Goal: Task Accomplishment & Management: Complete application form

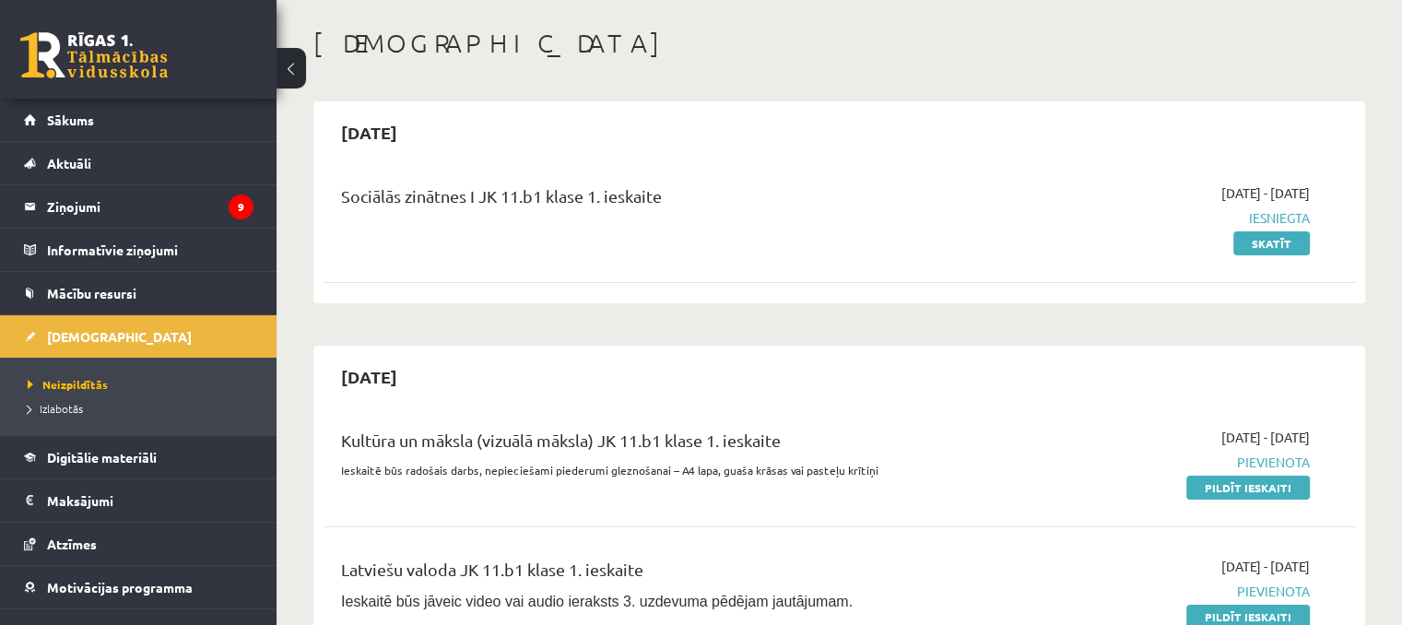
scroll to position [85, 0]
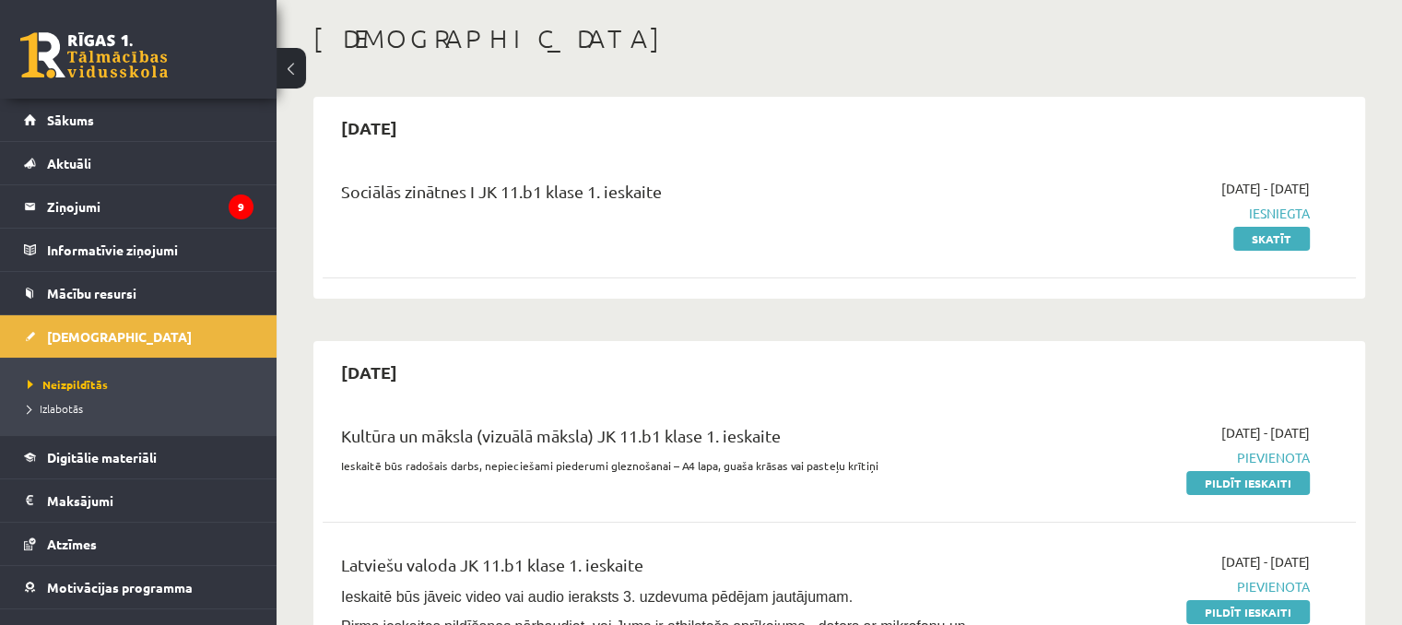
click at [1254, 495] on div "Kultūra un māksla (vizuālā māksla) JK 11.b1 klase 1. ieskaite Ieskaitē būs rado…" at bounding box center [839, 458] width 1033 height 106
click at [1254, 479] on link "Pildīt ieskaiti" at bounding box center [1249, 483] width 124 height 24
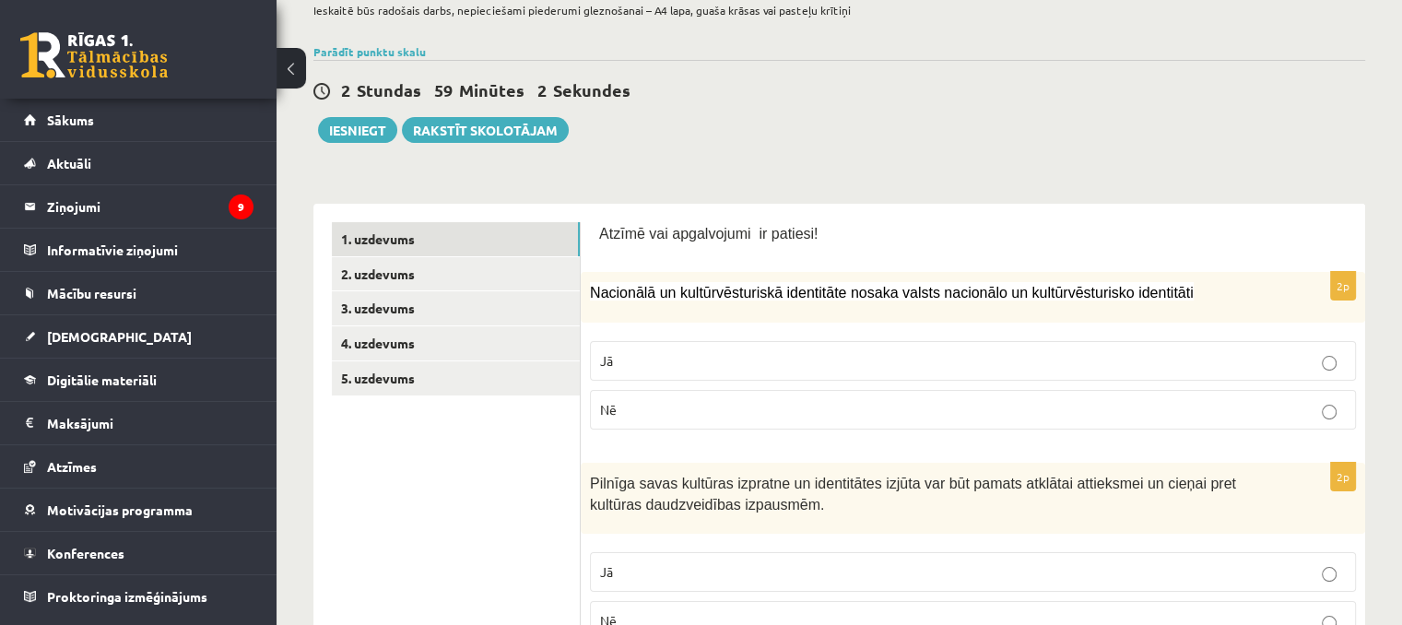
scroll to position [142, 0]
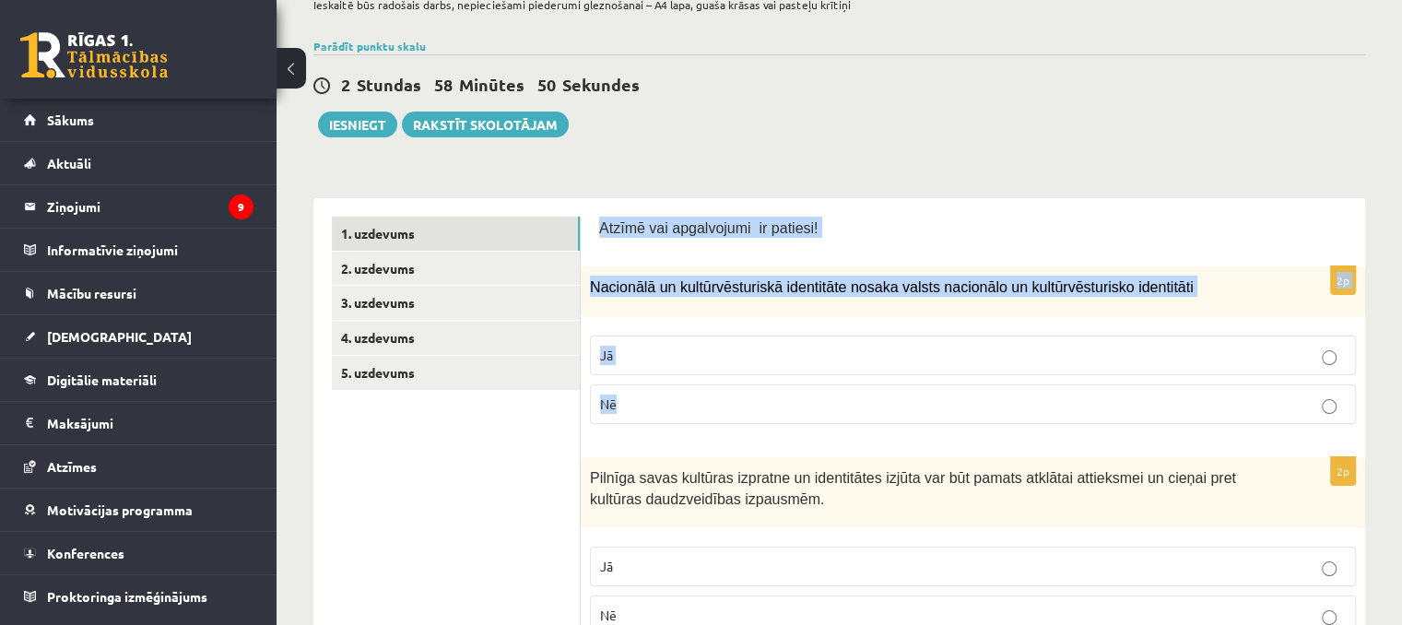
drag, startPoint x: 596, startPoint y: 218, endPoint x: 837, endPoint y: 397, distance: 300.6
copy form "Atzīmē vai apgalvojumi ir patiesi! 2p Nacionālā un kultūrvēsturiskā identitāte …"
click at [708, 403] on p "Nē" at bounding box center [973, 404] width 746 height 19
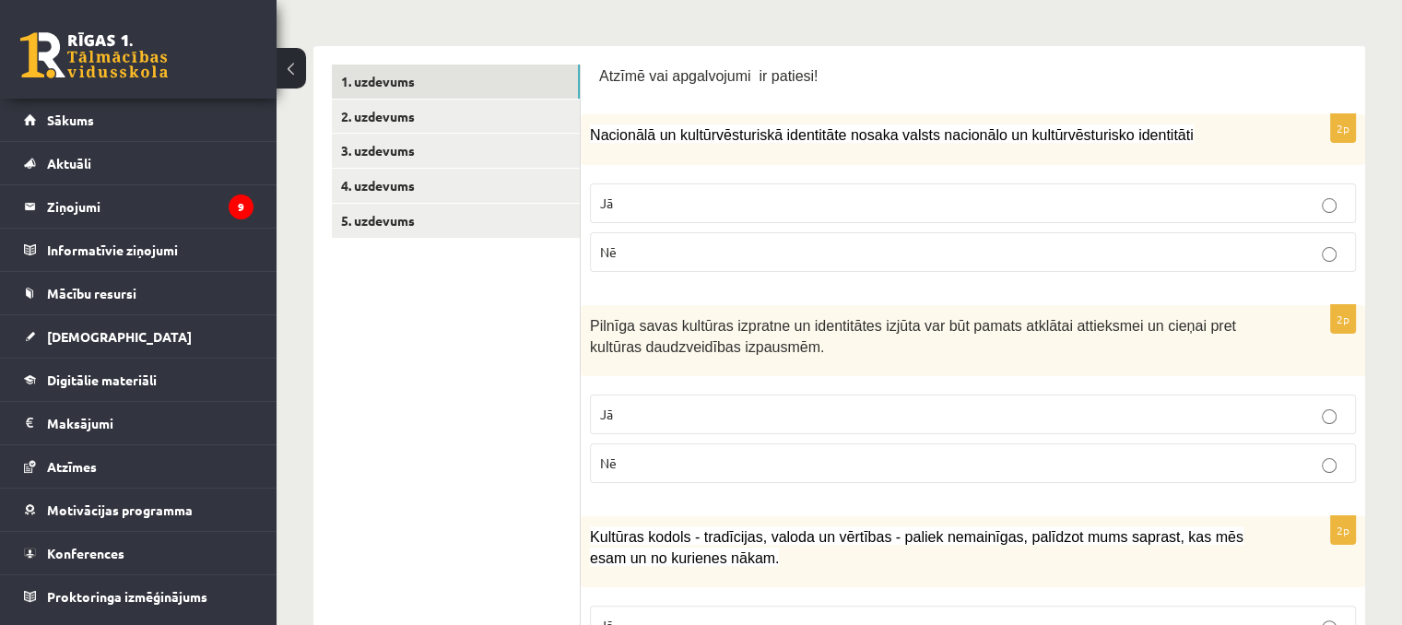
scroll to position [326, 0]
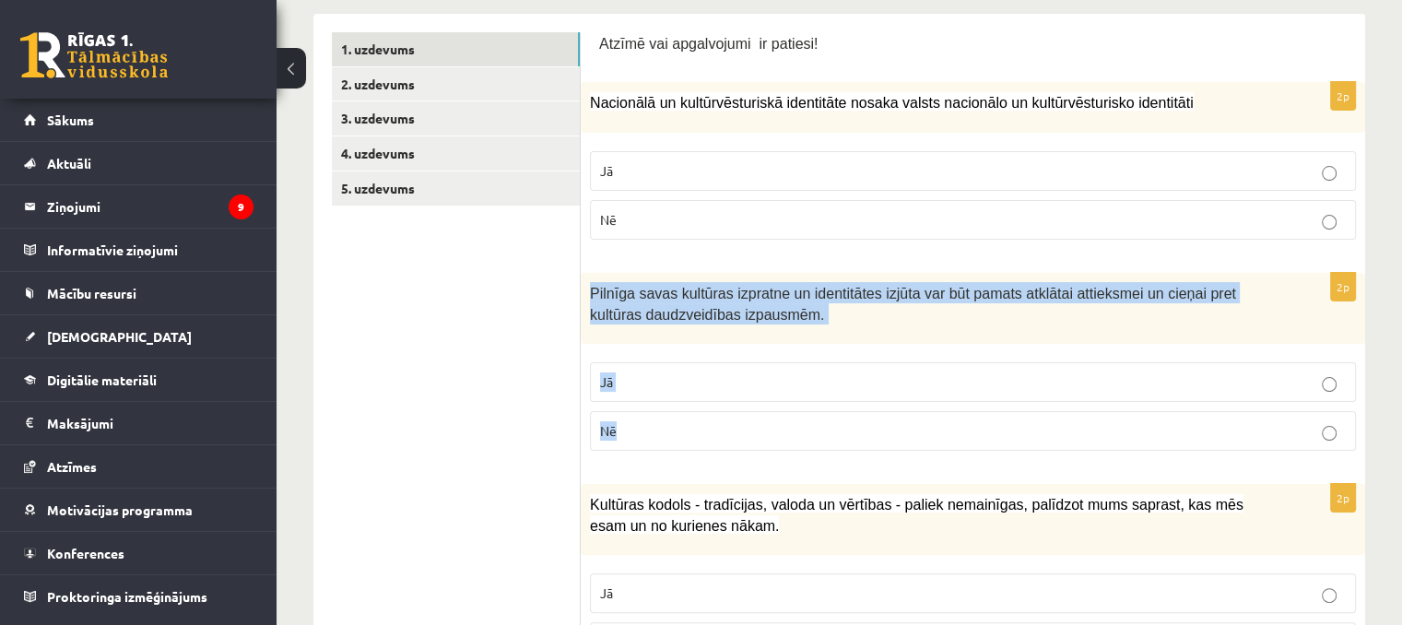
drag, startPoint x: 584, startPoint y: 285, endPoint x: 710, endPoint y: 419, distance: 184.6
click at [710, 419] on div "2p Pilnīga savas kultūras izpratne un identitātes izjūta var būt pamats atklāta…" at bounding box center [973, 369] width 785 height 193
copy div "Pilnīga savas kultūras izpratne un identitātes izjūta var būt pamats atklātai a…"
click at [627, 372] on p "Jā" at bounding box center [973, 381] width 746 height 19
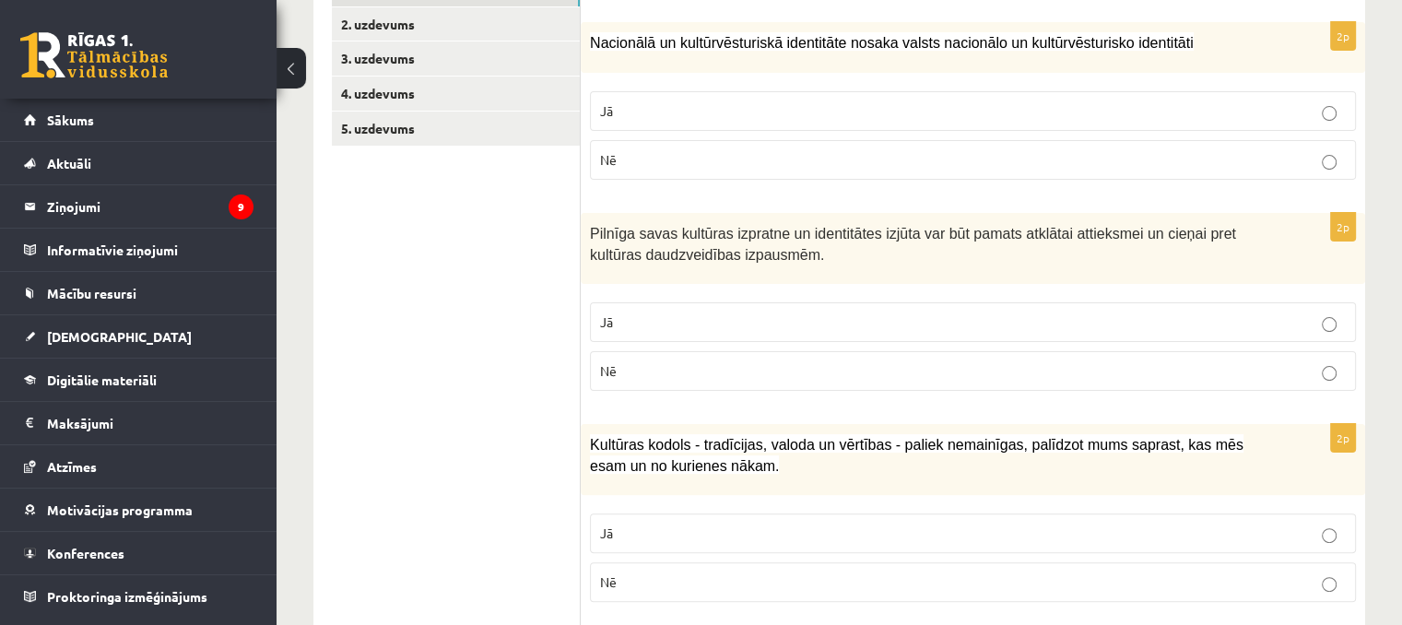
scroll to position [511, 0]
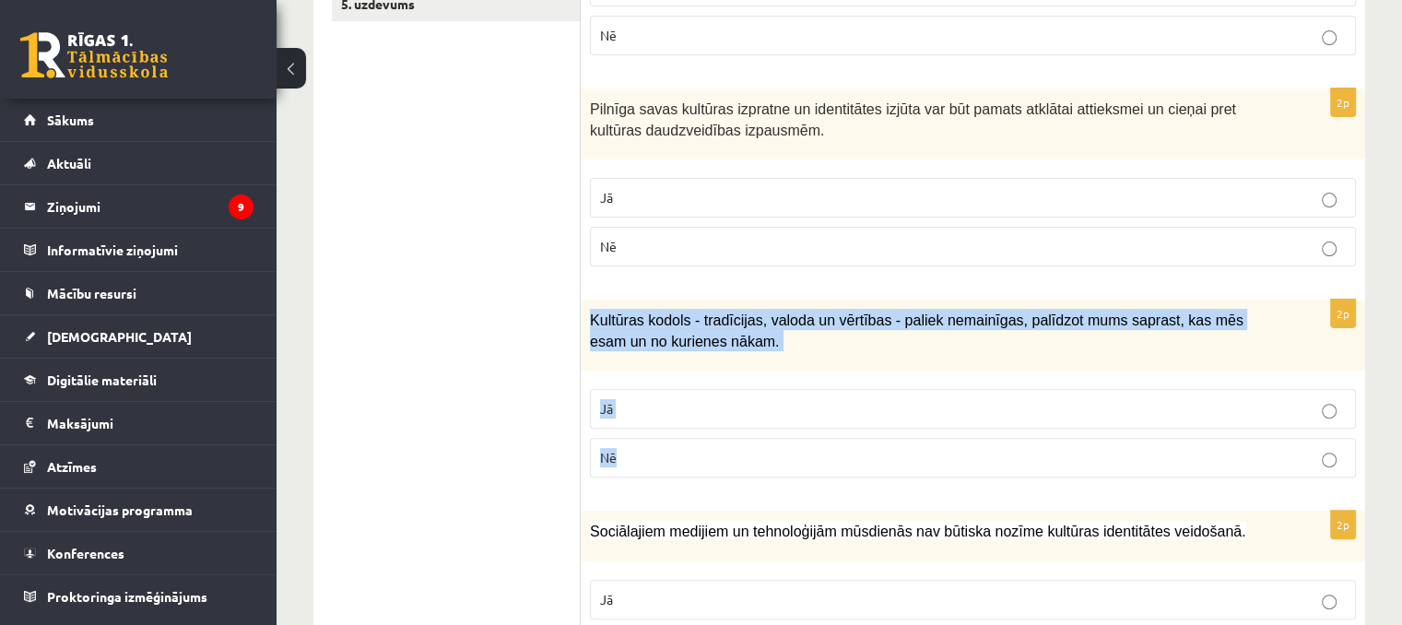
drag, startPoint x: 586, startPoint y: 321, endPoint x: 685, endPoint y: 433, distance: 149.6
click at [685, 433] on div "2p Kultūras kodols - tradīcijas, valoda un vērtības - paliek nemainīgas, palīdz…" at bounding box center [973, 396] width 785 height 193
copy div "Kultūras kodols - tradīcijas, valoda un vērtības - paliek nemainīgas, palīdzot …"
click at [642, 448] on p "Nē" at bounding box center [973, 457] width 746 height 19
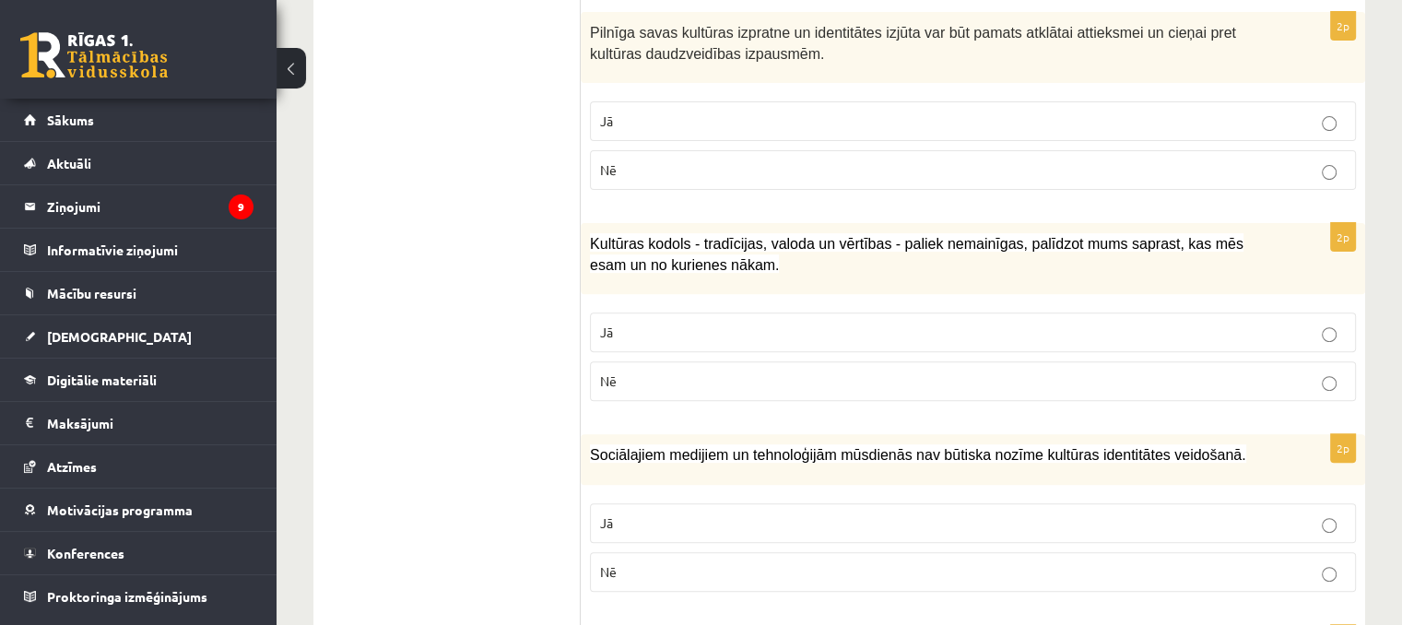
scroll to position [695, 0]
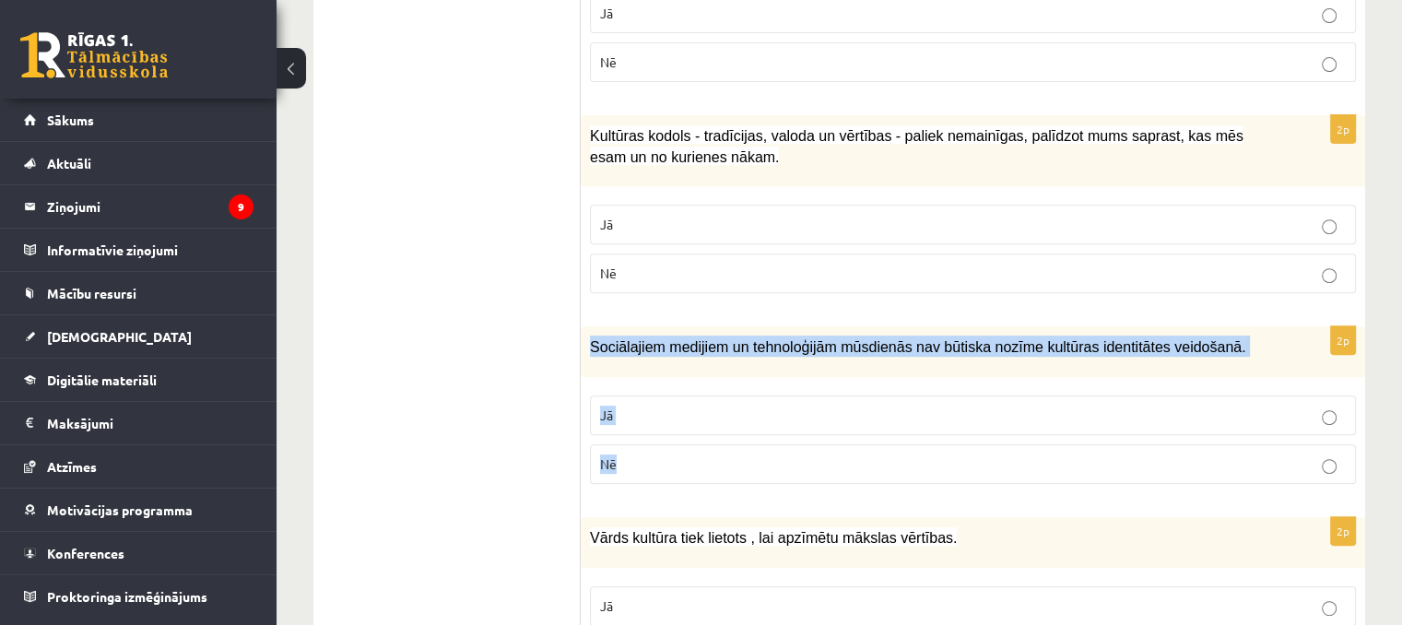
drag, startPoint x: 587, startPoint y: 340, endPoint x: 661, endPoint y: 448, distance: 130.7
click at [661, 448] on div "2p Sociālajiem medijiem un tehnoloģijām mūsdienās nav būtiska nozīme kultūras i…" at bounding box center [973, 412] width 785 height 172
copy div "Sociālajiem medijiem un tehnoloģijām mūsdienās nav būtiska nozīme kultūras iden…"
click at [627, 469] on label "Nē" at bounding box center [973, 464] width 766 height 40
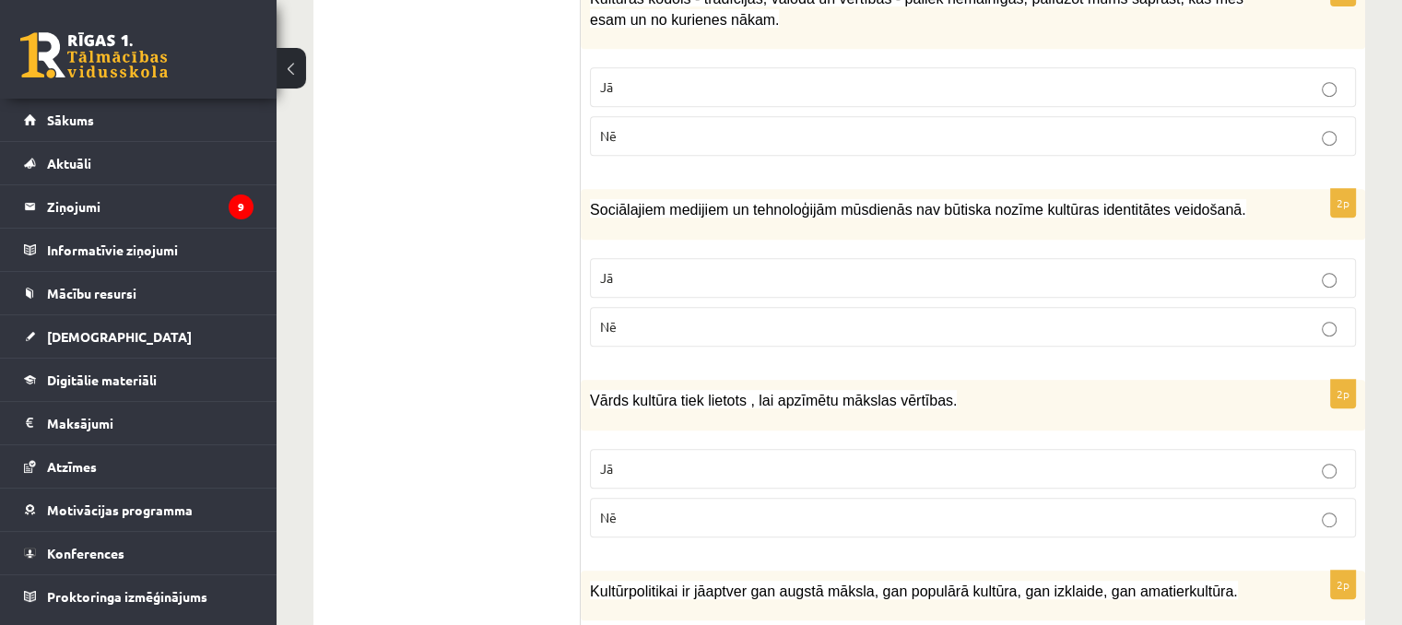
scroll to position [880, 0]
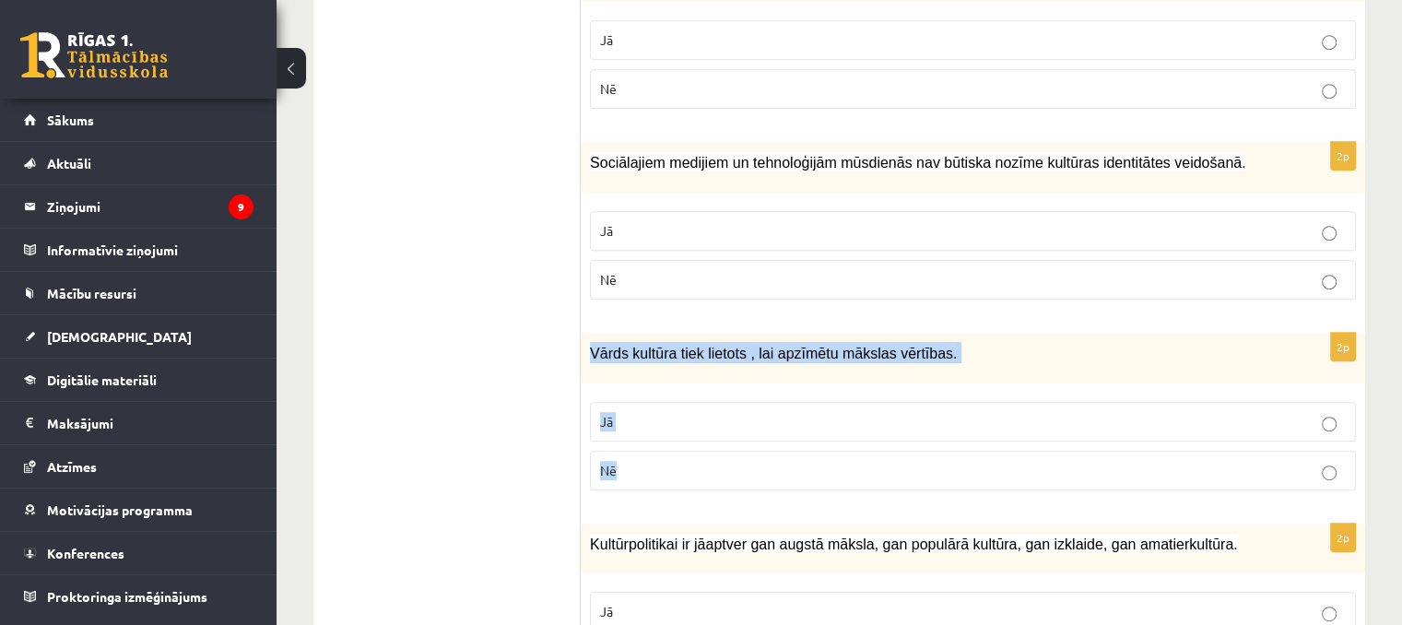
drag, startPoint x: 590, startPoint y: 349, endPoint x: 665, endPoint y: 463, distance: 135.8
click at [665, 463] on div "2p Vārds kultūra tiek lietots , lai apzīmētu mākslas vērtības. Jā Nē" at bounding box center [973, 419] width 785 height 172
copy div "Vārds kultūra tiek lietots , lai apzīmētu mākslas vērtības. Jā Nē"
click at [625, 430] on label "Jā" at bounding box center [973, 422] width 766 height 40
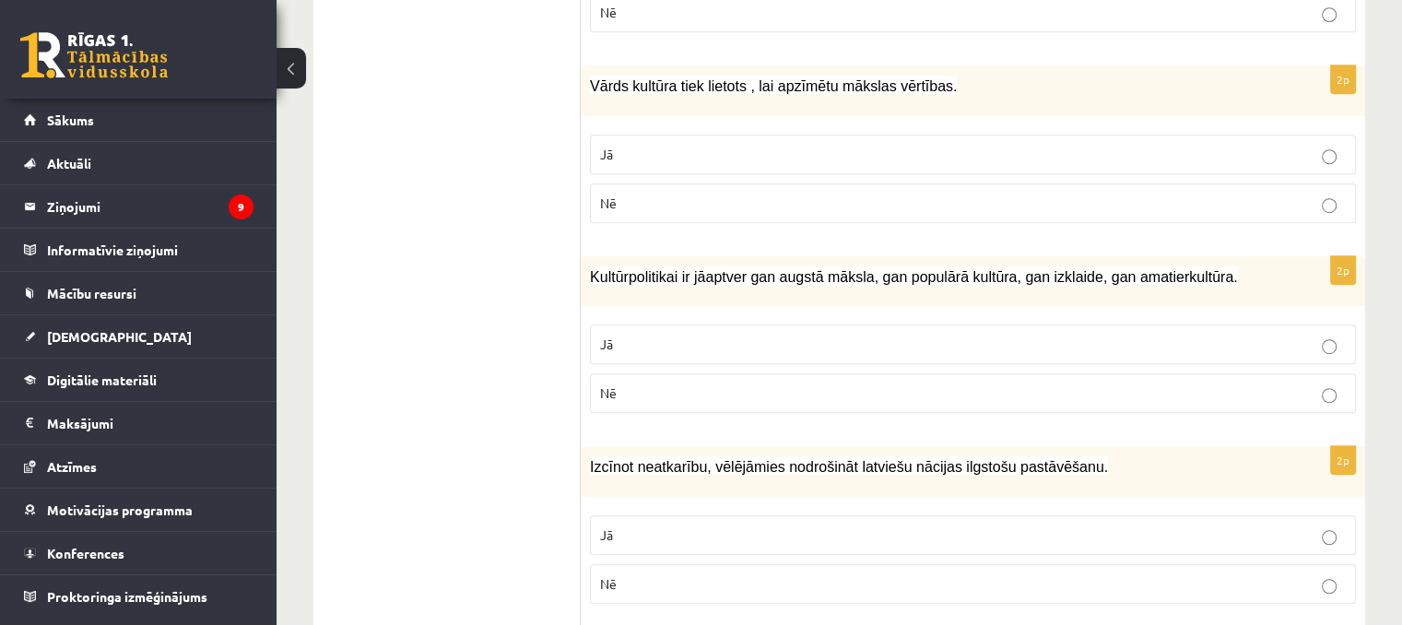
scroll to position [1156, 0]
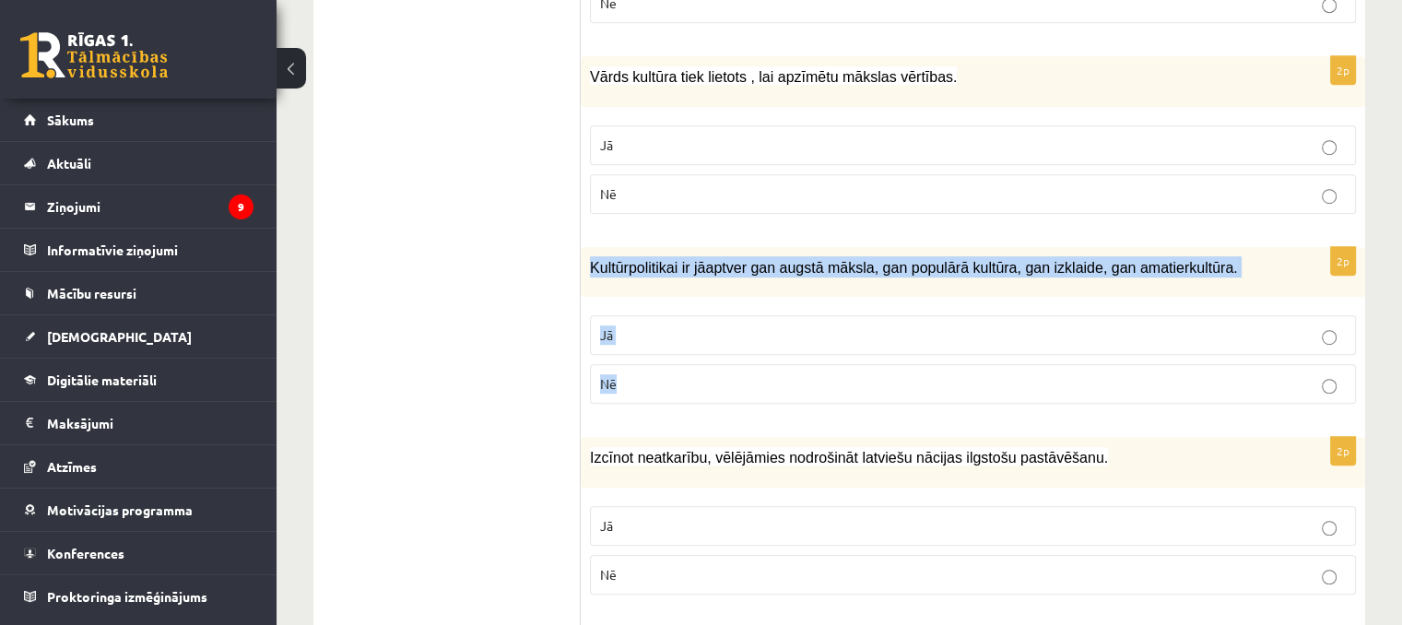
drag, startPoint x: 587, startPoint y: 255, endPoint x: 638, endPoint y: 361, distance: 117.5
click at [638, 361] on div "2p Kultūrpolitikai ir jāaptver gan augstā māksla, gan populārā kultūra, gan izk…" at bounding box center [973, 333] width 785 height 172
copy div "Kultūrpolitikai ir jāaptver gan augstā māksla, gan populārā kultūra, gan izklai…"
click at [652, 325] on p "Jā" at bounding box center [973, 334] width 746 height 19
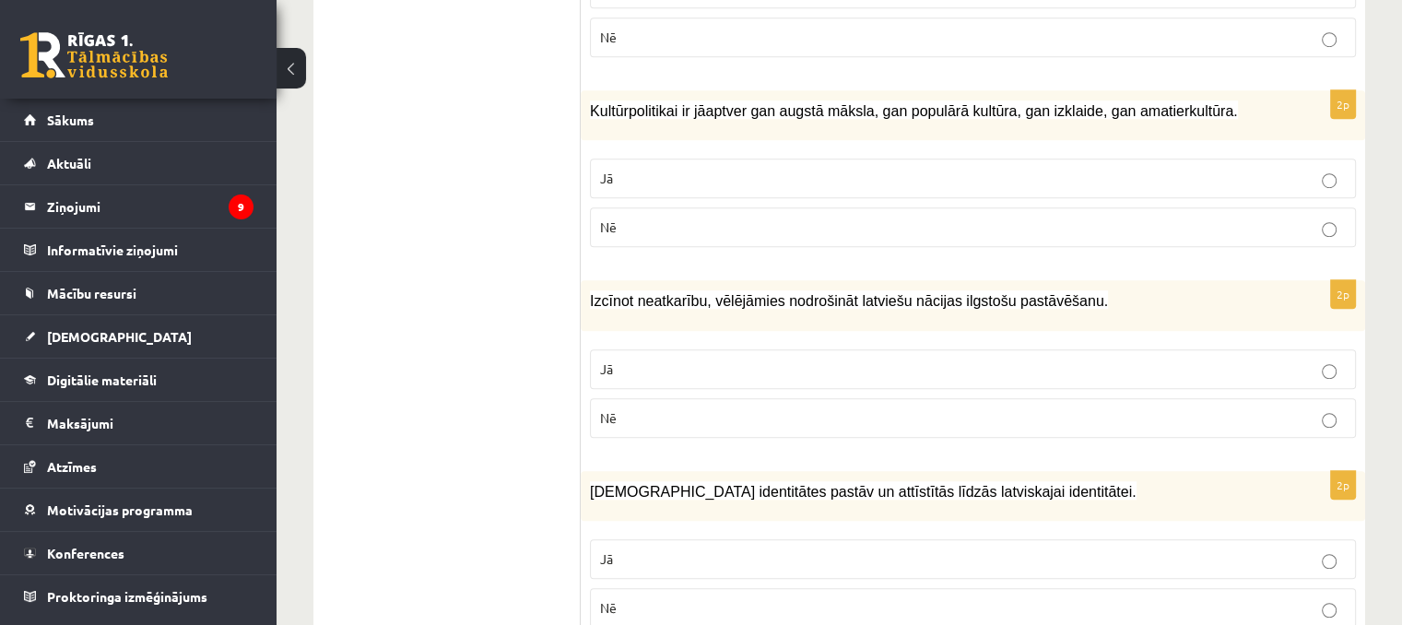
scroll to position [1340, 0]
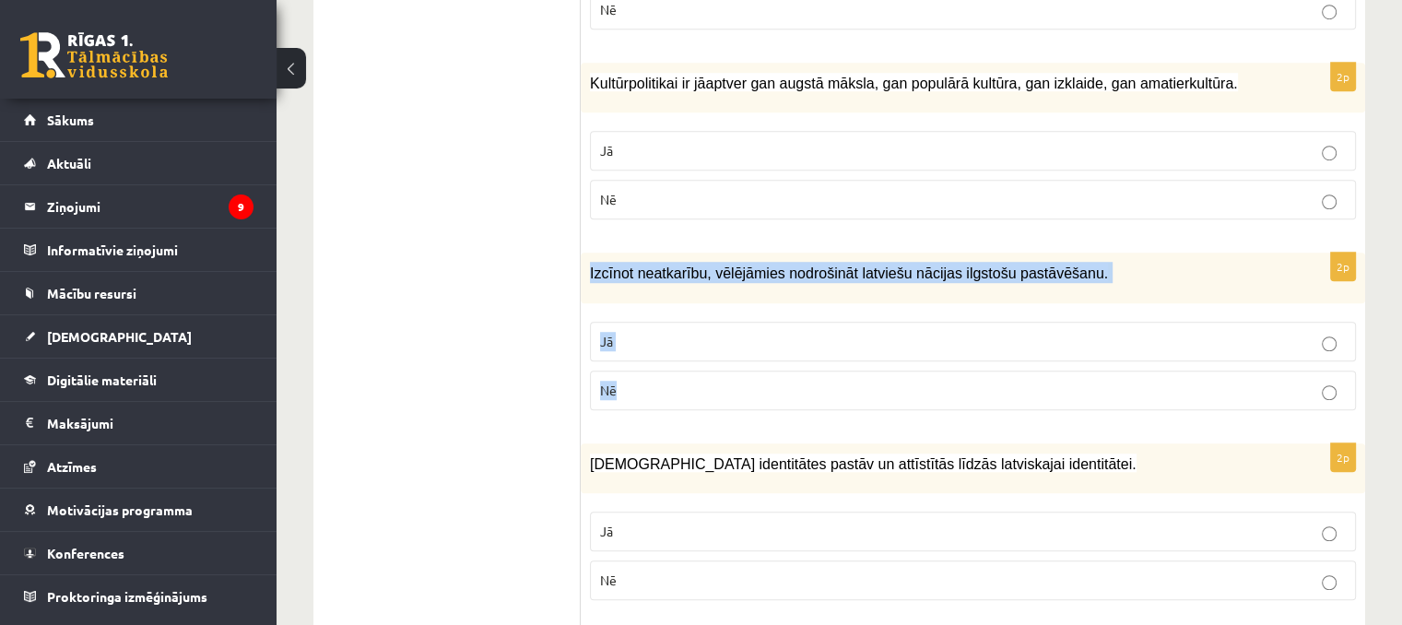
drag, startPoint x: 584, startPoint y: 266, endPoint x: 647, endPoint y: 372, distance: 124.4
click at [647, 372] on div "2p Izcīnot neatkarību, vēlējāmies nodrošināt latviešu nācijas ilgstošu pastāvēš…" at bounding box center [973, 339] width 785 height 172
copy div "Izcīnot neatkarību, vēlējāmies nodrošināt latviešu nācijas ilgstošu pastāvēšanu…"
click at [626, 337] on p "Jā" at bounding box center [973, 341] width 746 height 19
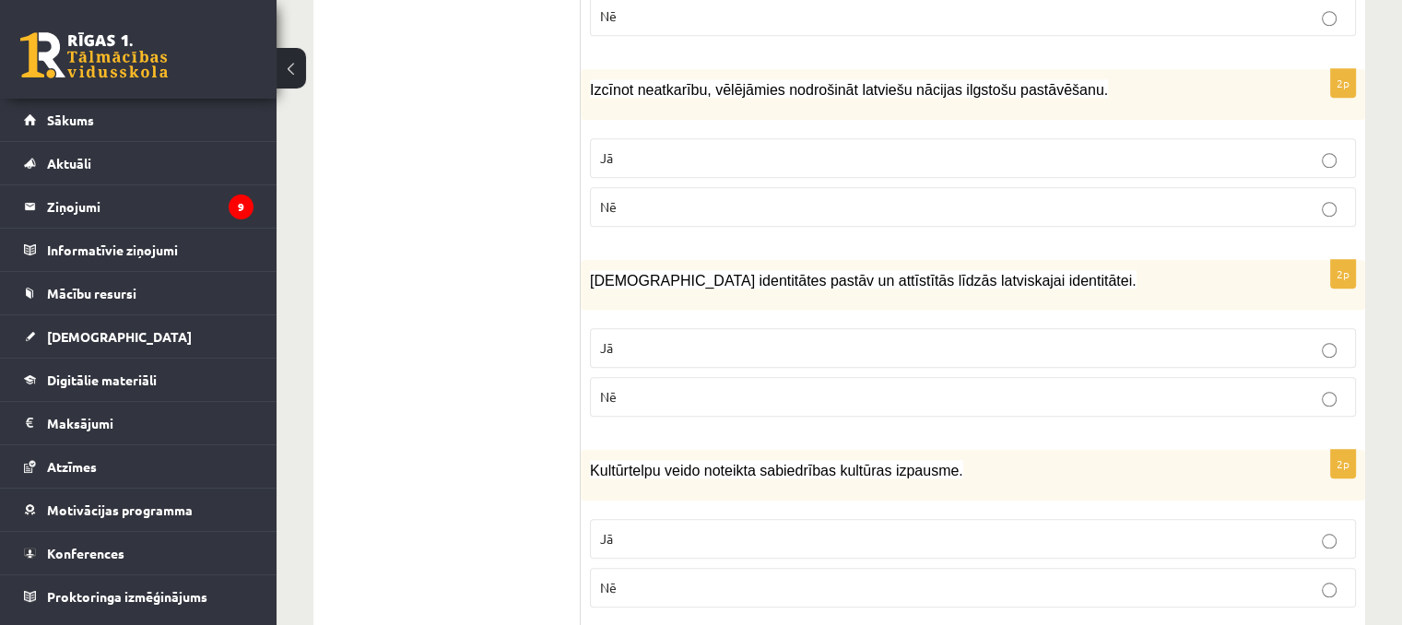
scroll to position [1525, 0]
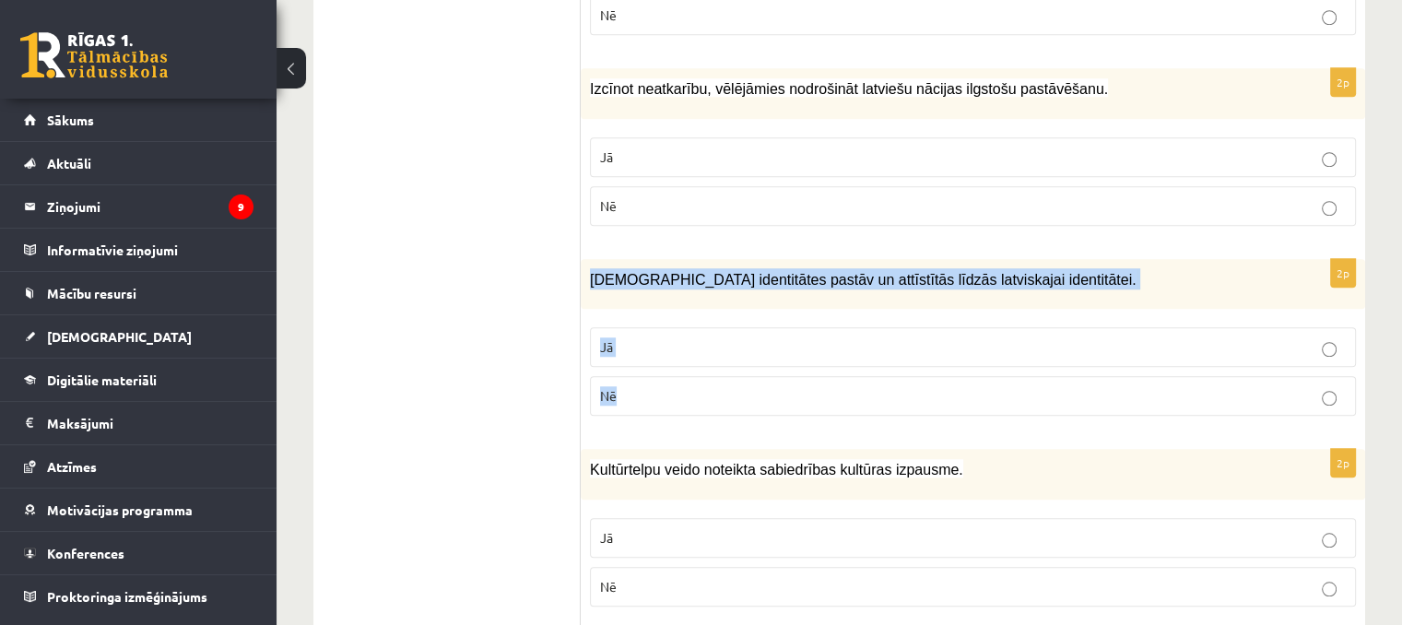
drag, startPoint x: 583, startPoint y: 265, endPoint x: 670, endPoint y: 393, distance: 155.2
click at [670, 393] on div "2p Mazākumtautību identitātes pastāv un attīstītās līdzās latviskajai identitāt…" at bounding box center [973, 345] width 785 height 172
copy div "Mazākumtautību identitātes pastāv un attīstītās līdzās latviskajai identitātei.…"
click at [616, 340] on p "Jā" at bounding box center [973, 346] width 746 height 19
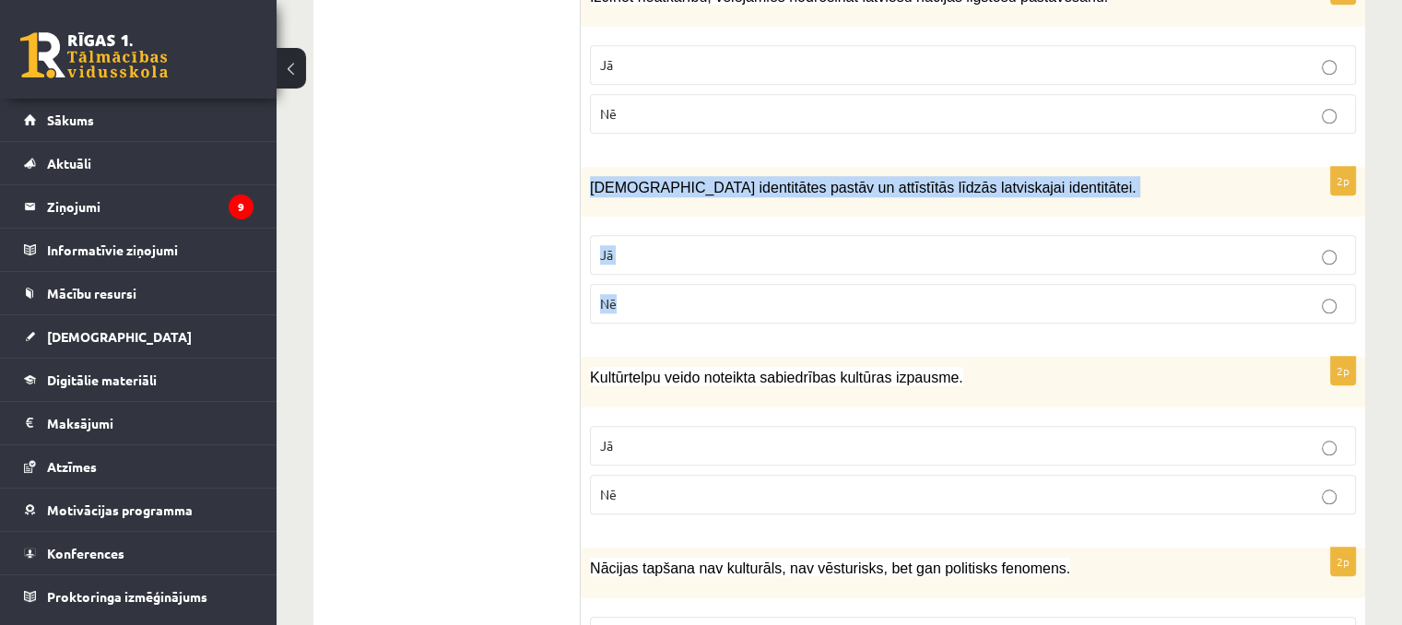
scroll to position [1709, 0]
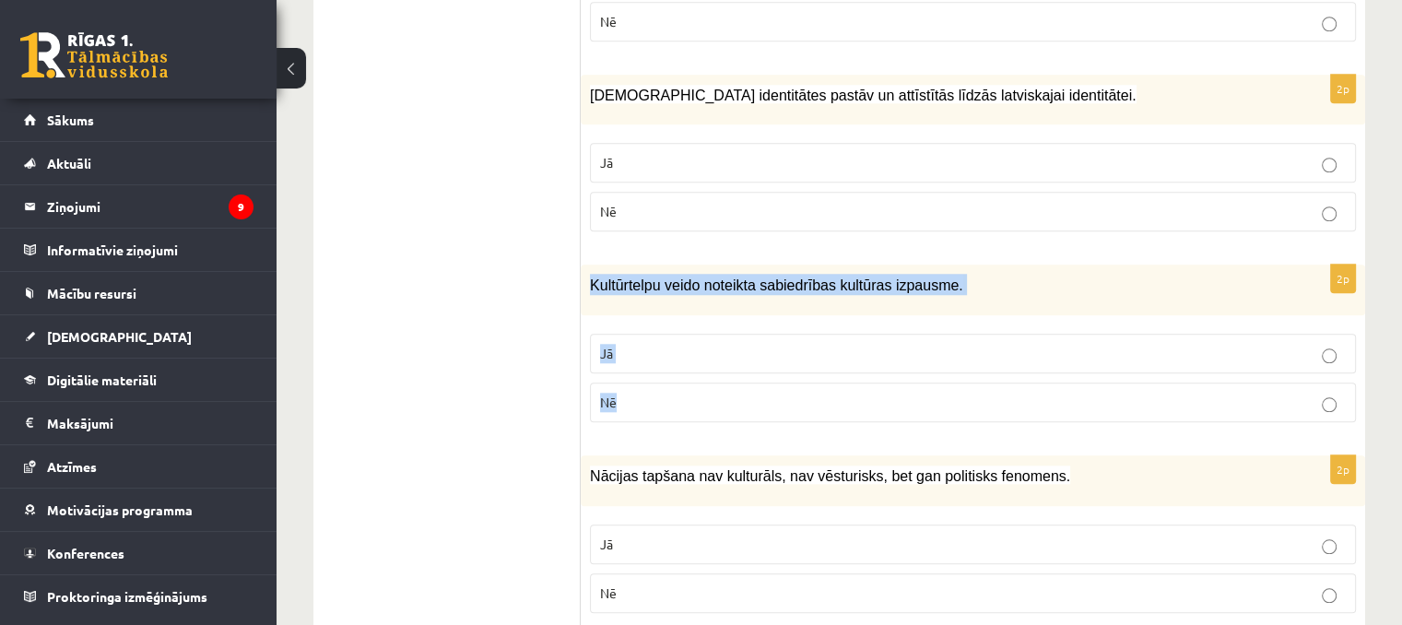
drag, startPoint x: 588, startPoint y: 267, endPoint x: 675, endPoint y: 406, distance: 163.2
click at [675, 406] on div "2p Kultūrtelpu veido noteikta sabiedrības kultūras izpausme. Jā Nē" at bounding box center [973, 351] width 785 height 172
copy div "Kultūrtelpu veido noteikta sabiedrības kultūras izpausme. Jā Nē"
click at [631, 362] on label "Jā" at bounding box center [973, 354] width 766 height 40
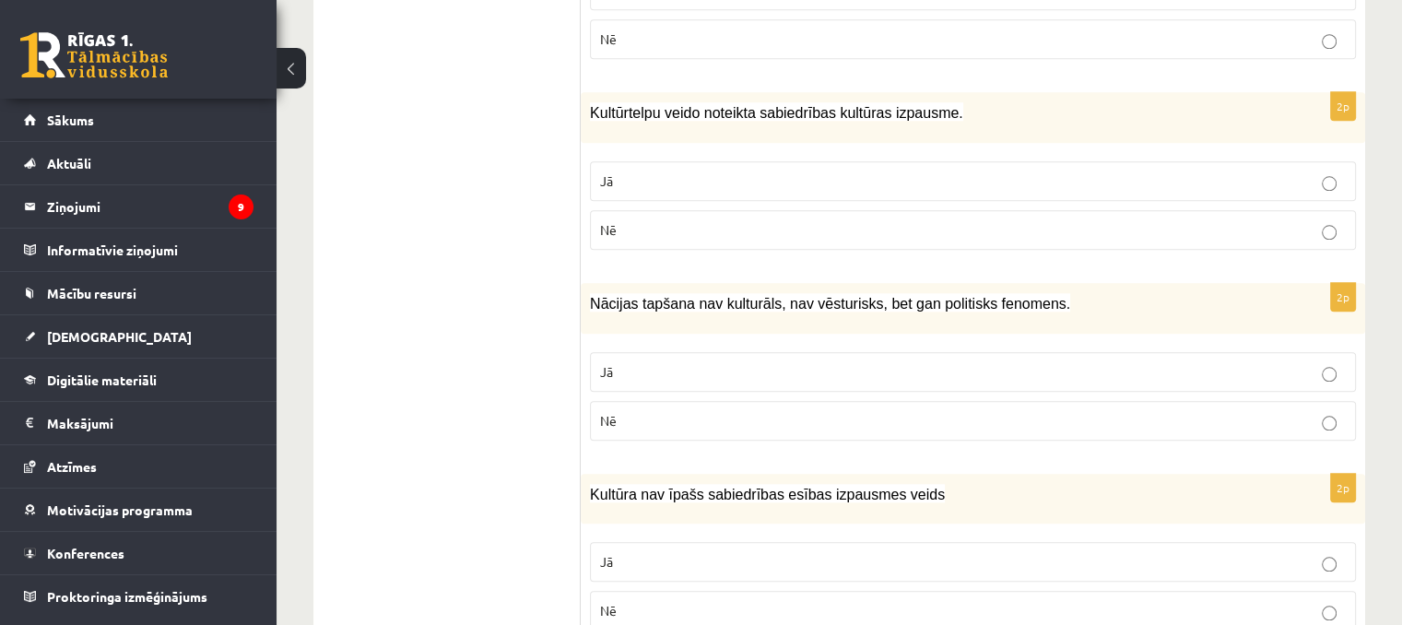
scroll to position [1894, 0]
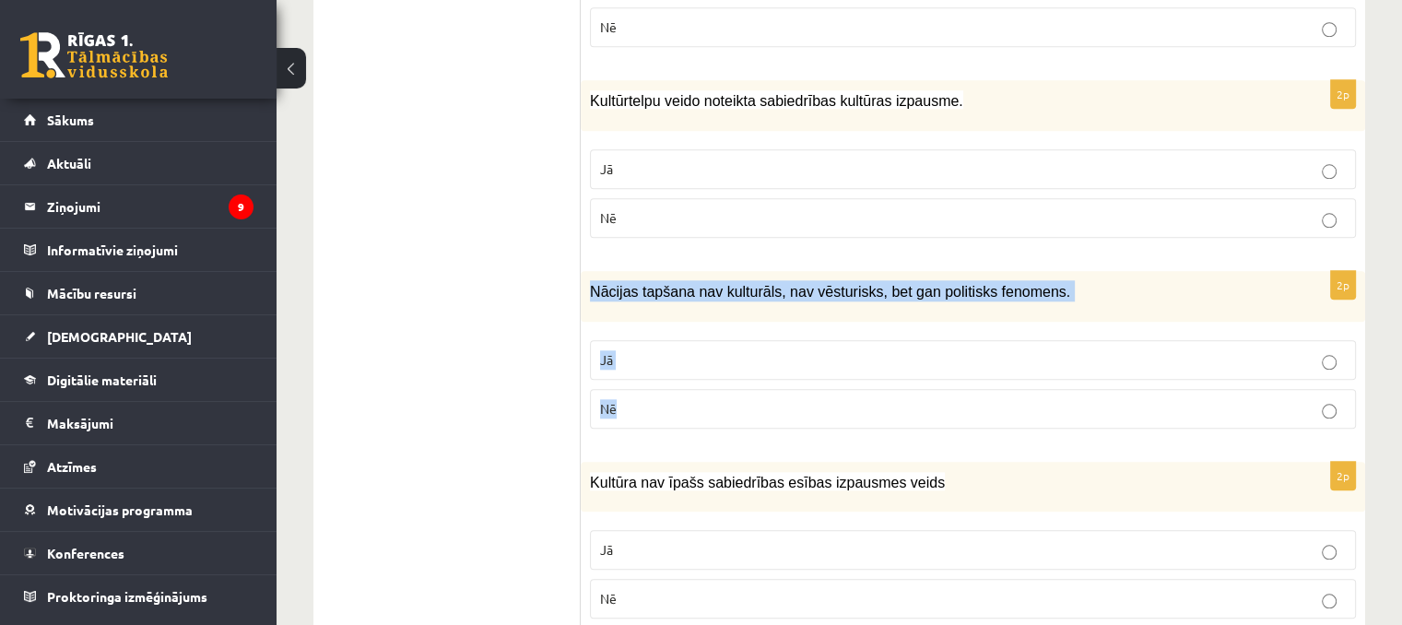
drag, startPoint x: 588, startPoint y: 285, endPoint x: 676, endPoint y: 417, distance: 158.3
click at [676, 417] on div "2p Nācijas tapšana nav kulturāls, nav vēsturisks, bet gan politisks fenomens. J…" at bounding box center [973, 357] width 785 height 172
copy div "Nācijas tapšana nav kulturāls, nav vēsturisks, bet gan politisks fenomens. Jā Nē"
click at [634, 402] on p "Nē" at bounding box center [973, 408] width 746 height 19
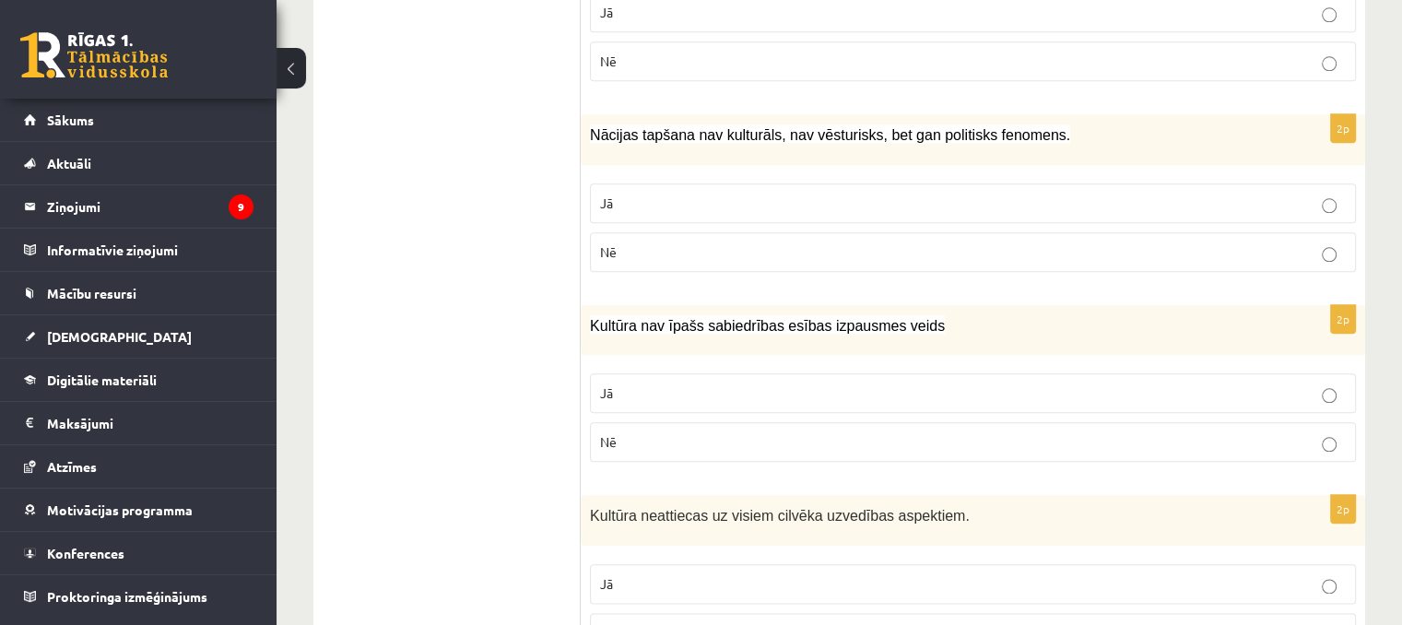
scroll to position [2078, 0]
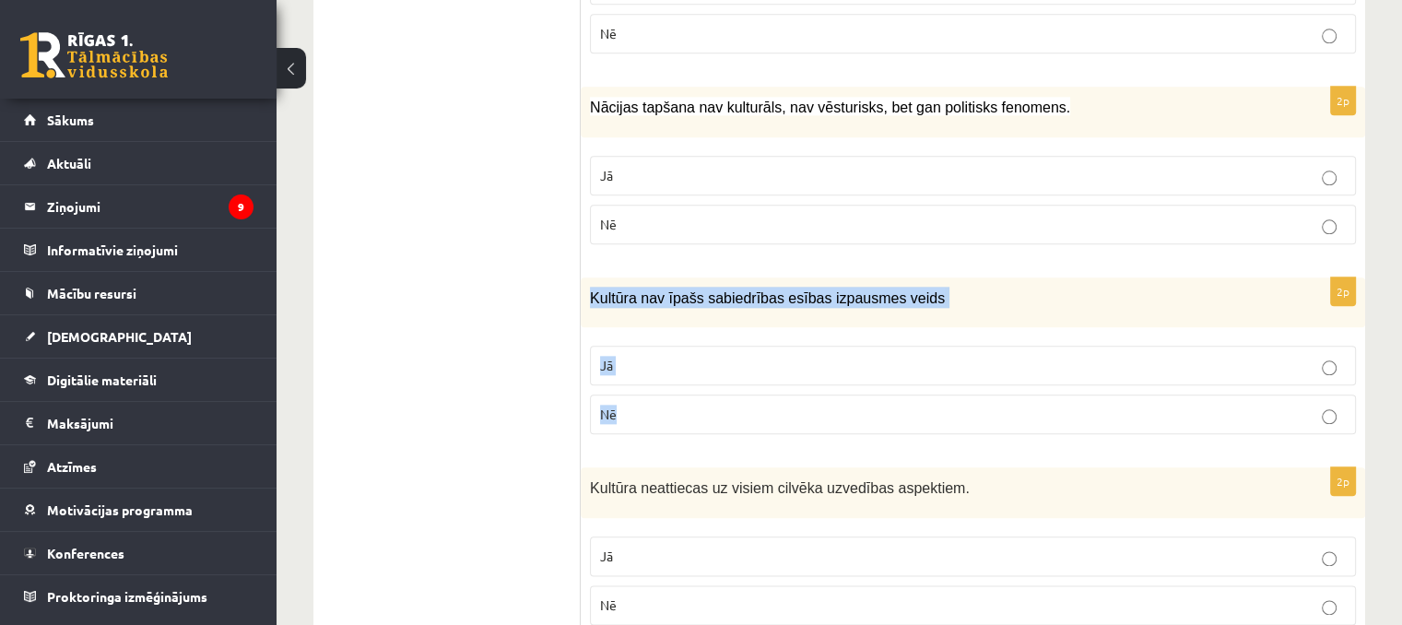
drag, startPoint x: 586, startPoint y: 287, endPoint x: 683, endPoint y: 407, distance: 154.1
click at [683, 407] on div "2p Kultūra nav īpašs sabiedrības esības izpausmes veids Jā Nē" at bounding box center [973, 364] width 785 height 172
click at [636, 405] on p "Nē" at bounding box center [973, 414] width 746 height 19
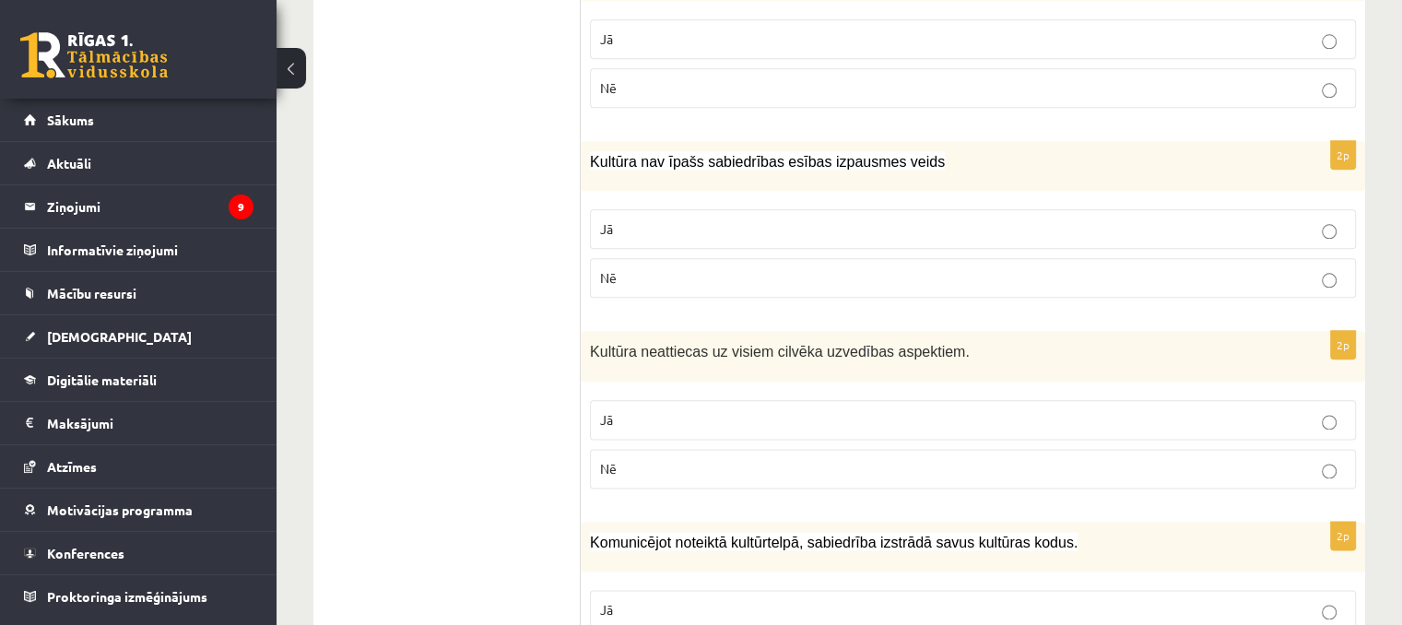
scroll to position [2262, 0]
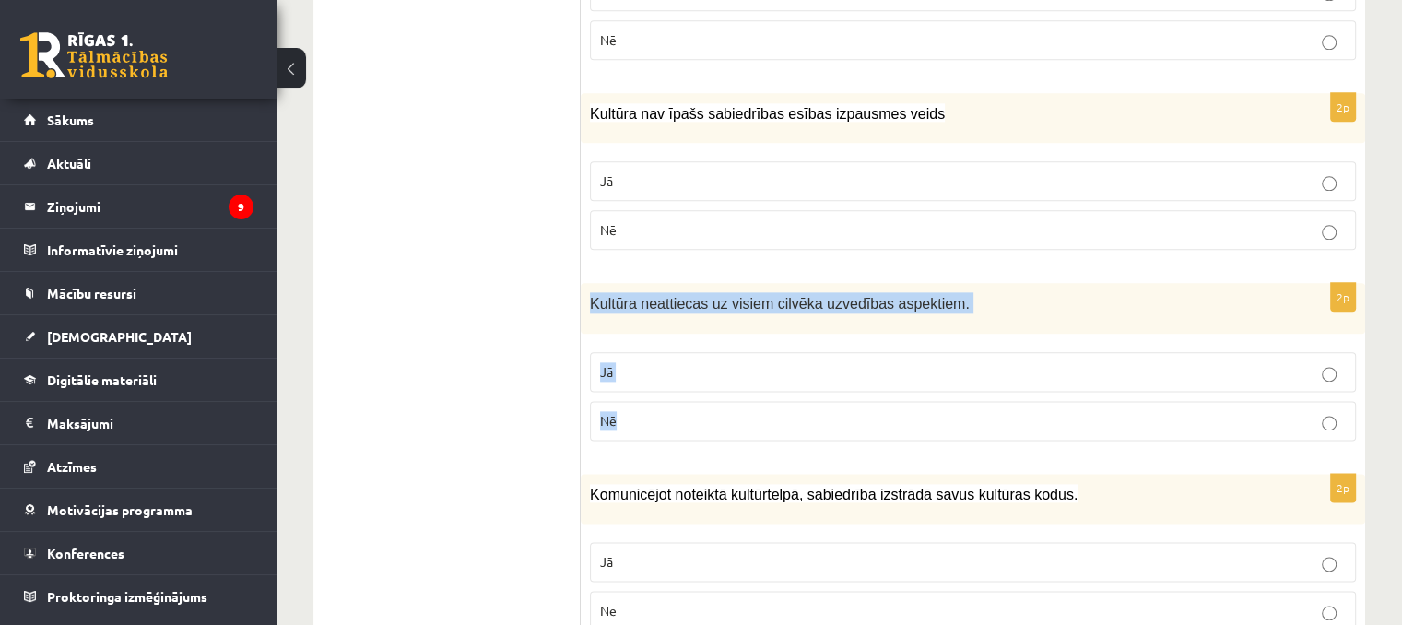
drag, startPoint x: 588, startPoint y: 289, endPoint x: 664, endPoint y: 408, distance: 141.7
click at [664, 408] on div "2p Kultūra neattiecas uz visiem cilvēka uzvedības aspektiem. Jā Nē" at bounding box center [973, 369] width 785 height 172
click at [609, 362] on p "Jā" at bounding box center [973, 371] width 746 height 19
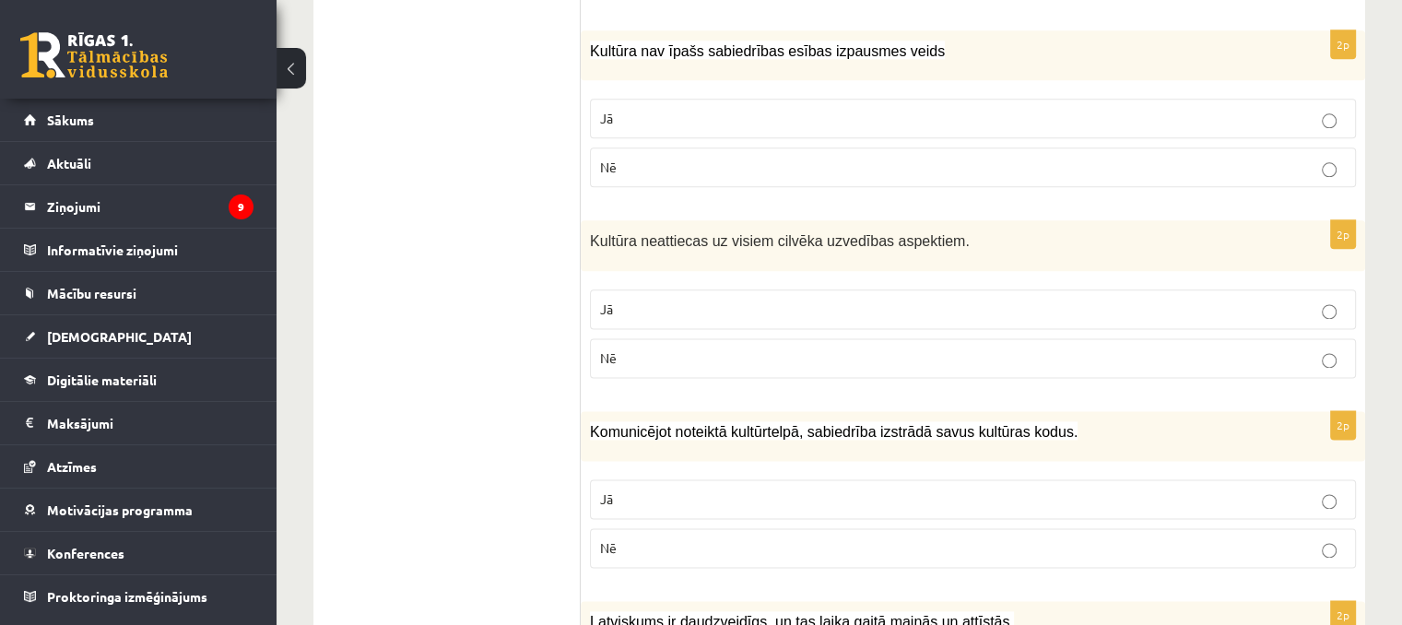
scroll to position [2447, 0]
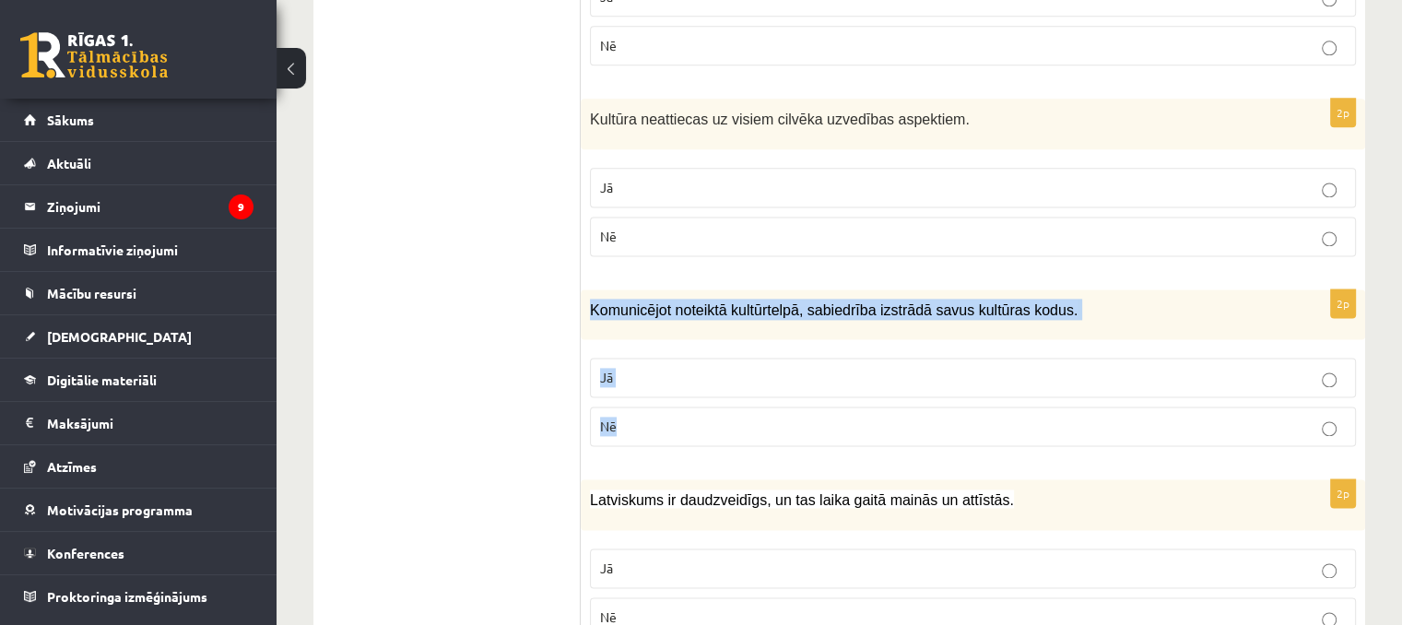
drag, startPoint x: 590, startPoint y: 292, endPoint x: 700, endPoint y: 413, distance: 163.2
click at [700, 413] on div "2p Komunicējot noteiktā kultūrtelpā, sabiedrība izstrādā savus kultūras kodus. …" at bounding box center [973, 375] width 785 height 172
click at [632, 381] on label "Jā" at bounding box center [973, 378] width 766 height 40
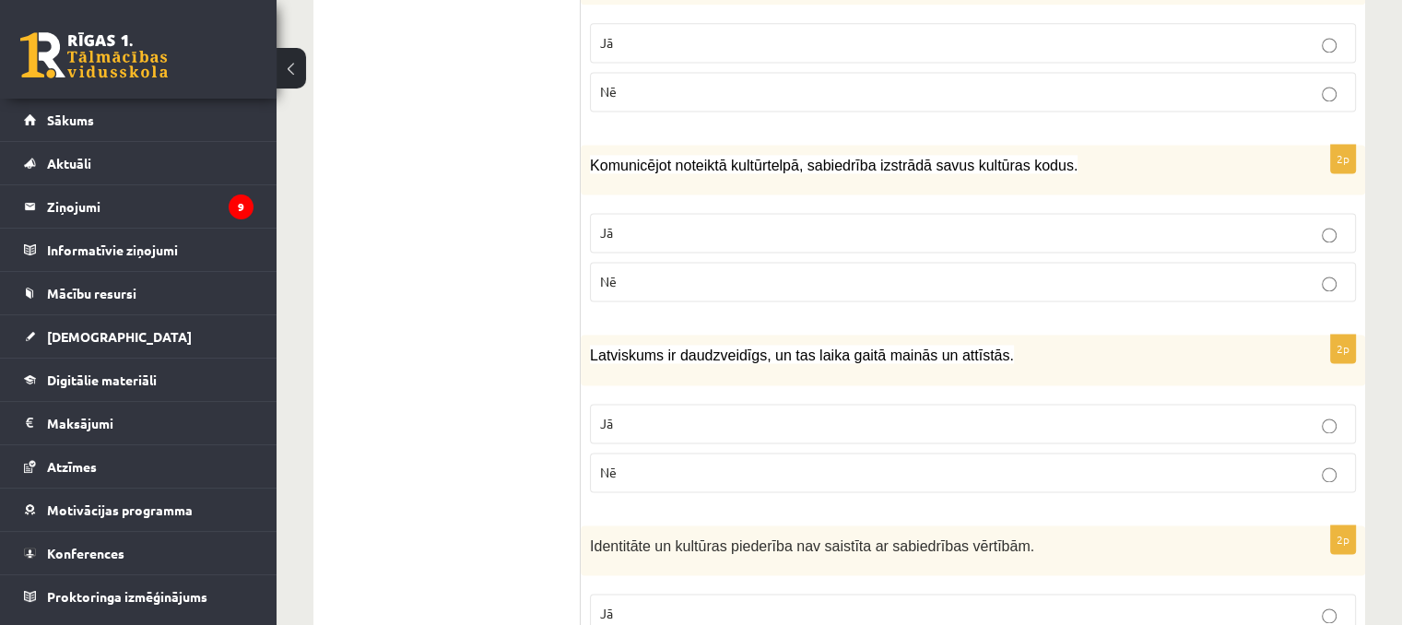
scroll to position [2705, 0]
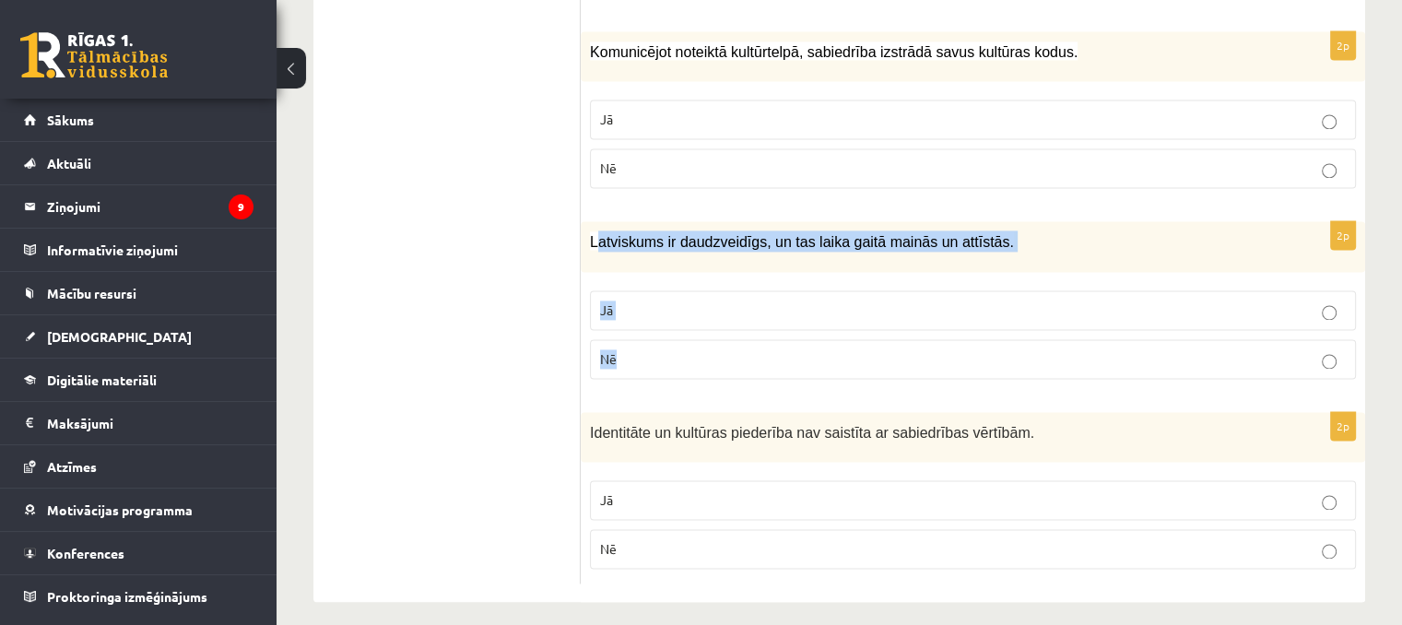
drag, startPoint x: 595, startPoint y: 232, endPoint x: 715, endPoint y: 341, distance: 162.5
click at [715, 341] on div "2p Latviskums ir daudzveidīgs, un tas laika gaitā mainās un attīstās. Jā Nē" at bounding box center [973, 307] width 785 height 172
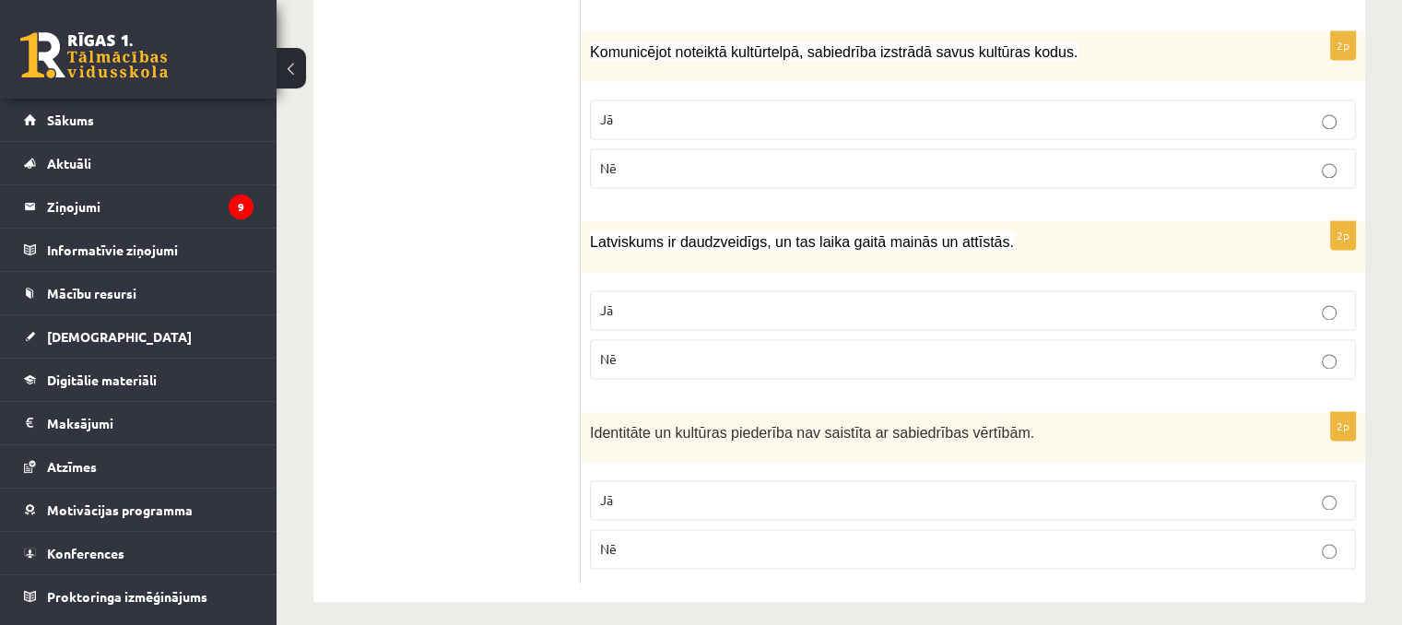
drag, startPoint x: 715, startPoint y: 341, endPoint x: 518, endPoint y: 317, distance: 198.7
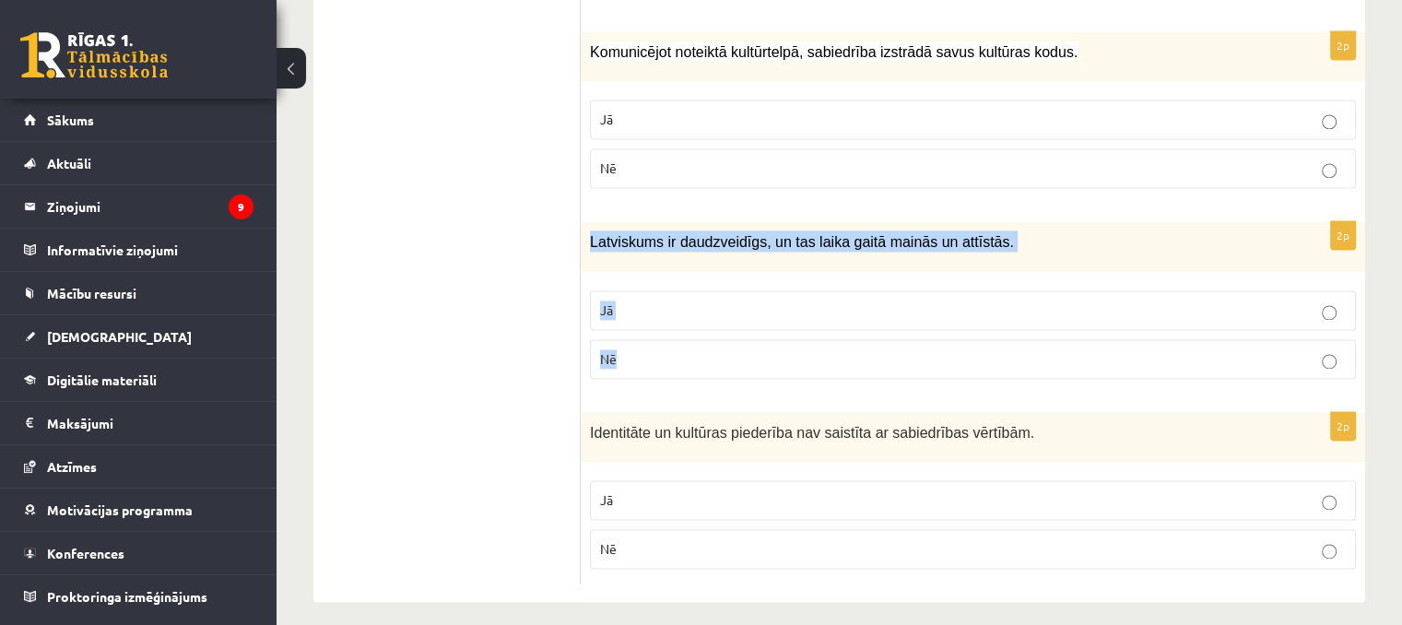
drag, startPoint x: 583, startPoint y: 226, endPoint x: 673, endPoint y: 340, distance: 145.7
click at [673, 340] on div "2p Latviskums ir daudzveidīgs, un tas laika gaitā mainās un attīstās. Jā Nē" at bounding box center [973, 307] width 785 height 172
click at [620, 290] on label "Jā" at bounding box center [973, 310] width 766 height 40
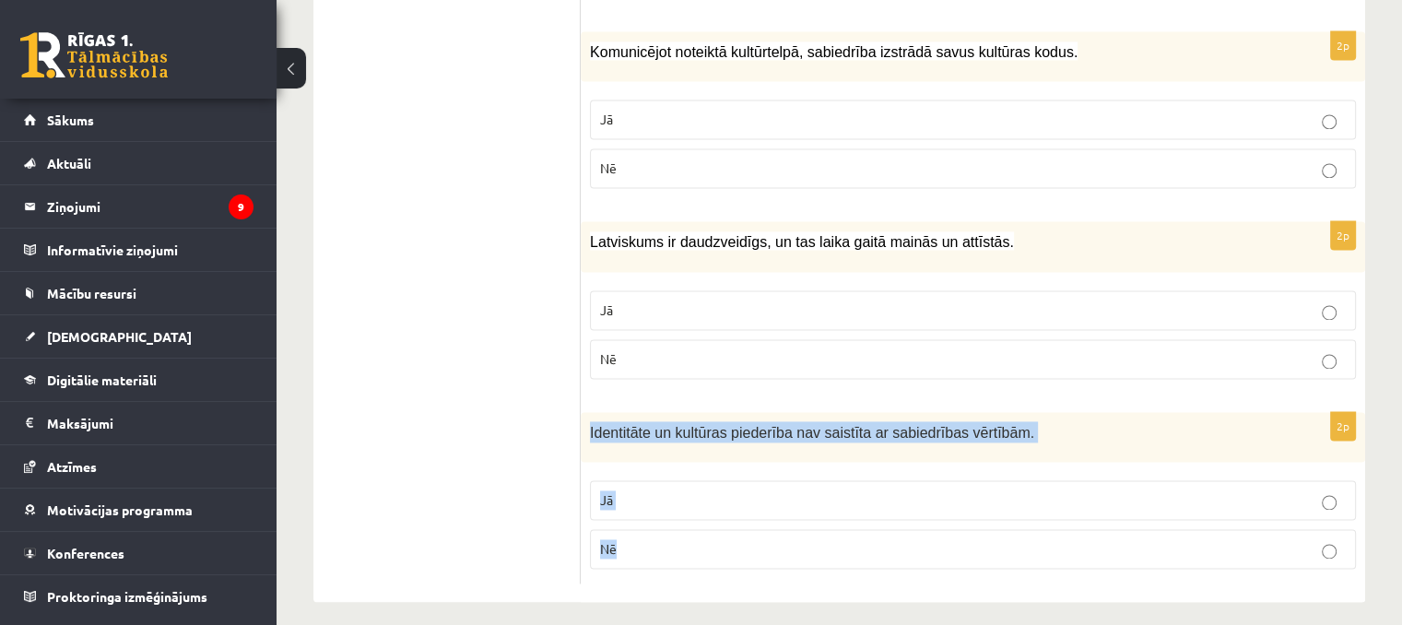
drag, startPoint x: 583, startPoint y: 421, endPoint x: 665, endPoint y: 537, distance: 141.5
click at [665, 537] on div "2p Identitāte un kultūras piederība nav saistīta ar sabiedrības vērtībām. Jā Nē" at bounding box center [973, 498] width 785 height 172
click at [649, 539] on p "Nē" at bounding box center [973, 548] width 746 height 19
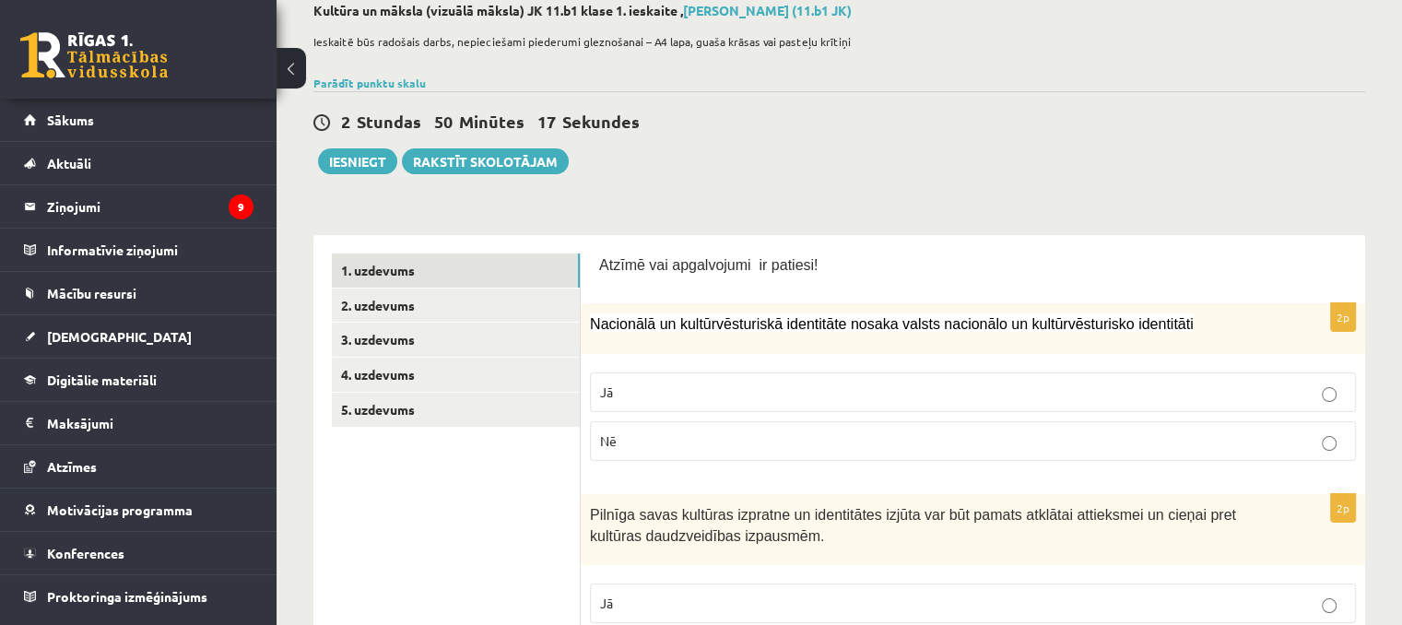
scroll to position [184, 0]
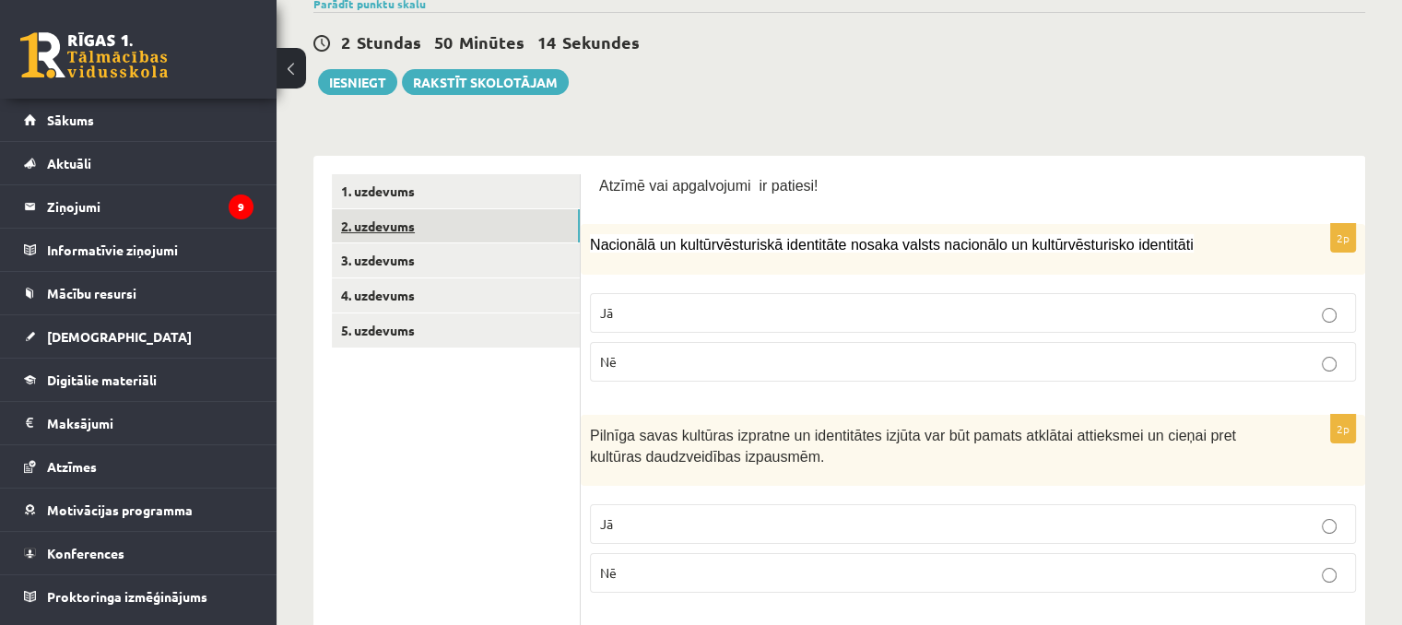
click at [422, 238] on link "2. uzdevums" at bounding box center [456, 226] width 248 height 34
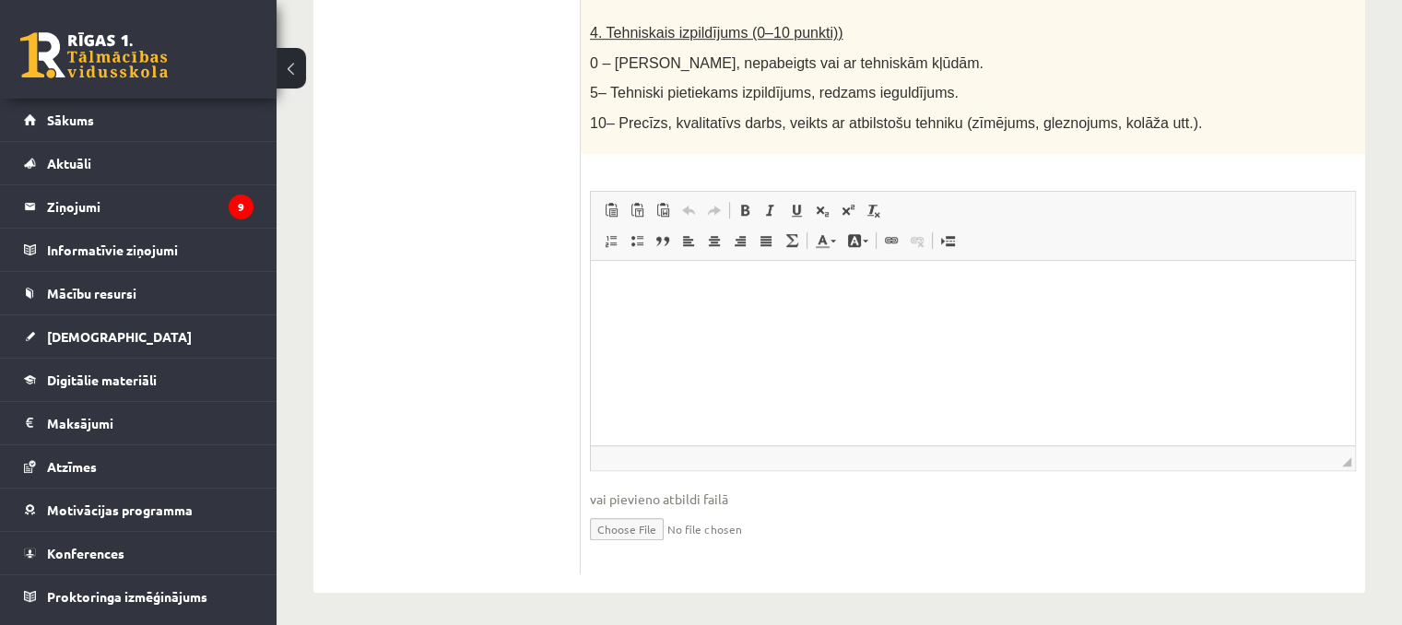
scroll to position [1116, 0]
click at [660, 524] on input "file" at bounding box center [973, 525] width 766 height 38
click at [631, 521] on input "file" at bounding box center [973, 525] width 766 height 38
type input "**********"
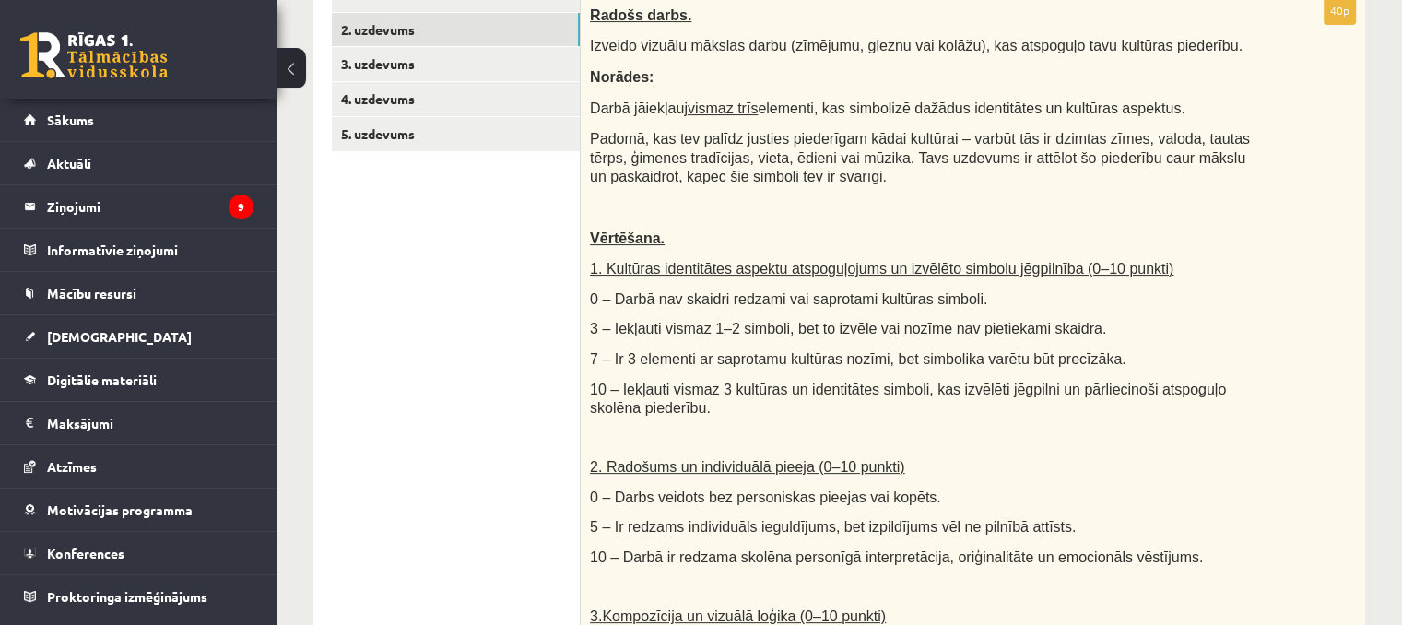
scroll to position [379, 0]
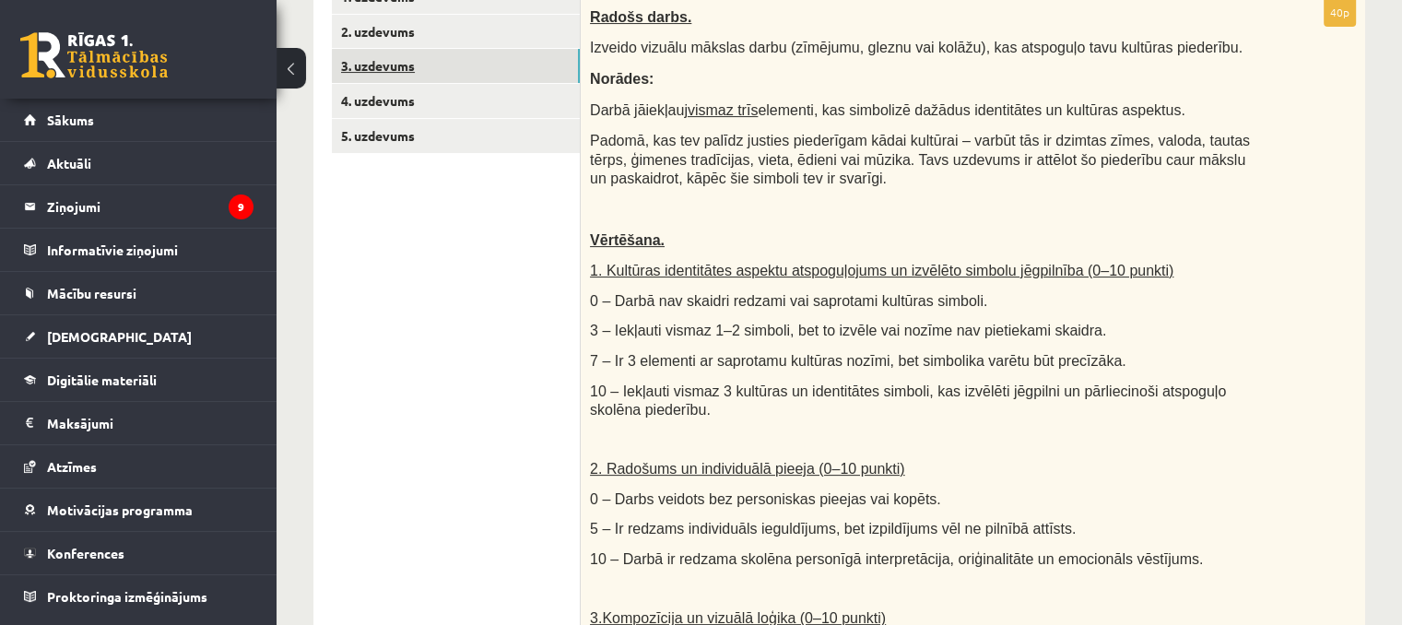
click at [428, 64] on link "3. uzdevums" at bounding box center [456, 66] width 248 height 34
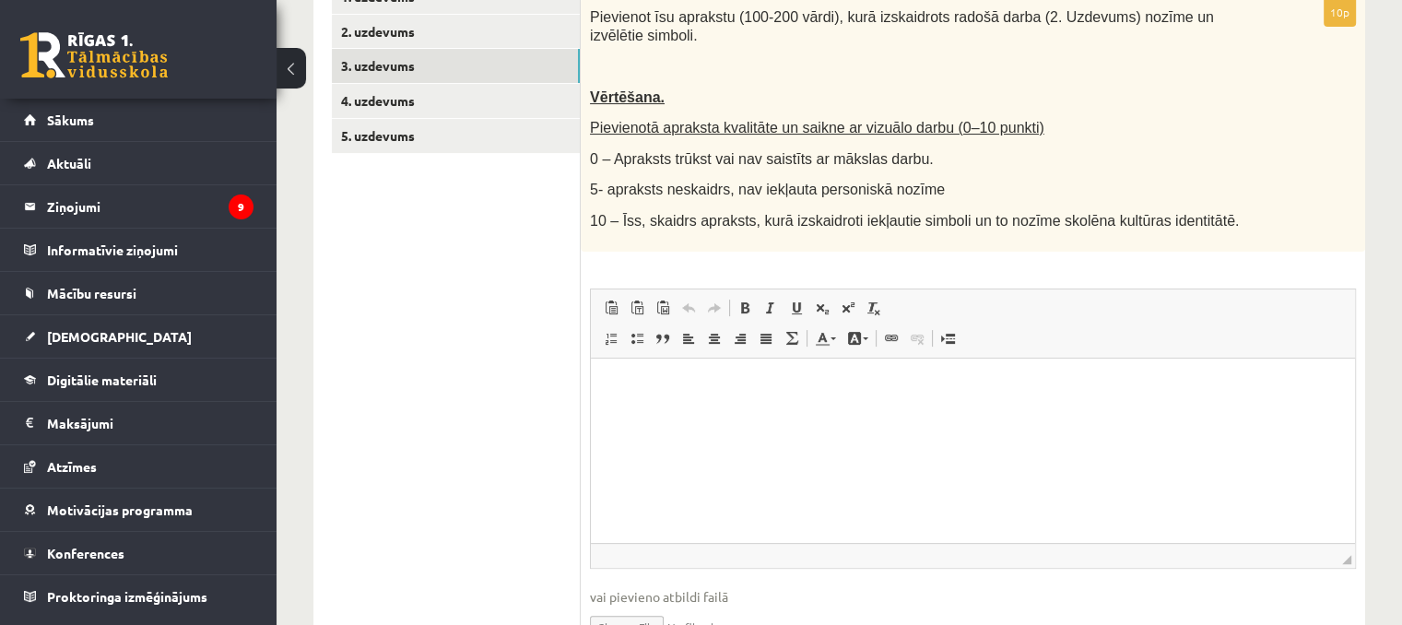
scroll to position [287, 0]
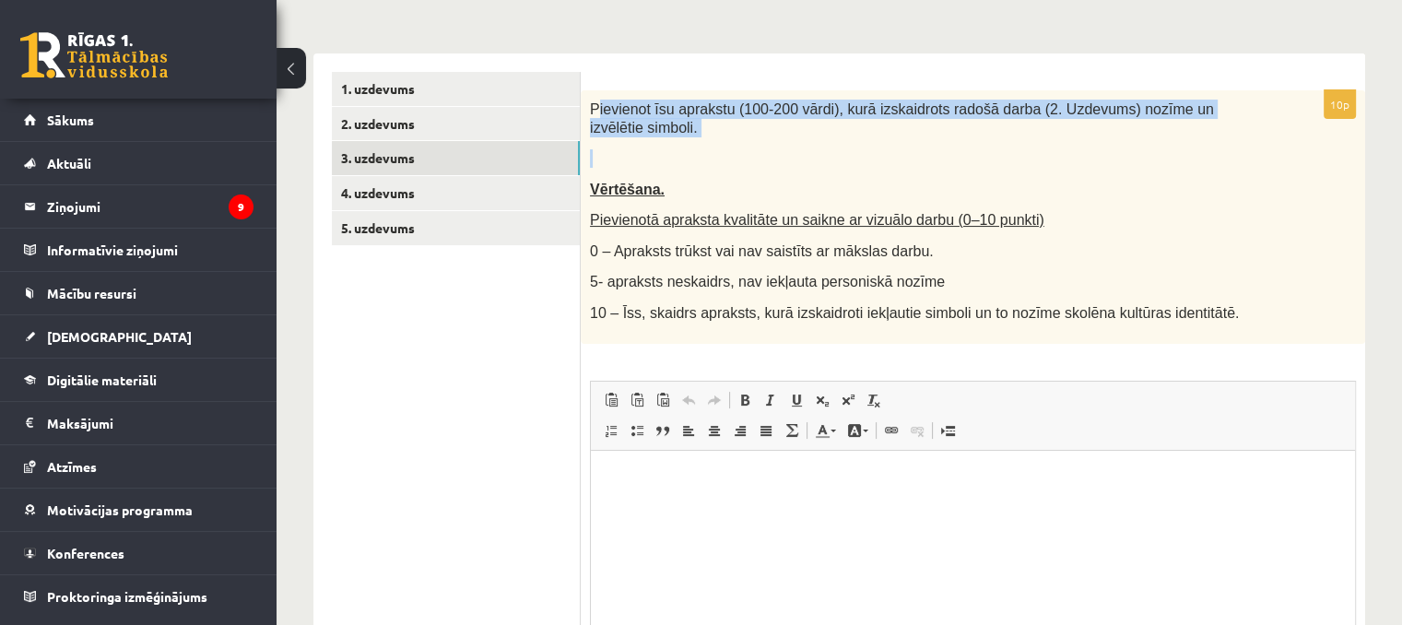
drag, startPoint x: 597, startPoint y: 108, endPoint x: 692, endPoint y: 134, distance: 98.4
click at [692, 134] on div "Pievienot īsu aprakstu (100-200 vārdi), kurā izskaidrots radošā darba (2. Uzdev…" at bounding box center [973, 217] width 785 height 254
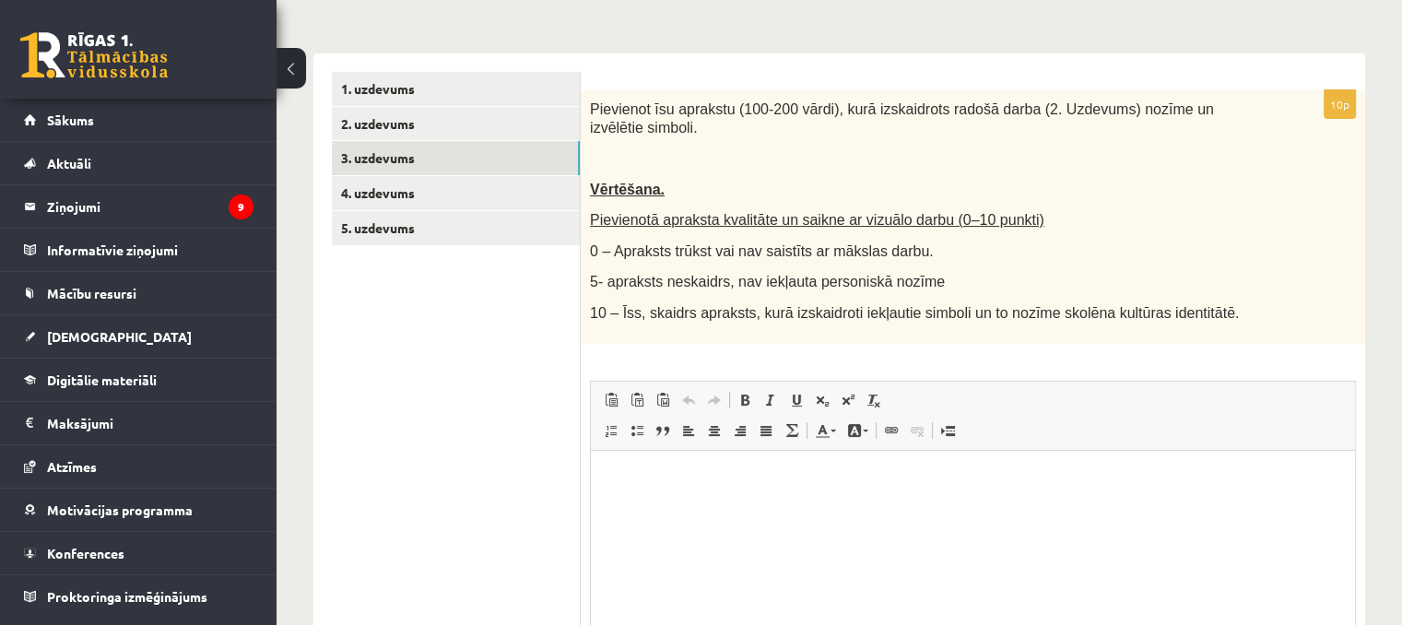
click at [686, 149] on div "Pievienot īsu aprakstu (100-200 vārdi), kurā izskaidrots radošā darba (2. Uzdev…" at bounding box center [973, 217] width 785 height 254
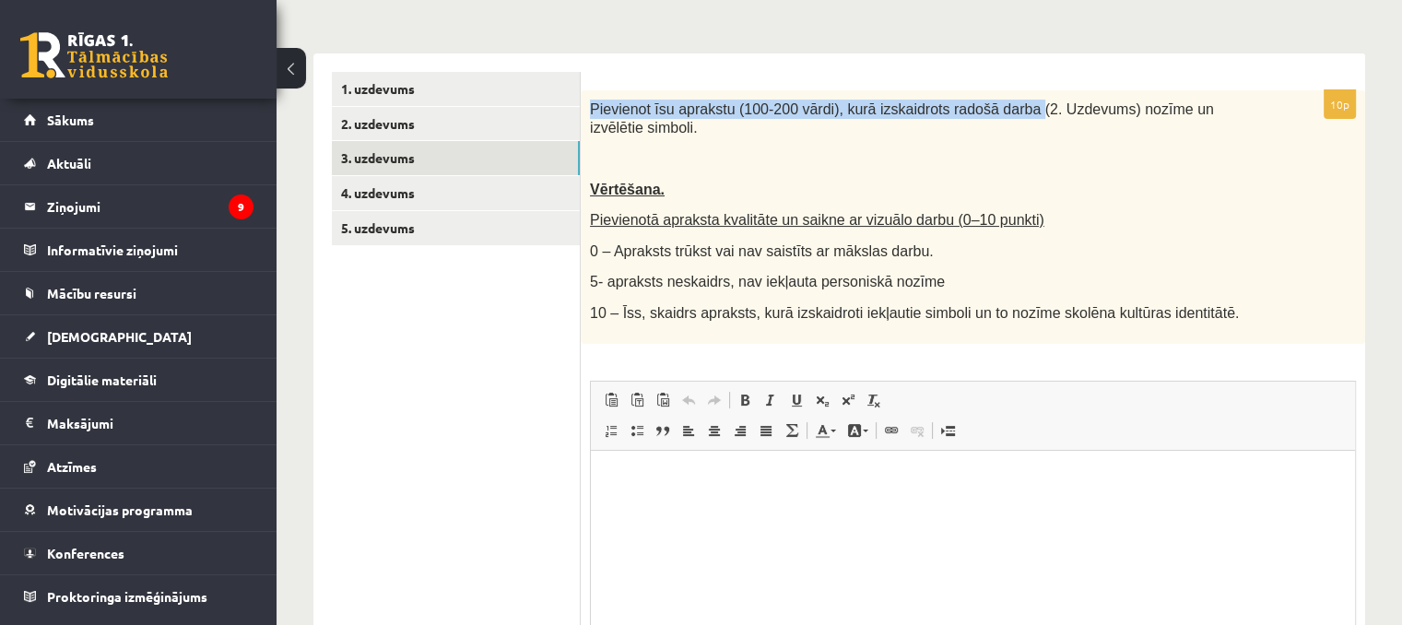
drag, startPoint x: 586, startPoint y: 103, endPoint x: 999, endPoint y: 116, distance: 413.2
click at [999, 116] on div "Pievienot īsu aprakstu (100-200 vārdi), kurā izskaidrots radošā darba (2. Uzdev…" at bounding box center [973, 217] width 785 height 254
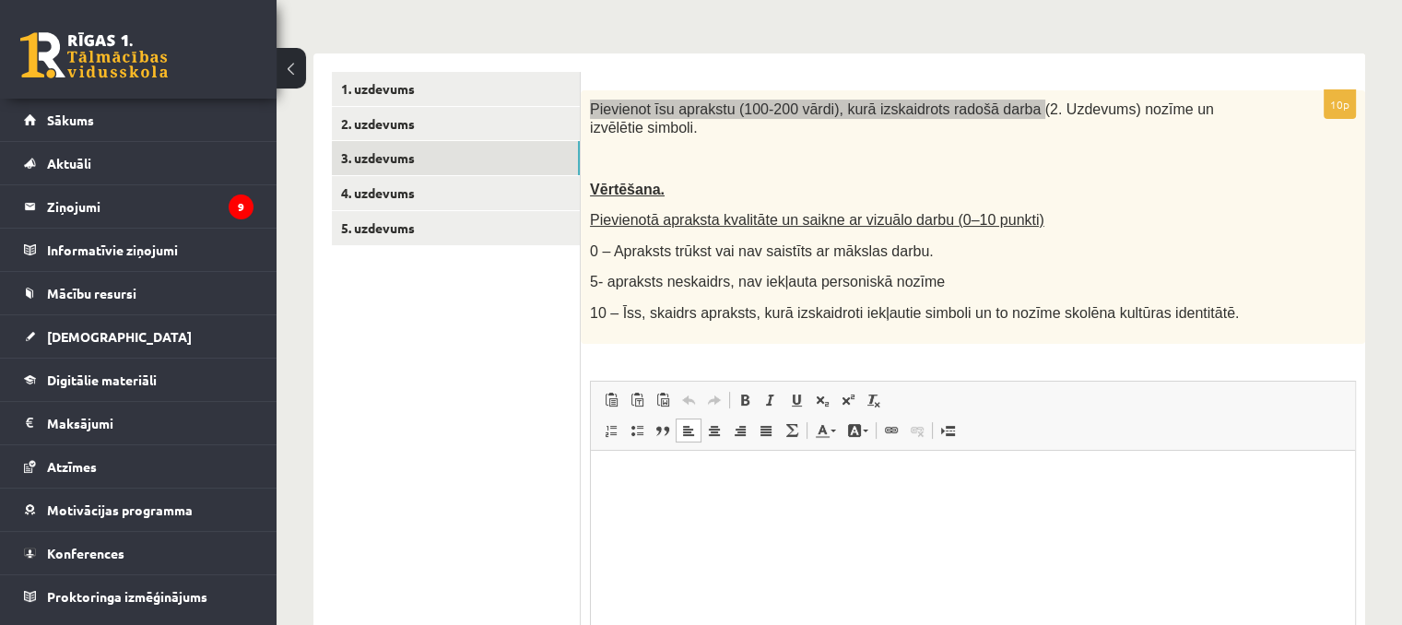
click at [705, 488] on html at bounding box center [973, 478] width 764 height 56
drag, startPoint x: 705, startPoint y: 501, endPoint x: 666, endPoint y: 516, distance: 42.6
click at [666, 506] on html at bounding box center [973, 478] width 764 height 56
drag, startPoint x: 679, startPoint y: 510, endPoint x: 669, endPoint y: 521, distance: 15.0
click at [669, 506] on html at bounding box center [973, 478] width 764 height 56
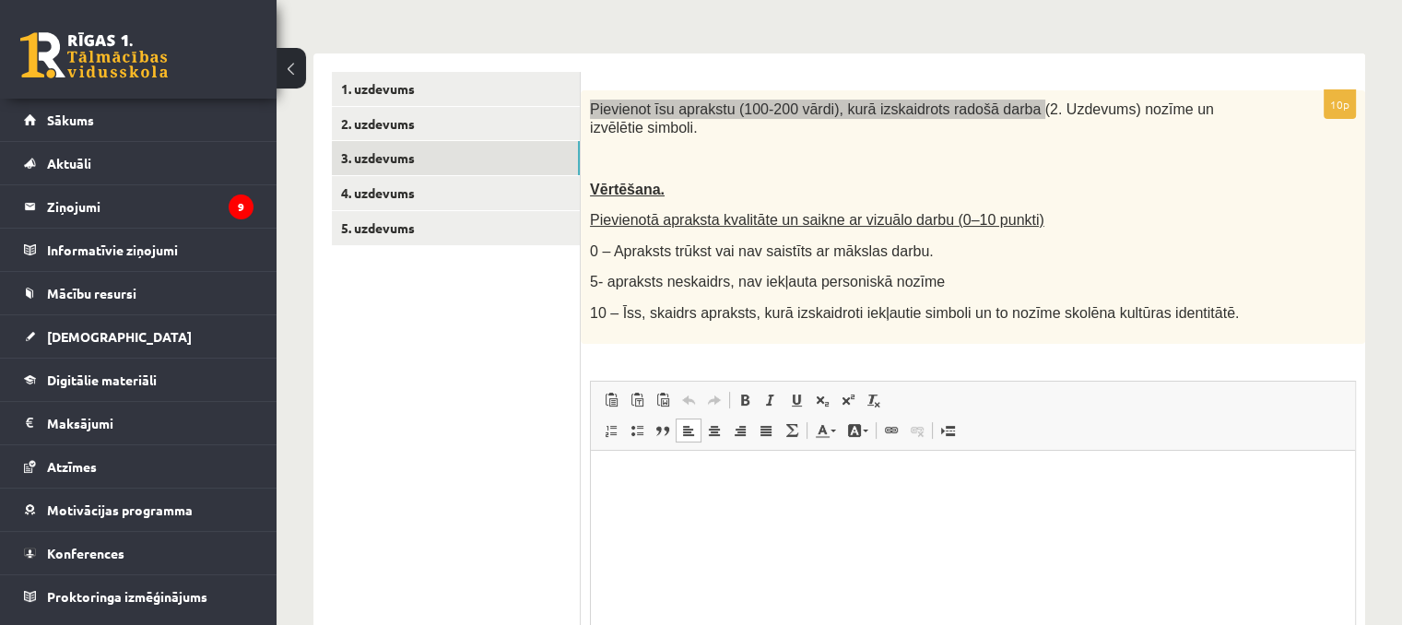
scroll to position [7, 0]
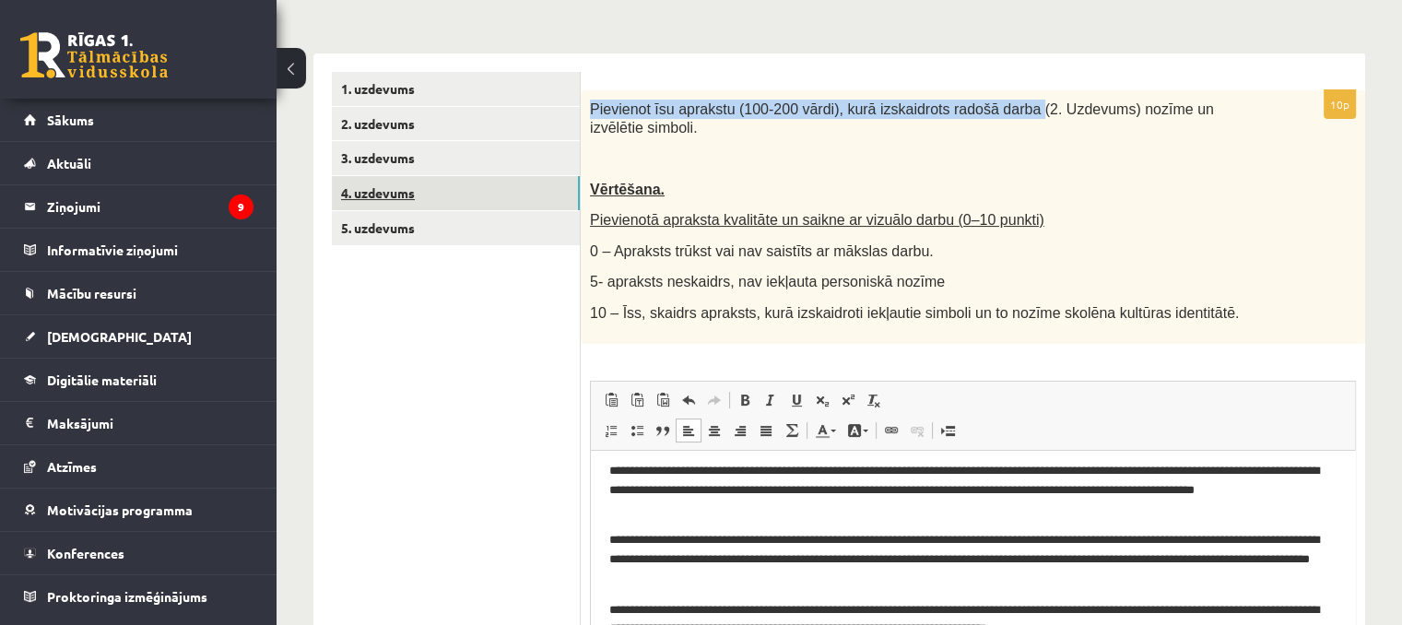
click at [498, 192] on link "4. uzdevums" at bounding box center [456, 193] width 248 height 34
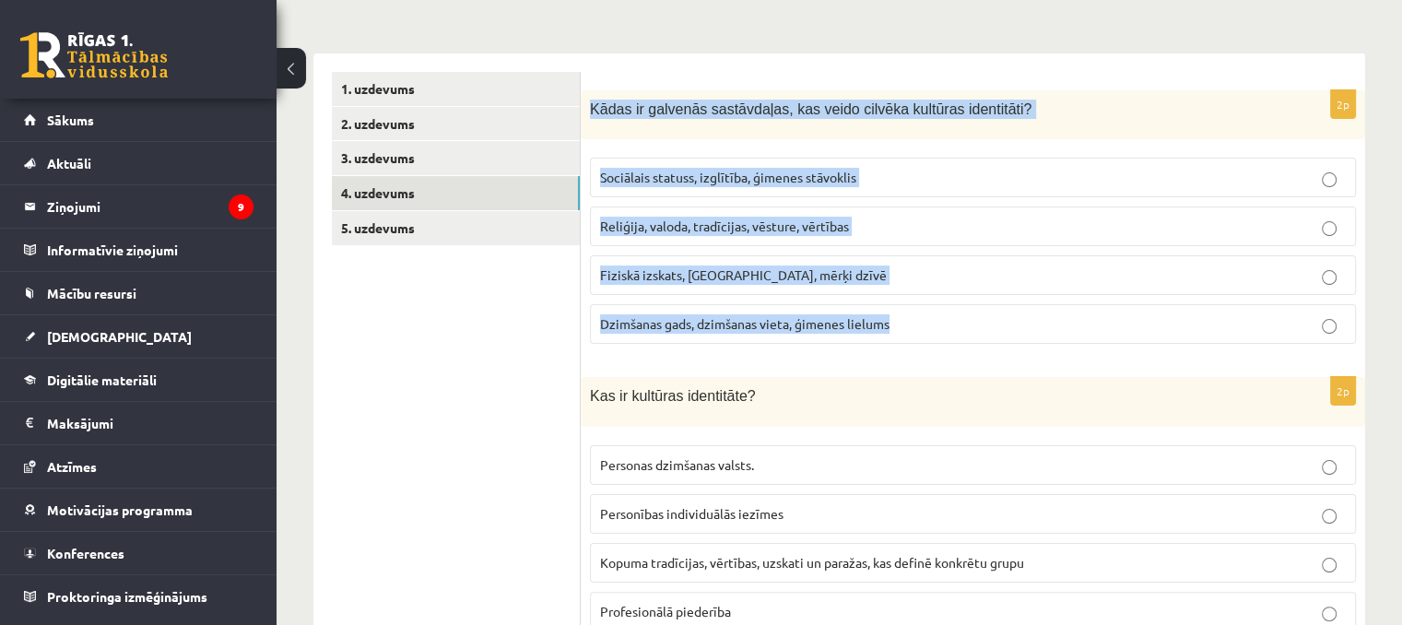
drag, startPoint x: 589, startPoint y: 109, endPoint x: 900, endPoint y: 354, distance: 395.8
click at [900, 354] on div "2p Kādas ir galvenās sastāvdaļas, kas veido cilvēka kultūras identitāti? Sociāl…" at bounding box center [973, 224] width 785 height 269
click at [644, 224] on span "Reliģija, valoda, tradīcijas, vēsture, vērtības" at bounding box center [724, 226] width 249 height 17
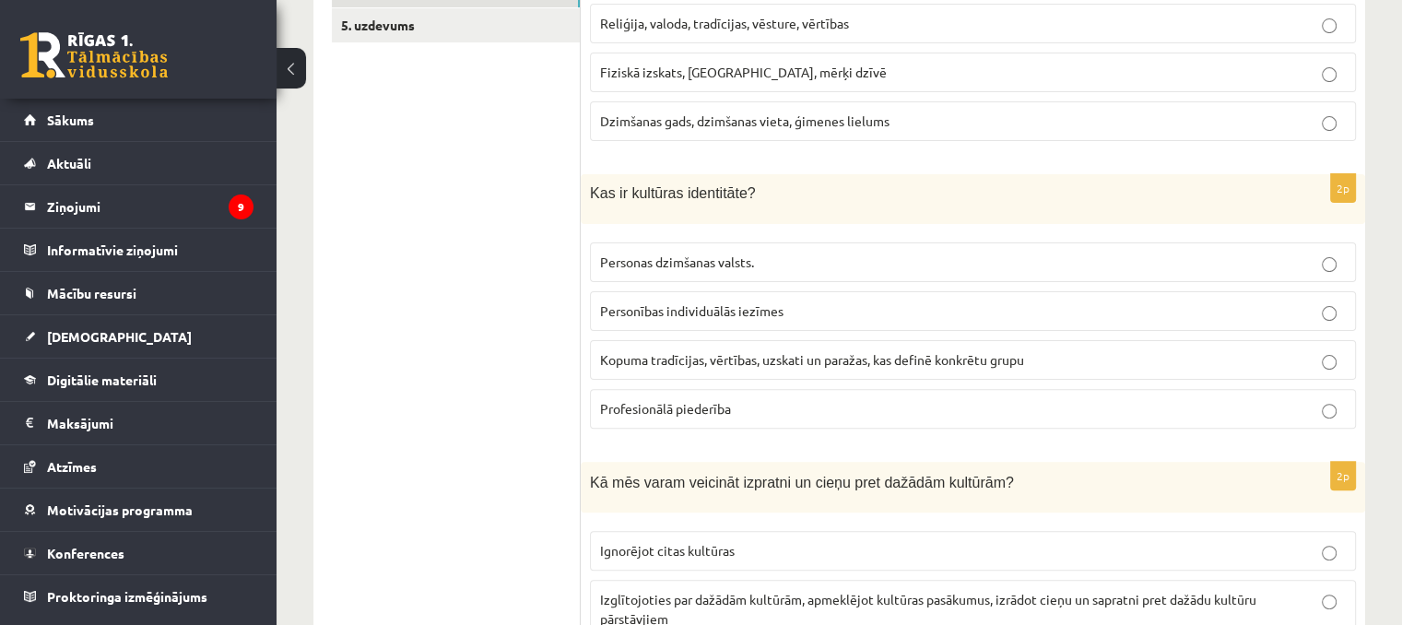
scroll to position [563, 0]
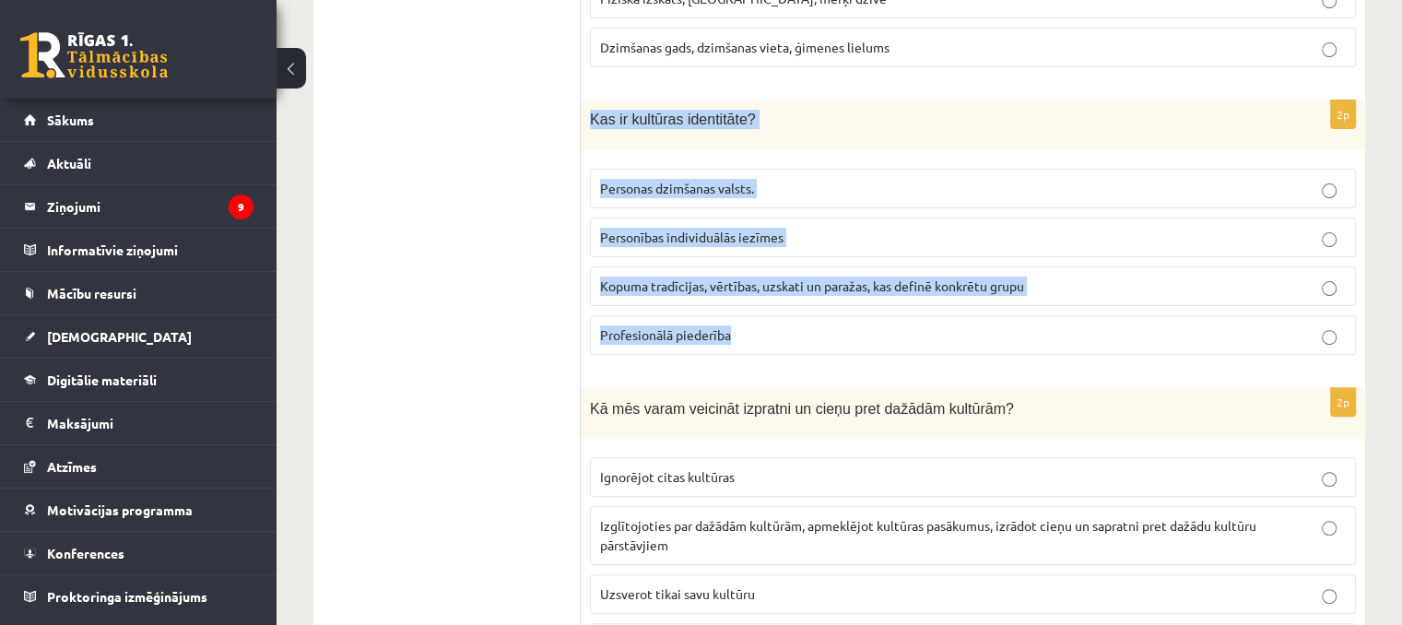
drag, startPoint x: 583, startPoint y: 116, endPoint x: 830, endPoint y: 323, distance: 322.0
click at [830, 323] on div "2p Kas ir kultūras identitāte? Personas dzimšanas valsts. Personības individuāl…" at bounding box center [973, 234] width 785 height 269
click at [703, 295] on label "Kopuma tradīcijas, vērtības, uzskati un paražas, kas definē konkrētu grupu" at bounding box center [973, 286] width 766 height 40
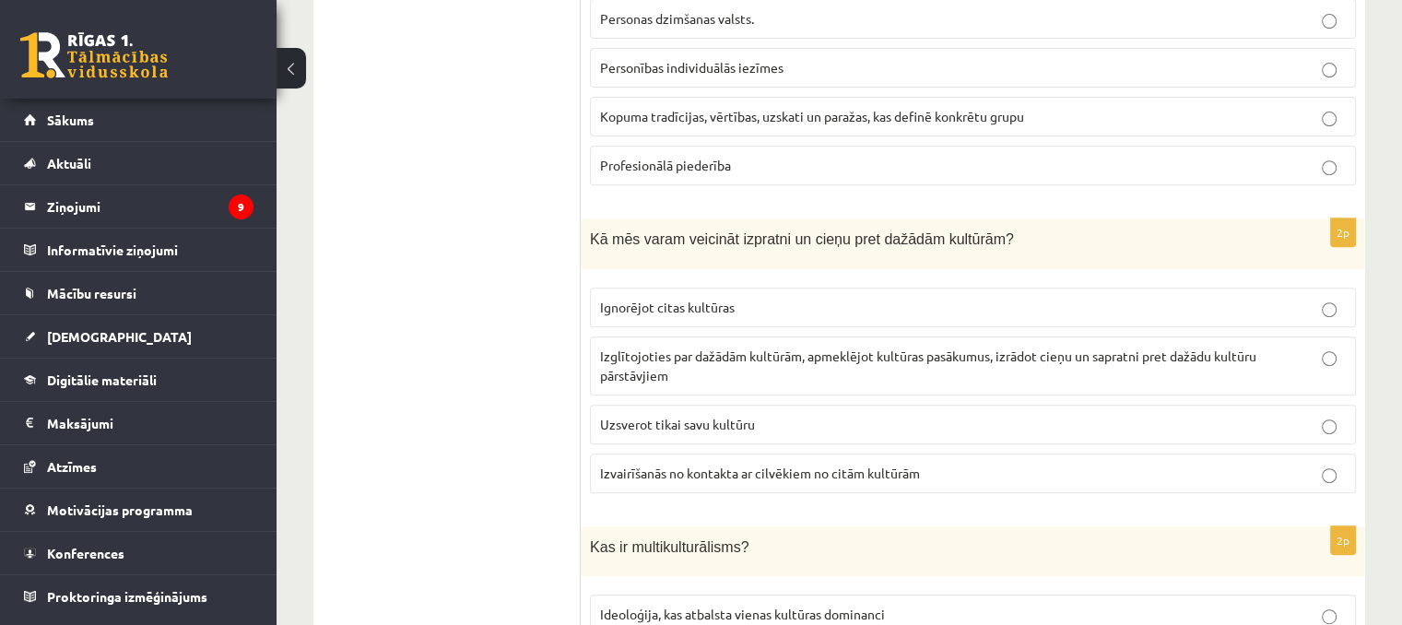
scroll to position [932, 0]
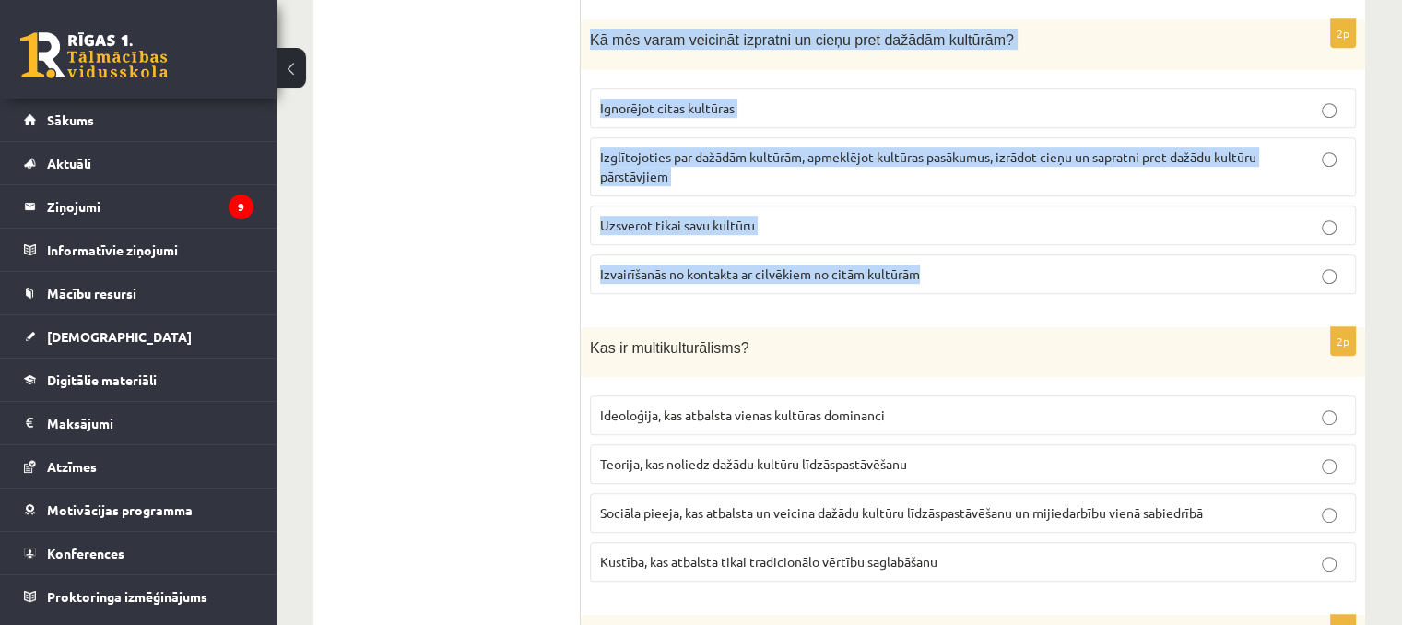
drag, startPoint x: 586, startPoint y: 25, endPoint x: 944, endPoint y: 284, distance: 441.7
click at [944, 284] on div "2p Kā mēs varam veicināt izpratni un cieņu pret dažādām kultūrām? Ignorējot cit…" at bounding box center [973, 163] width 785 height 289
drag, startPoint x: 923, startPoint y: 241, endPoint x: 913, endPoint y: 244, distance: 10.8
click at [719, 165] on p "Izglītojoties par dažādām kultūrām, apmeklējot kultūras pasākumus, izrādot cieņ…" at bounding box center [973, 167] width 746 height 39
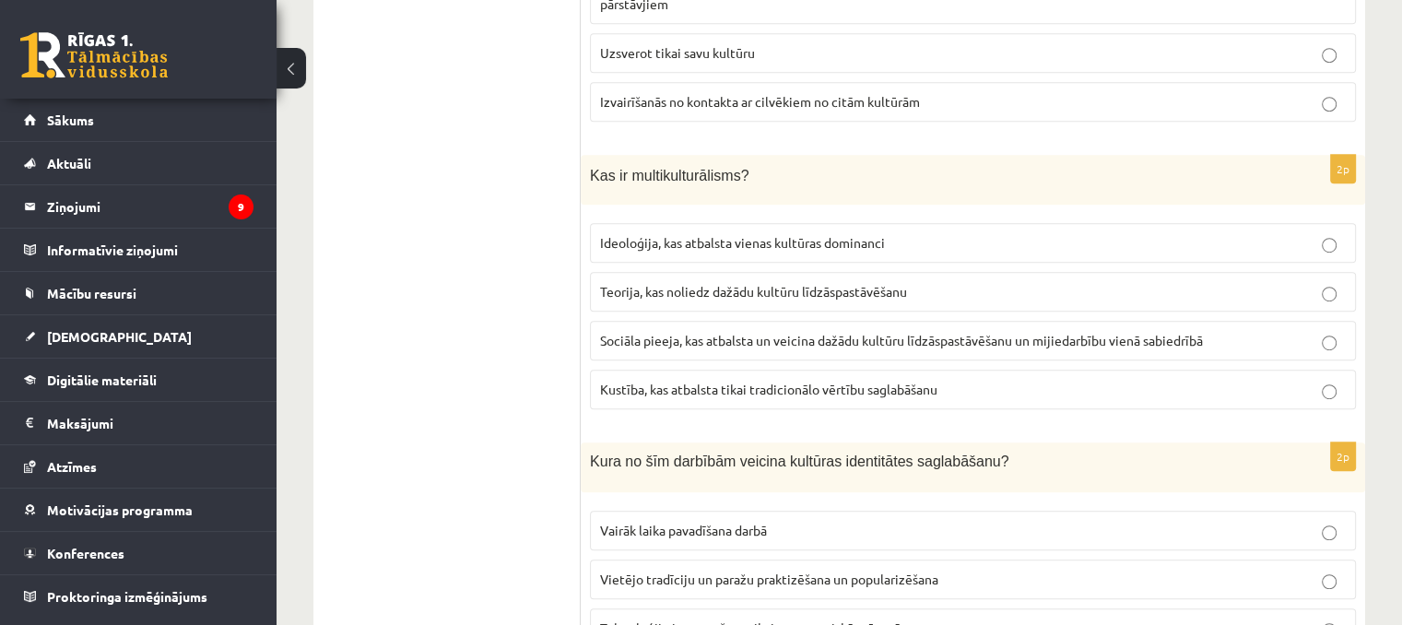
scroll to position [1116, 0]
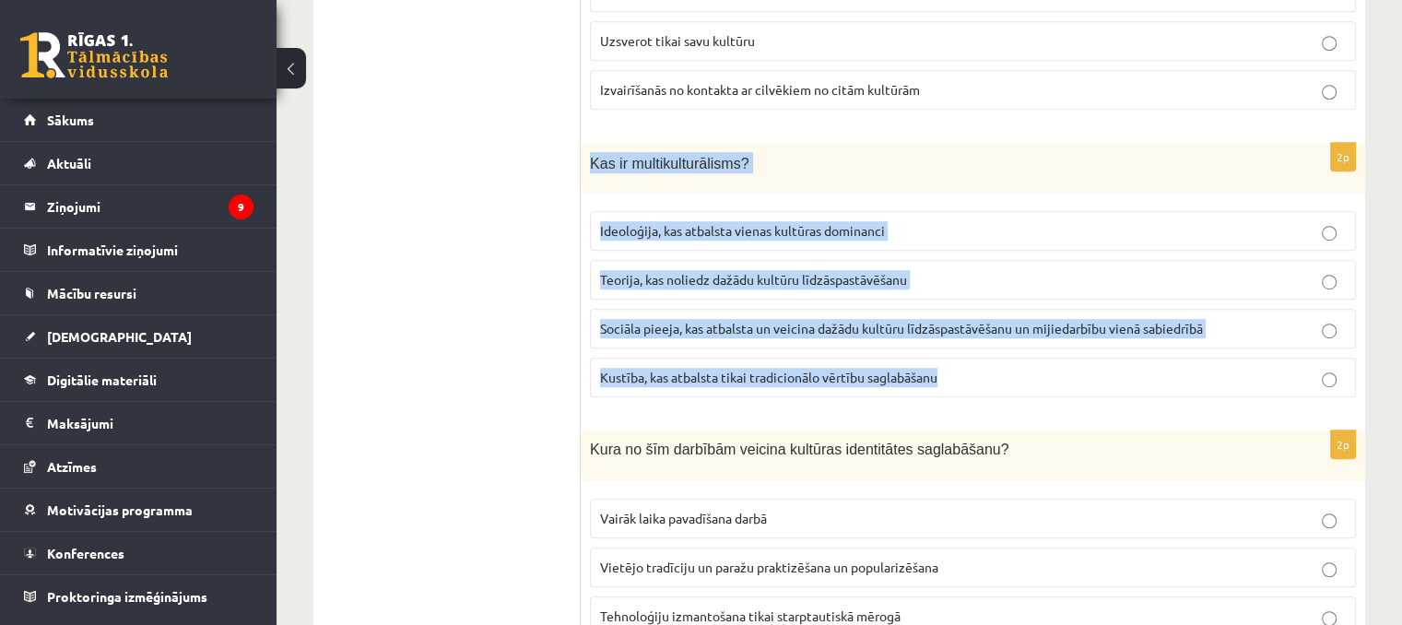
drag, startPoint x: 584, startPoint y: 146, endPoint x: 950, endPoint y: 348, distance: 418.4
click at [950, 348] on div "2p Kas ir multikulturālisms? Ideoloģija, kas atbalsta vienas kultūras dominanci…" at bounding box center [973, 278] width 785 height 270
click at [838, 323] on span "Sociāla pieeja, kas atbalsta un veicina dažādu kultūru līdzāspastāvēšanu un mij…" at bounding box center [901, 328] width 603 height 17
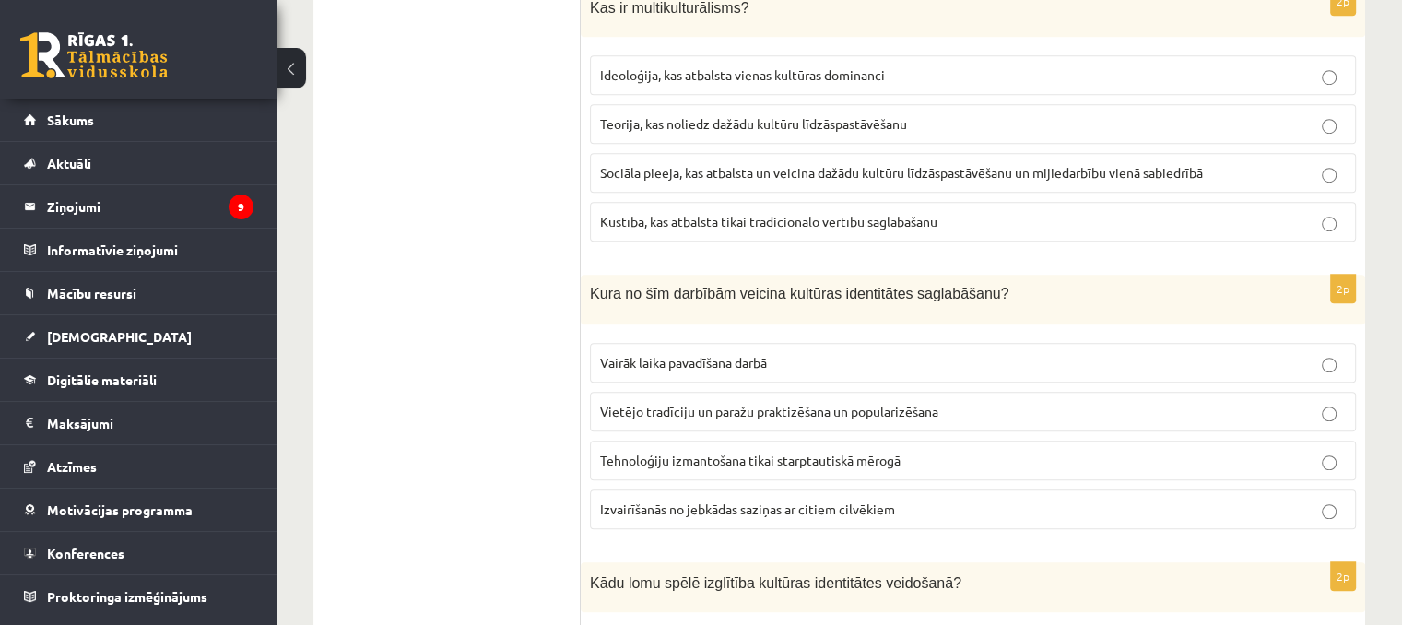
scroll to position [1301, 0]
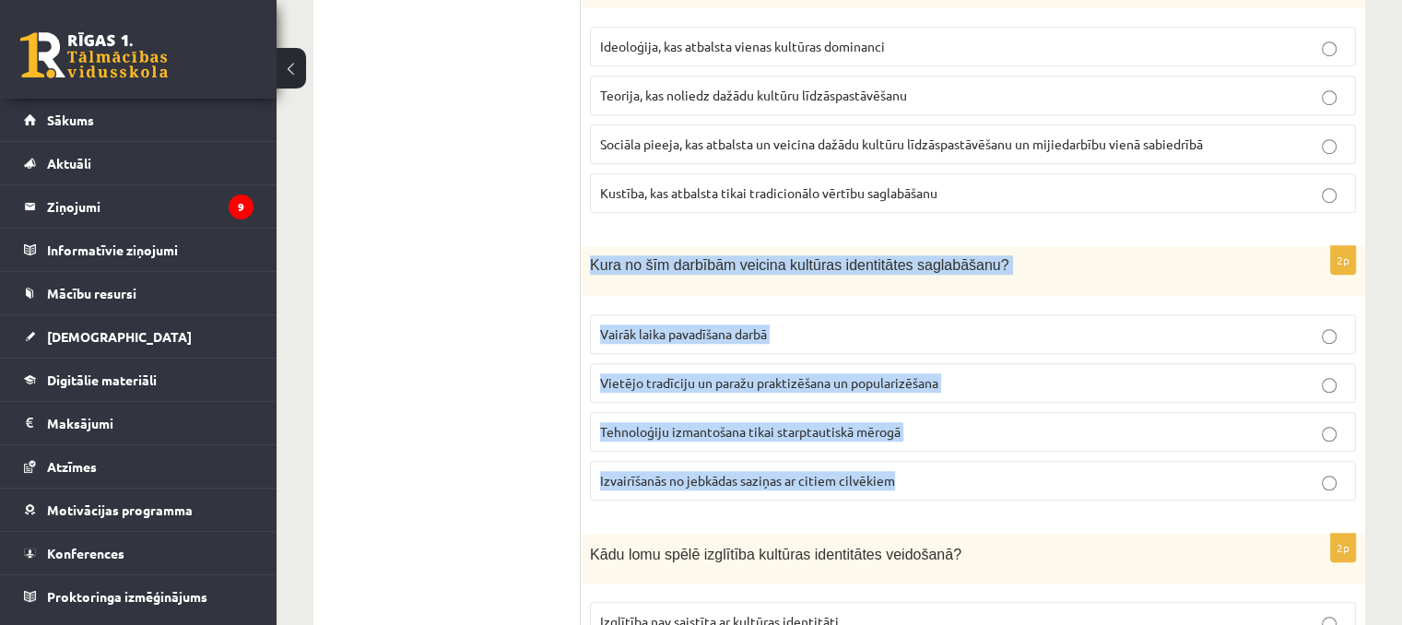
drag, startPoint x: 585, startPoint y: 252, endPoint x: 908, endPoint y: 480, distance: 395.5
click at [908, 480] on div "2p Kura no šīm darbībām veicina kultūras identitātes saglabāšanu? Vairāk laika …" at bounding box center [973, 380] width 785 height 269
click at [683, 375] on span "Vietējo tradīciju un paražu praktizēšana un popularizēšana" at bounding box center [769, 382] width 338 height 17
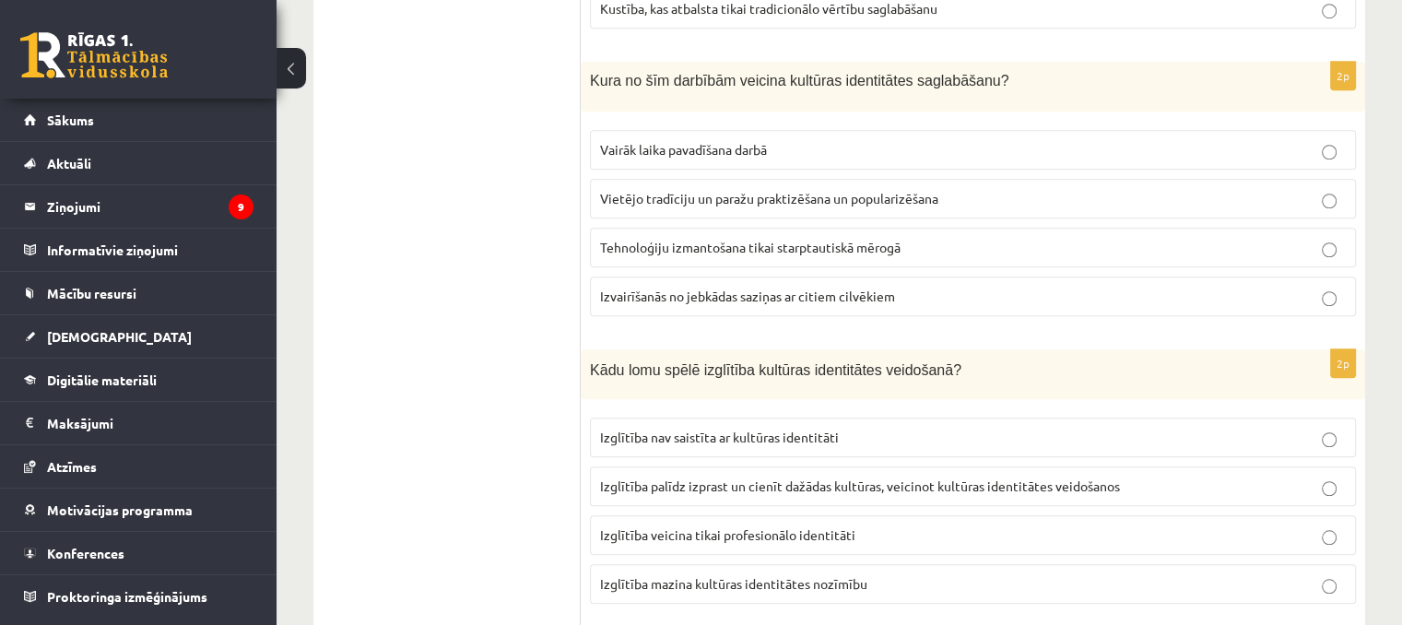
scroll to position [1577, 0]
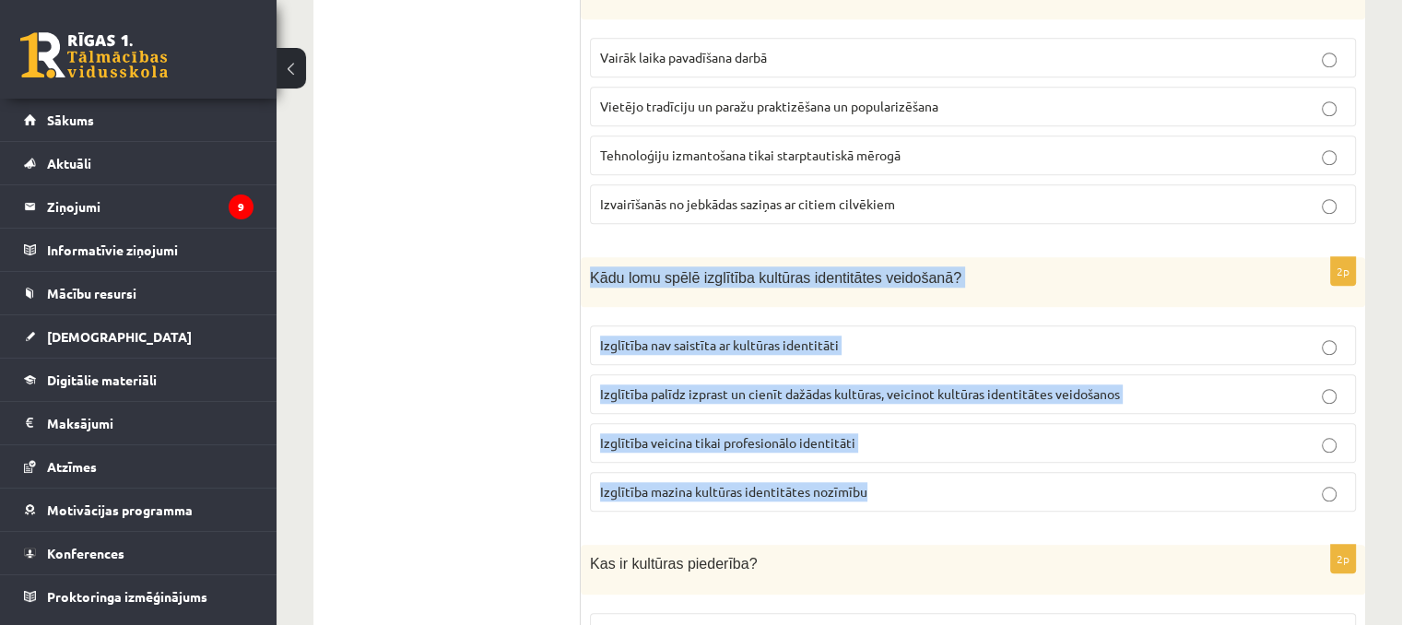
drag, startPoint x: 589, startPoint y: 263, endPoint x: 873, endPoint y: 495, distance: 366.9
click at [873, 495] on div "2p Kādu lomu spēlē izglītība kultūras identitātes veidošanā? Izglītība nav sais…" at bounding box center [973, 392] width 785 height 270
click at [858, 385] on span "Izglītība palīdz izprast un cienīt dažādas kultūras, veicinot kultūras identitā…" at bounding box center [860, 393] width 520 height 17
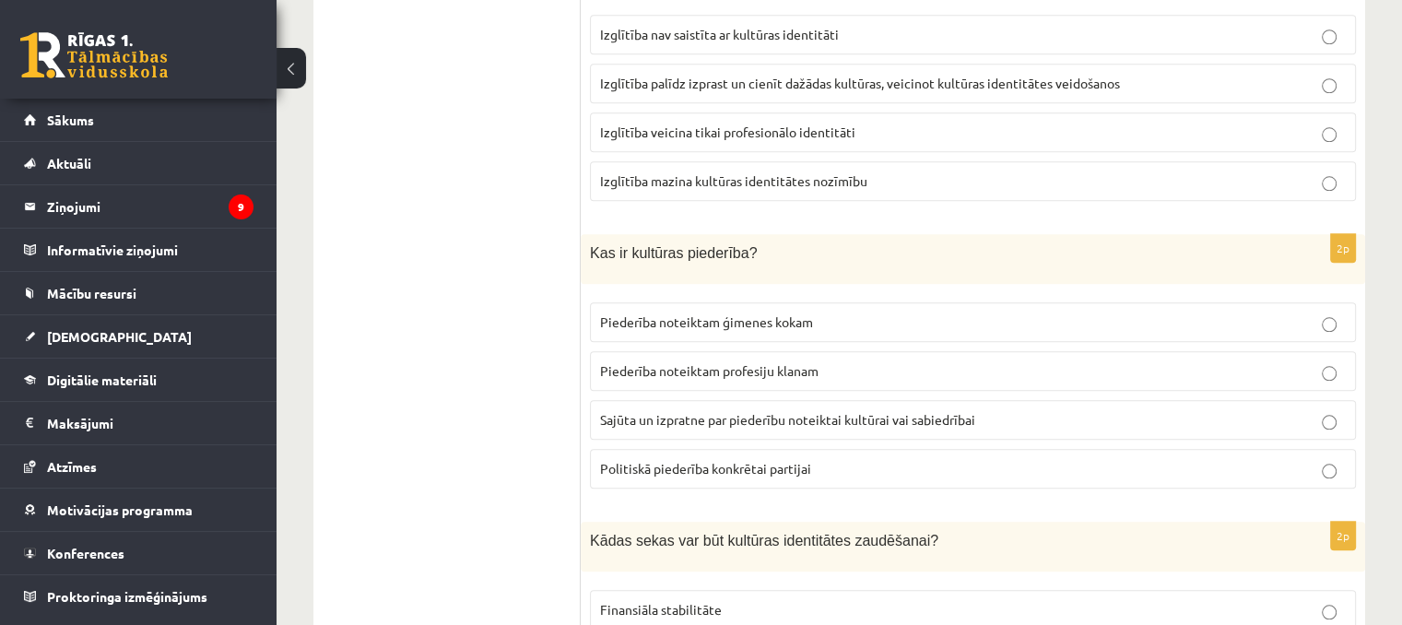
scroll to position [1931, 0]
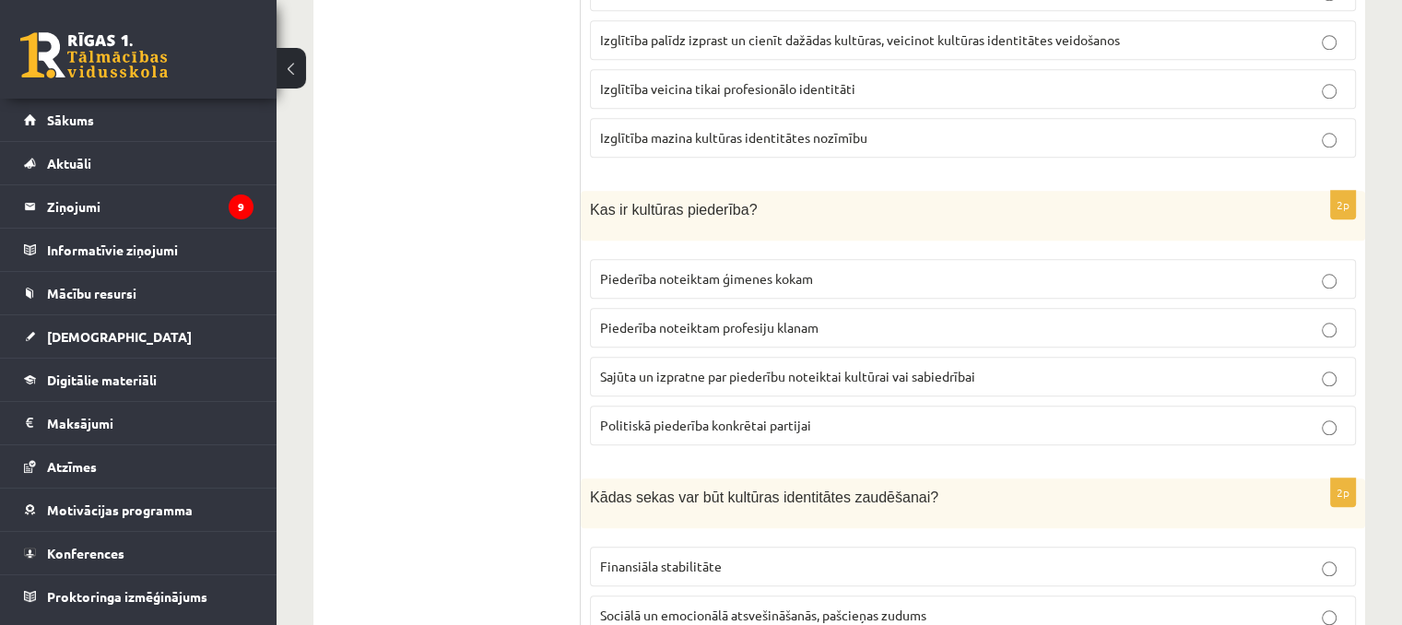
drag, startPoint x: 578, startPoint y: 195, endPoint x: 638, endPoint y: 201, distance: 60.2
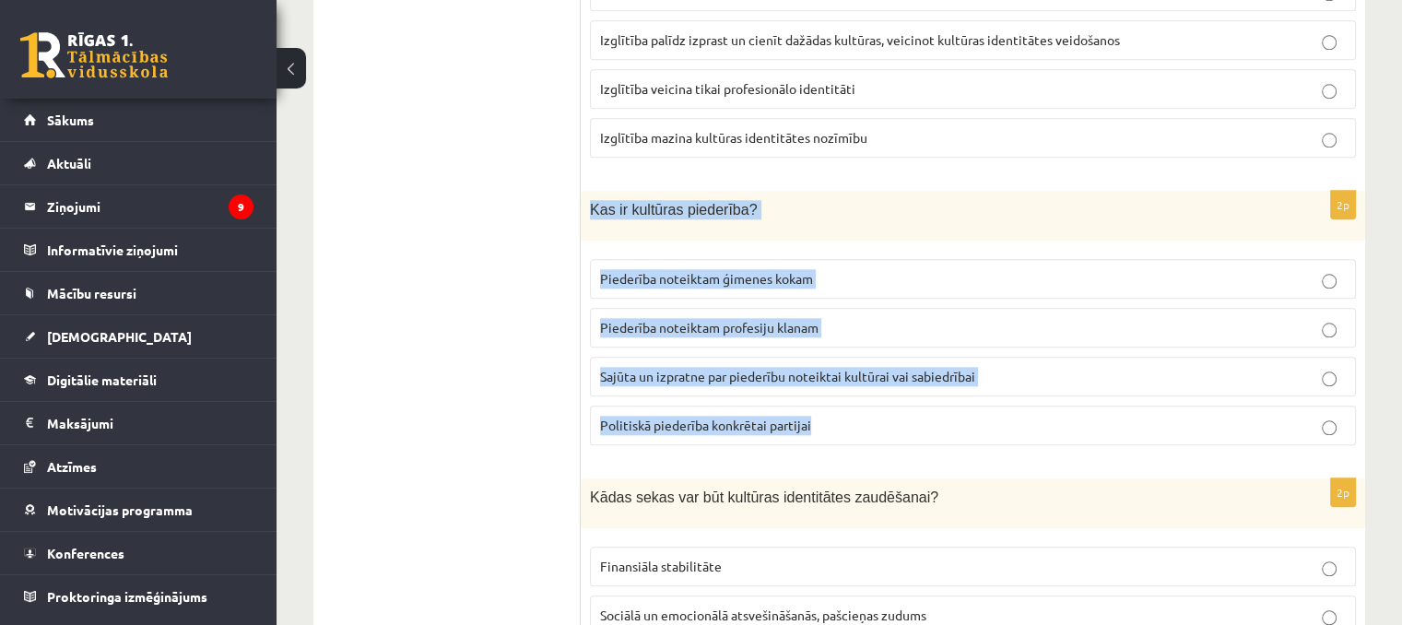
drag, startPoint x: 590, startPoint y: 206, endPoint x: 848, endPoint y: 433, distance: 344.2
click at [848, 433] on div "2p Kas ir kultūras piederība? Piederība noteiktam ģimenes kokam Piederība notei…" at bounding box center [973, 325] width 785 height 269
click at [760, 368] on span "Sajūta un izpratne par piederību noteiktai kultūrai vai sabiedrībai" at bounding box center [787, 376] width 375 height 17
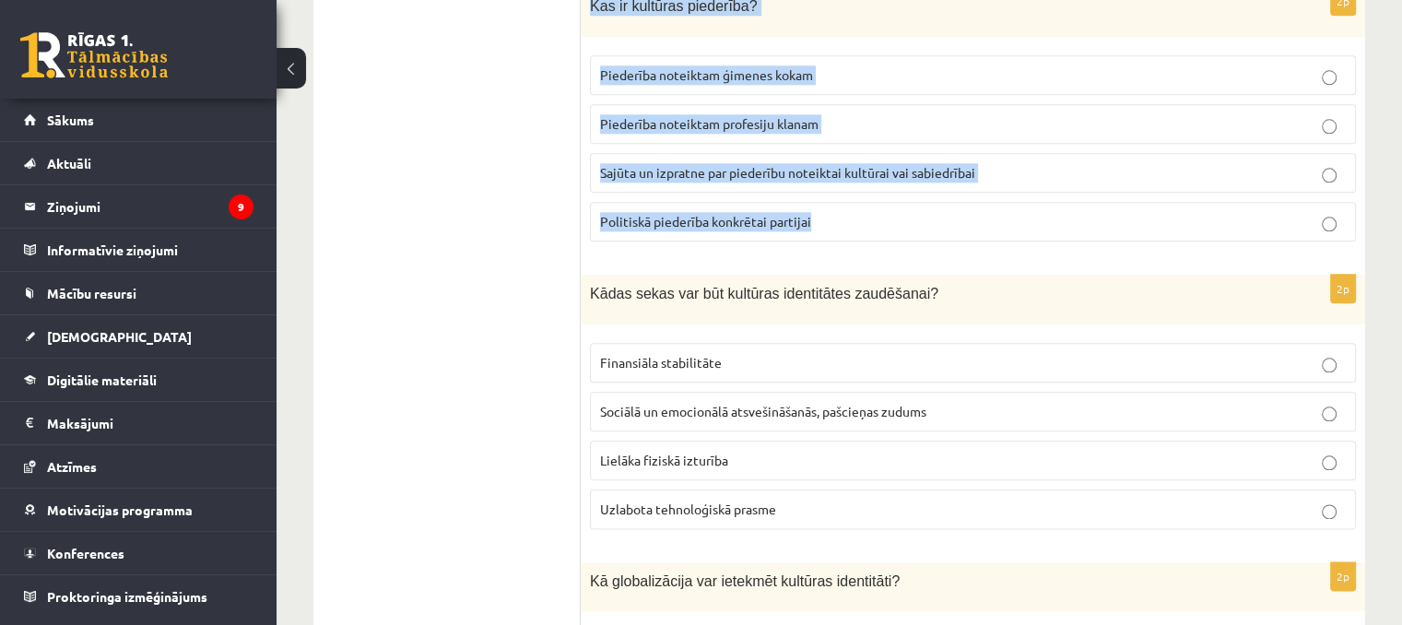
scroll to position [2208, 0]
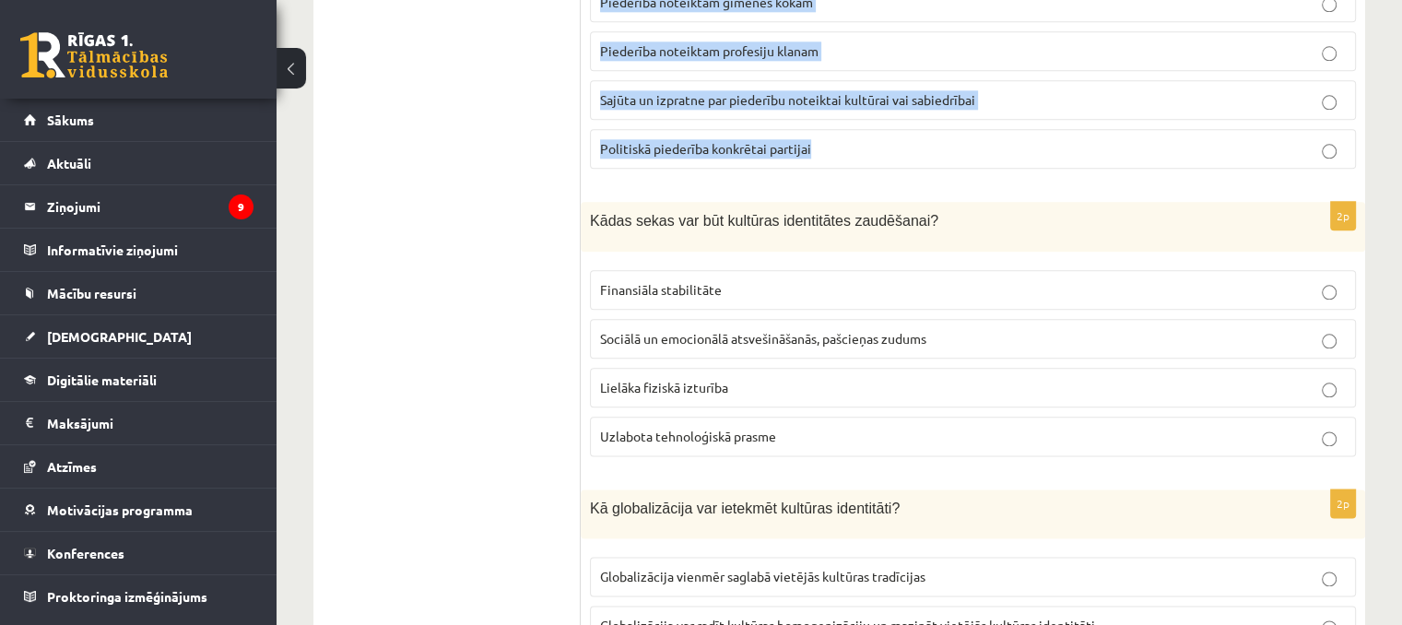
drag, startPoint x: 581, startPoint y: 290, endPoint x: 573, endPoint y: 295, distance: 9.5
click at [593, 261] on fieldset "Finansiāla stabilitāte Sociālā un emocionālā atsvešināšanās, pašcieņas zudums L…" at bounding box center [973, 361] width 766 height 201
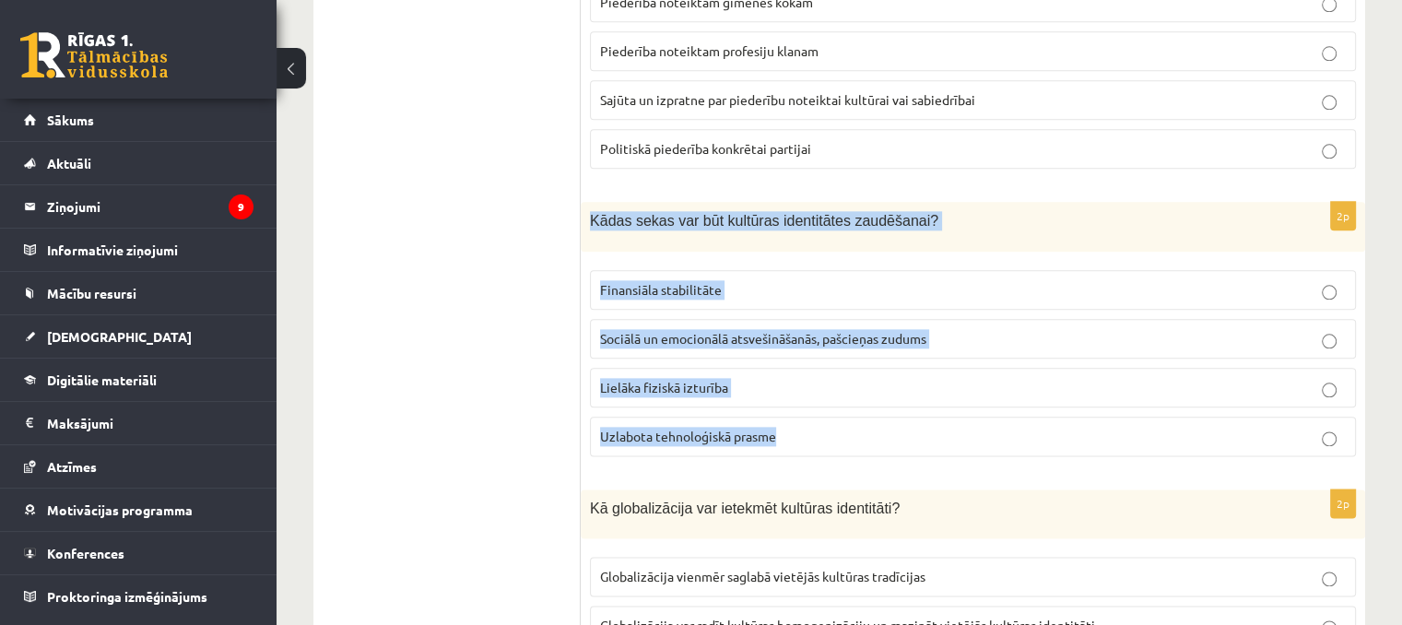
drag, startPoint x: 583, startPoint y: 205, endPoint x: 787, endPoint y: 414, distance: 292.7
click at [787, 414] on div "2p Kādas sekas var būt kultūras identitātes zaudēšanai? Finansiāla stabilitāte …" at bounding box center [973, 336] width 785 height 269
click at [840, 332] on span "Sociālā un emocionālā atsvešināšanās, pašcieņas zudums" at bounding box center [763, 338] width 326 height 17
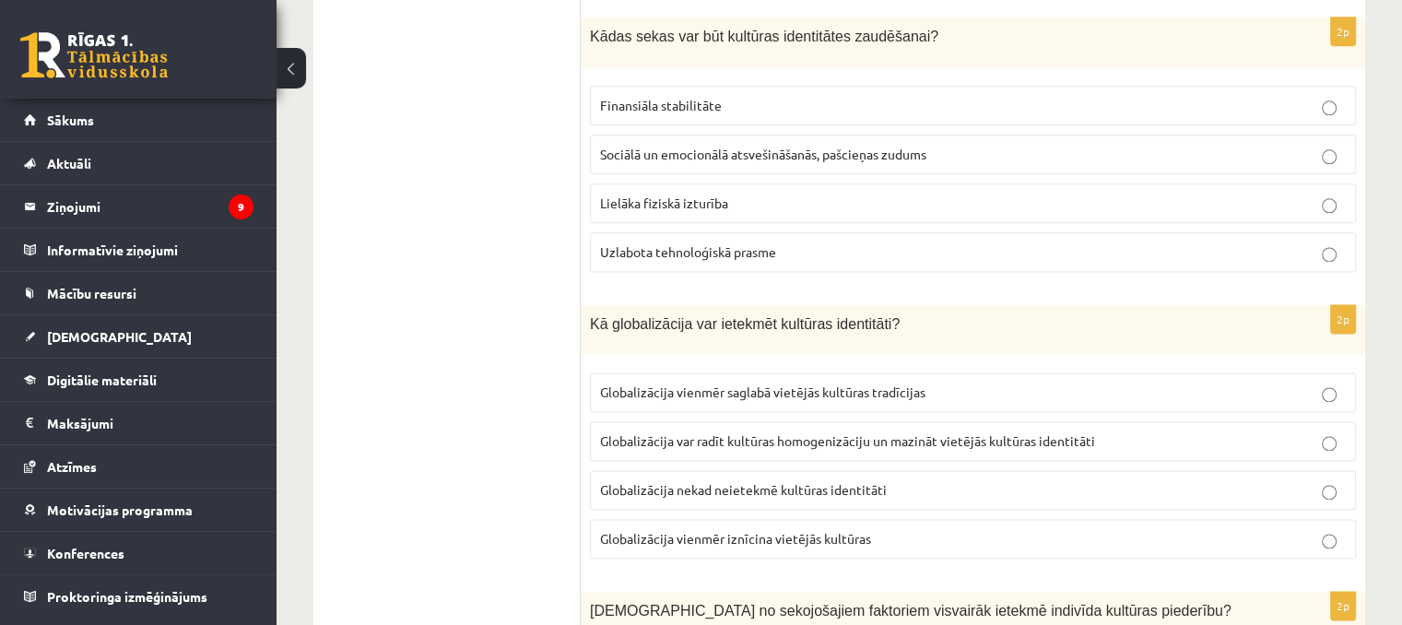
scroll to position [2485, 0]
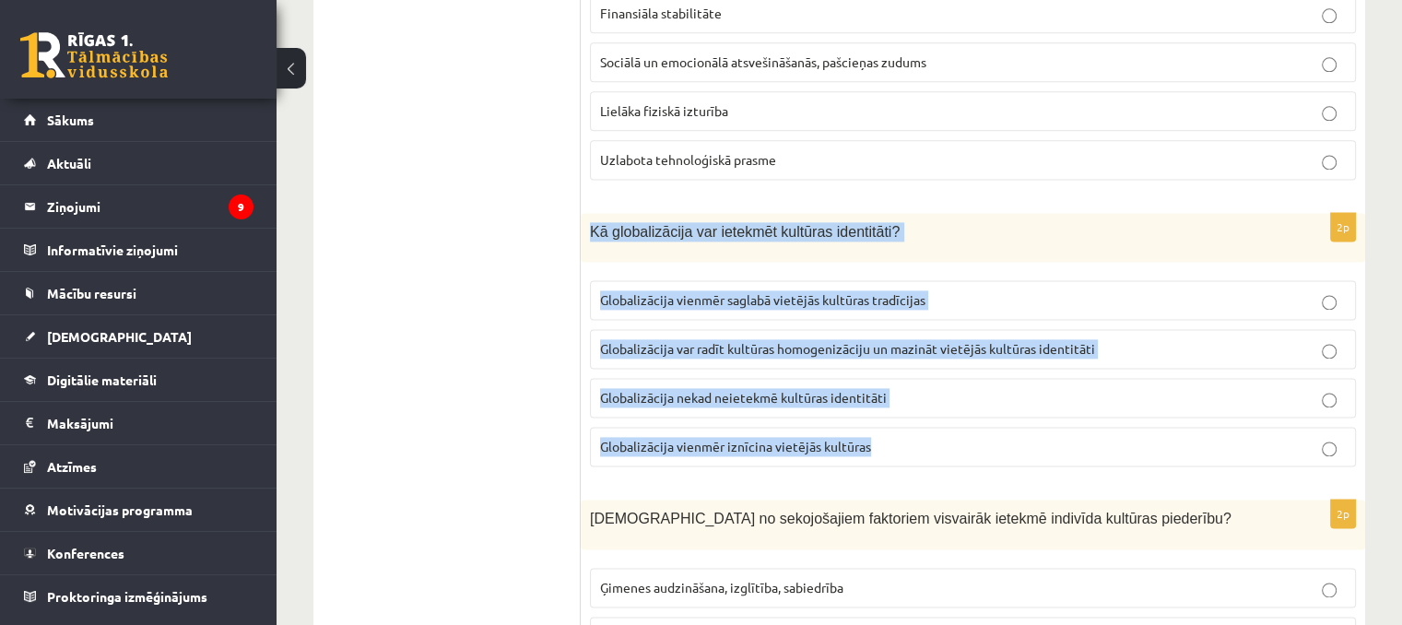
drag, startPoint x: 584, startPoint y: 214, endPoint x: 896, endPoint y: 440, distance: 385.6
click at [896, 440] on div "2p Kā globalizācija var ietekmēt kultūras identitāti? Globalizācija vienmēr sag…" at bounding box center [973, 347] width 785 height 269
drag, startPoint x: 896, startPoint y: 441, endPoint x: 887, endPoint y: 446, distance: 10.8
click at [696, 340] on span "Globalizācija var radīt kultūras homogenizāciju un mazināt vietējās kultūras id…" at bounding box center [847, 348] width 495 height 17
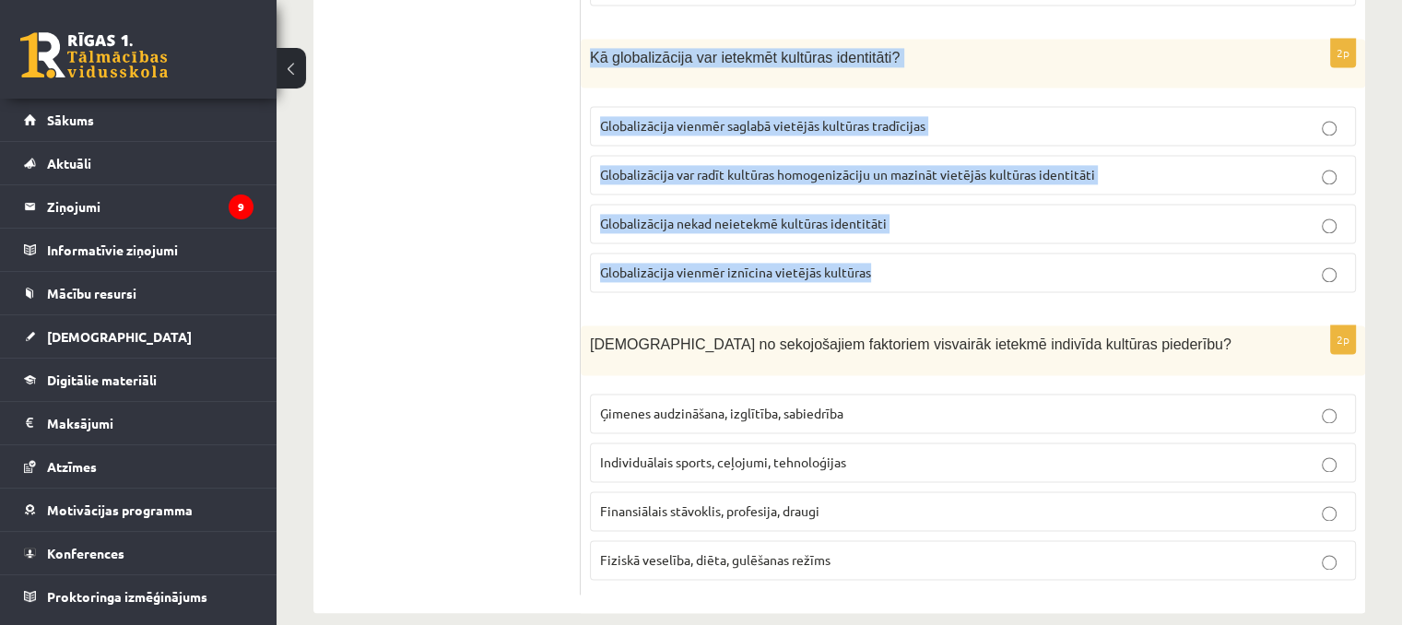
scroll to position [2669, 0]
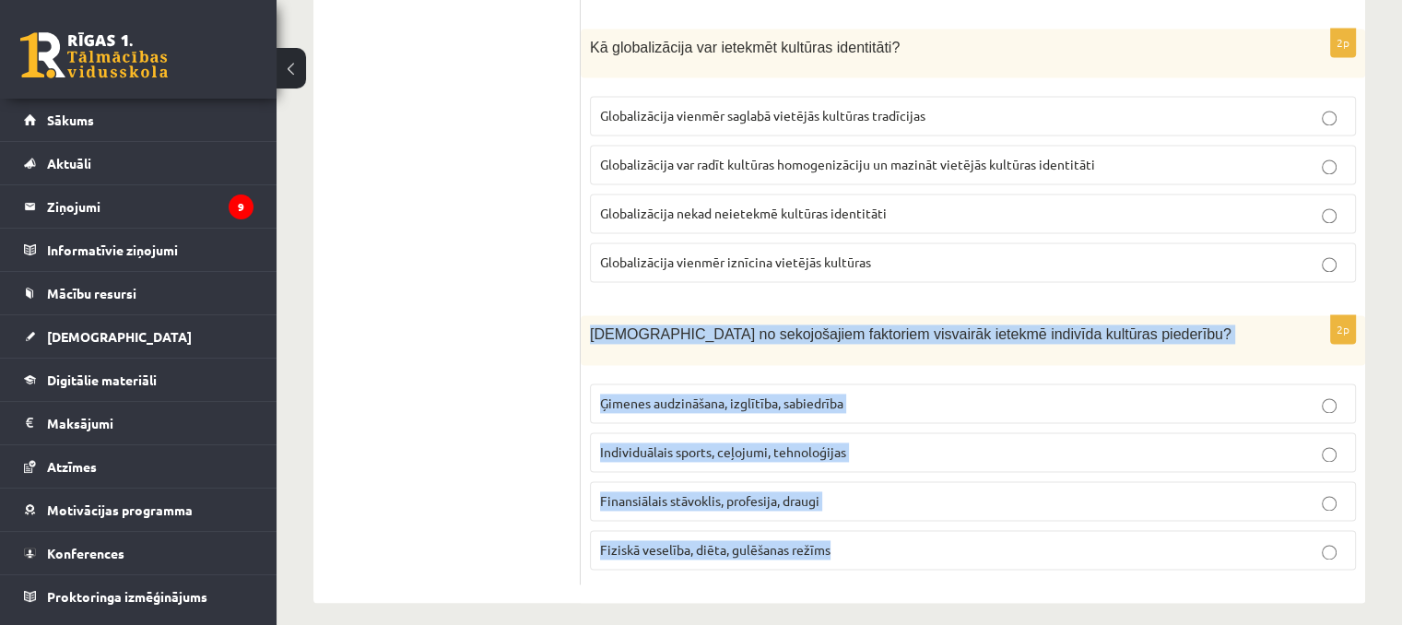
drag, startPoint x: 587, startPoint y: 323, endPoint x: 848, endPoint y: 522, distance: 328.2
click at [848, 522] on div "2p Kuri no sekojošajiem faktoriem visvairāk ietekmē indivīda kultūras piederību…" at bounding box center [973, 449] width 785 height 269
click at [690, 395] on span "Ģimenes audzināšana, izglītība, sabiedrība" at bounding box center [721, 403] width 243 height 17
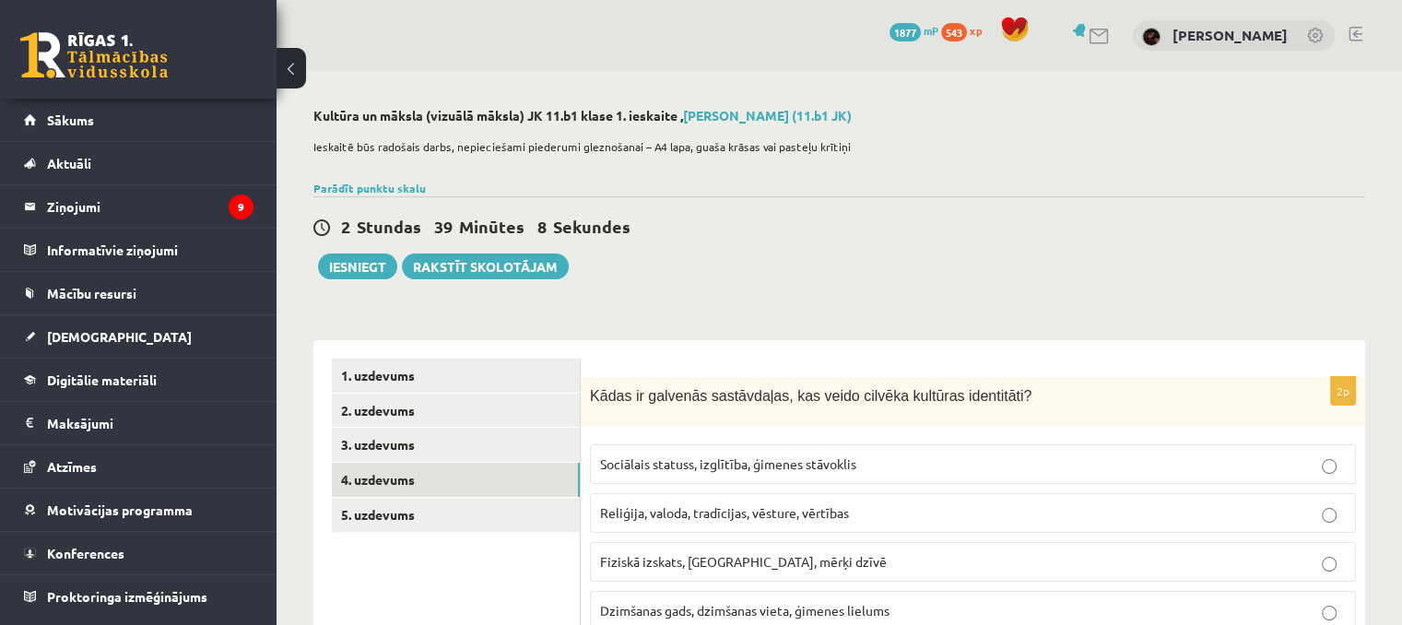
scroll to position [277, 0]
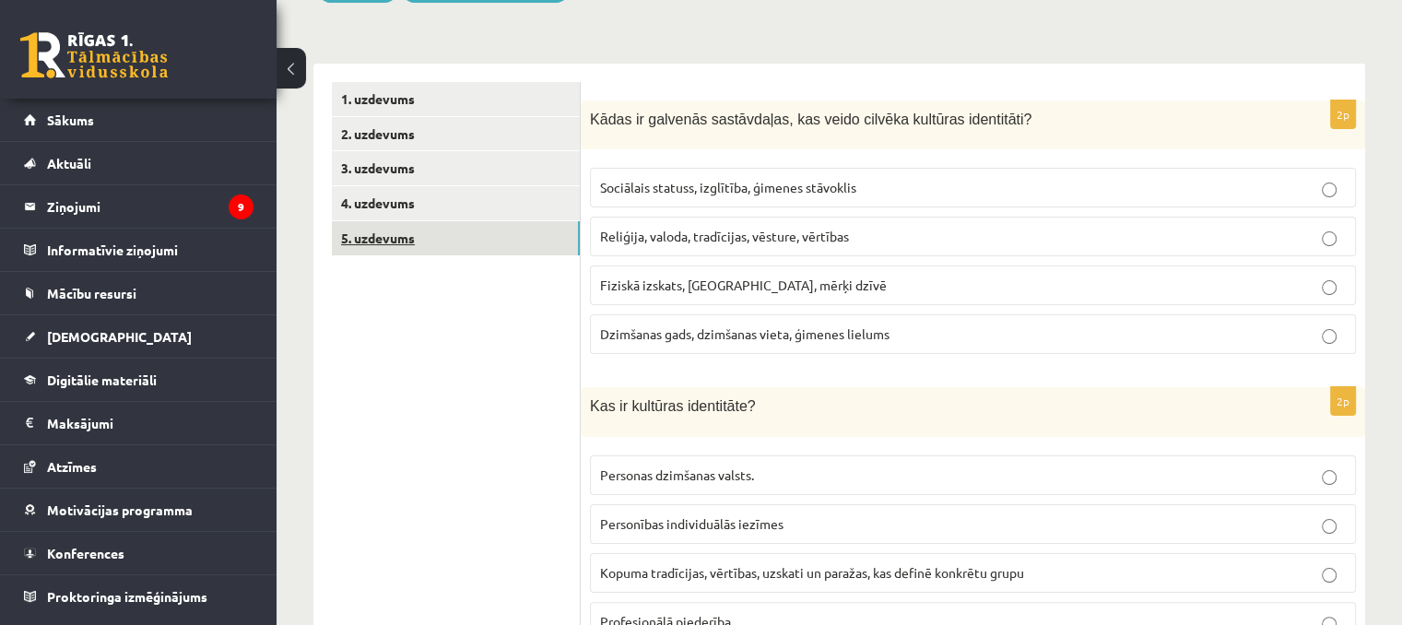
click at [472, 248] on link "5. uzdevums" at bounding box center [456, 238] width 248 height 34
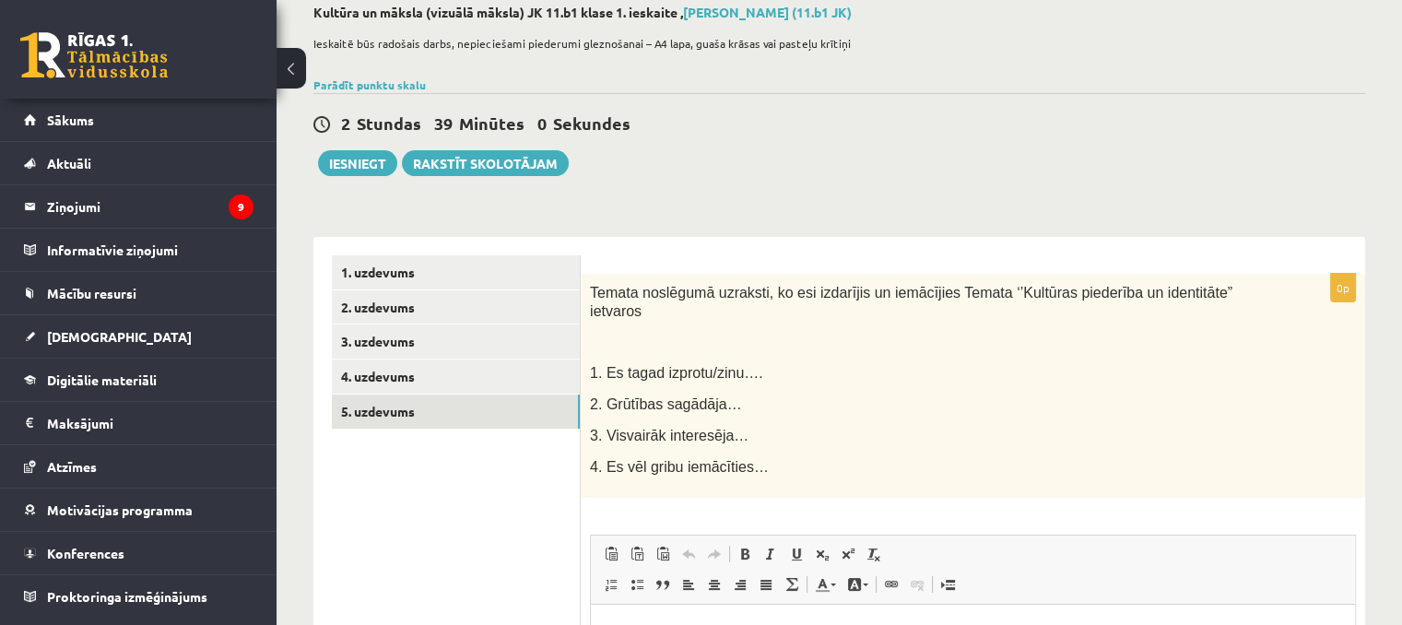
scroll to position [92, 0]
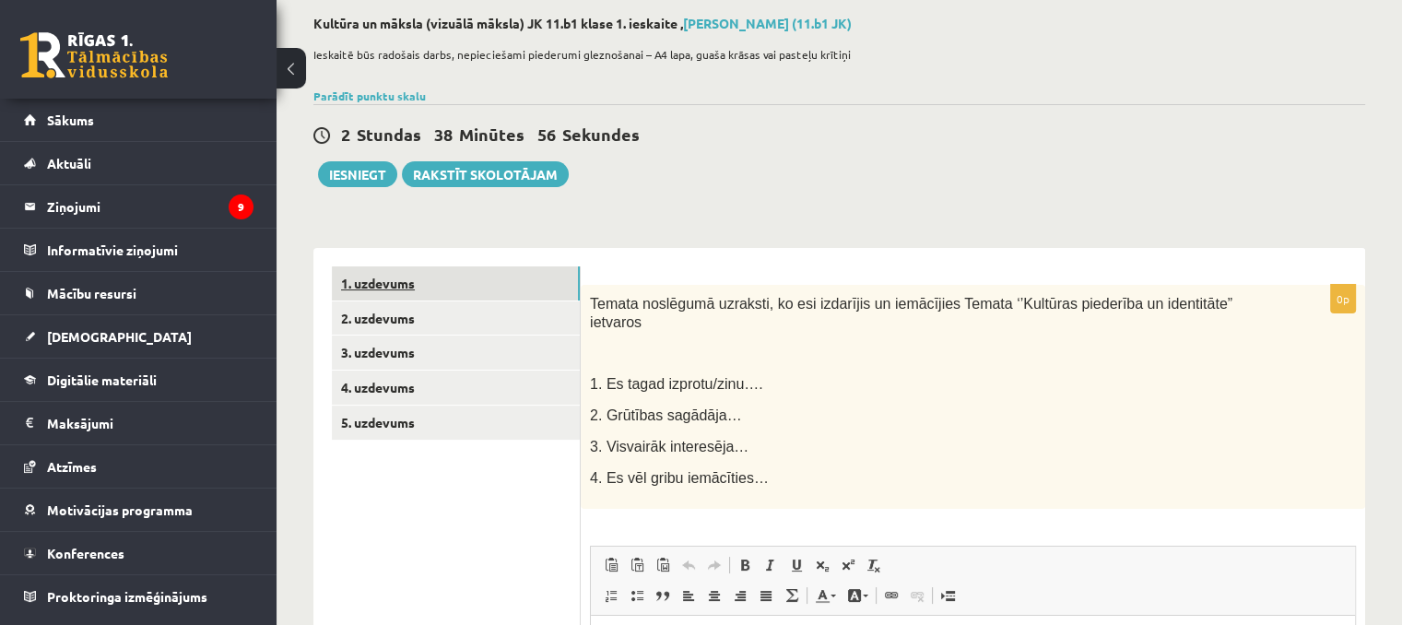
click at [392, 285] on link "1. uzdevums" at bounding box center [456, 283] width 248 height 34
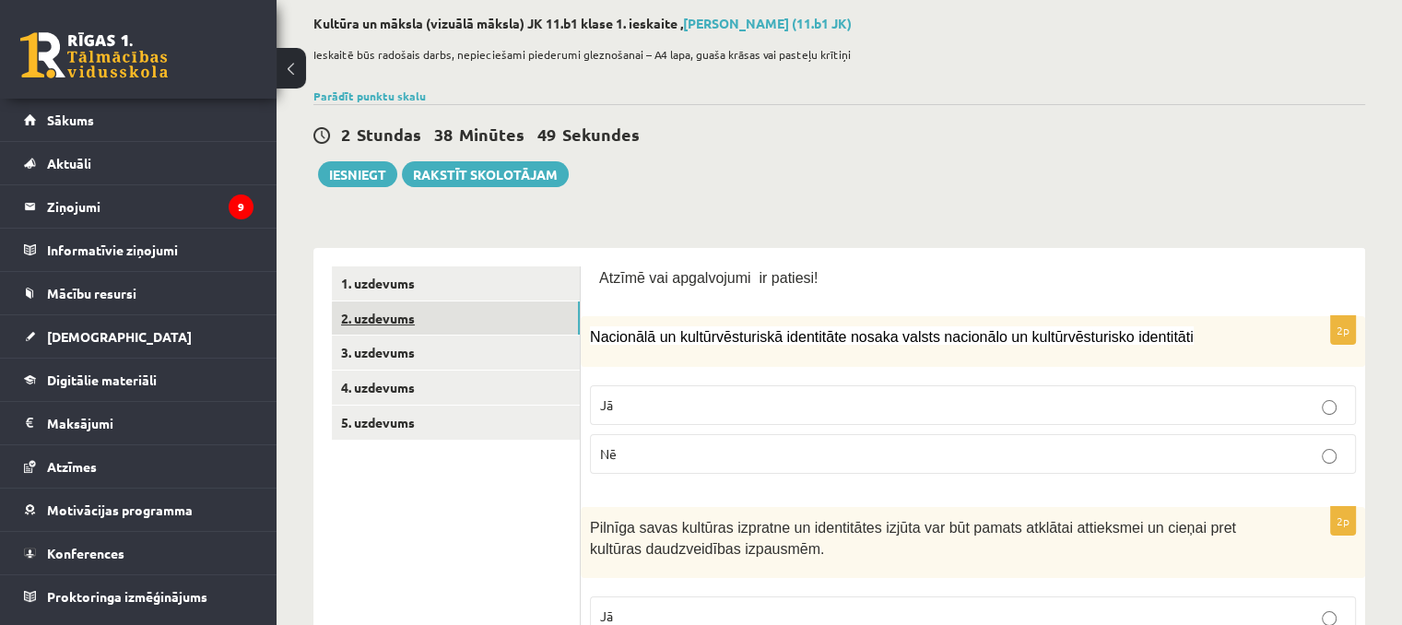
click at [454, 329] on link "2. uzdevums" at bounding box center [456, 318] width 248 height 34
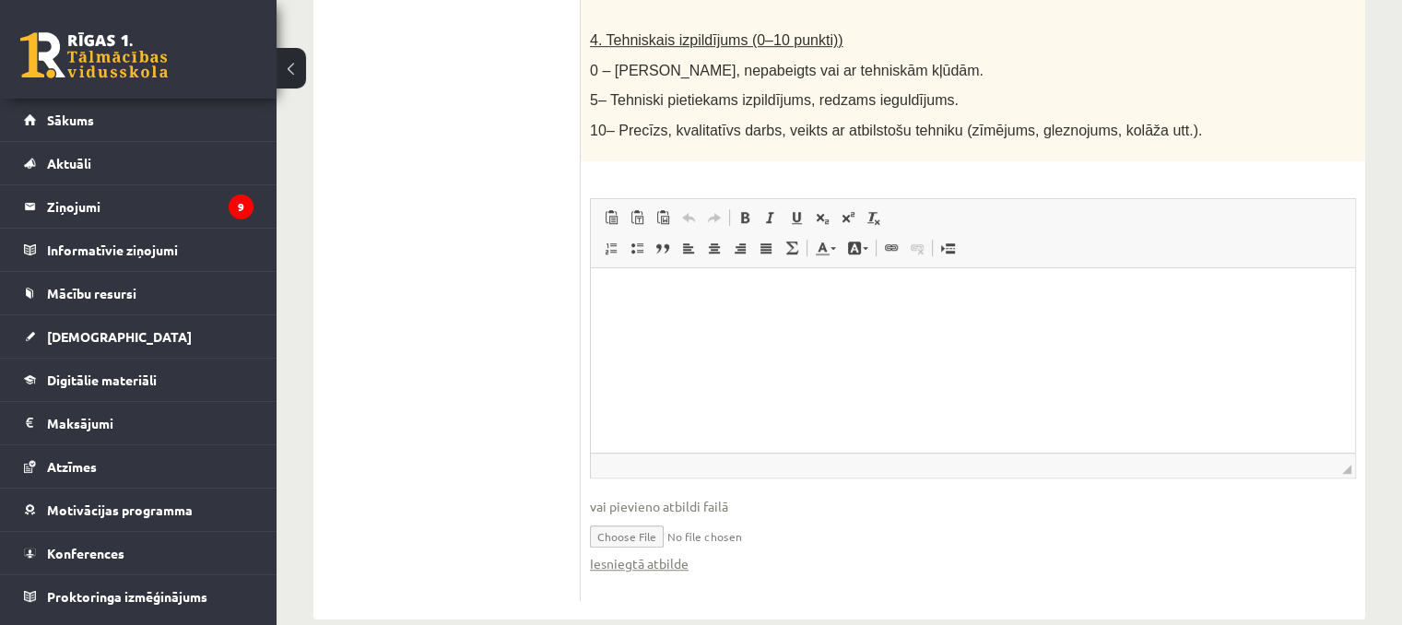
scroll to position [1136, 0]
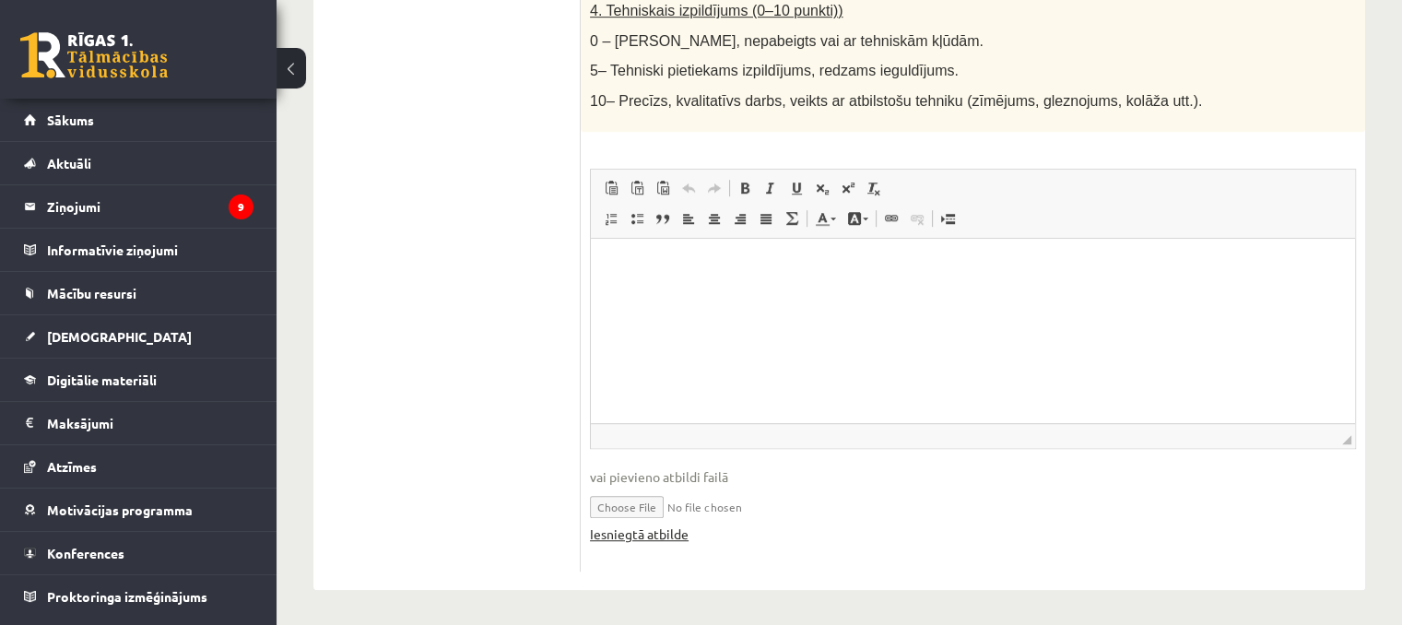
click at [652, 536] on link "Iesniegtā atbilde" at bounding box center [639, 534] width 99 height 19
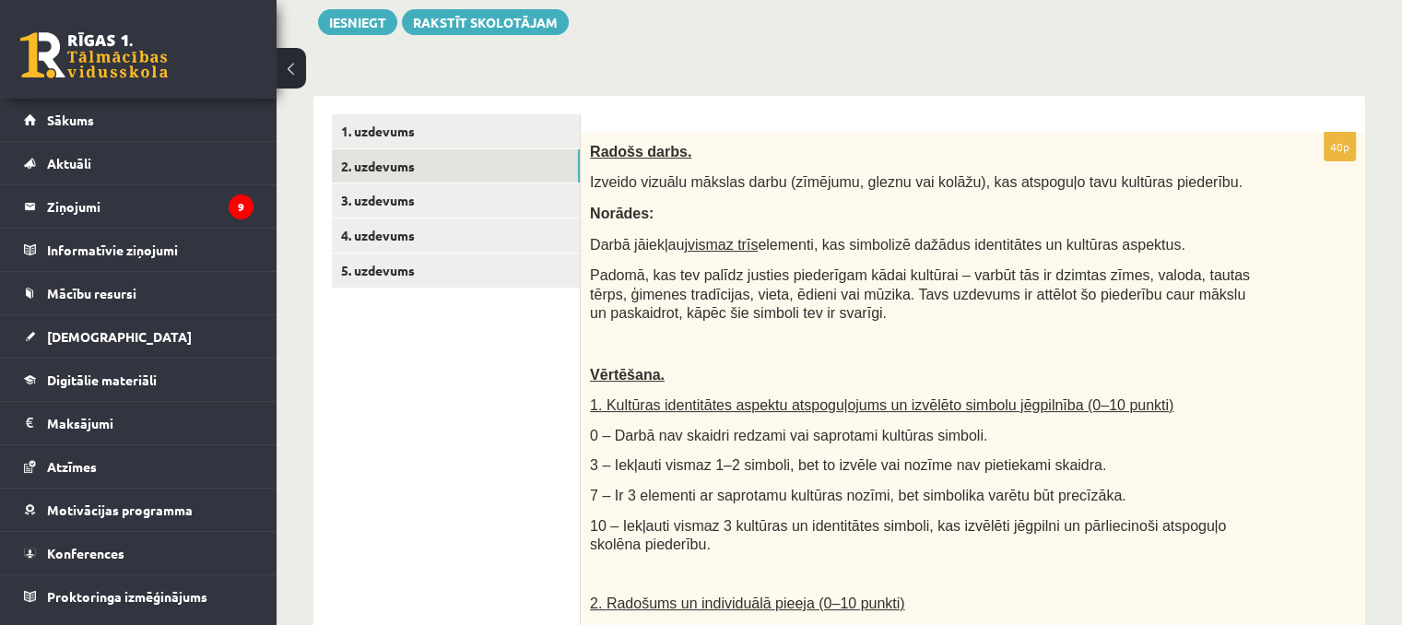
scroll to position [122, 0]
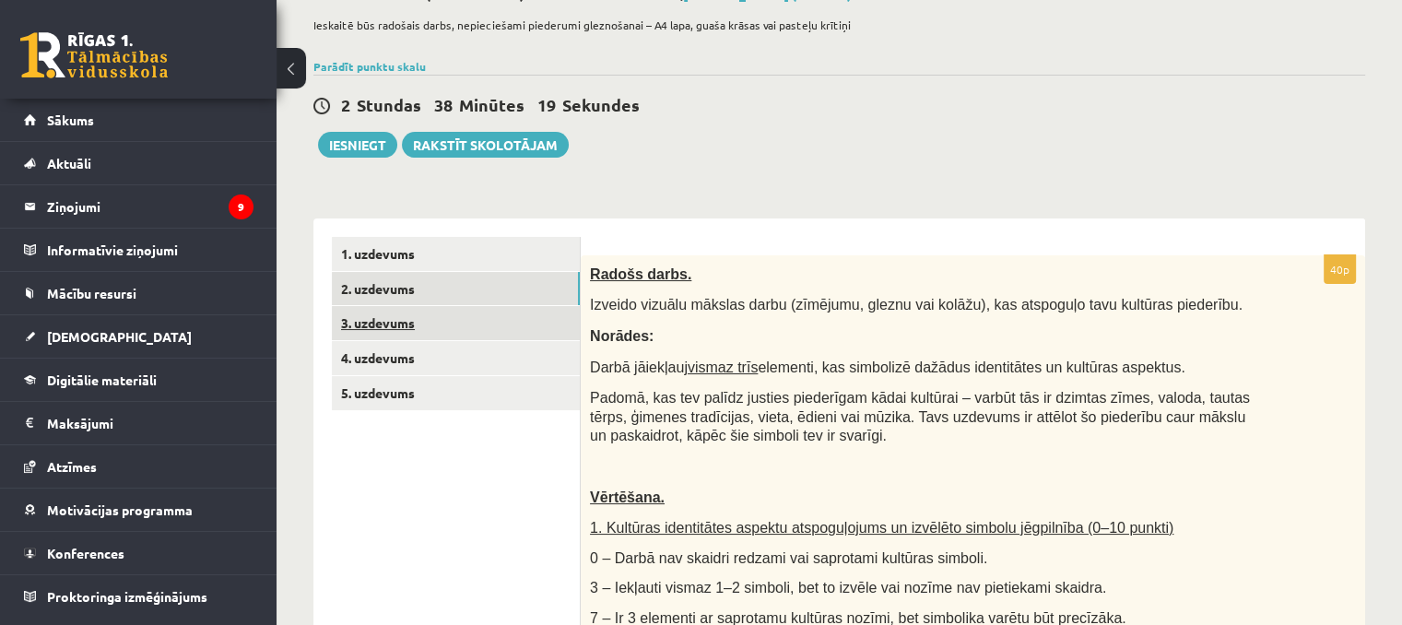
click at [470, 337] on link "3. uzdevums" at bounding box center [456, 323] width 248 height 34
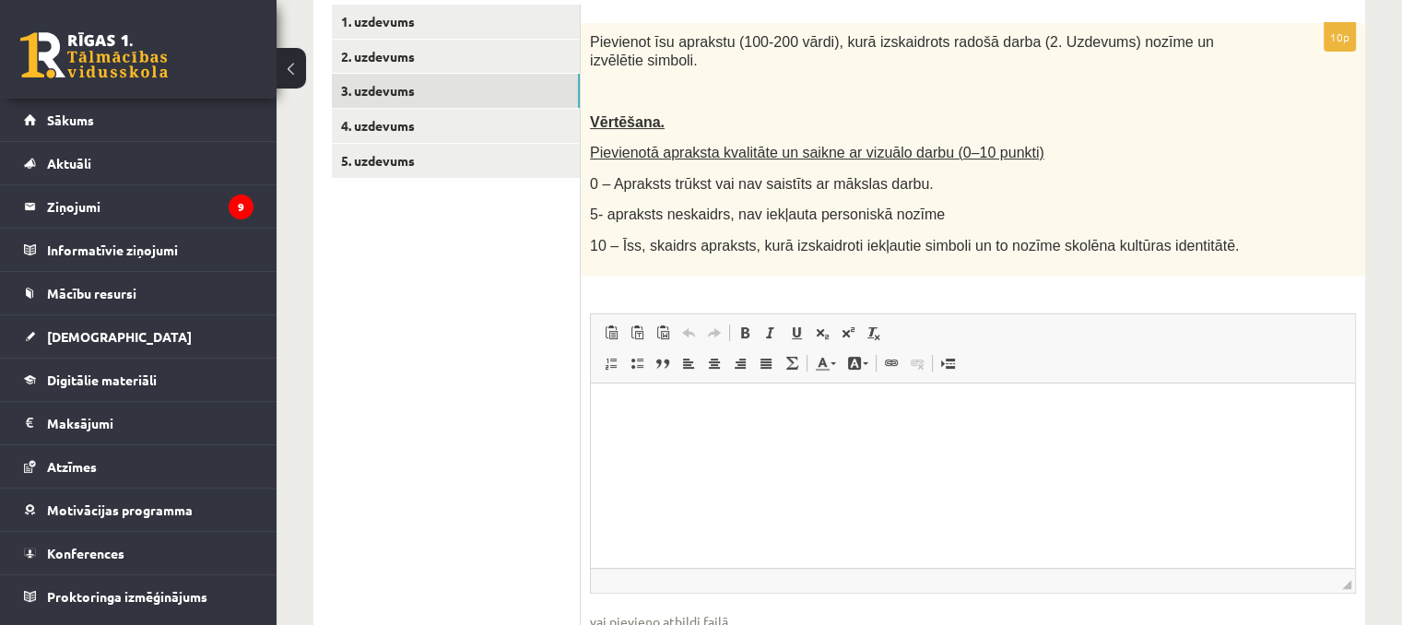
scroll to position [277, 0]
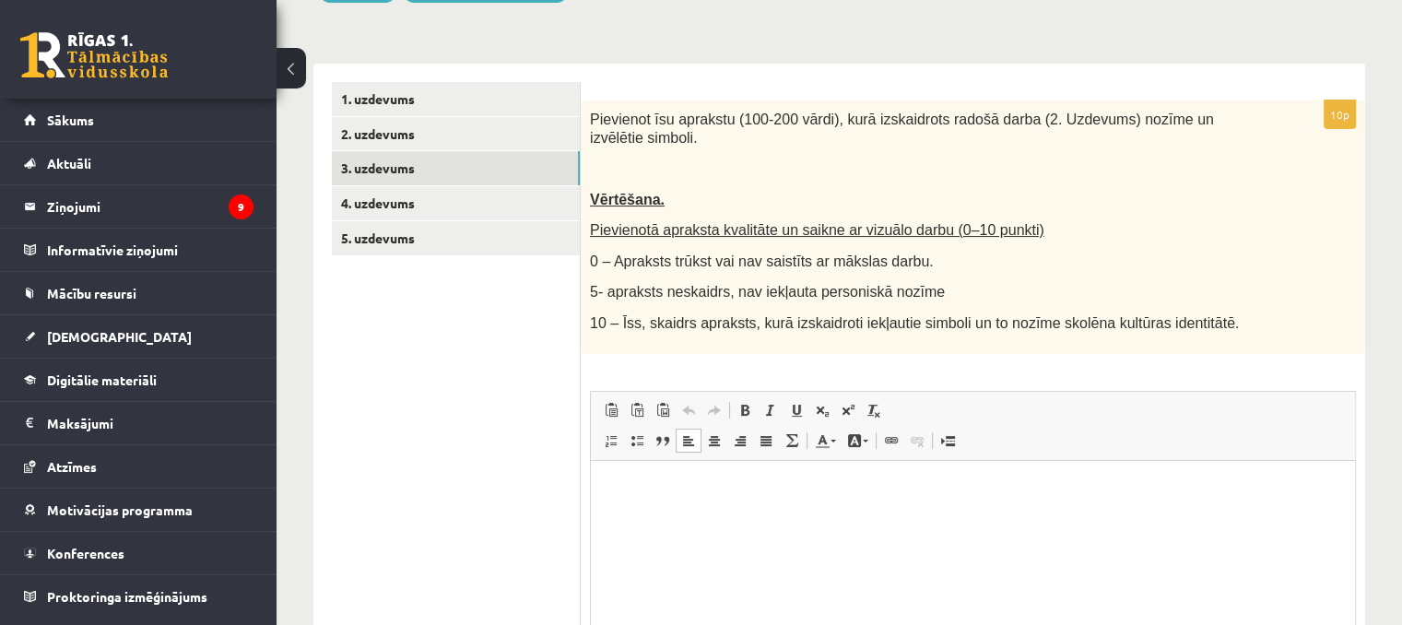
click at [691, 492] on p "Editor, wiswyg-editor-user-answer-47433815564340" at bounding box center [972, 487] width 727 height 19
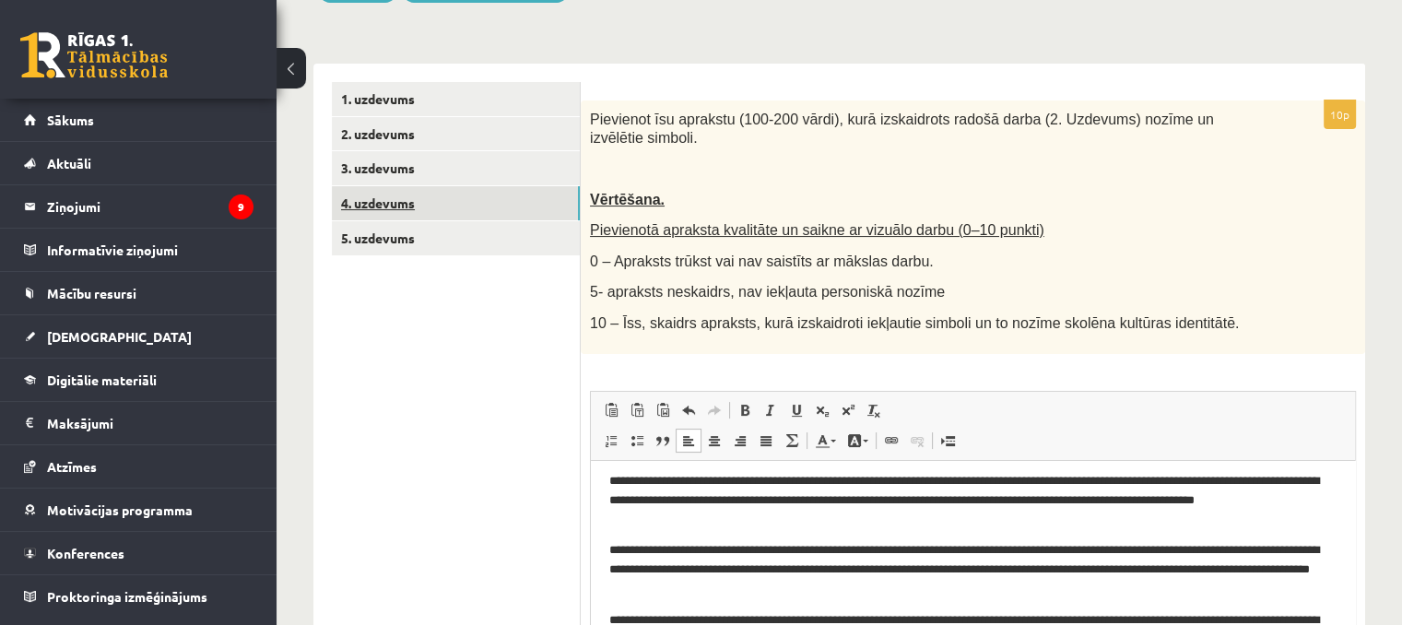
click at [395, 193] on link "4. uzdevums" at bounding box center [456, 203] width 248 height 34
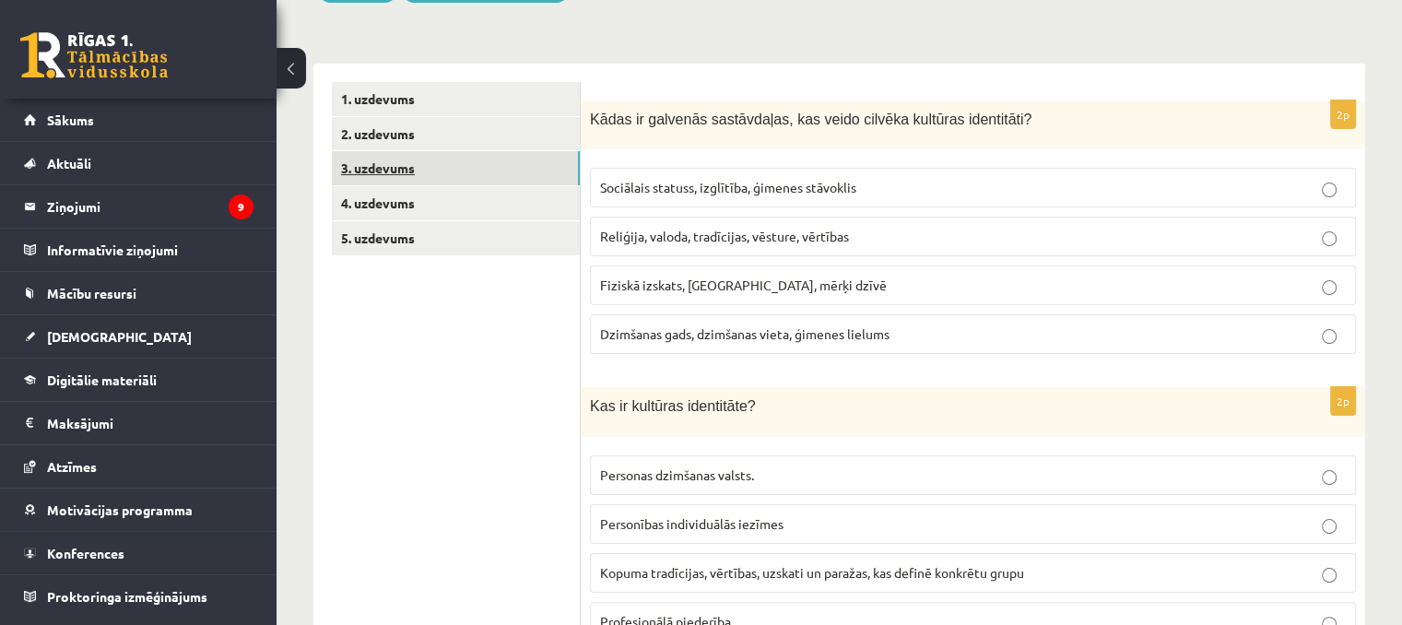
click at [431, 175] on link "3. uzdevums" at bounding box center [456, 168] width 248 height 34
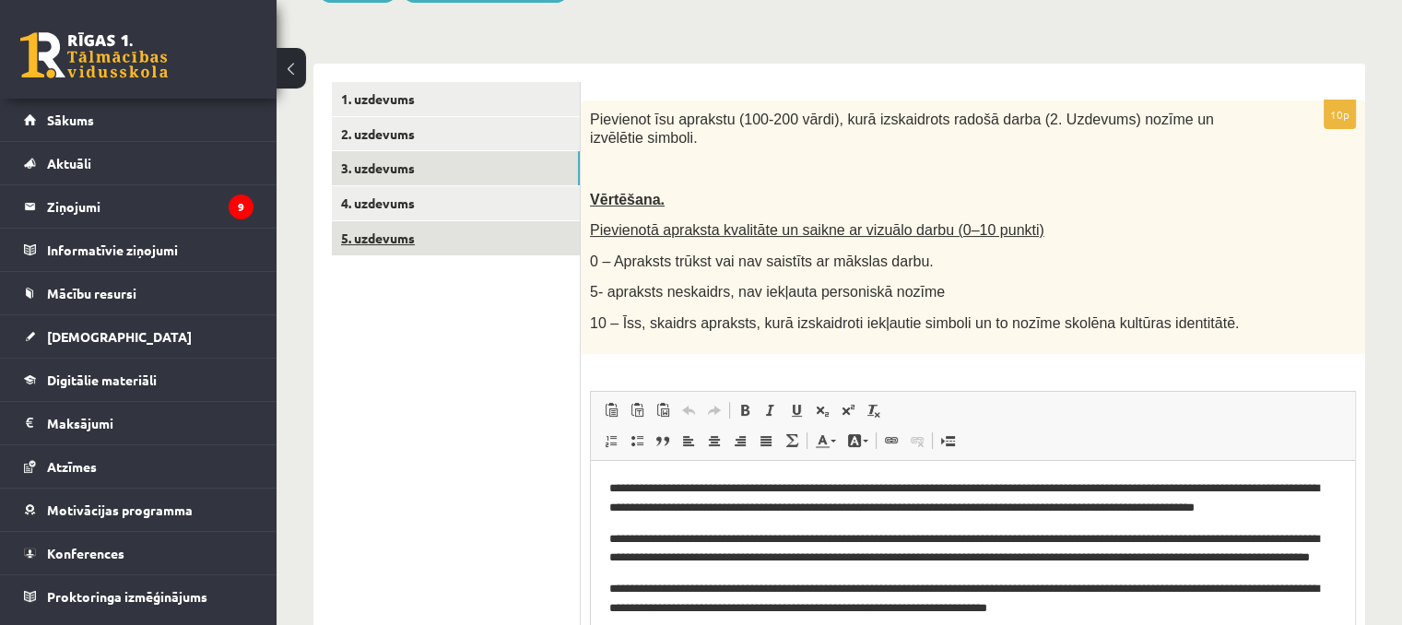
scroll to position [0, 0]
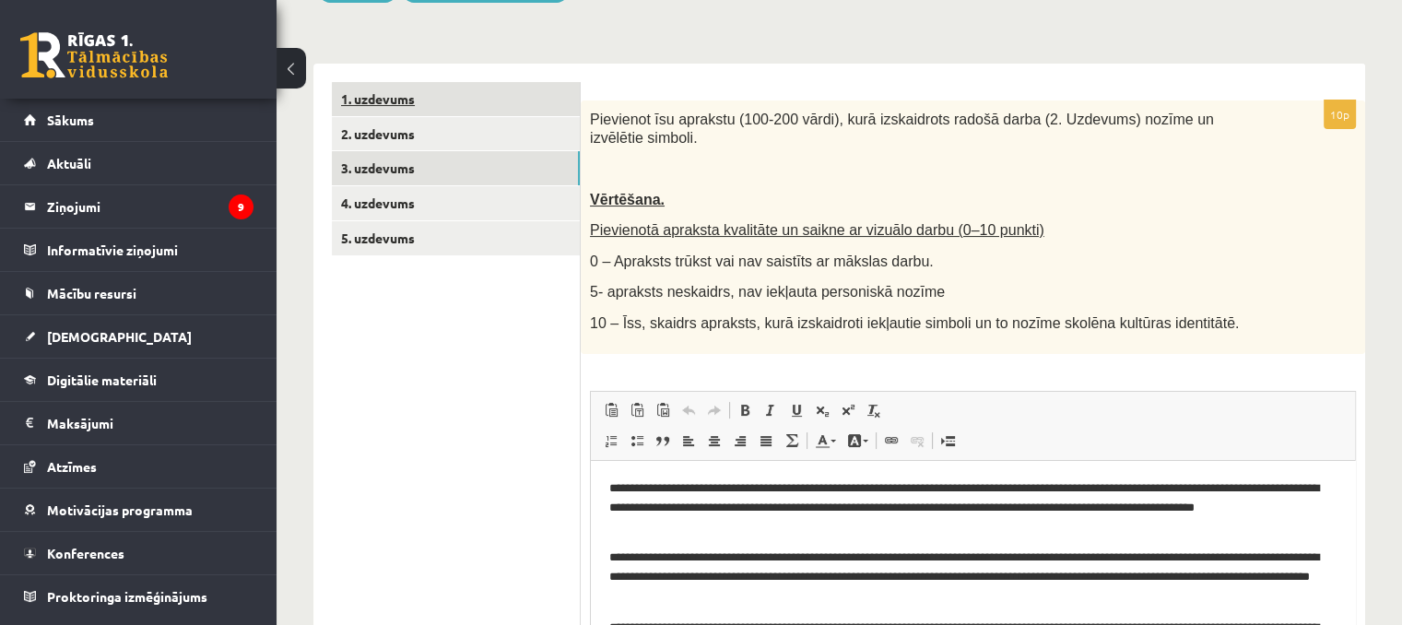
click at [514, 92] on link "1. uzdevums" at bounding box center [456, 99] width 248 height 34
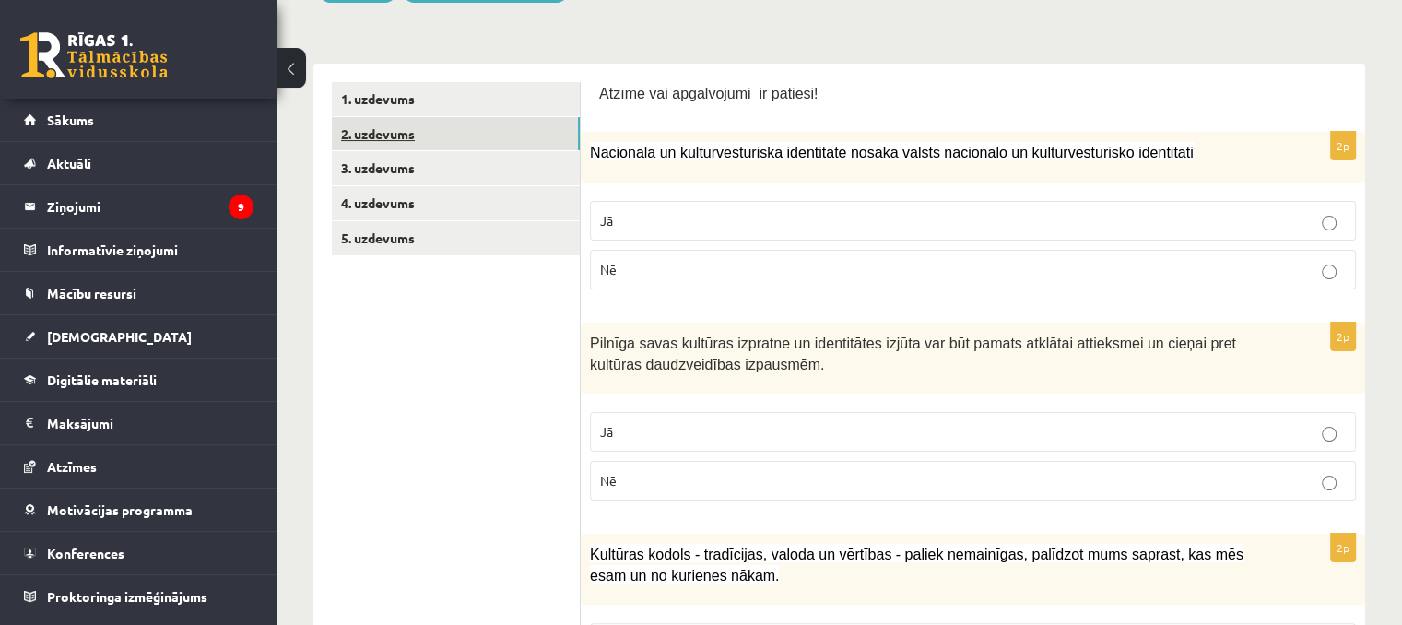
click at [511, 126] on link "2. uzdevums" at bounding box center [456, 134] width 248 height 34
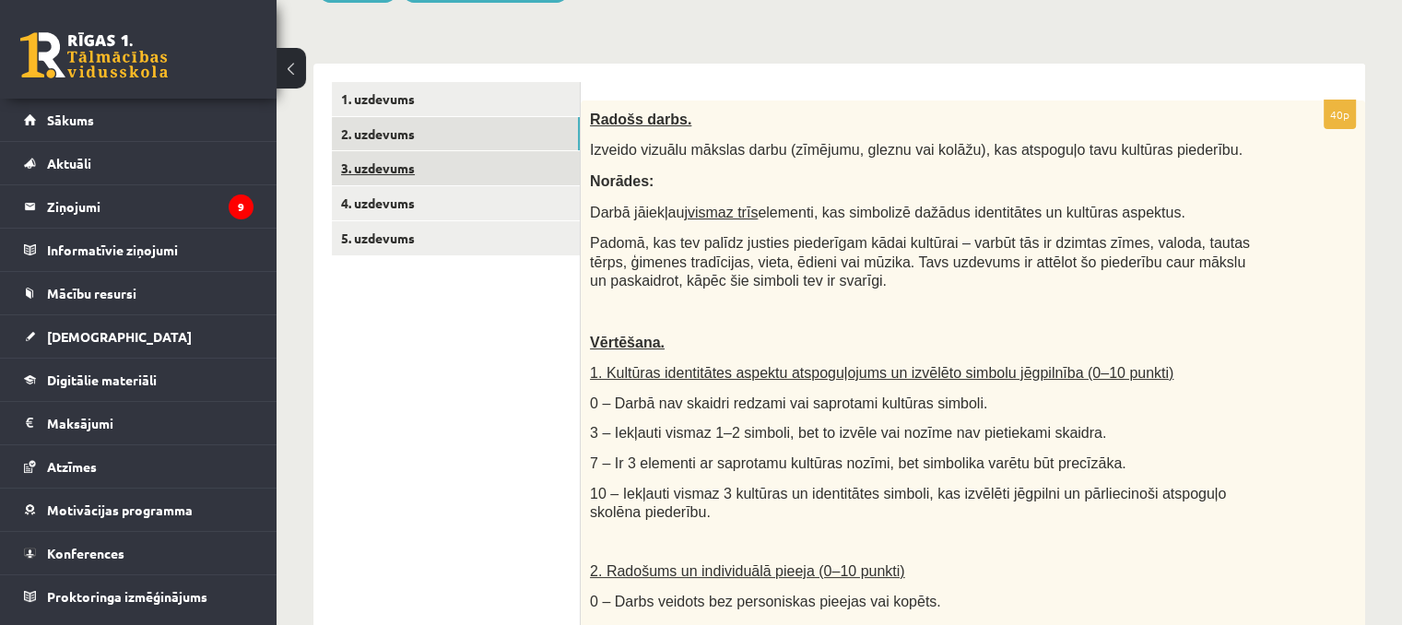
click at [483, 171] on link "3. uzdevums" at bounding box center [456, 168] width 248 height 34
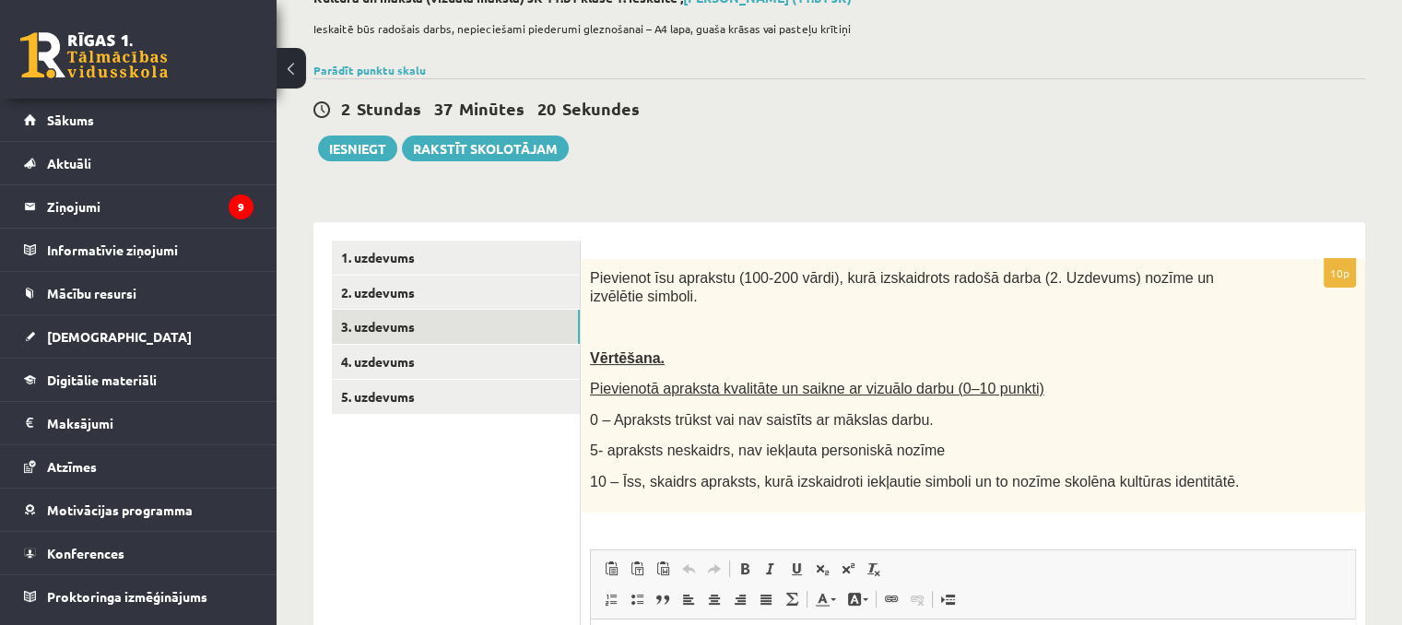
scroll to position [92, 0]
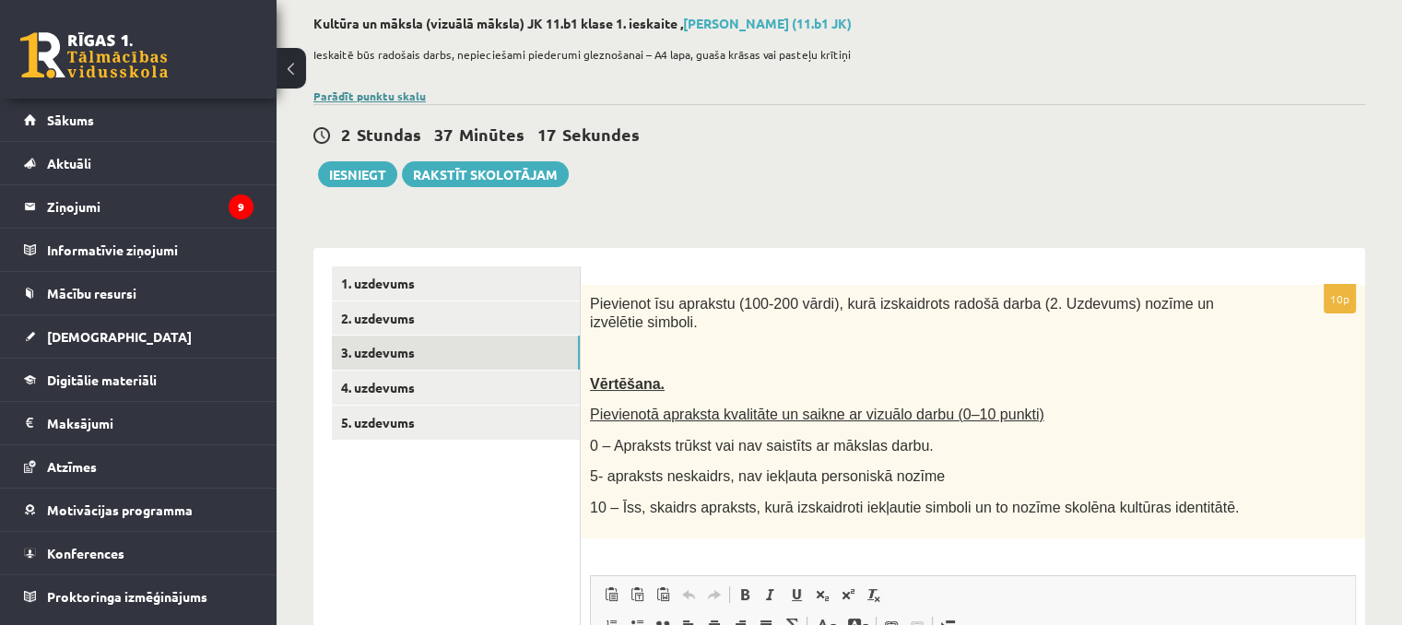
click at [357, 99] on link "Parādīt punktu skalu" at bounding box center [369, 96] width 112 height 15
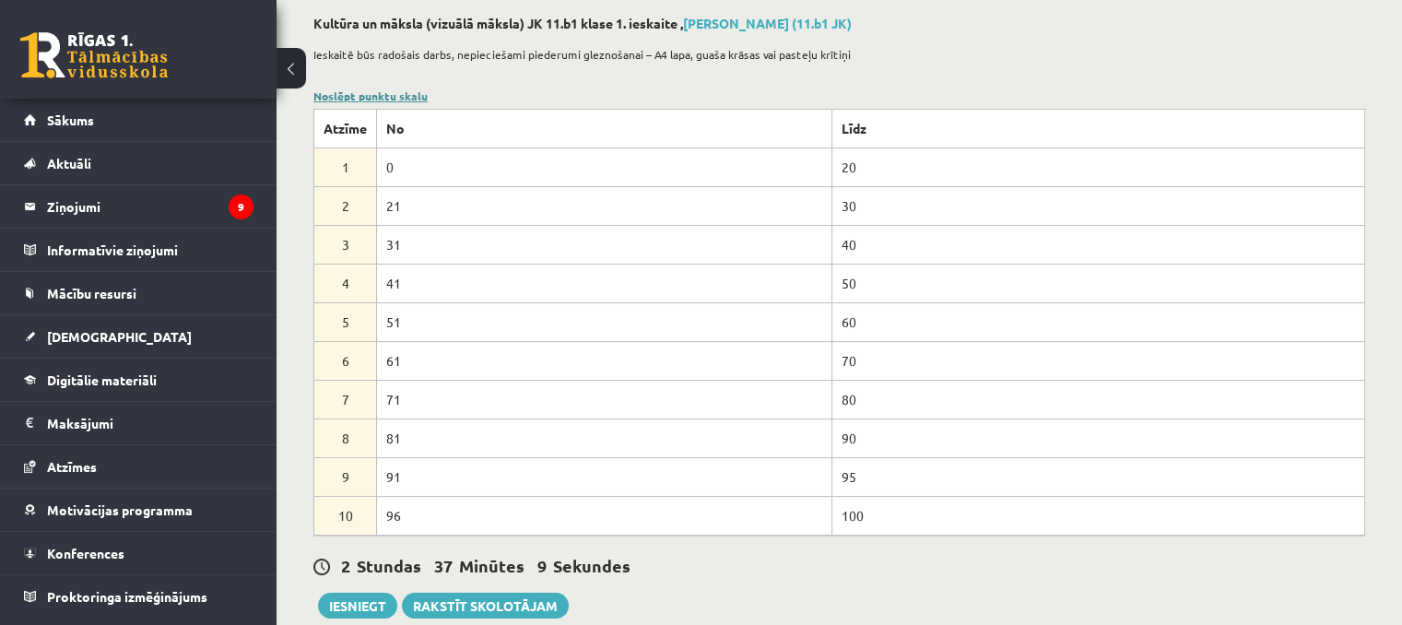
click at [337, 93] on link "Noslēpt punktu skalu" at bounding box center [370, 96] width 114 height 15
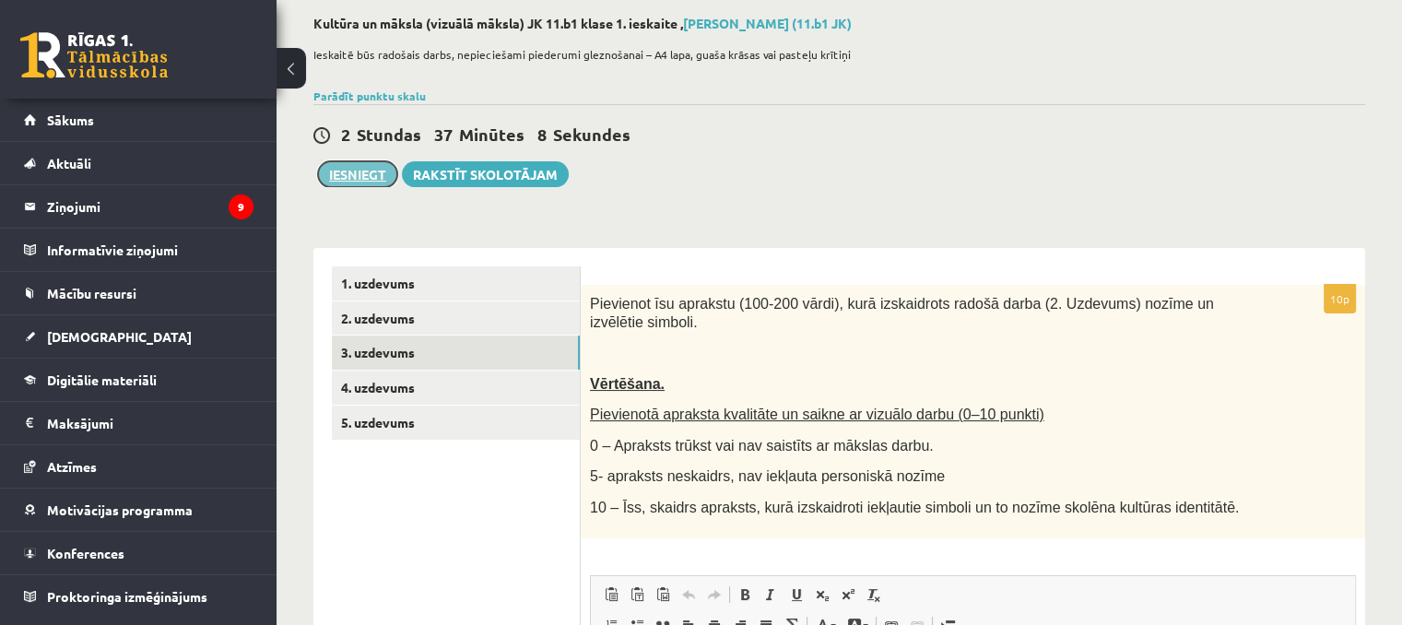
click at [380, 168] on button "Iesniegt" at bounding box center [357, 174] width 79 height 26
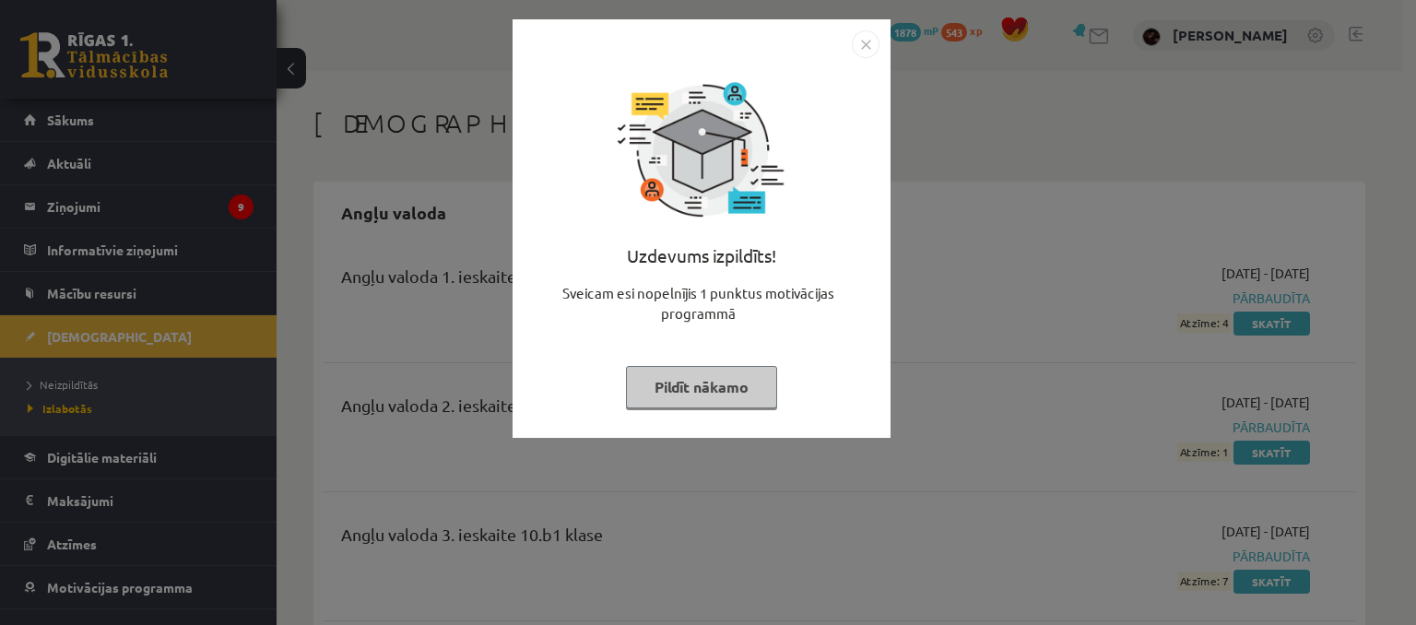
click at [876, 47] on img "Close" at bounding box center [866, 44] width 28 height 28
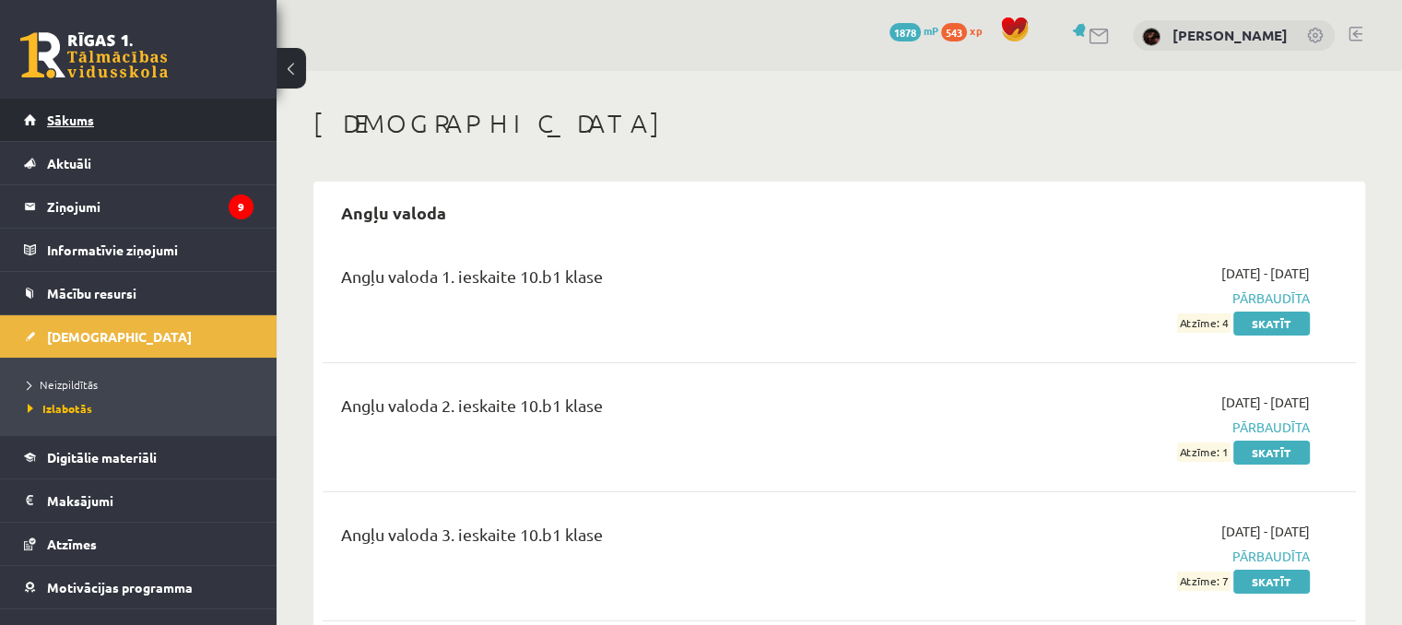
click at [85, 125] on span "Sākums" at bounding box center [70, 120] width 47 height 17
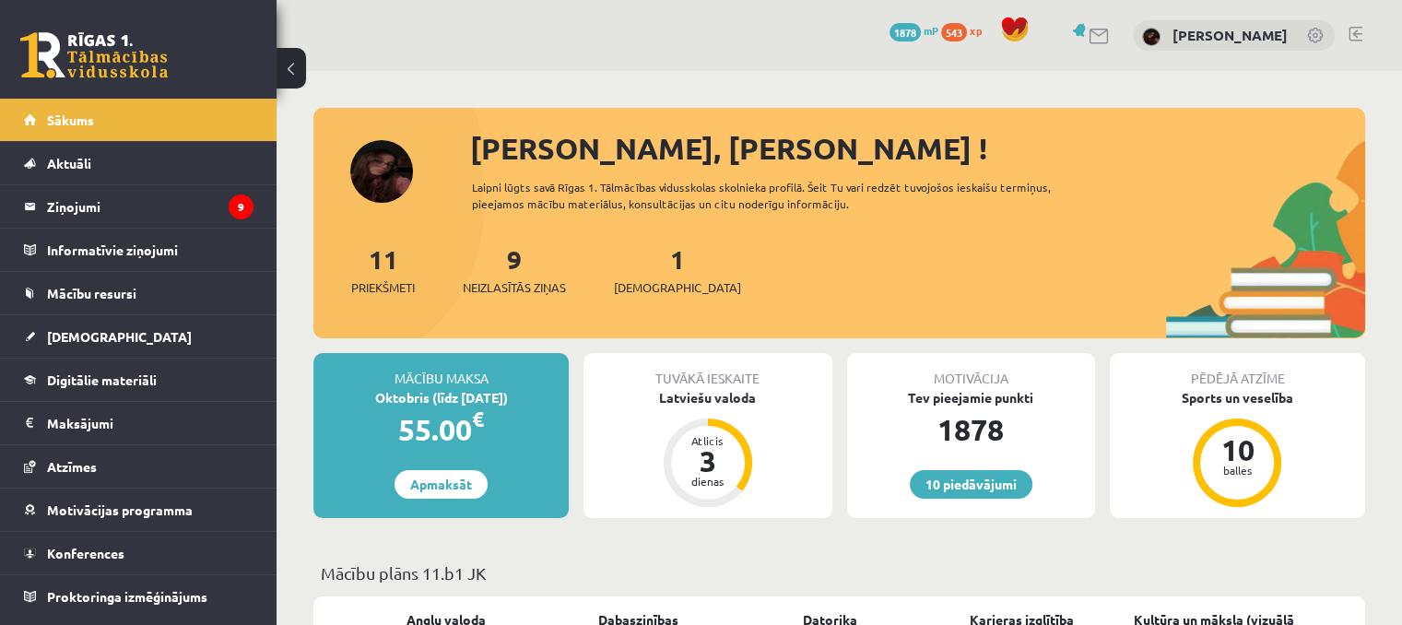
click at [737, 408] on div "Tuvākā ieskaite Latviešu valoda Atlicis 3 dienas" at bounding box center [708, 435] width 248 height 165
click at [727, 405] on div "Latviešu valoda" at bounding box center [708, 397] width 248 height 19
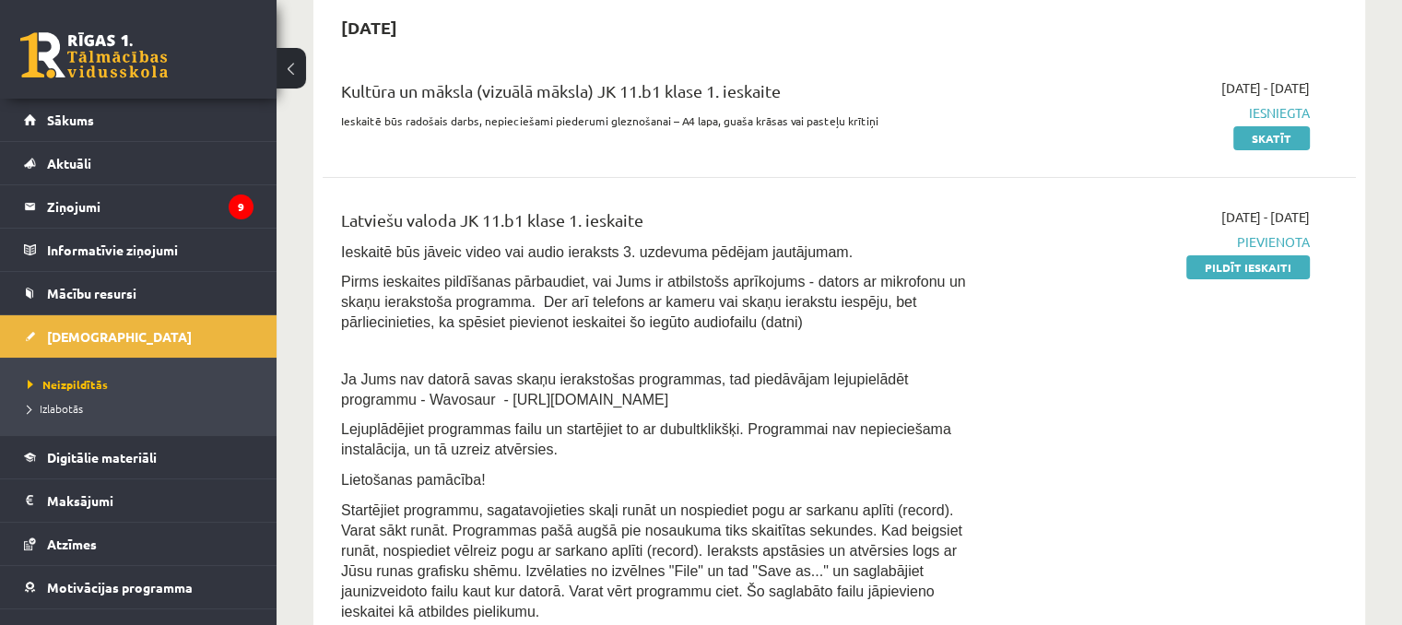
scroll to position [461, 0]
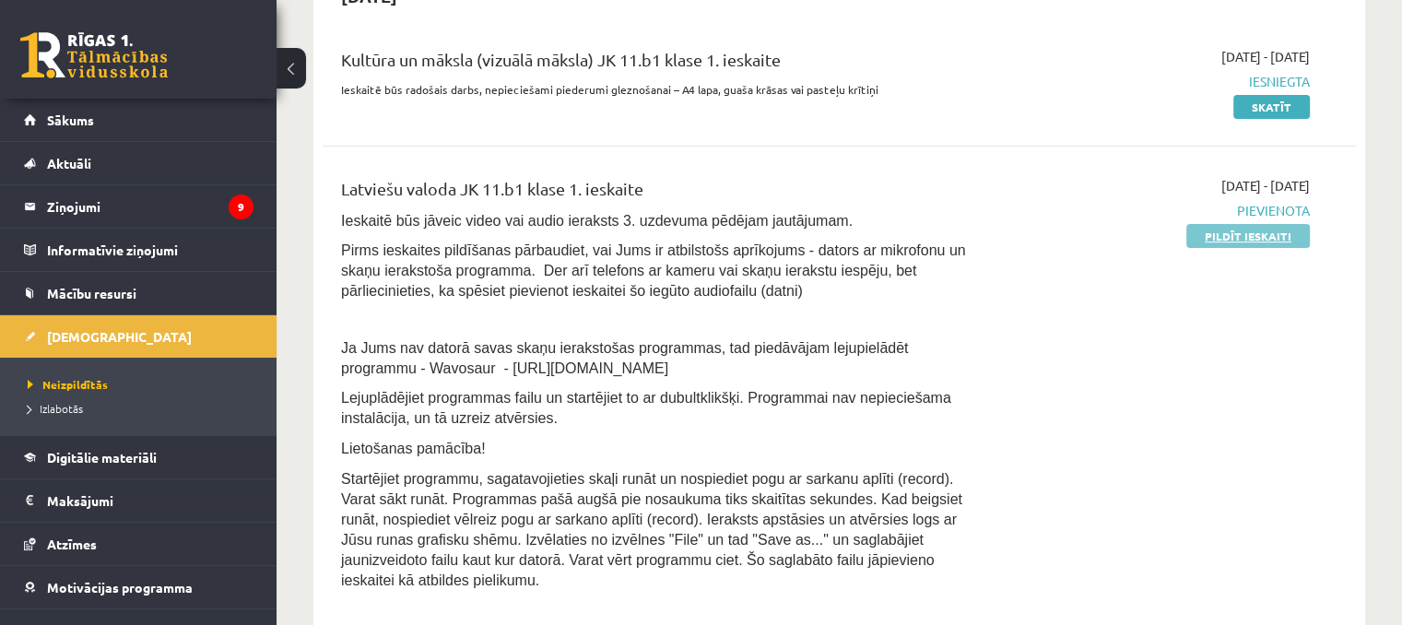
click at [1258, 233] on link "Pildīt ieskaiti" at bounding box center [1249, 236] width 124 height 24
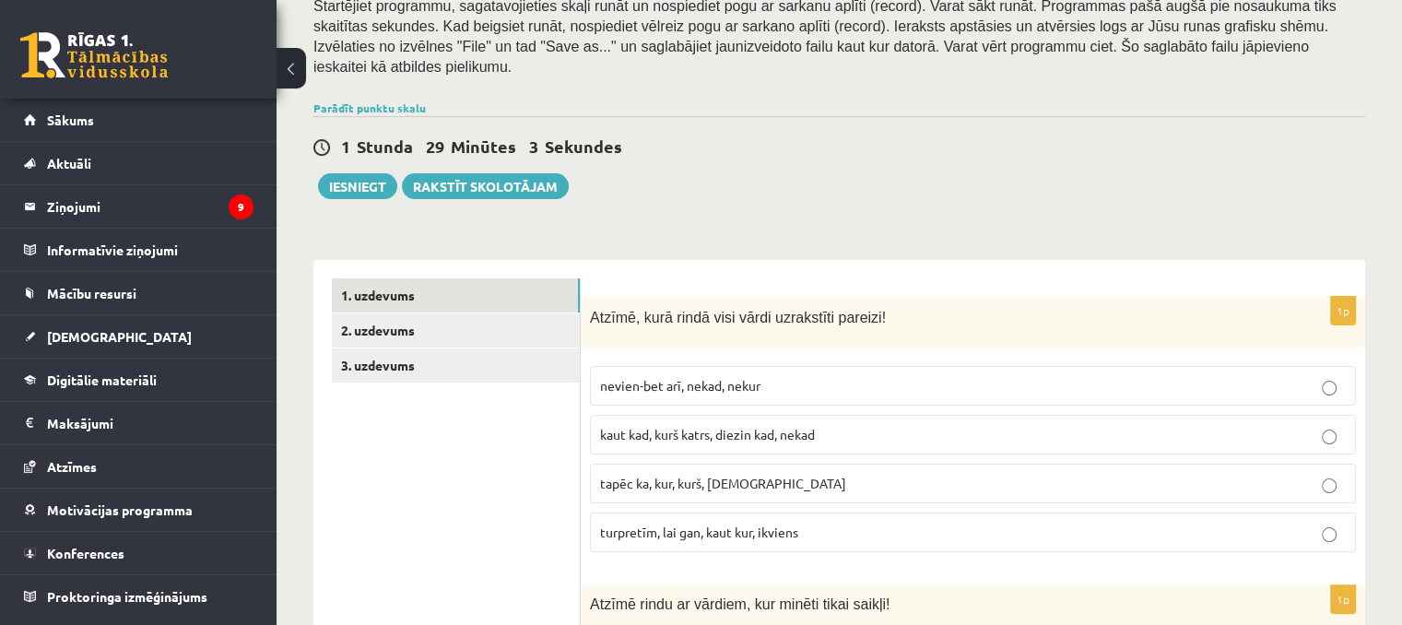
scroll to position [369, 0]
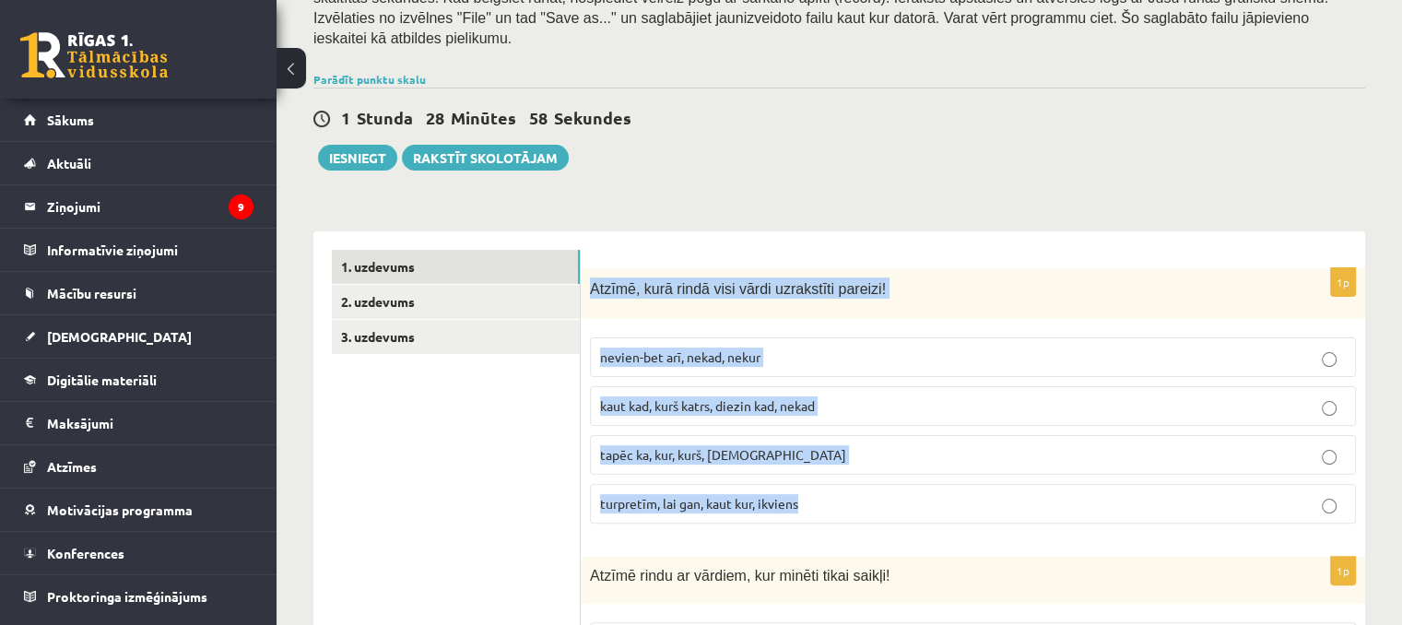
drag, startPoint x: 582, startPoint y: 269, endPoint x: 812, endPoint y: 495, distance: 322.7
click at [812, 495] on div "1p Atzīmē, kurā rindā visi vārdi uzrakstīti pareizi! nevien-bet arī, nekad, nek…" at bounding box center [973, 403] width 785 height 270
drag, startPoint x: 806, startPoint y: 463, endPoint x: 796, endPoint y: 462, distance: 10.2
copy div "Atzīmē, kurā rindā visi vārdi uzrakstīti pareizi! nevien-bet arī, nekad, nekur …"
click at [651, 495] on span "turpretīm, lai gan, kaut kur, ikviens" at bounding box center [699, 503] width 198 height 17
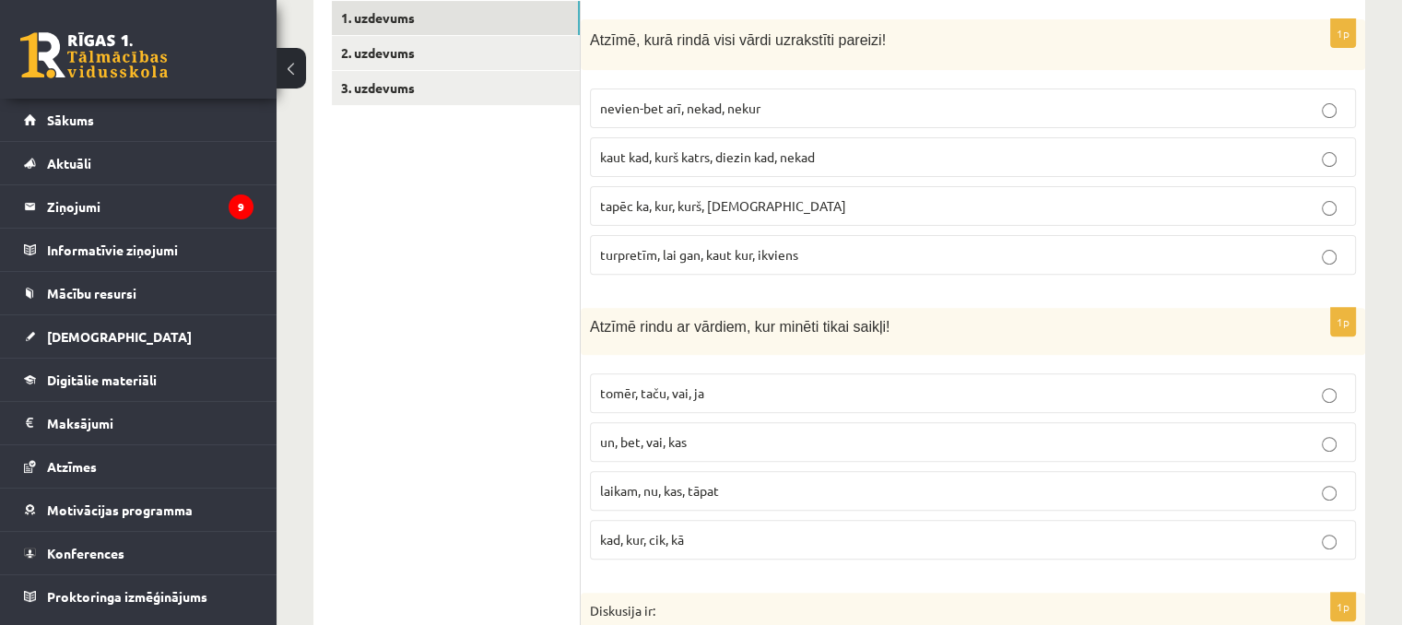
scroll to position [645, 0]
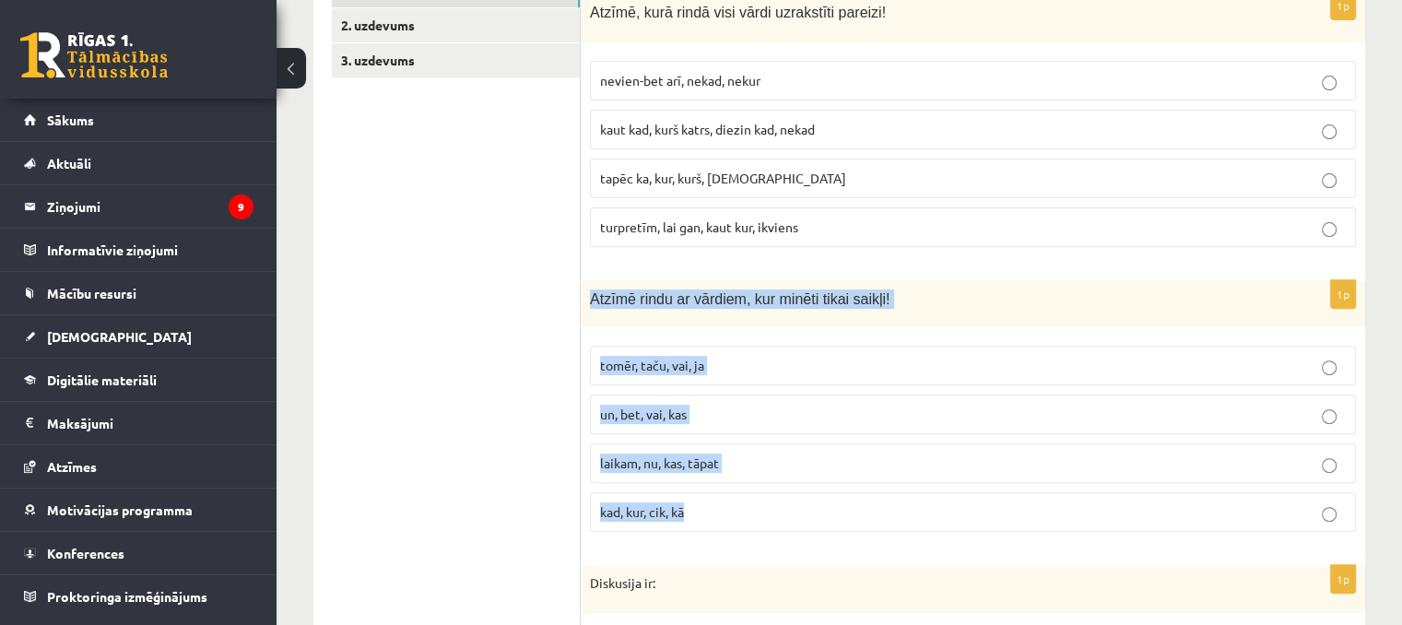
drag, startPoint x: 584, startPoint y: 271, endPoint x: 726, endPoint y: 509, distance: 277.0
click at [726, 509] on div "1p Atzīmē rindu ar vārdiem, kur minēti tikai saikļi! tomēr, taču, vai, ja un, b…" at bounding box center [973, 413] width 785 height 266
copy div "Atzīmē rindu ar vārdiem, kur minēti tikai saikļi! tomēr, taču, vai, ja un, bet,…"
click at [667, 357] on span "tomēr, taču, vai, ja" at bounding box center [652, 365] width 104 height 17
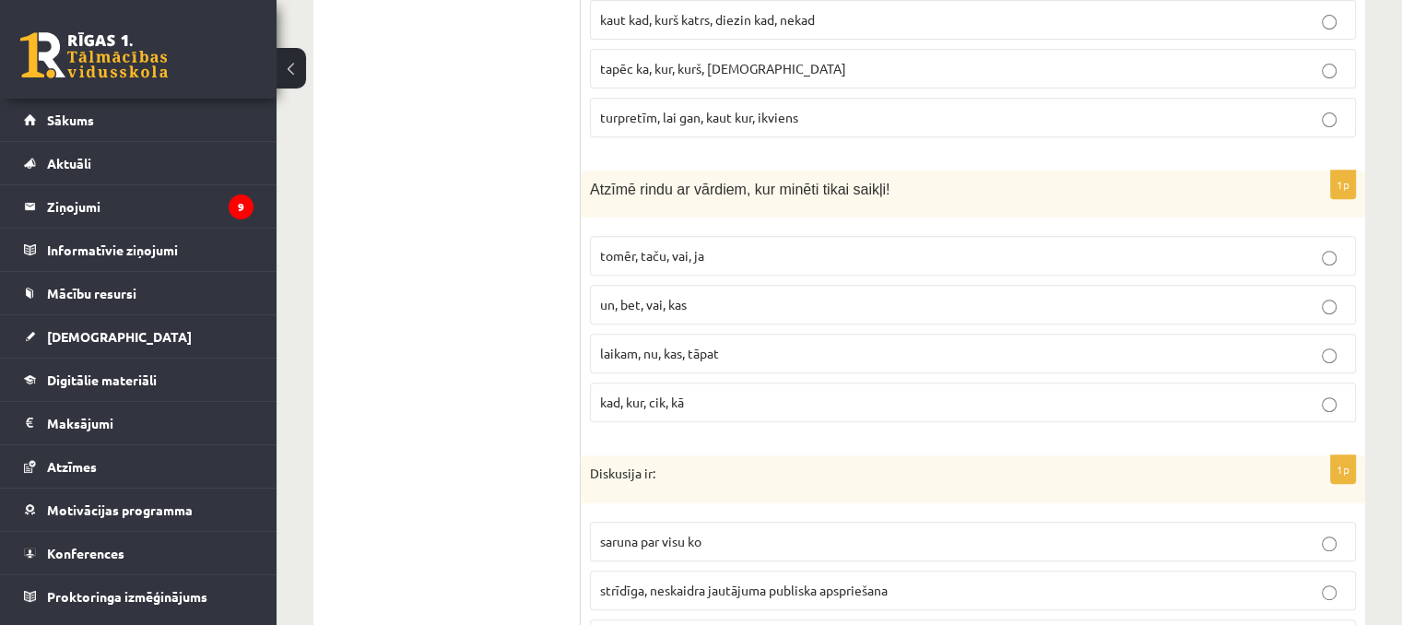
scroll to position [922, 0]
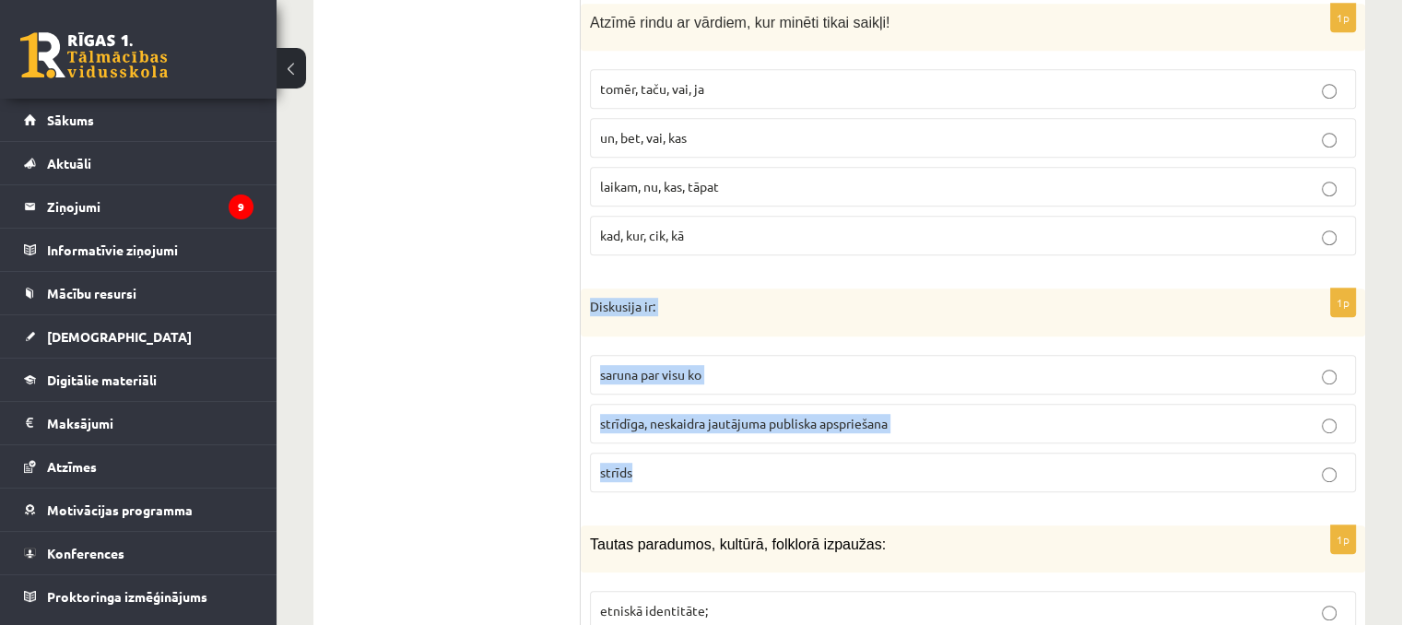
drag, startPoint x: 586, startPoint y: 278, endPoint x: 728, endPoint y: 432, distance: 210.1
click at [728, 432] on div "1p Diskusija ir: saruna par visu ko strīdīga, neskaidra jautājuma publiska apsp…" at bounding box center [973, 398] width 785 height 218
copy div "Diskusija ir: saruna par visu ko strīdīga, neskaidra jautājuma publiska apsprie…"
click at [675, 404] on label "strīdīga, neskaidra jautājuma publiska apspriešana" at bounding box center [973, 424] width 766 height 40
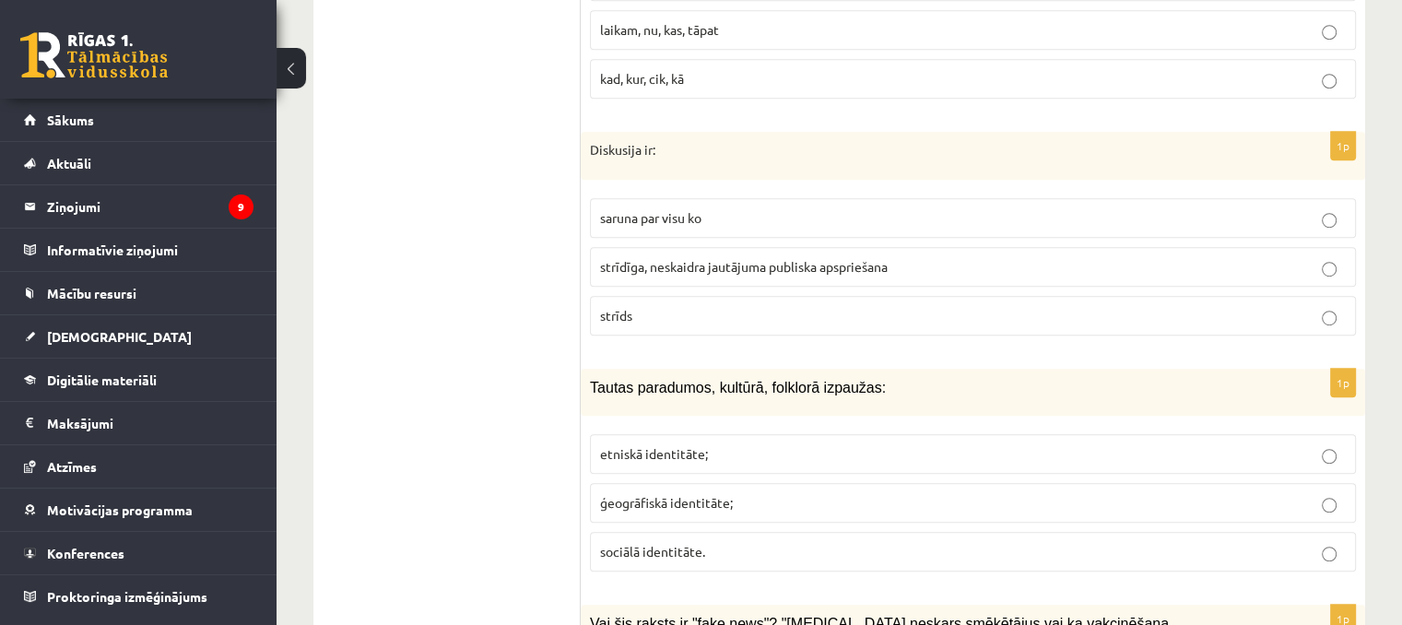
scroll to position [1106, 0]
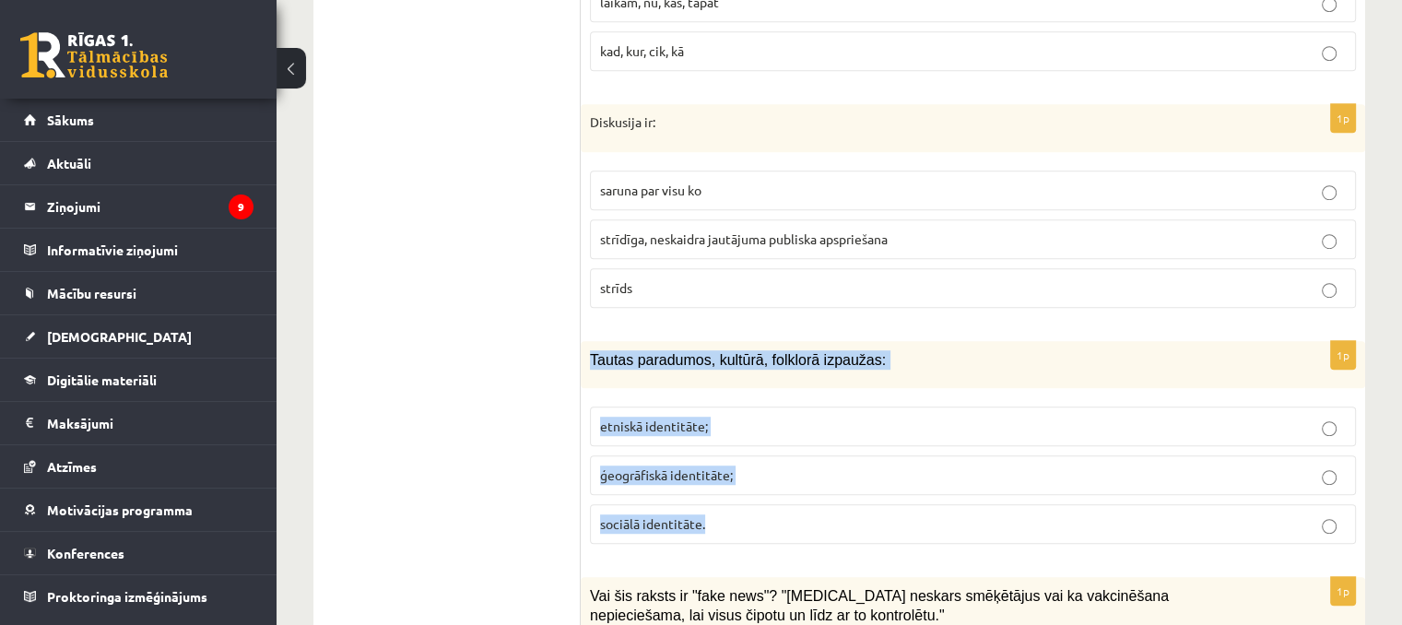
drag, startPoint x: 587, startPoint y: 332, endPoint x: 741, endPoint y: 521, distance: 243.8
click at [741, 521] on div "1p Tautas paradumos, kultūrā, folklorā izpaužas: etniskā identitāte; ģeogrāfisk…" at bounding box center [973, 450] width 785 height 218
copy div "Tautas paradumos, kultūrā, folklorā izpaužas: etniskā identitāte; ģeogrāfiskā i…"
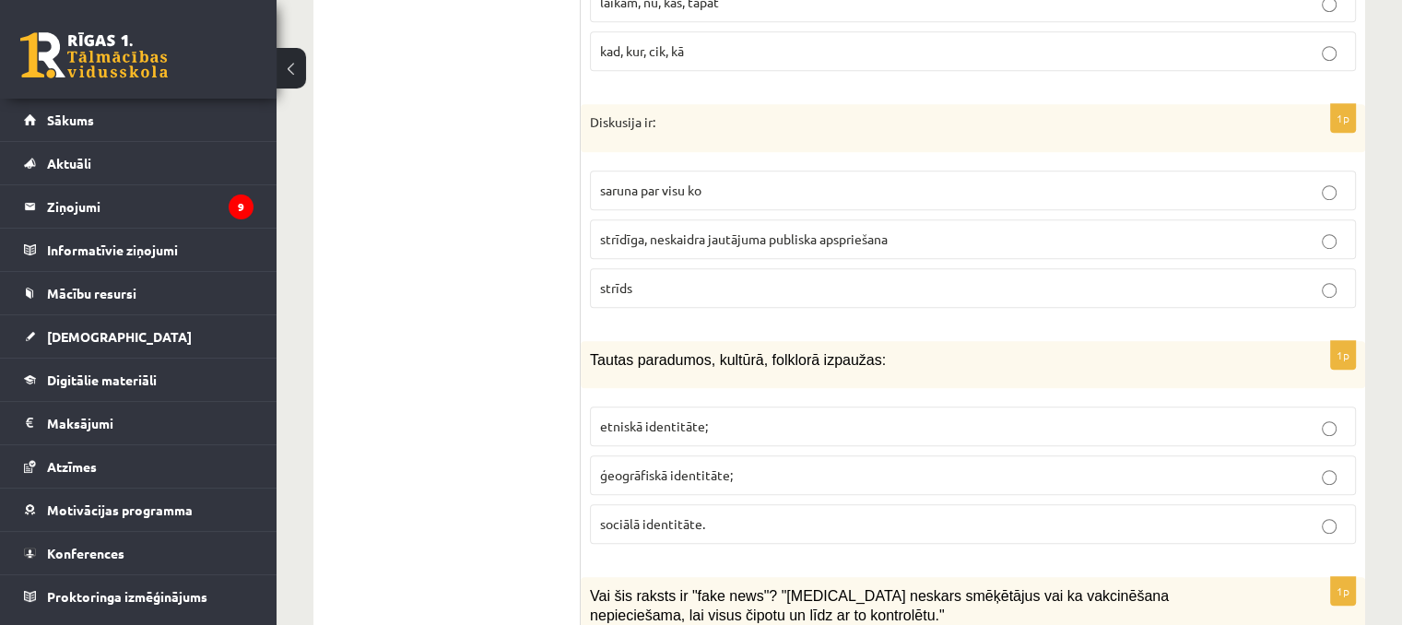
click at [716, 417] on p "etniskā identitāte;" at bounding box center [973, 426] width 746 height 19
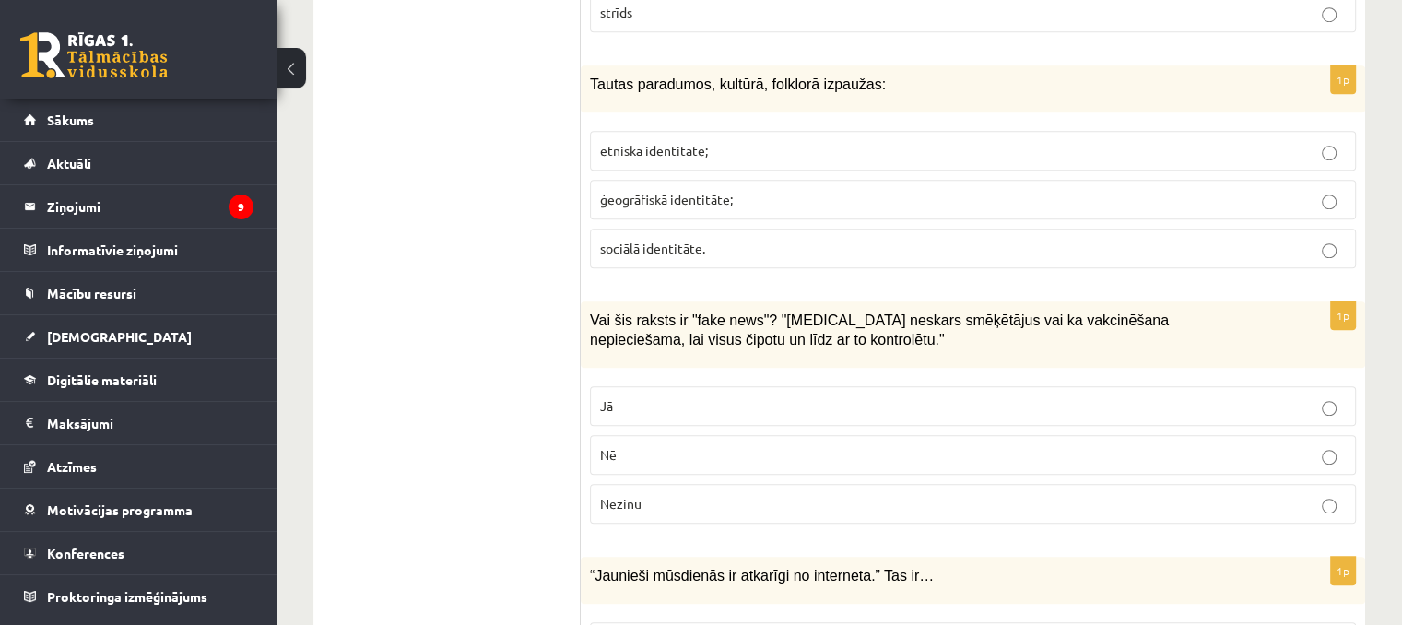
scroll to position [1383, 0]
click at [589, 306] on div "Vai šis raksts ir "fake news"? "Covid-19 neskars smēķētājus vai ka vakcinēšana …" at bounding box center [973, 334] width 785 height 66
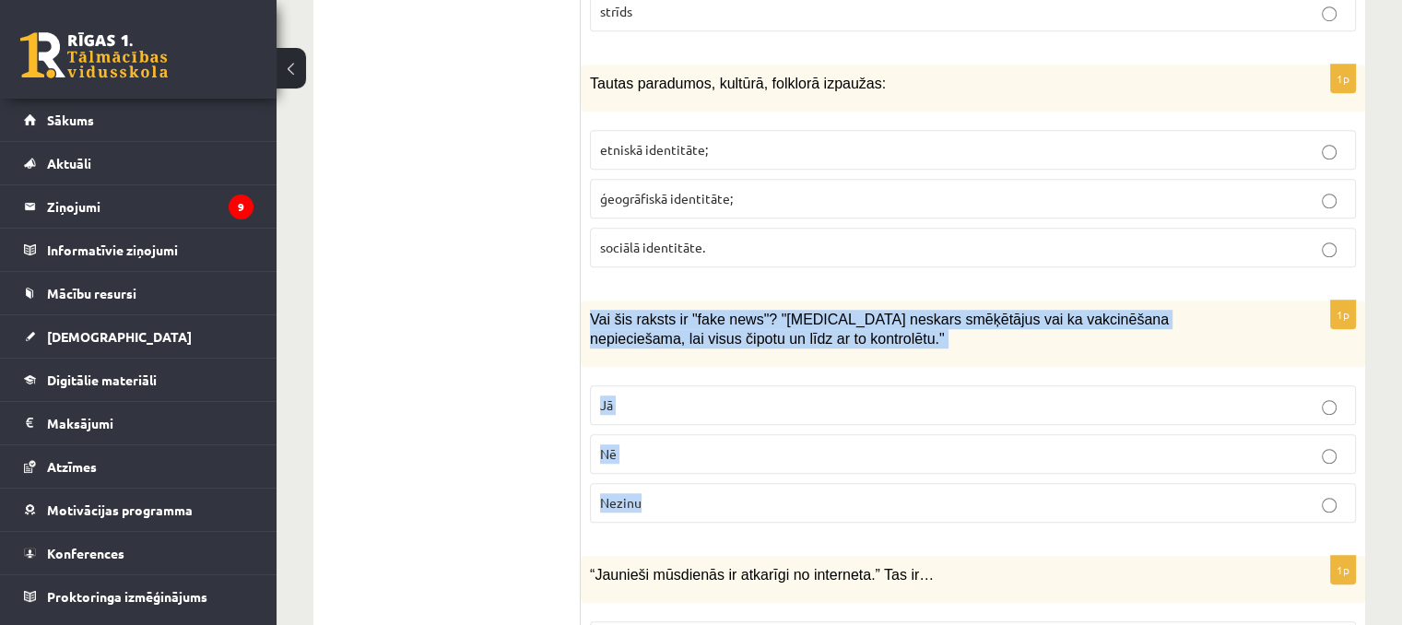
drag, startPoint x: 587, startPoint y: 293, endPoint x: 726, endPoint y: 457, distance: 215.2
click at [726, 457] on div "1p Vai šis raksts ir "fake news"? "Covid-19 neskars smēķētājus vai ka vakcinēša…" at bounding box center [973, 419] width 785 height 237
copy div "Vai šis raksts ir "fake news"? "Covid-19 neskars smēķētājus vai ka vakcinēšana …"
click at [649, 389] on label "Jā" at bounding box center [973, 405] width 766 height 40
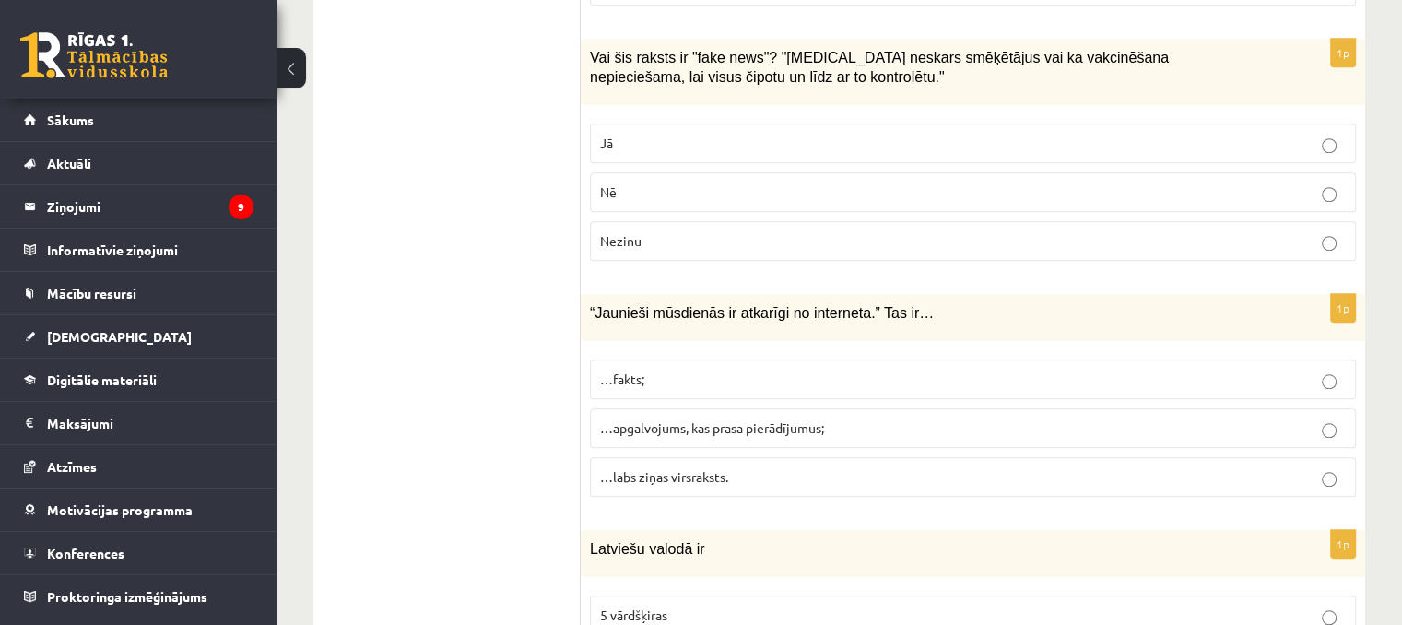
scroll to position [1659, 0]
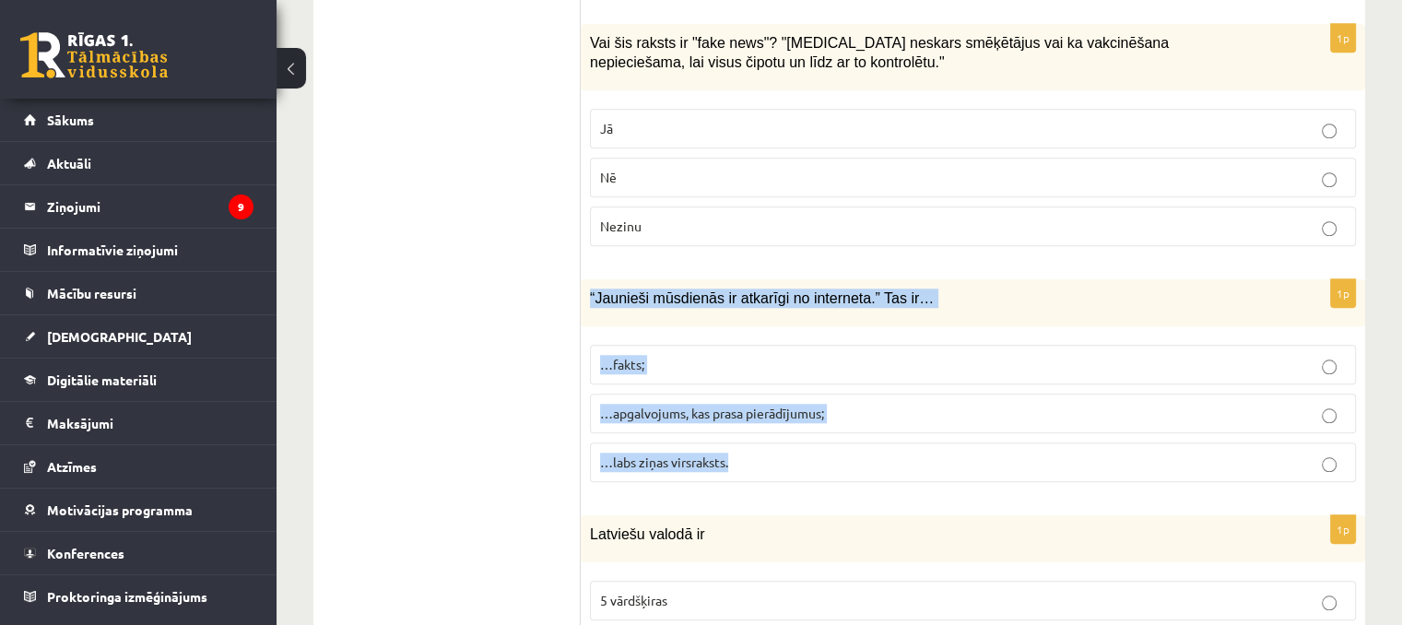
drag, startPoint x: 585, startPoint y: 262, endPoint x: 734, endPoint y: 420, distance: 217.2
click at [734, 420] on div "1p “Jaunieši mūsdienās ir atkarīgi no interneta.” Tas ir… …fakts; …apgalvojums,…" at bounding box center [973, 388] width 785 height 218
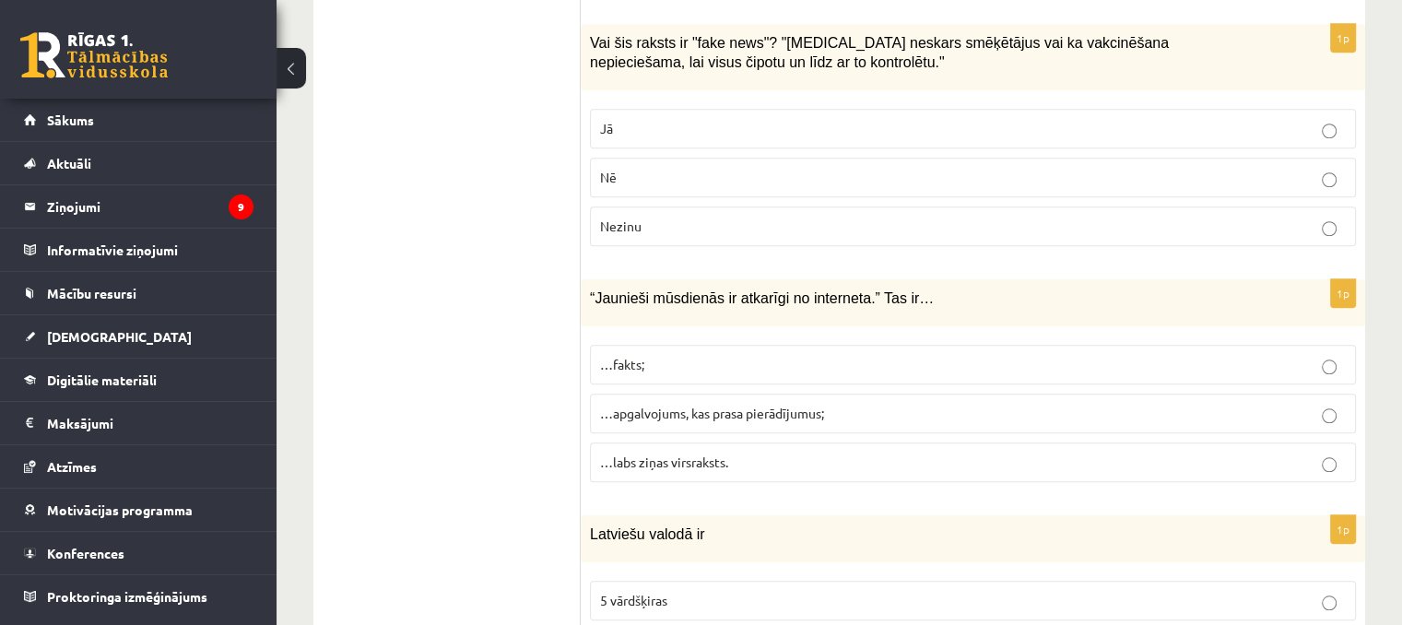
drag, startPoint x: 734, startPoint y: 420, endPoint x: 814, endPoint y: 217, distance: 219.0
click at [815, 211] on label "Nezinu" at bounding box center [973, 227] width 766 height 40
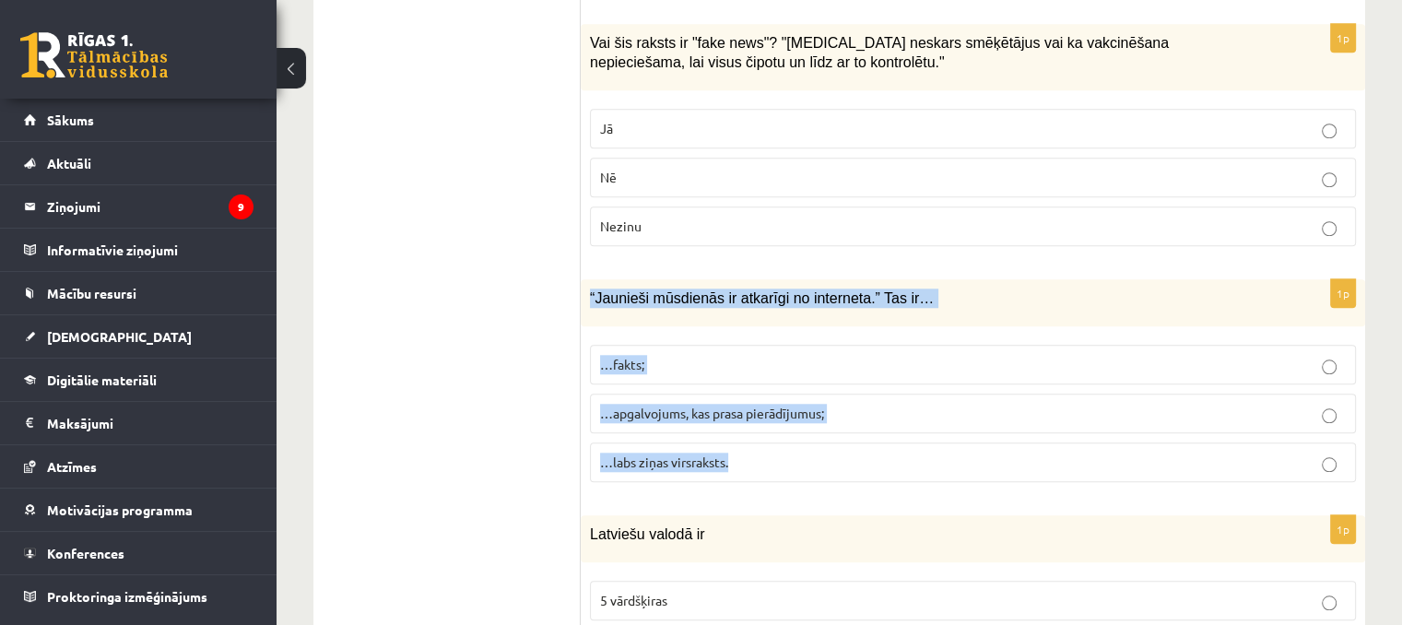
drag, startPoint x: 585, startPoint y: 268, endPoint x: 754, endPoint y: 418, distance: 225.3
click at [754, 418] on div "1p “Jaunieši mūsdienās ir atkarīgi no interneta.” Tas ir… …fakts; …apgalvojums,…" at bounding box center [973, 388] width 785 height 218
copy div "“Jaunieši mūsdienās ir atkarīgi no interneta.” Tas ir… …fakts; …apgalvojums, ka…"
click at [640, 405] on span "…apgalvojums, kas prasa pierādījumus;" at bounding box center [712, 413] width 224 height 17
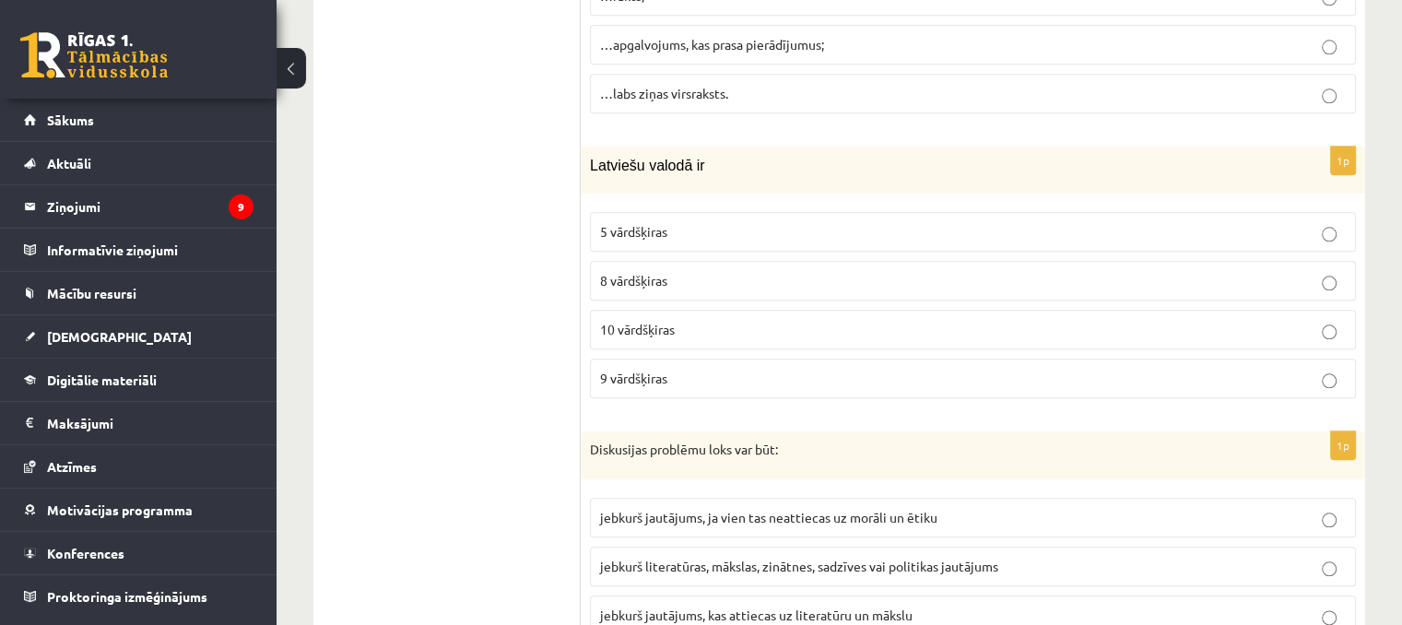
scroll to position [1936, 0]
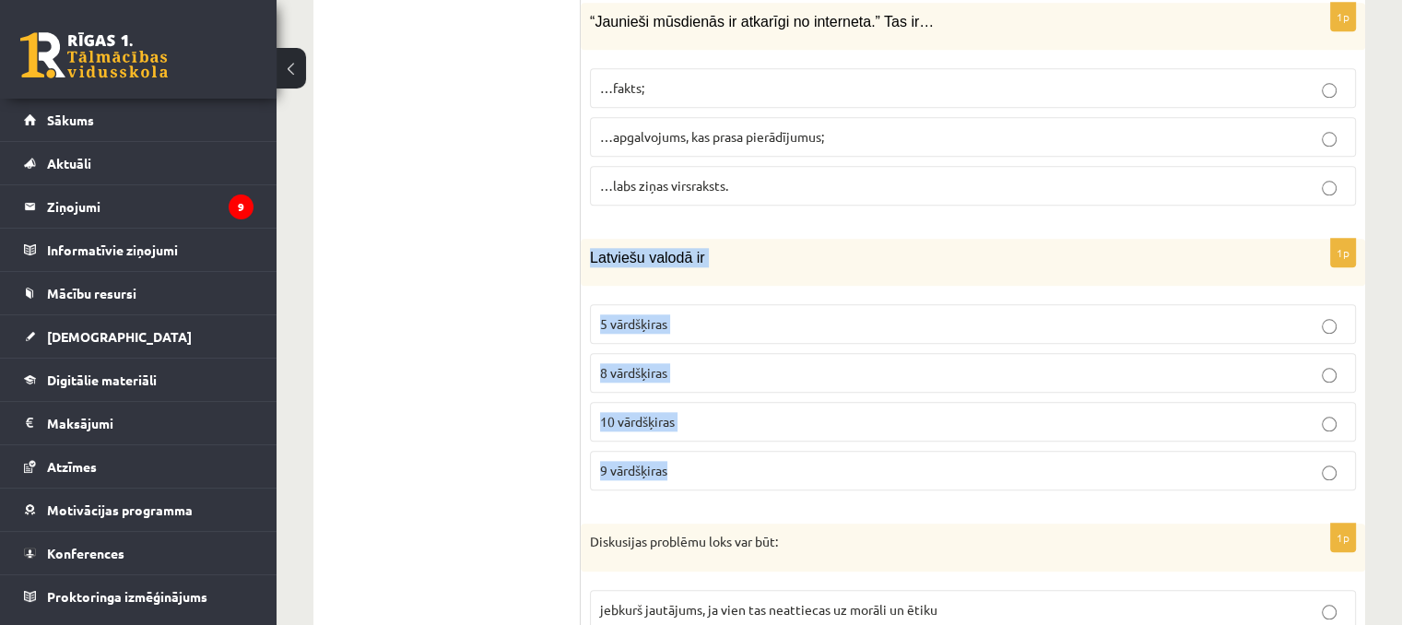
drag, startPoint x: 586, startPoint y: 228, endPoint x: 710, endPoint y: 421, distance: 229.7
click at [710, 421] on div "1p Latviešu valodā ir 5 vārdšķiras 8 vārdšķiras 10 vārdšķiras 9 vārdšķiras" at bounding box center [973, 372] width 785 height 266
copy div "Latviešu valodā ir 5 vārdšķiras 8 vārdšķiras 10 vārdšķiras 9 vārdšķiras"
click at [694, 461] on p "9 vārdšķiras" at bounding box center [973, 470] width 746 height 19
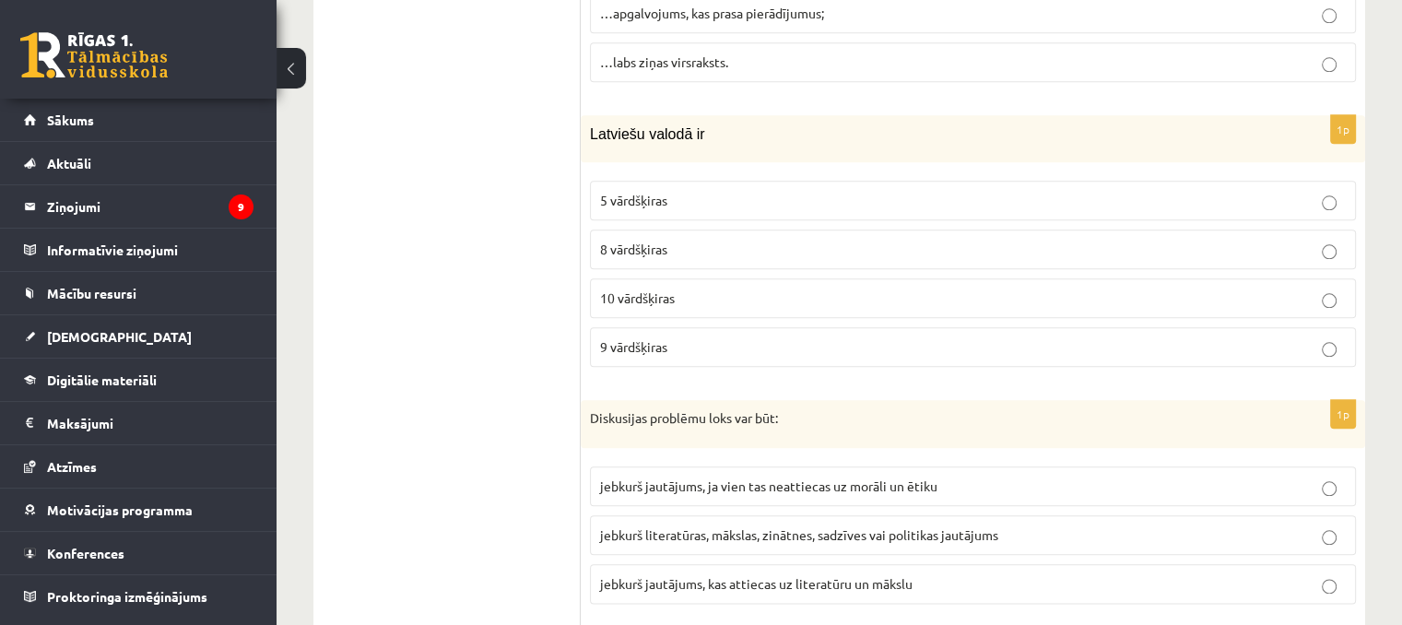
scroll to position [2120, 0]
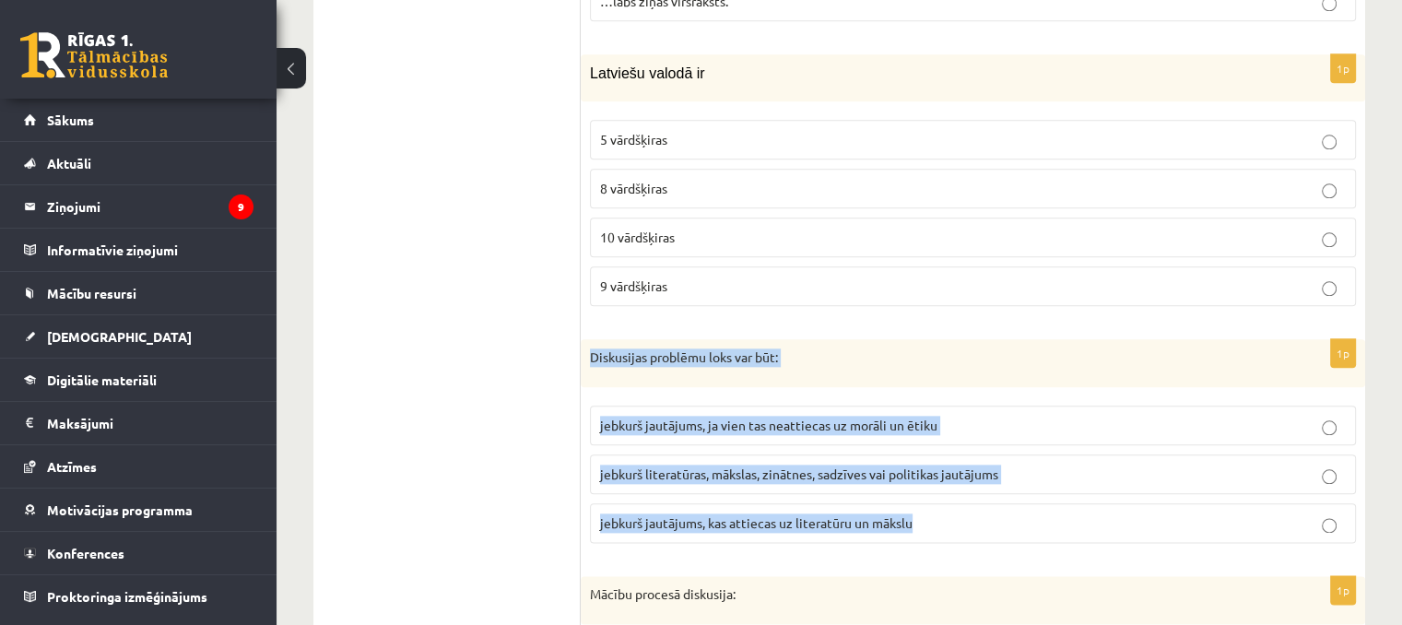
drag, startPoint x: 586, startPoint y: 330, endPoint x: 942, endPoint y: 495, distance: 392.3
click at [942, 495] on div "1p Diskusijas problēmu loks var būt: jebkurš jautājums, ja vien tas neattiecas …" at bounding box center [973, 448] width 785 height 218
copy div "Diskusijas problēmu loks var būt: jebkurš jautājums, ja vien tas neattiecas uz …"
click at [705, 465] on p "jebkurš literatūras, mākslas, zinātnes, sadzīves vai politikas jautājums" at bounding box center [973, 474] width 746 height 19
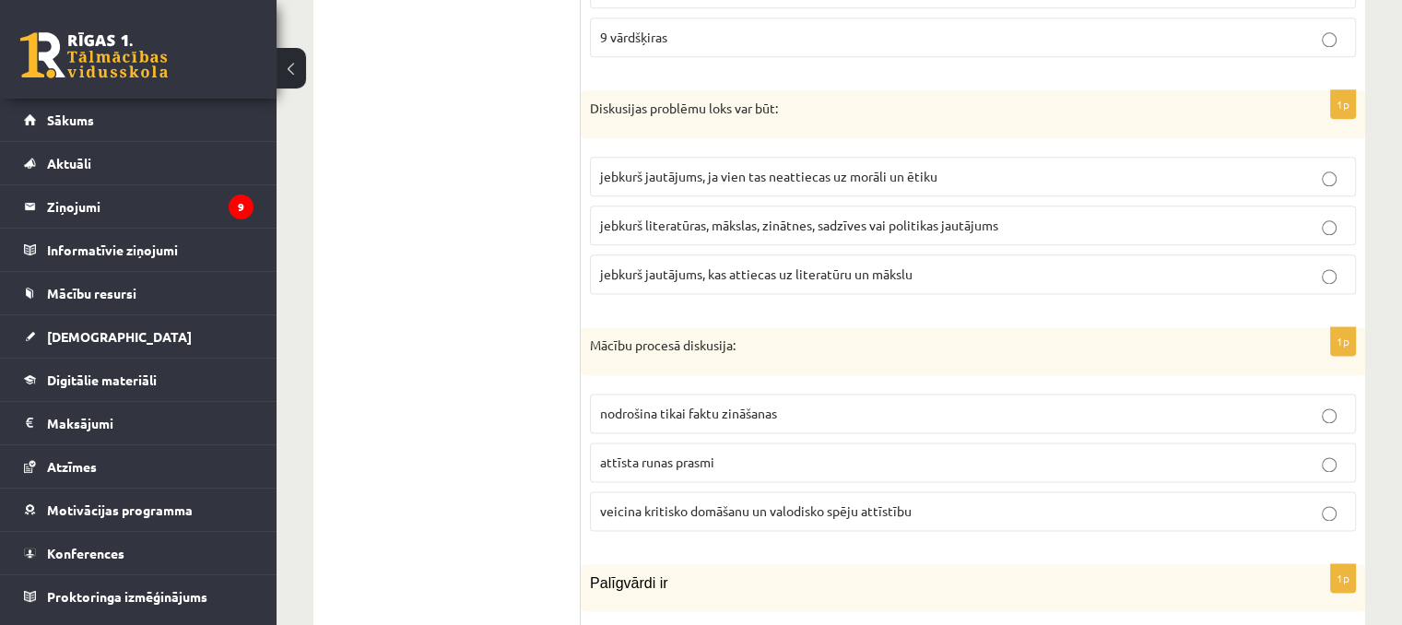
scroll to position [2397, 0]
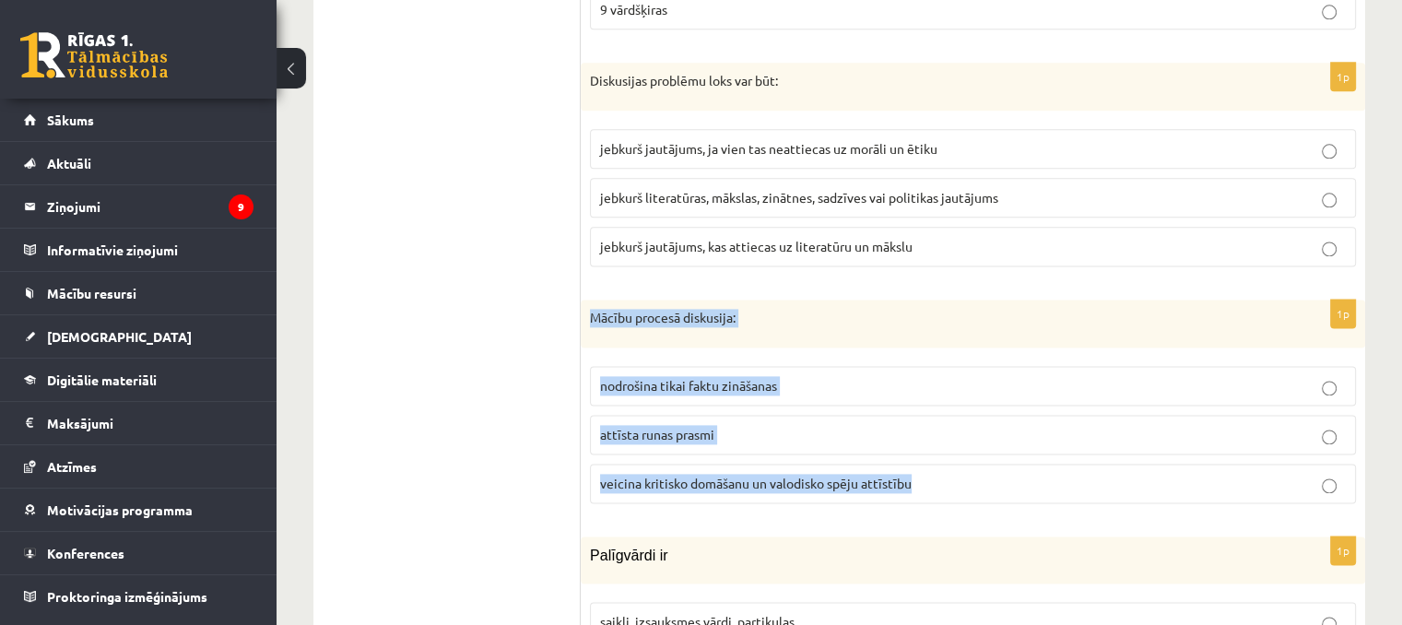
drag, startPoint x: 589, startPoint y: 286, endPoint x: 940, endPoint y: 450, distance: 387.7
click at [940, 450] on div "1p Mācību procesā diskusija: nodrošina tikai faktu zināšanas attīsta runas pras…" at bounding box center [973, 409] width 785 height 218
drag, startPoint x: 940, startPoint y: 450, endPoint x: 931, endPoint y: 459, distance: 13.0
copy div "Mācību procesā diskusija: nodrošina tikai faktu zināšanas attīsta runas prasmi …"
click at [740, 475] on span "veicina kritisko domāšanu un valodisko spēju attīstību" at bounding box center [756, 483] width 312 height 17
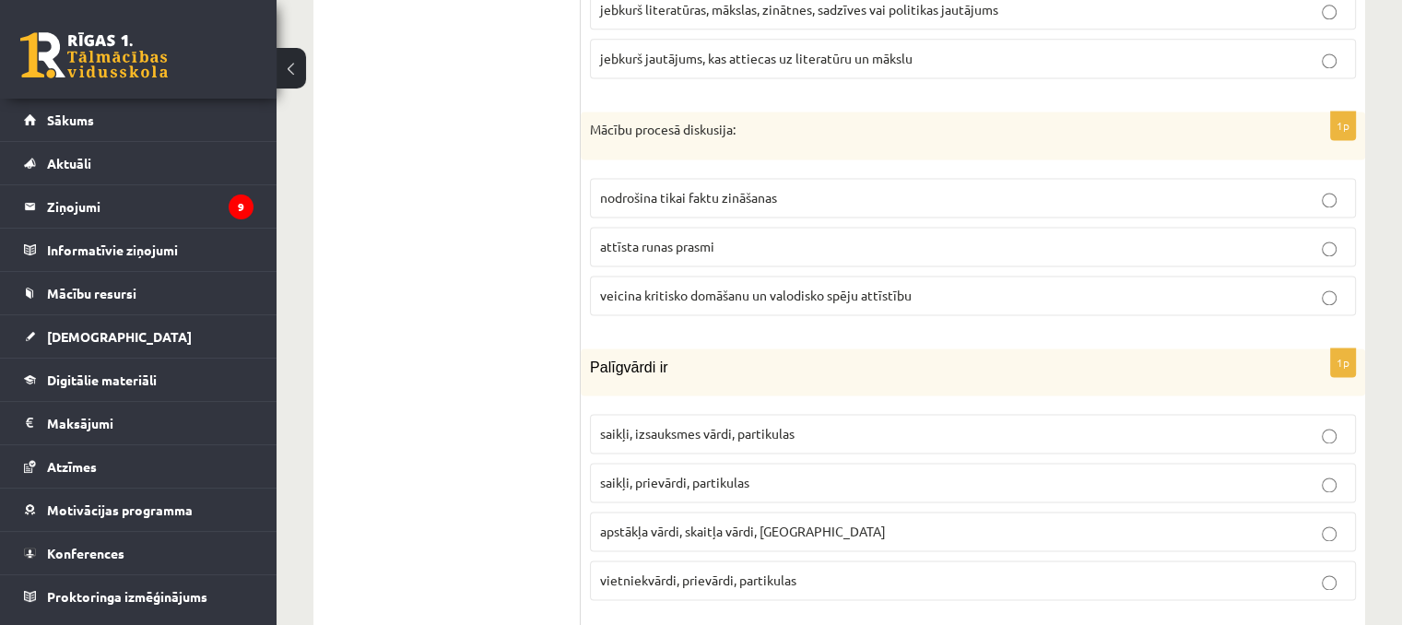
scroll to position [2674, 0]
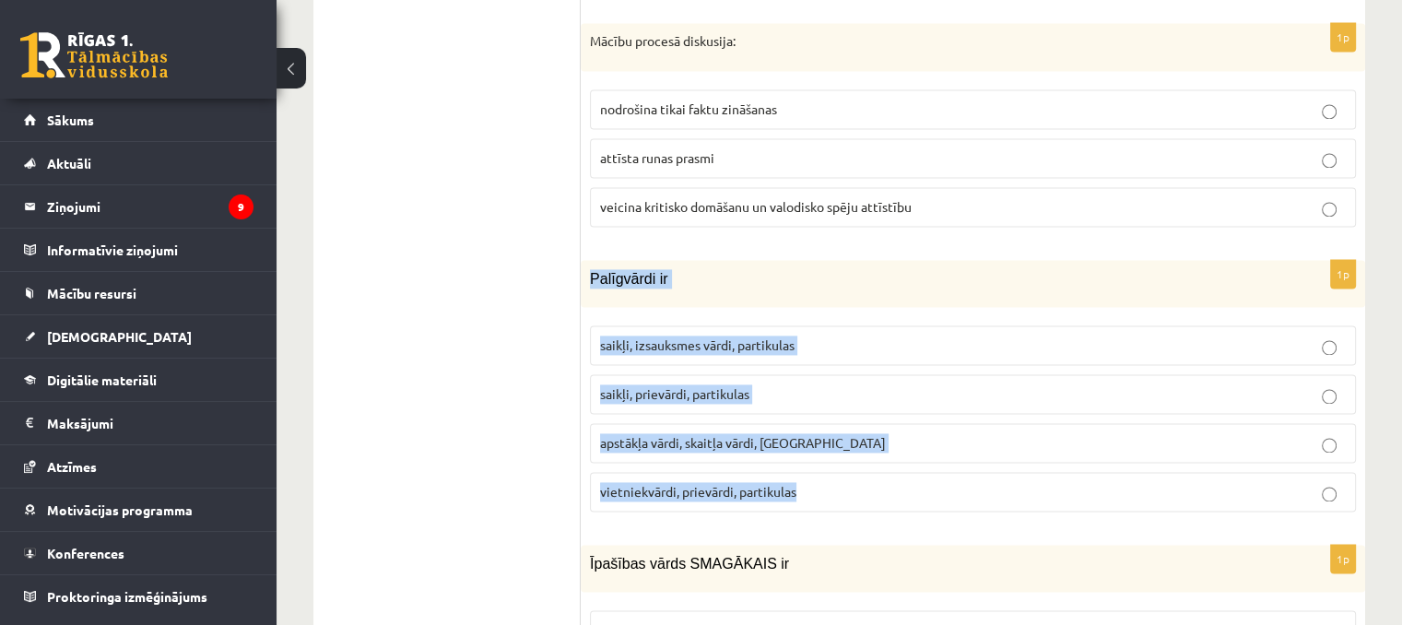
drag, startPoint x: 590, startPoint y: 248, endPoint x: 815, endPoint y: 446, distance: 299.8
click at [815, 446] on div "1p Palīgvārdi ir saikļi, izsauksmes vārdi, partikulas saikļi, prievārdi, partik…" at bounding box center [973, 393] width 785 height 266
copy div "Palīgvārdi ir saikļi, izsauksmes vārdi, partikulas saikļi, prievārdi, partikula…"
click at [674, 385] on span "saikļi, prievārdi, partikulas" at bounding box center [674, 393] width 149 height 17
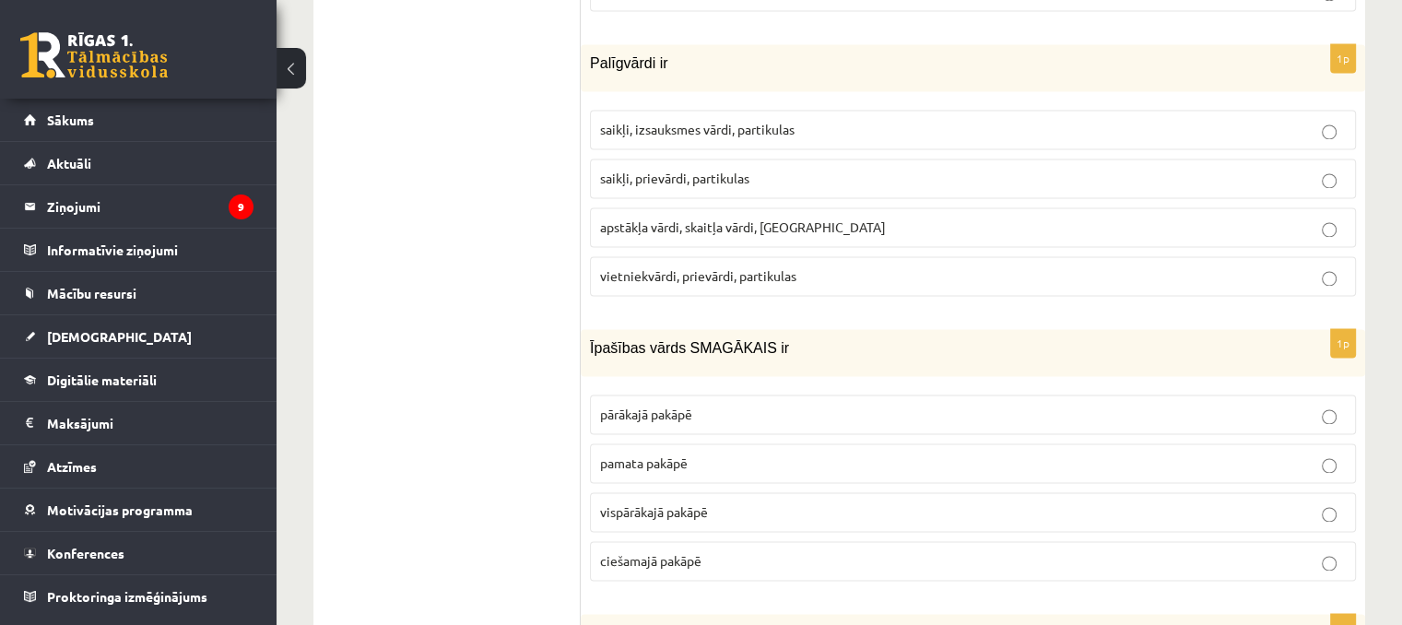
scroll to position [2950, 0]
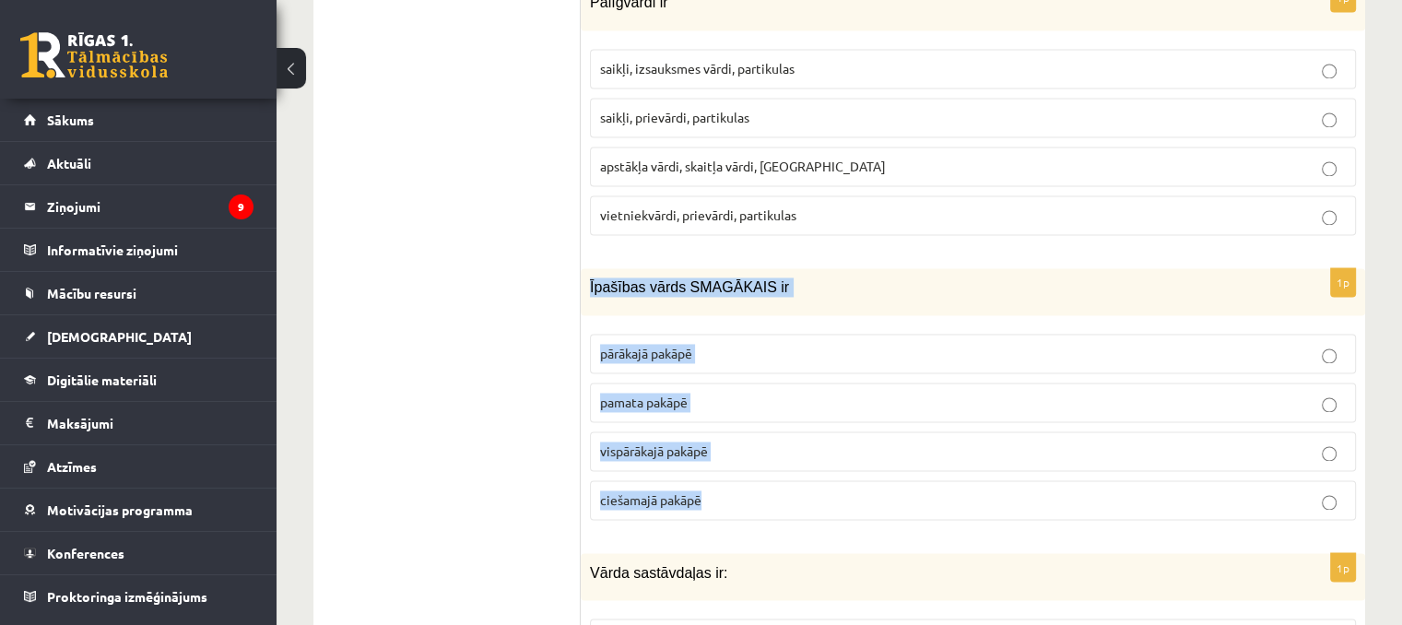
drag, startPoint x: 586, startPoint y: 256, endPoint x: 751, endPoint y: 461, distance: 262.9
click at [751, 461] on div "1p Īpašības vārds SMAGĀKAIS ir pārākajā pakāpē pamata pakāpē vispārākajā pakāpē…" at bounding box center [973, 401] width 785 height 266
click at [631, 443] on span "vispārākajā pakāpē" at bounding box center [654, 451] width 108 height 17
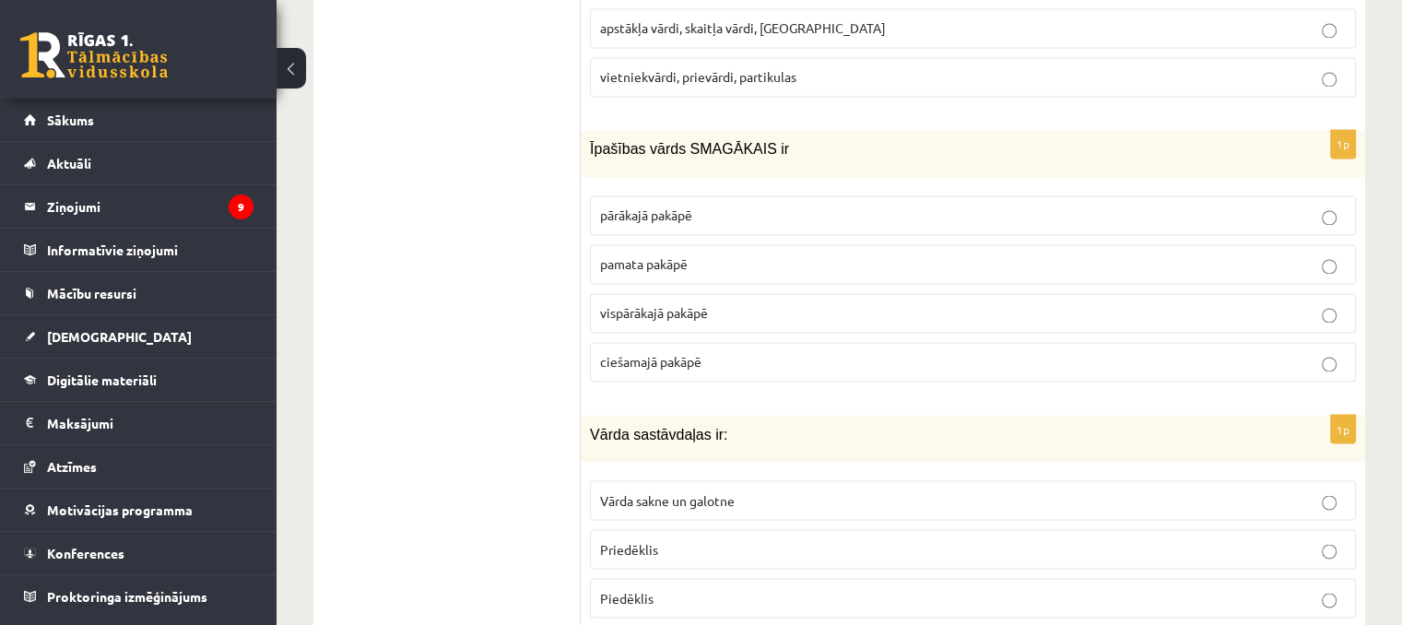
scroll to position [3227, 0]
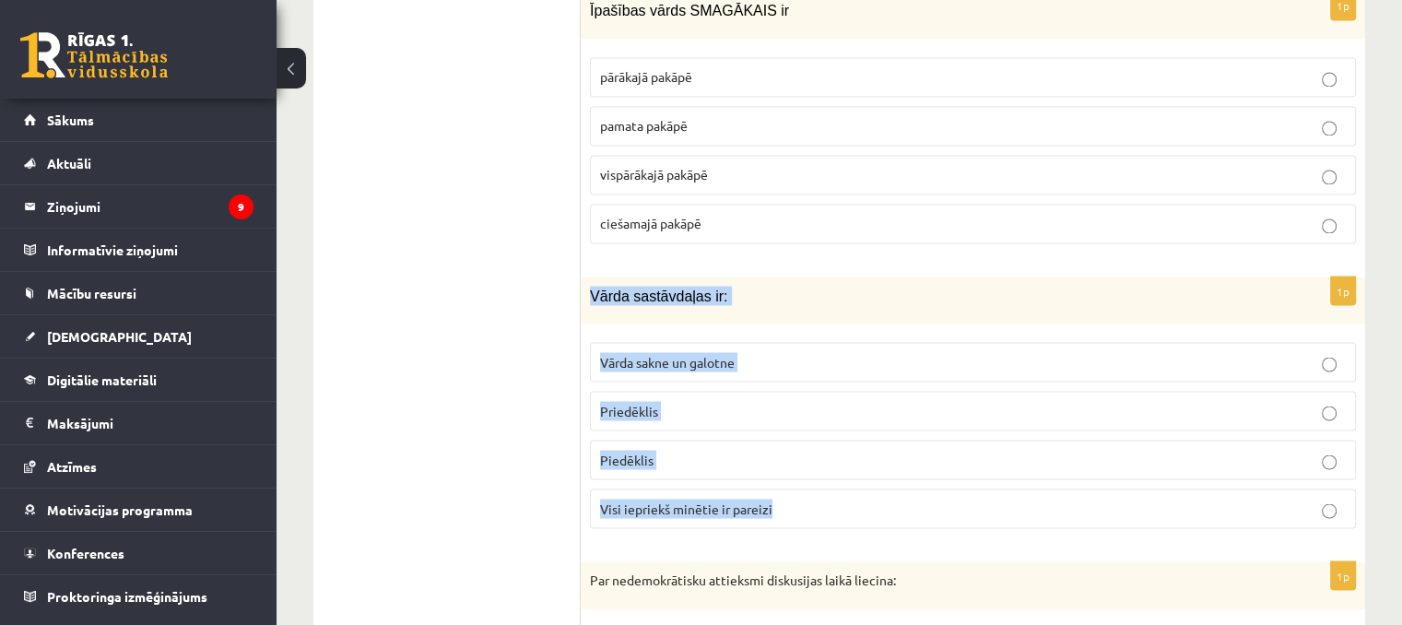
drag, startPoint x: 580, startPoint y: 252, endPoint x: 798, endPoint y: 484, distance: 318.9
click at [798, 484] on div "1p Vārda sastāvdaļas ir: Vārda sakne un galotne Priedēklis Piedēklis Visi iepri…" at bounding box center [973, 410] width 785 height 266
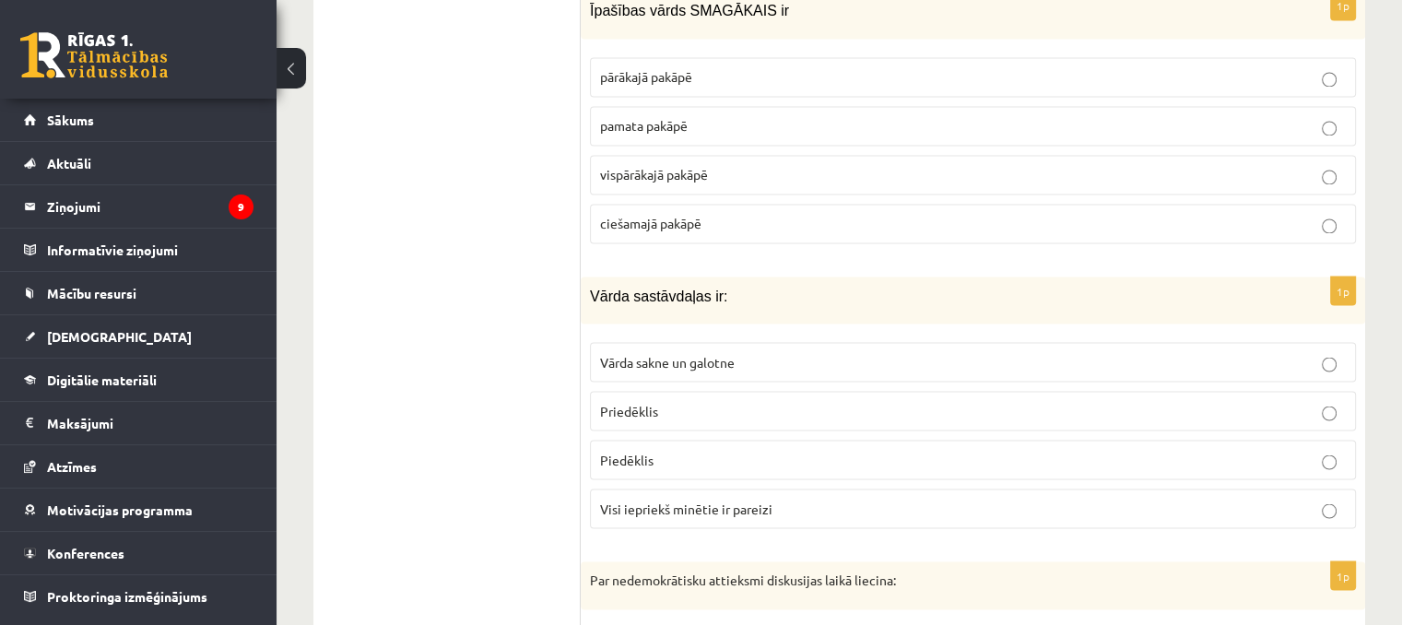
click at [705, 500] on span "Visi iepriekš minētie ir pareizi" at bounding box center [686, 508] width 172 height 17
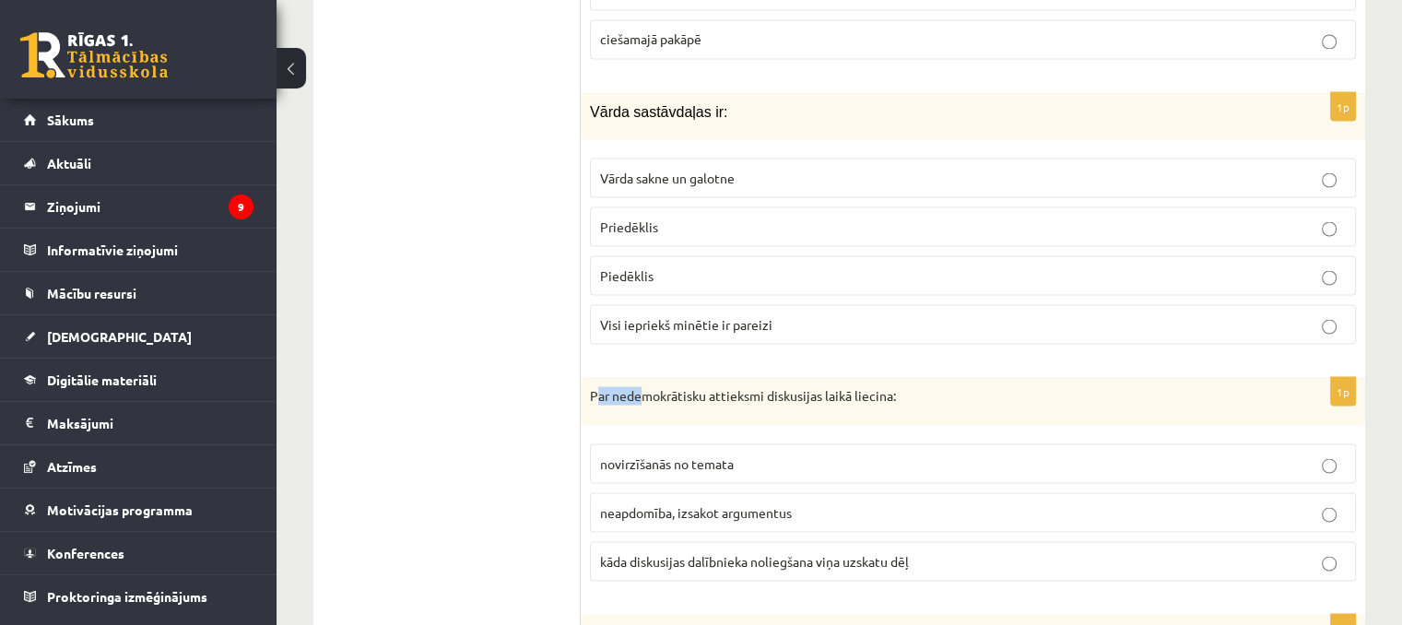
drag, startPoint x: 594, startPoint y: 361, endPoint x: 643, endPoint y: 347, distance: 51.0
click at [643, 377] on div "Par nedemokrātisku attieksmi diskusijas laikā liecina:" at bounding box center [973, 401] width 785 height 48
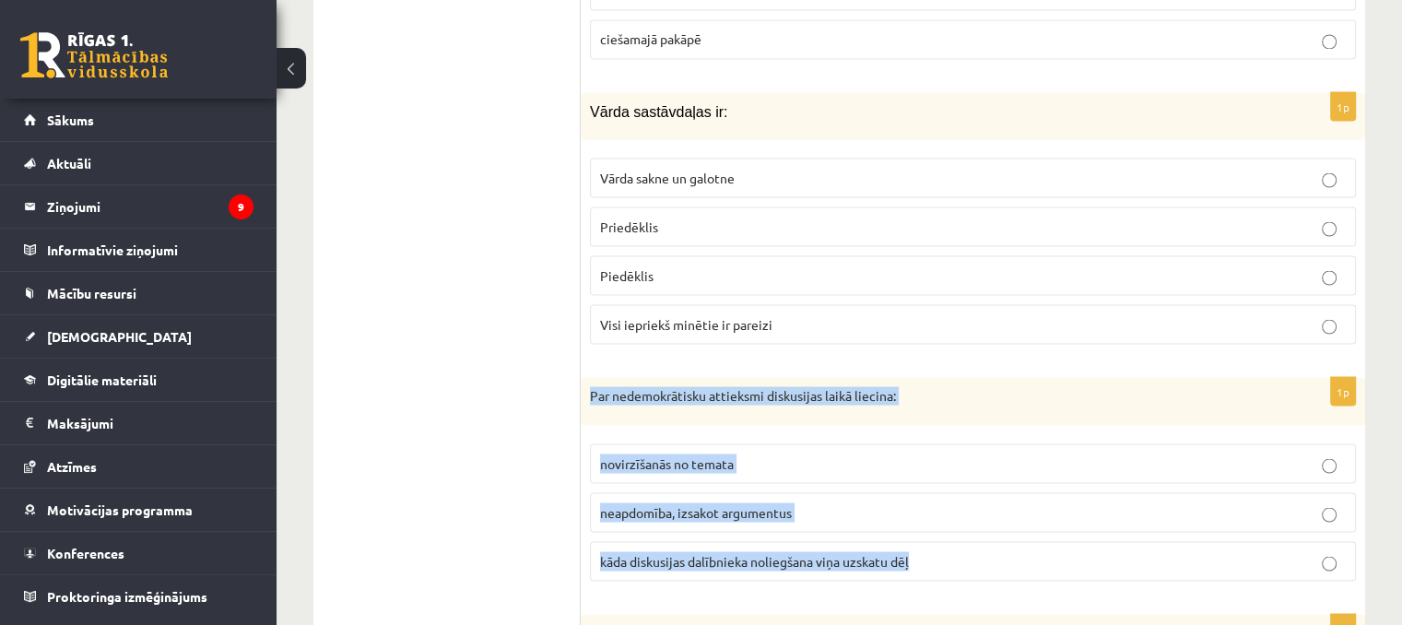
drag, startPoint x: 583, startPoint y: 354, endPoint x: 992, endPoint y: 515, distance: 440.0
click at [992, 515] on div "1p Par nedemokrātisku attieksmi diskusijas laikā liecina: novirzīšanās no temat…" at bounding box center [973, 486] width 785 height 218
click at [698, 552] on span "kāda diskusijas dalībnieka noliegšana viņa uzskatu dēļ" at bounding box center [754, 560] width 309 height 17
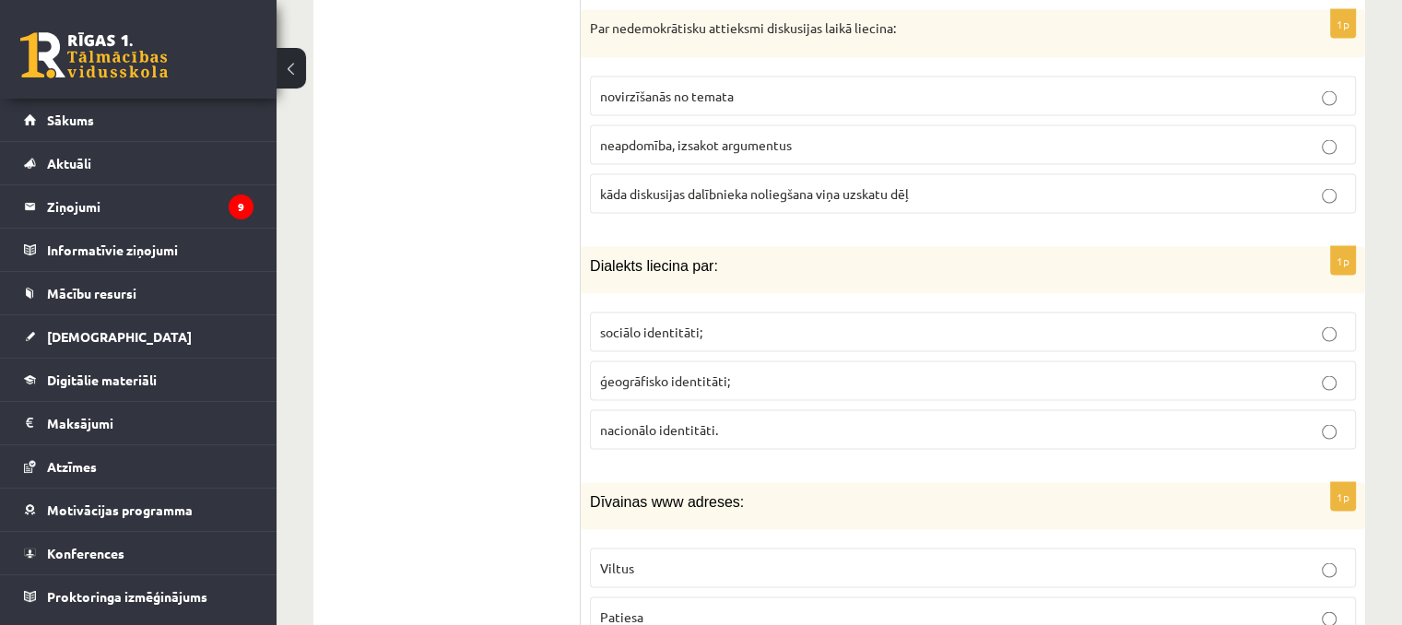
scroll to position [3780, 0]
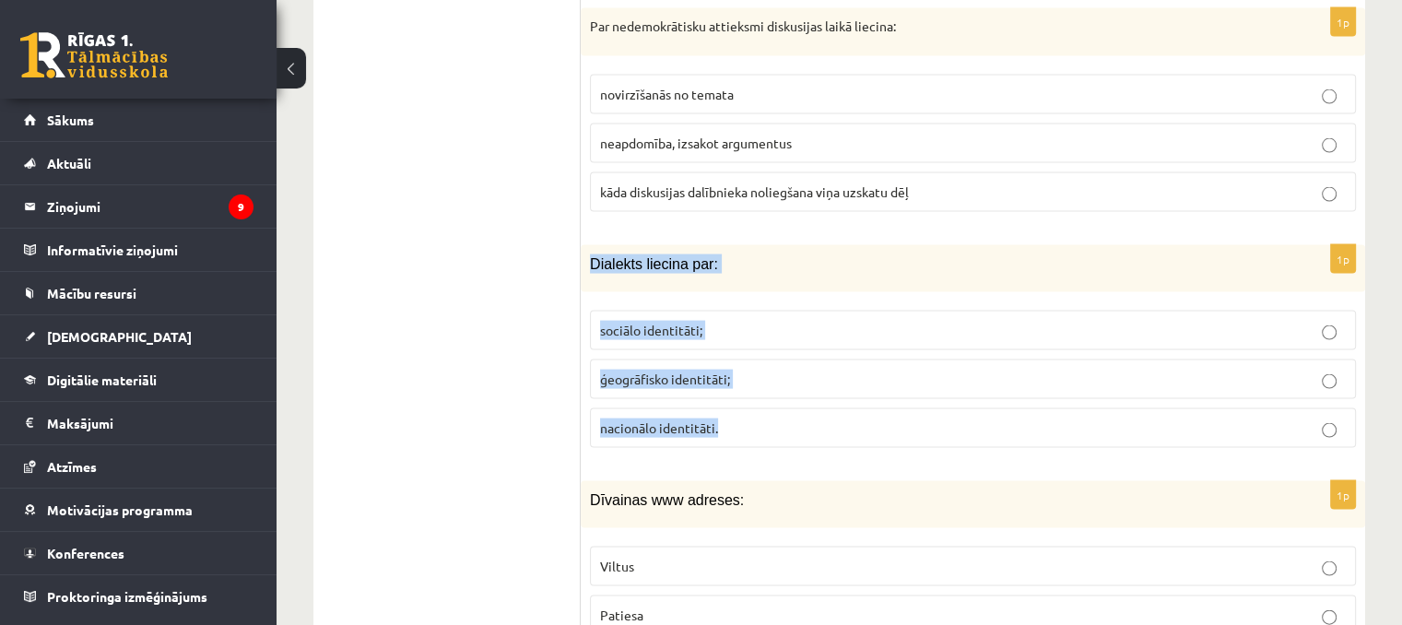
drag, startPoint x: 590, startPoint y: 220, endPoint x: 769, endPoint y: 383, distance: 241.5
click at [769, 383] on div "1p Dialekts liecina par: sociālo identitāti; ģeogrāfisko identitāti; nacionālo …" at bounding box center [973, 354] width 785 height 218
click at [740, 370] on p "ģeogrāfisko identitāti;" at bounding box center [973, 379] width 746 height 19
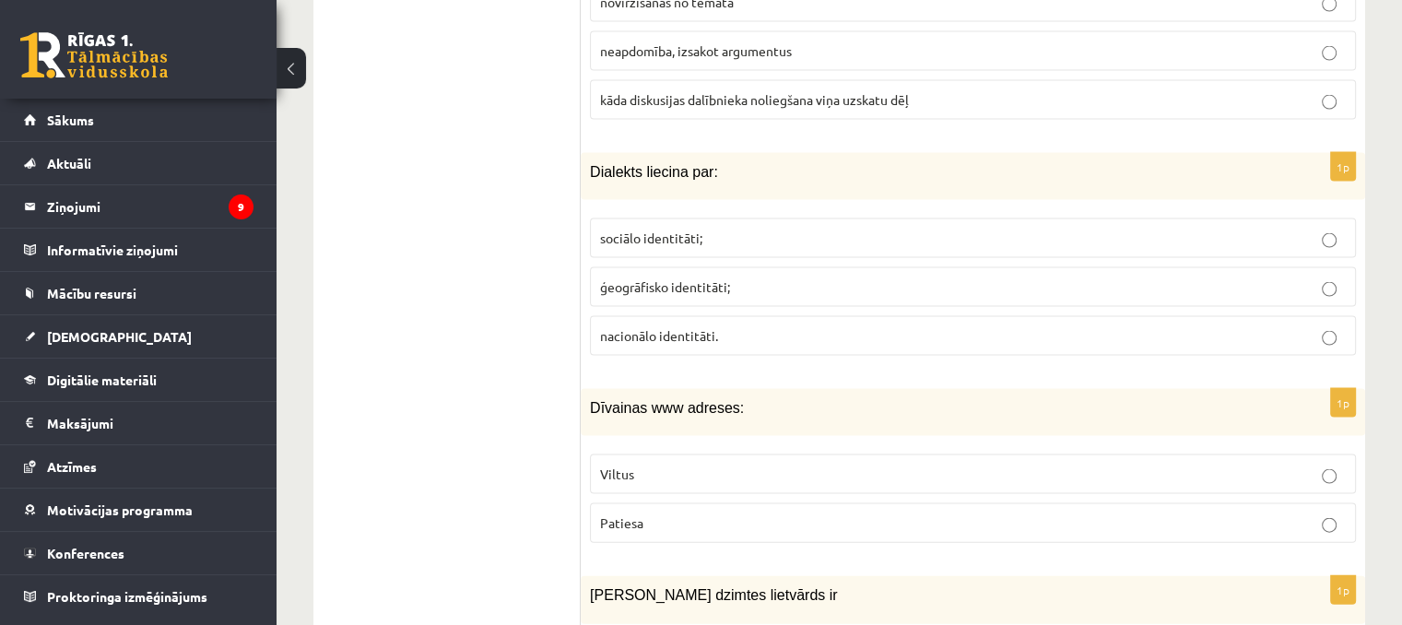
scroll to position [3964, 0]
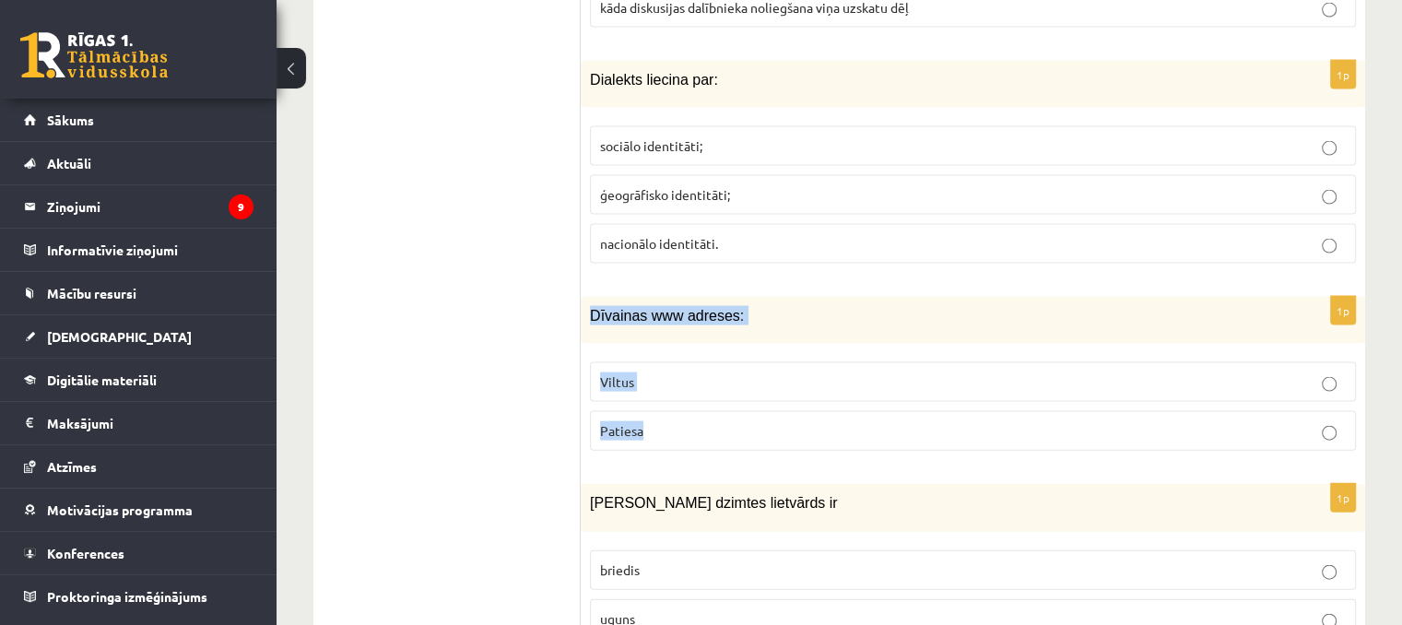
drag, startPoint x: 590, startPoint y: 268, endPoint x: 694, endPoint y: 403, distance: 170.2
click at [694, 403] on div "1p Dīvainas www adreses: Viltus Patiesa" at bounding box center [973, 381] width 785 height 169
click at [667, 421] on p "Patiesa" at bounding box center [973, 430] width 746 height 19
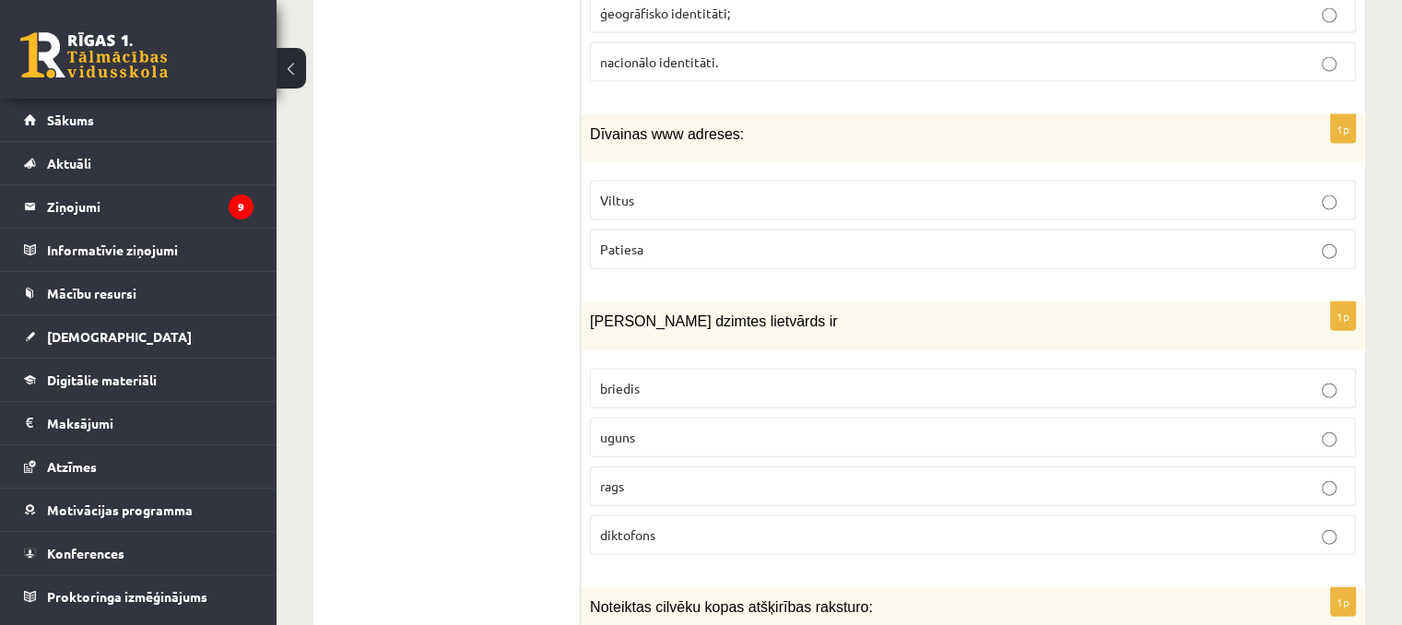
scroll to position [4149, 0]
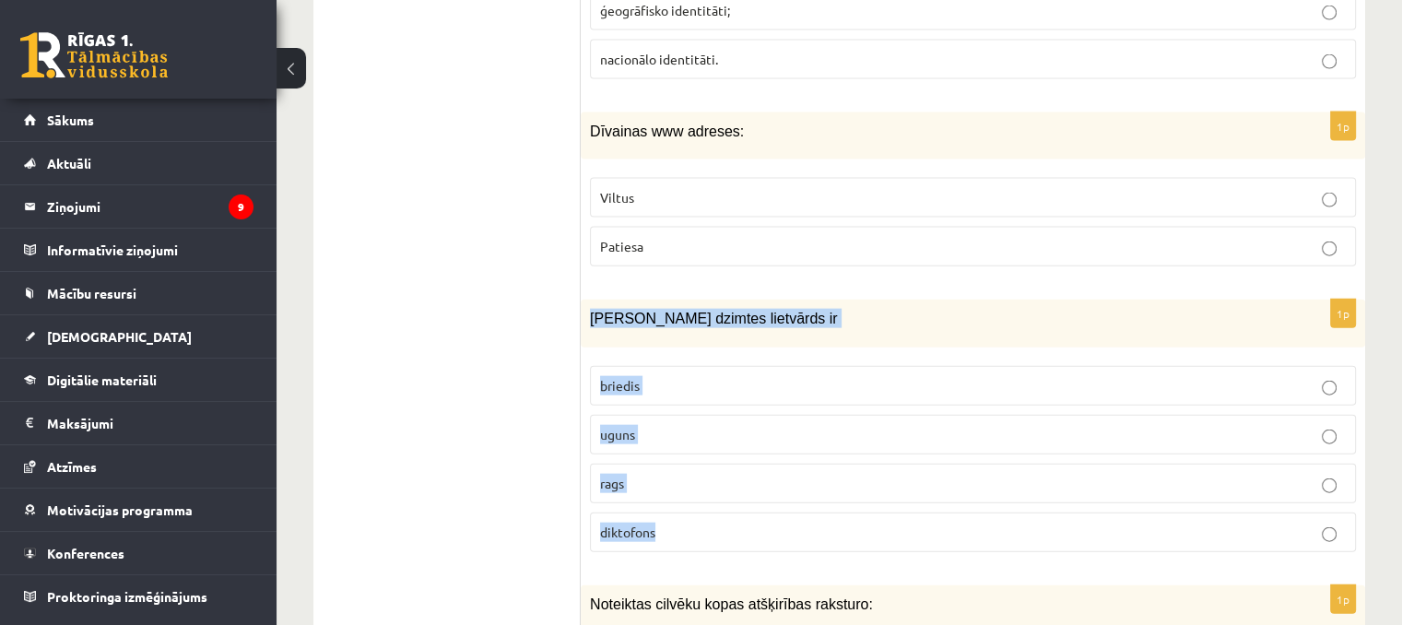
drag, startPoint x: 589, startPoint y: 283, endPoint x: 695, endPoint y: 464, distance: 209.5
click at [695, 464] on div "1p Sieviešu dzimtes lietvārds ir briedis uguns rags diktofons" at bounding box center [973, 433] width 785 height 266
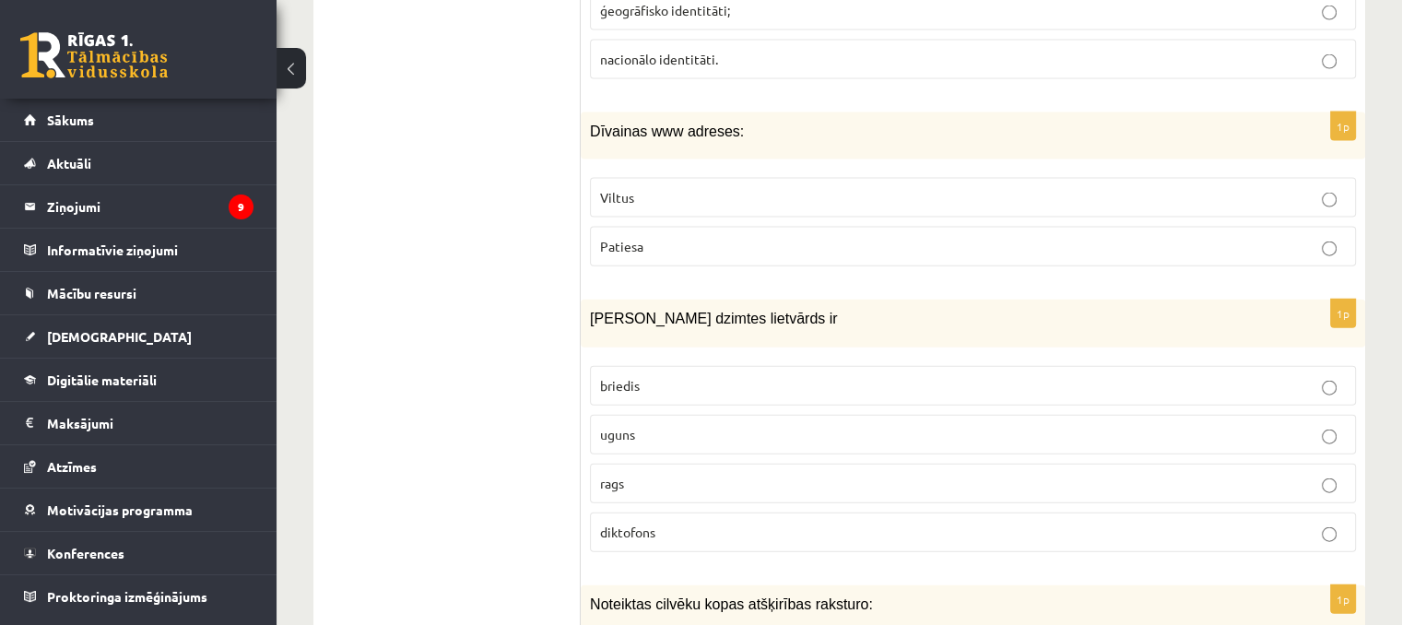
click at [652, 425] on p "uguns" at bounding box center [973, 434] width 746 height 19
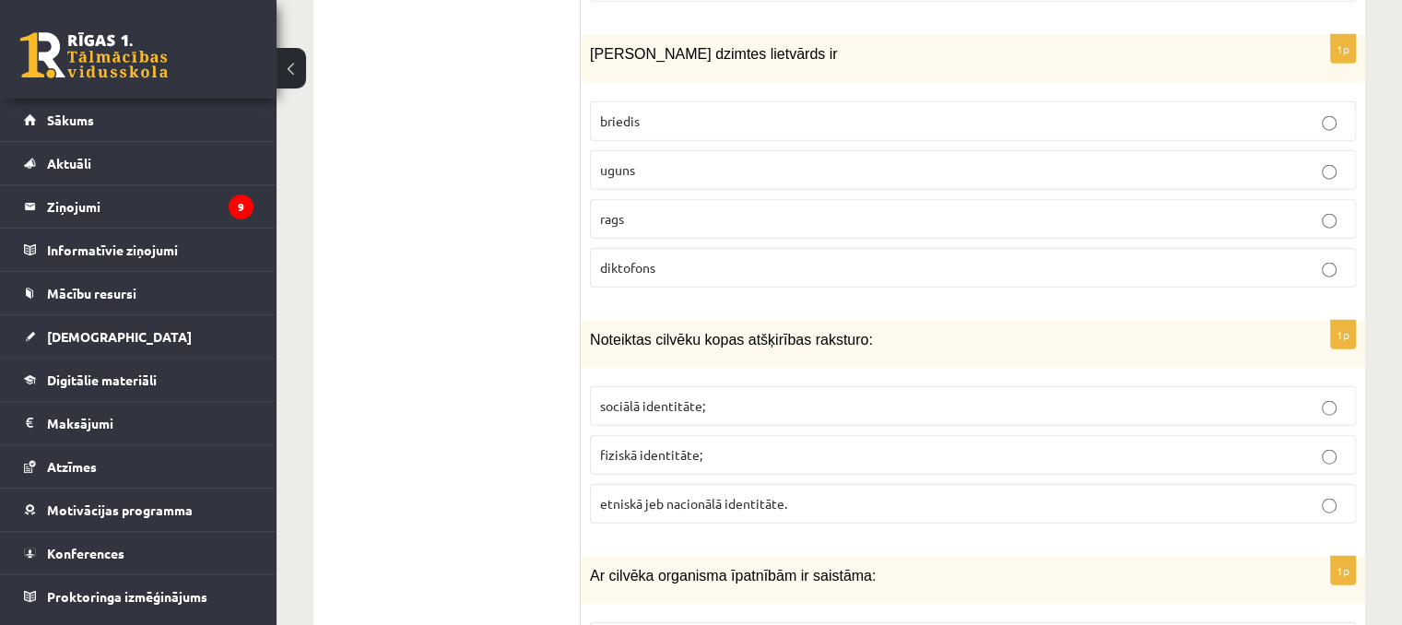
scroll to position [4425, 0]
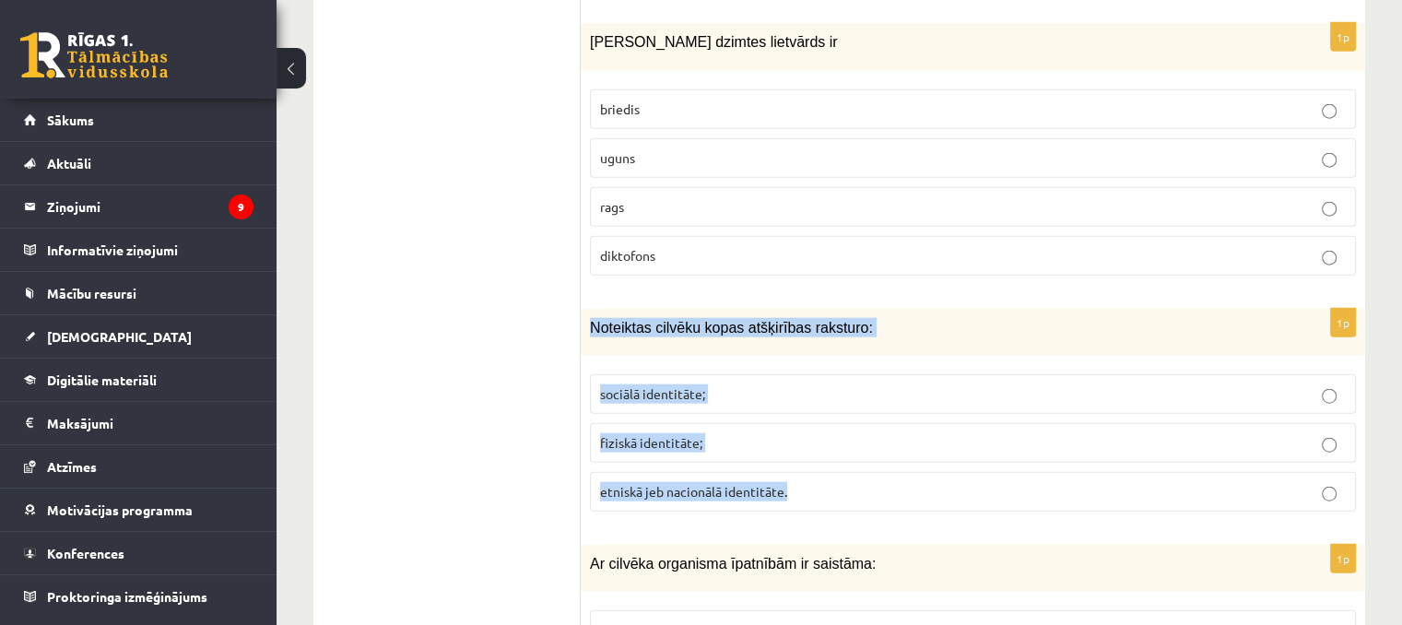
drag, startPoint x: 587, startPoint y: 281, endPoint x: 806, endPoint y: 458, distance: 281.2
click at [806, 458] on div "1p Noteiktas cilvēku kopas atšķirības raksturo: sociālā identitāte; fiziskā ide…" at bounding box center [973, 418] width 785 height 218
click at [659, 385] on span "sociālā identitāte;" at bounding box center [652, 393] width 105 height 17
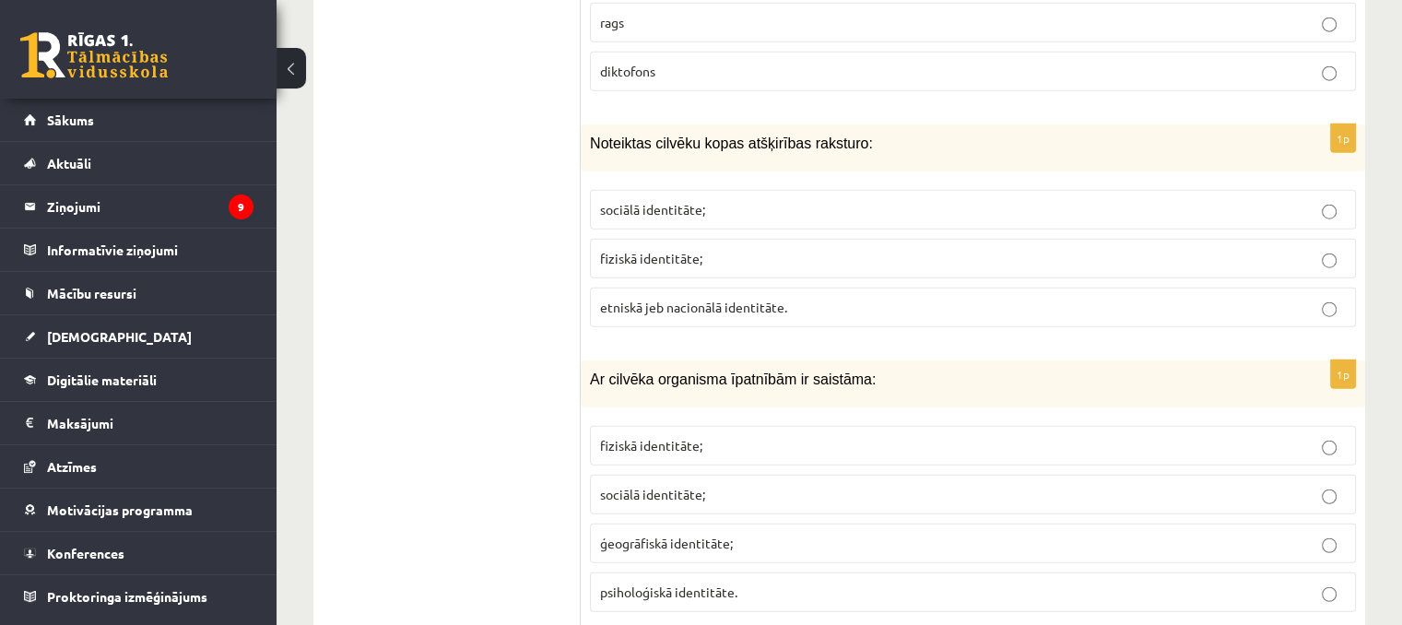
scroll to position [4702, 0]
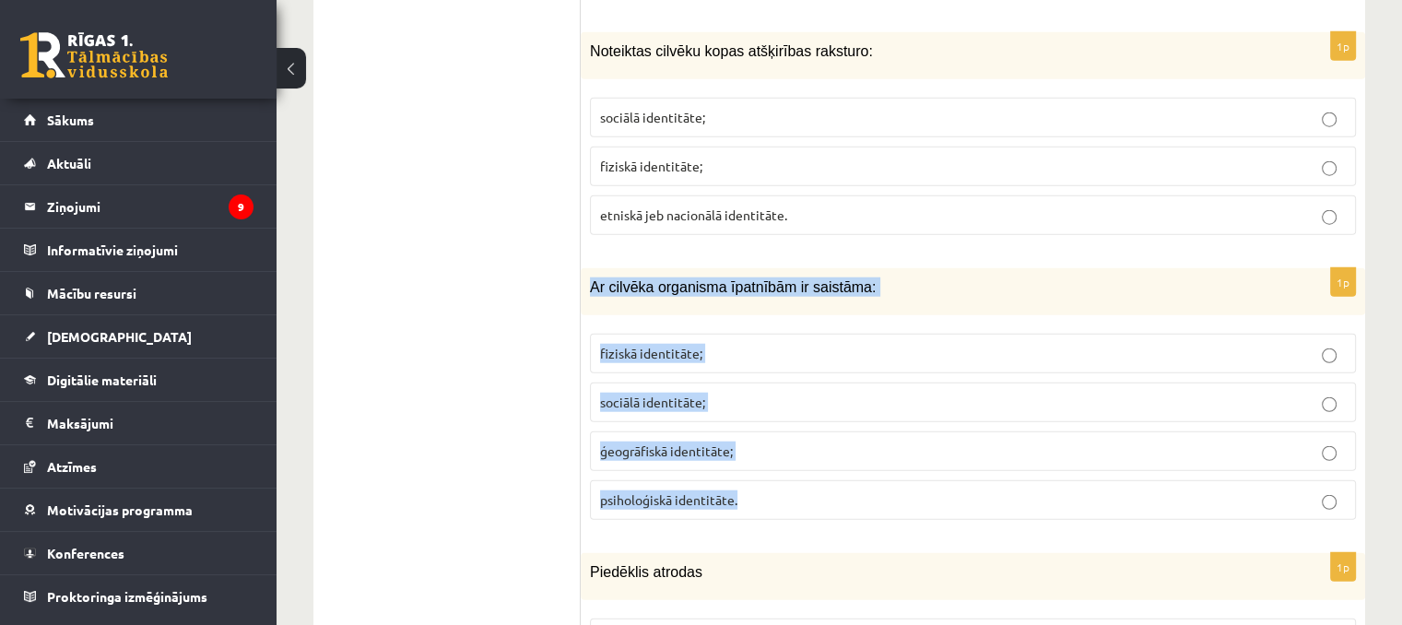
drag, startPoint x: 583, startPoint y: 245, endPoint x: 759, endPoint y: 460, distance: 277.8
click at [759, 460] on div "1p Ar cilvēka organisma īpatnībām ir saistāma: fiziskā identitāte; sociālā iden…" at bounding box center [973, 401] width 785 height 266
click at [709, 344] on p "fiziskā identitāte;" at bounding box center [973, 353] width 746 height 19
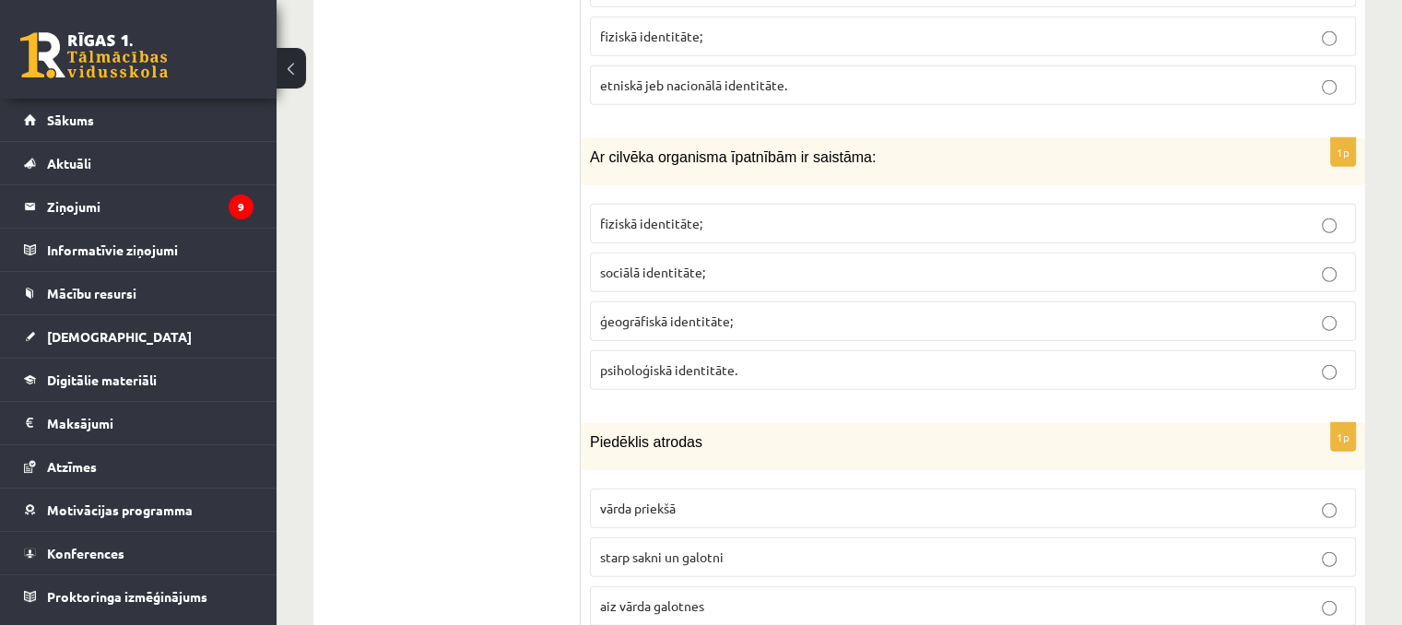
scroll to position [4978, 0]
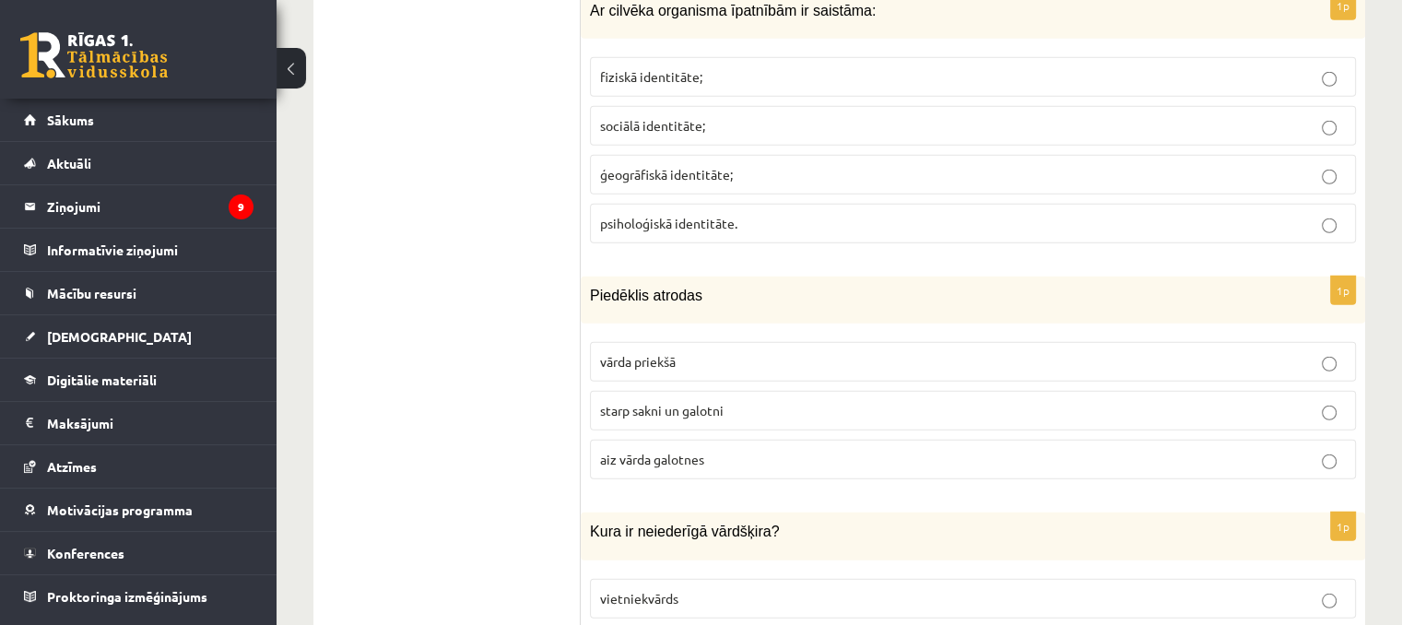
drag, startPoint x: 576, startPoint y: 255, endPoint x: 649, endPoint y: 262, distance: 73.1
click at [655, 260] on div "**********" at bounding box center [839, 98] width 1052 height 8952
click at [497, 311] on ul "1. uzdevums 2. uzdevums 3. uzdevums" at bounding box center [456, 97] width 249 height 8915
click at [562, 325] on ul "1. uzdevums 2. uzdevums 3. uzdevums" at bounding box center [456, 97] width 249 height 8915
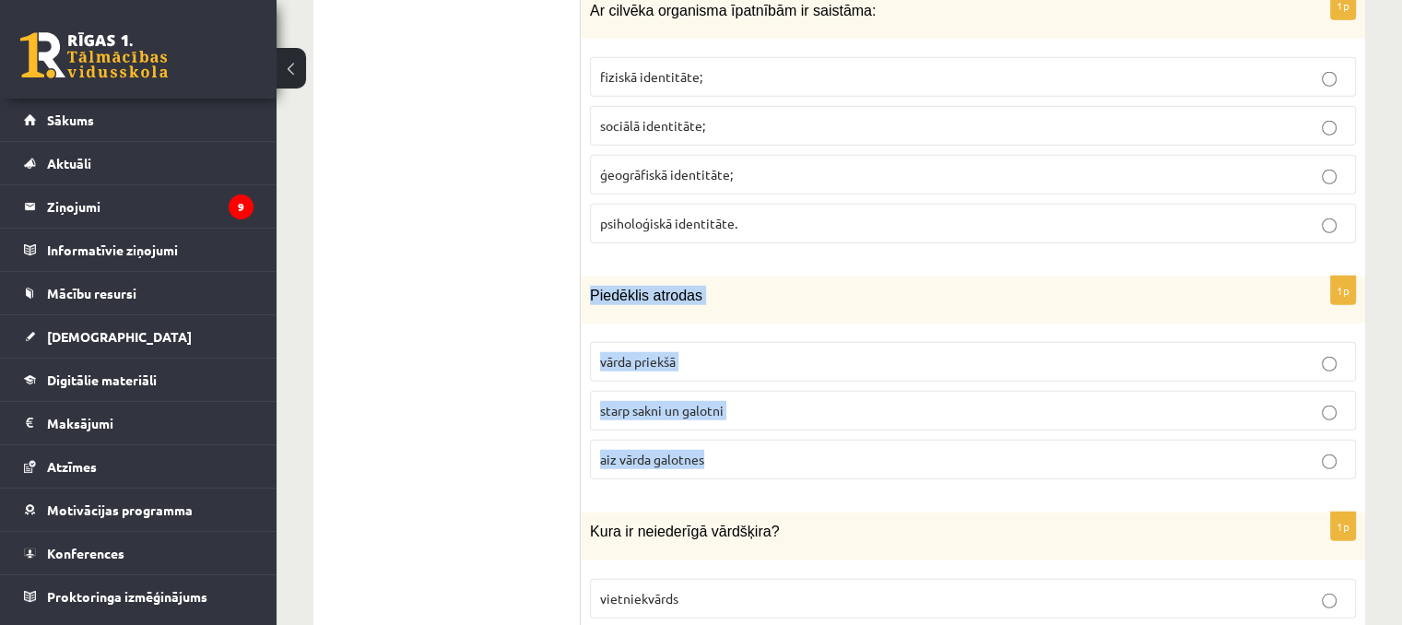
drag, startPoint x: 590, startPoint y: 252, endPoint x: 727, endPoint y: 403, distance: 204.3
click at [727, 403] on div "1p Piedēklis atrodas vārda priekšā starp sakni un galotni aiz vārda galotnes" at bounding box center [973, 386] width 785 height 218
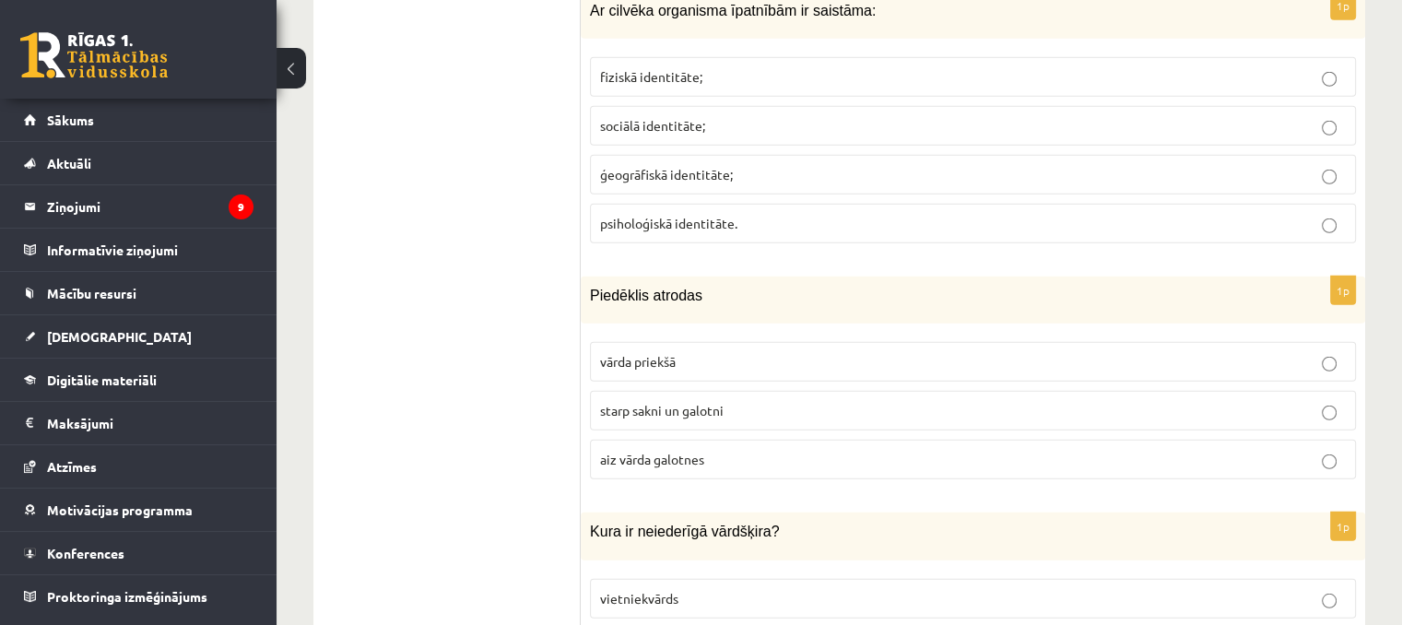
click at [530, 314] on ul "1. uzdevums 2. uzdevums 3. uzdevums" at bounding box center [456, 97] width 249 height 8915
click at [642, 353] on span "vārda priekšā" at bounding box center [638, 361] width 76 height 17
click at [750, 401] on p "starp sakni un galotni" at bounding box center [973, 410] width 746 height 19
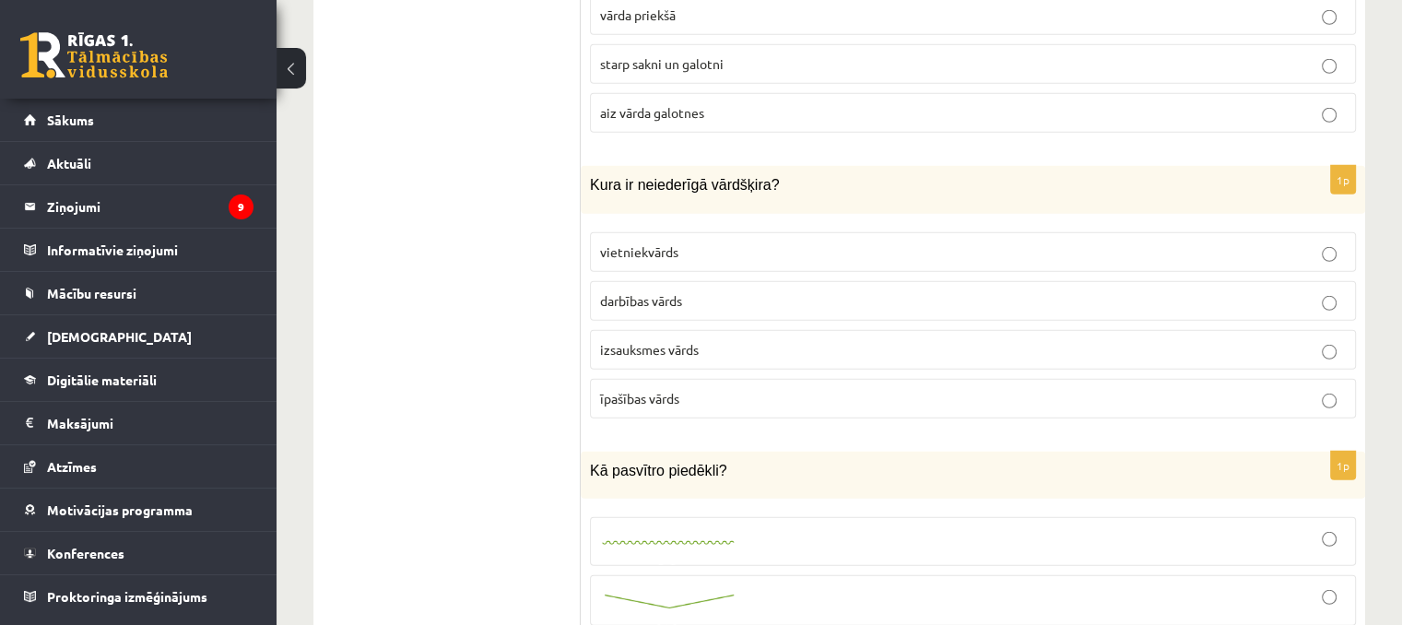
scroll to position [5347, 0]
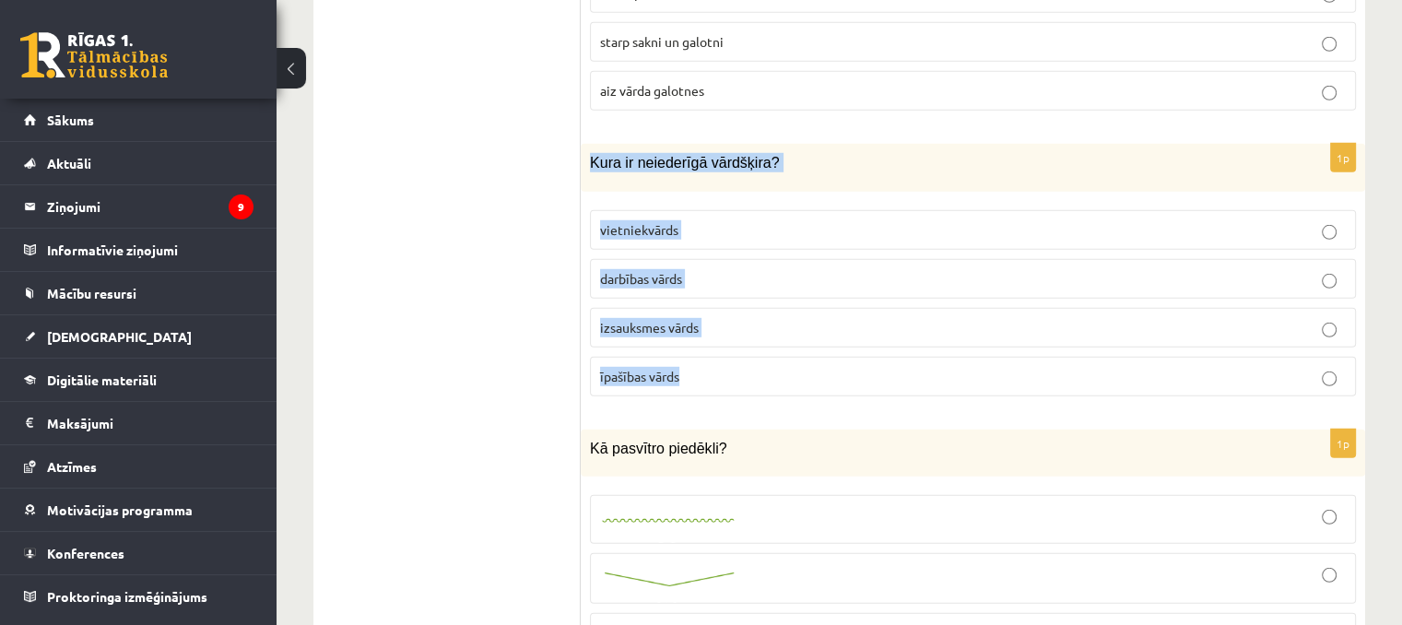
drag, startPoint x: 581, startPoint y: 116, endPoint x: 752, endPoint y: 324, distance: 269.1
click at [752, 324] on div "1p Kura ir neiederīgā vārdšķira? vietniekvārds darbības vārds izsauksmes vārds …" at bounding box center [973, 277] width 785 height 266
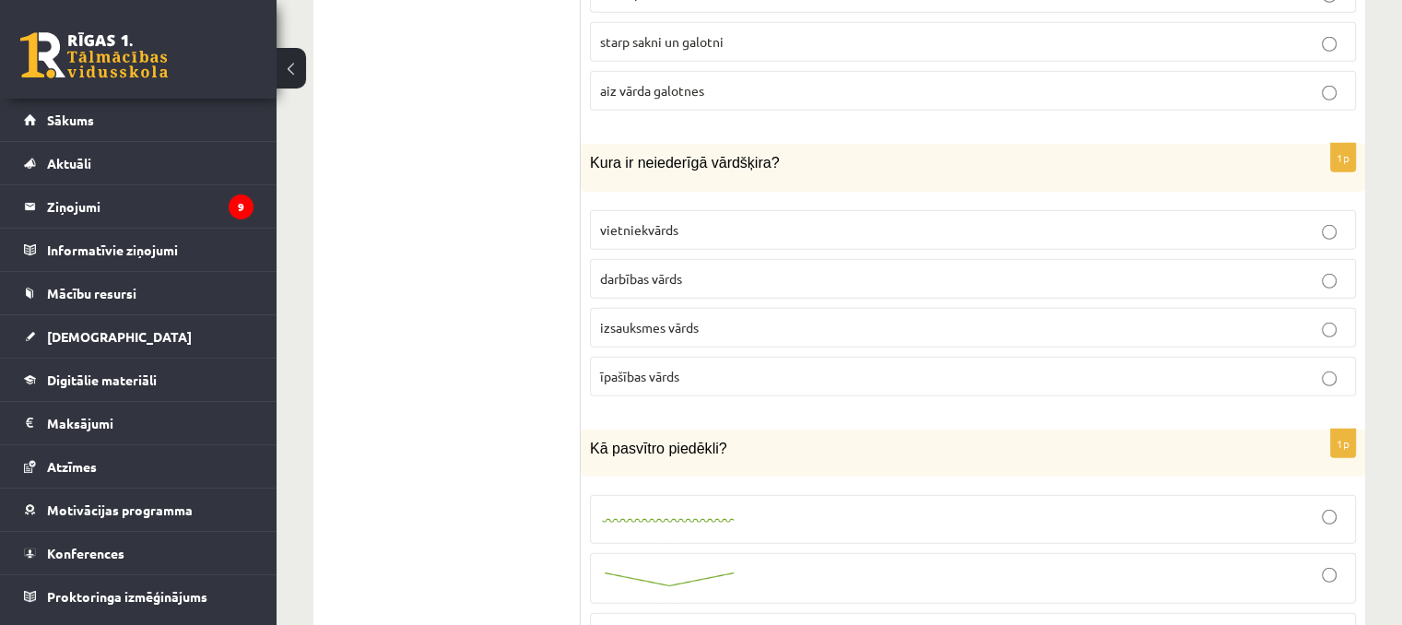
click at [697, 220] on p "vietniekvārds" at bounding box center [973, 229] width 746 height 19
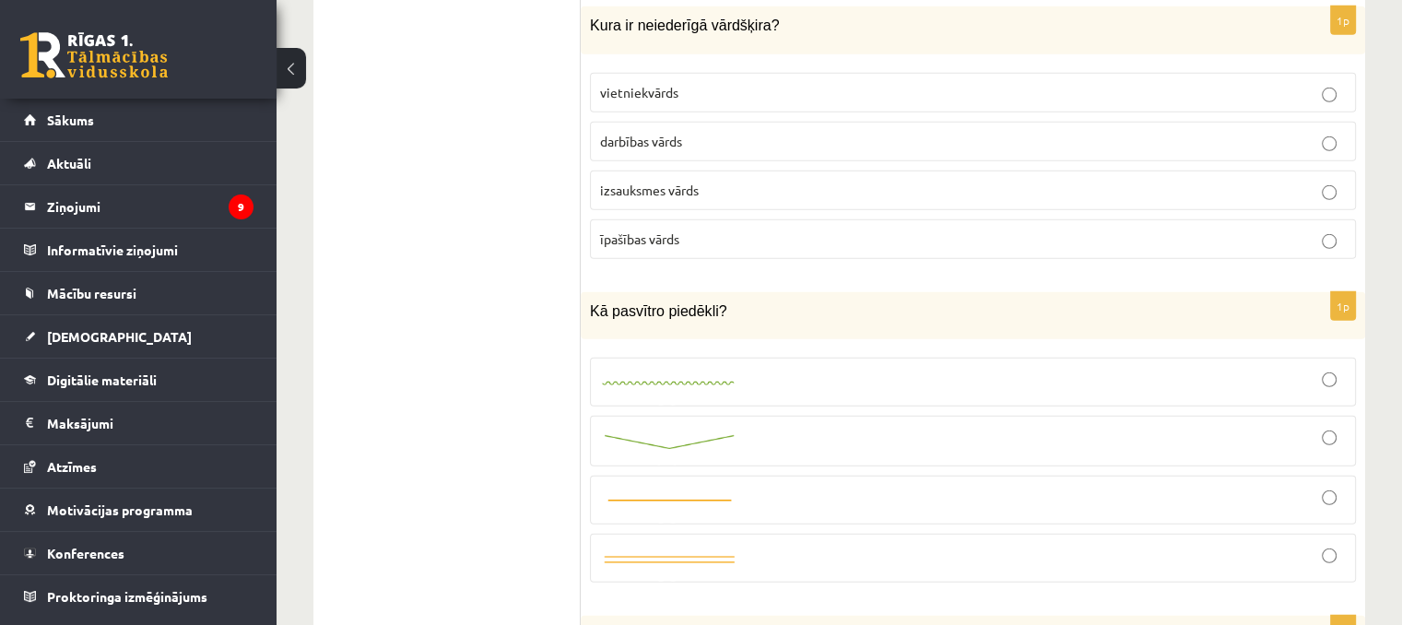
scroll to position [5532, 0]
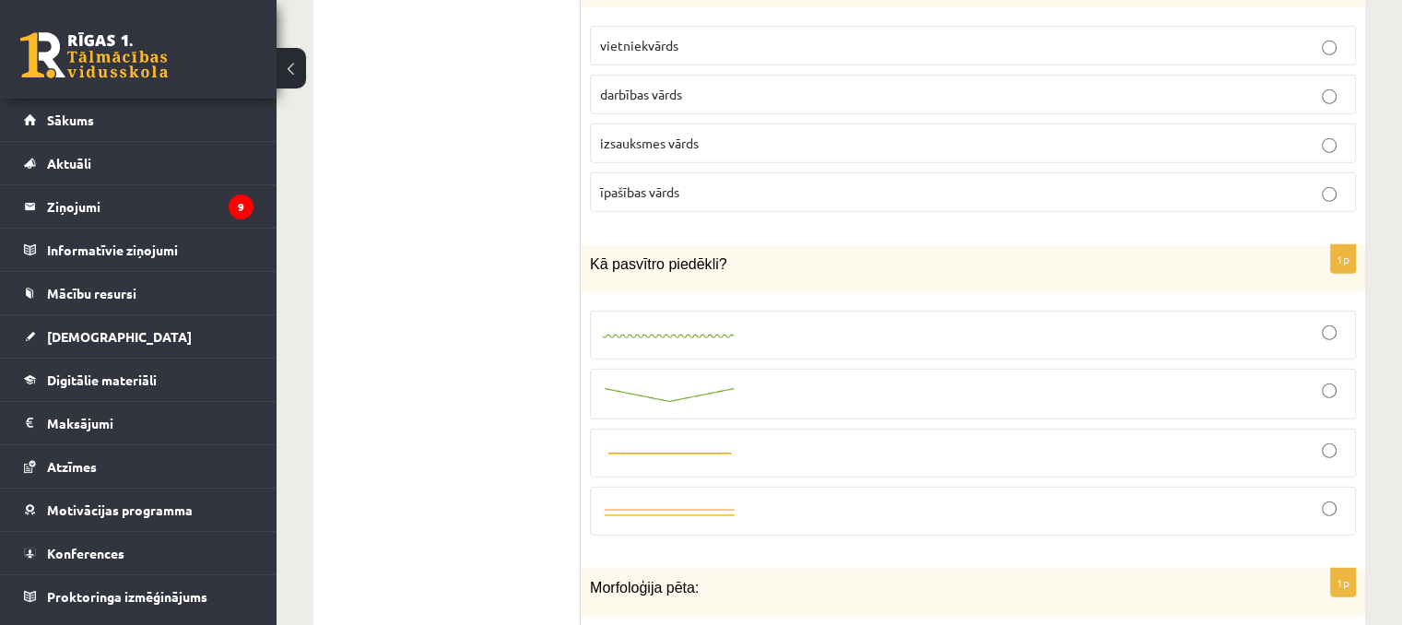
click at [732, 385] on img at bounding box center [669, 394] width 138 height 19
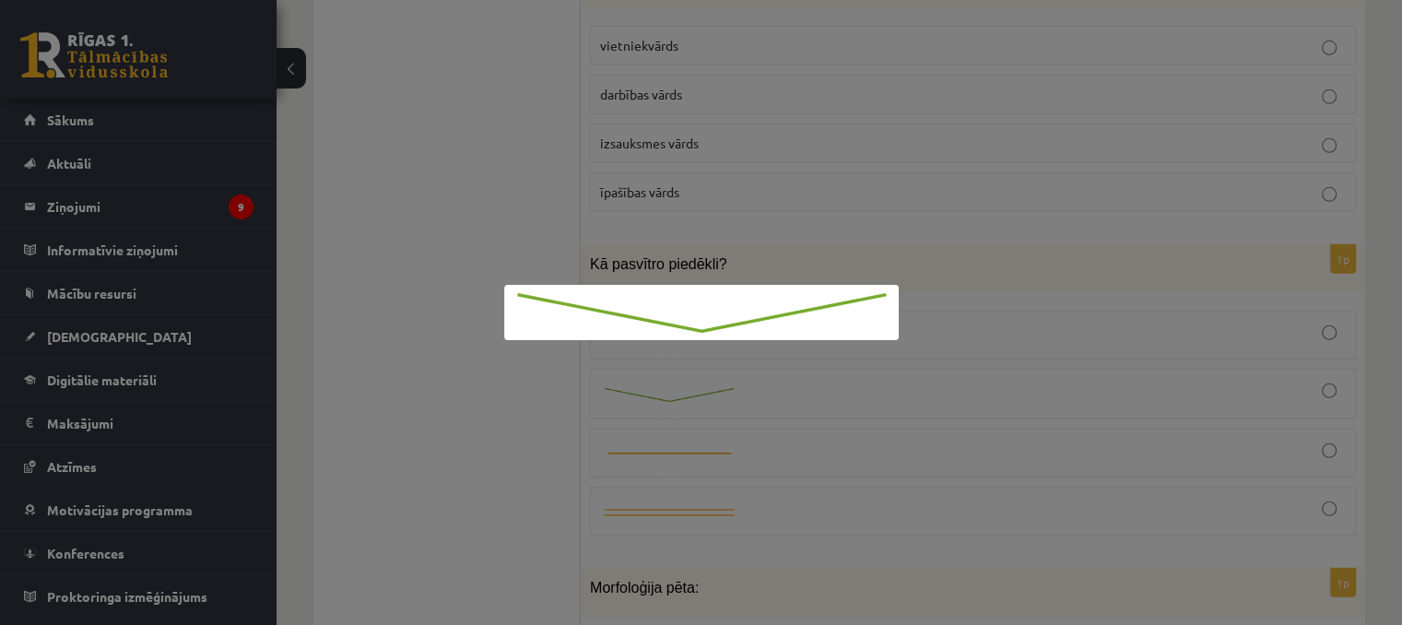
click at [796, 200] on div at bounding box center [701, 312] width 1402 height 625
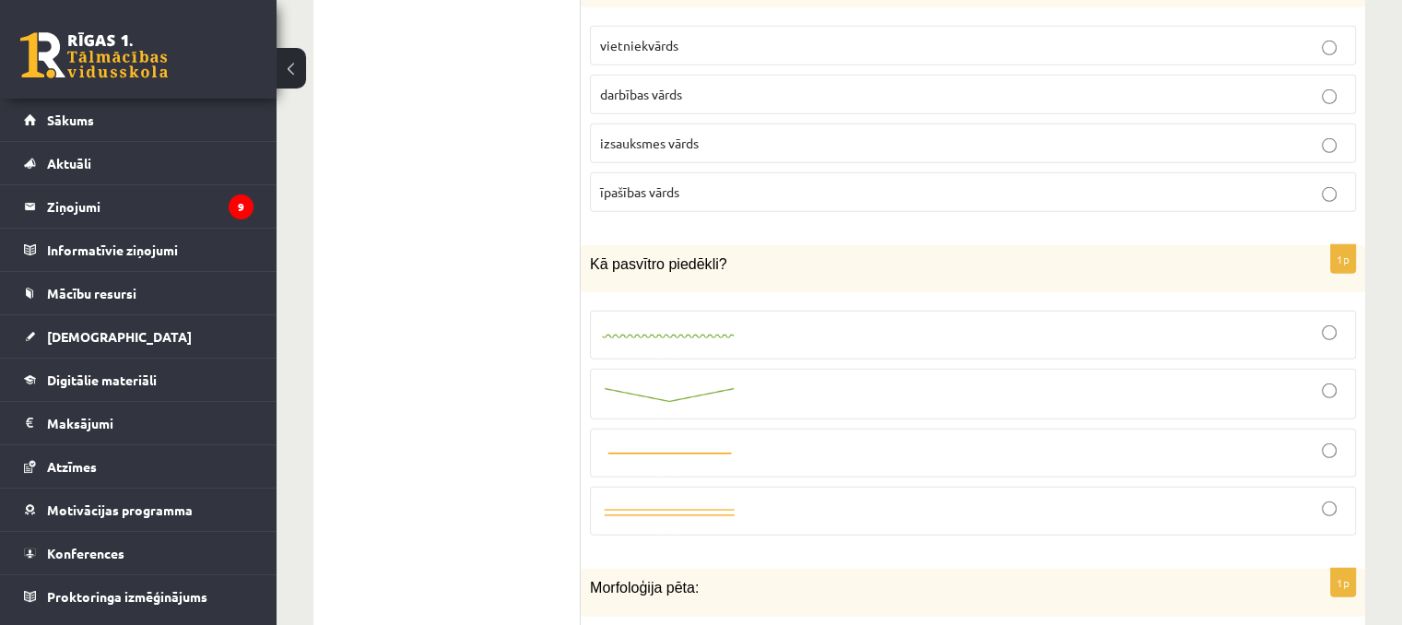
click at [1328, 379] on div at bounding box center [973, 394] width 746 height 30
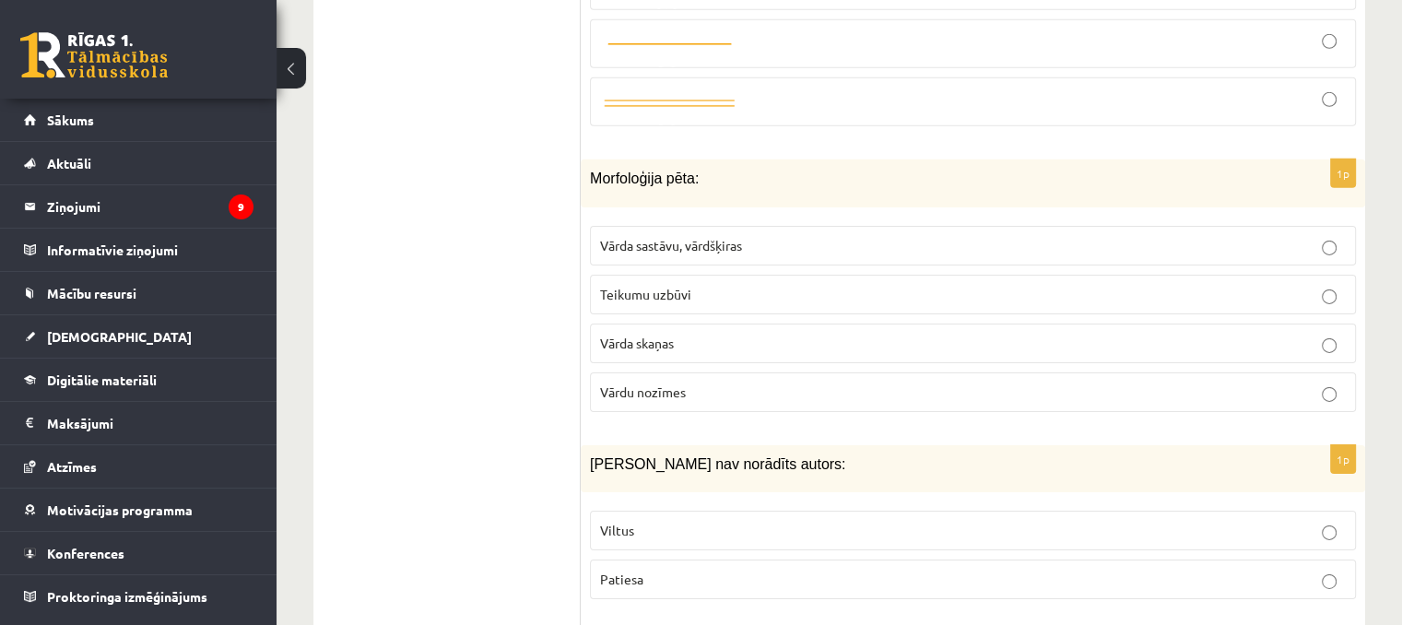
scroll to position [5993, 0]
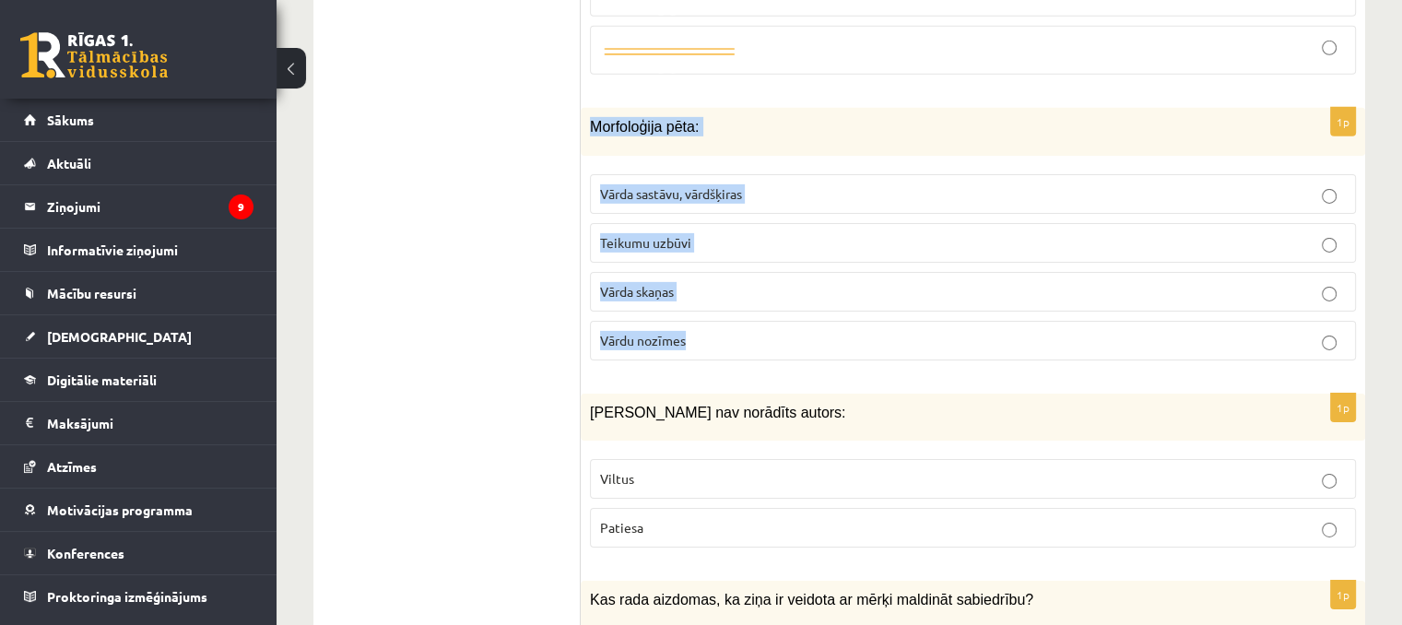
drag, startPoint x: 587, startPoint y: 81, endPoint x: 714, endPoint y: 276, distance: 232.4
click at [714, 276] on div "1p Morfoloģija pēta: Vārda sastāvu, vārdšķiras Teikumu uzbūvi Vārda skaņas Vārd…" at bounding box center [973, 241] width 785 height 266
click at [687, 185] on span "Vārda sastāvu, vārdšķiras" at bounding box center [671, 193] width 142 height 17
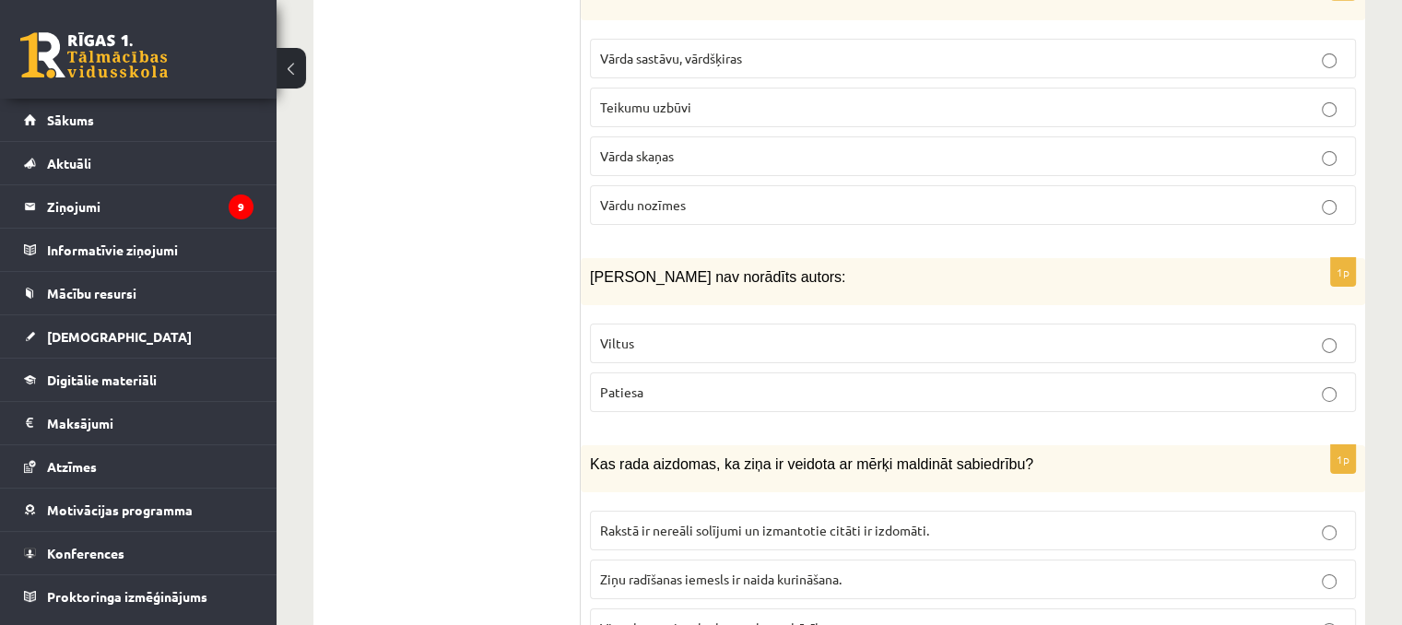
scroll to position [6177, 0]
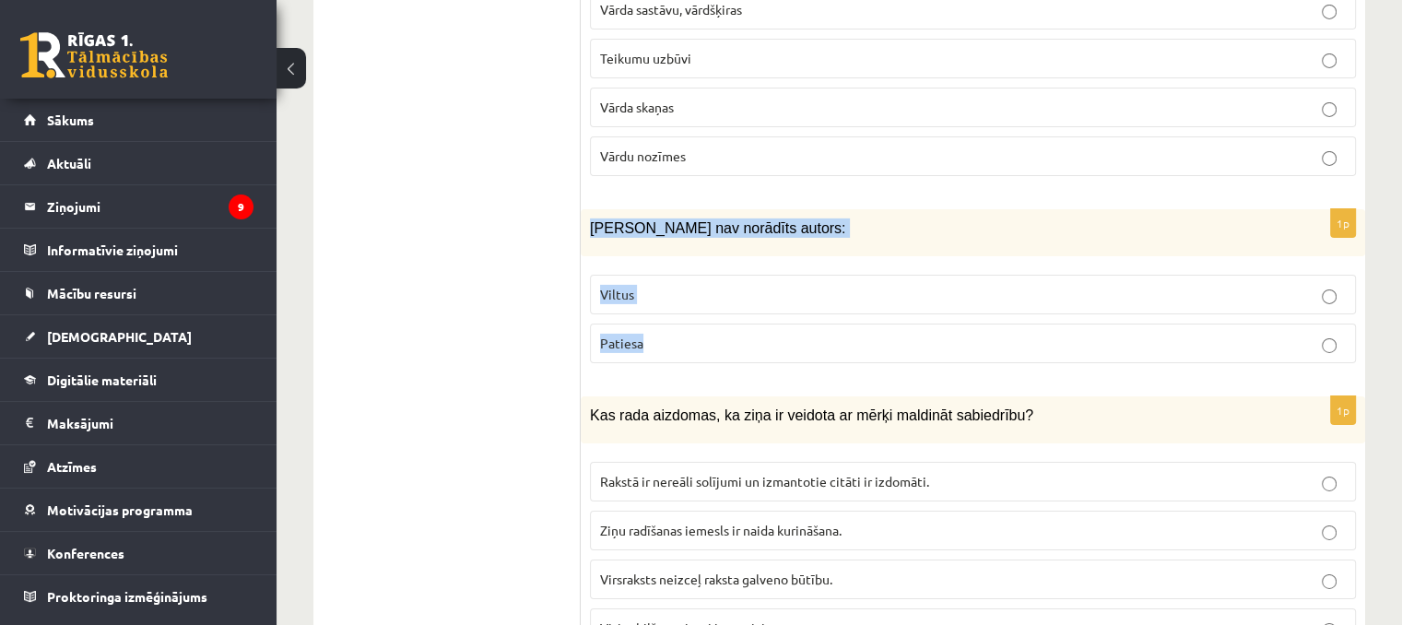
drag, startPoint x: 587, startPoint y: 175, endPoint x: 726, endPoint y: 279, distance: 173.9
click at [726, 279] on div "1p Ziņai nav norādīts autors: Viltus Patiesa" at bounding box center [973, 293] width 785 height 169
click at [707, 285] on p "Viltus" at bounding box center [973, 294] width 746 height 19
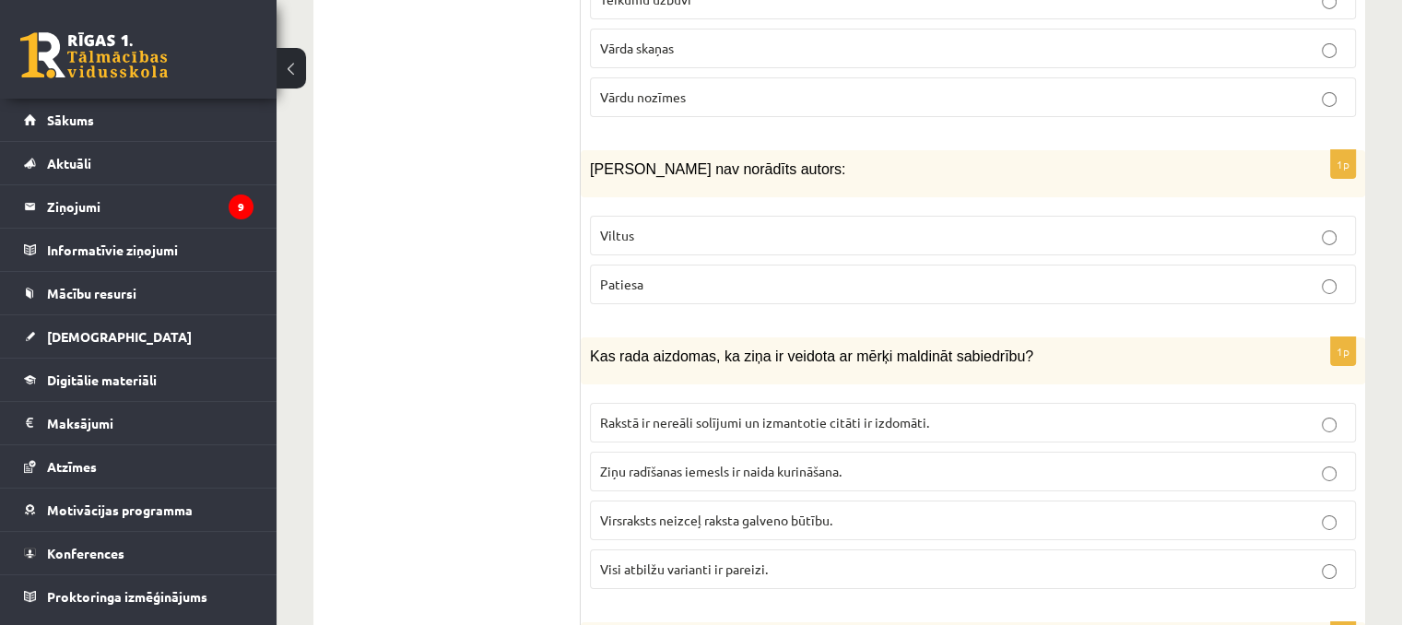
scroll to position [6269, 0]
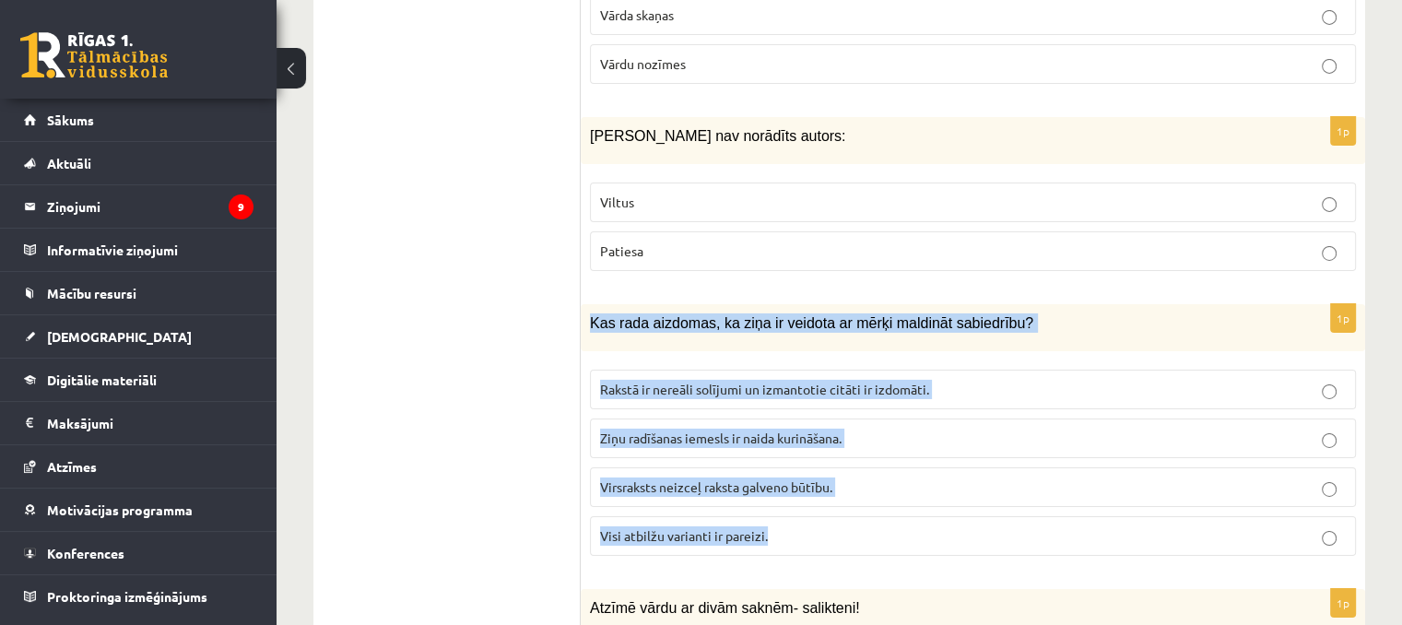
drag, startPoint x: 583, startPoint y: 267, endPoint x: 819, endPoint y: 476, distance: 314.8
click at [819, 476] on div "1p Kas rada aizdomas, ka ziņa ir veidota ar mērķi maldināt sabiedrību? Rakstā i…" at bounding box center [973, 437] width 785 height 266
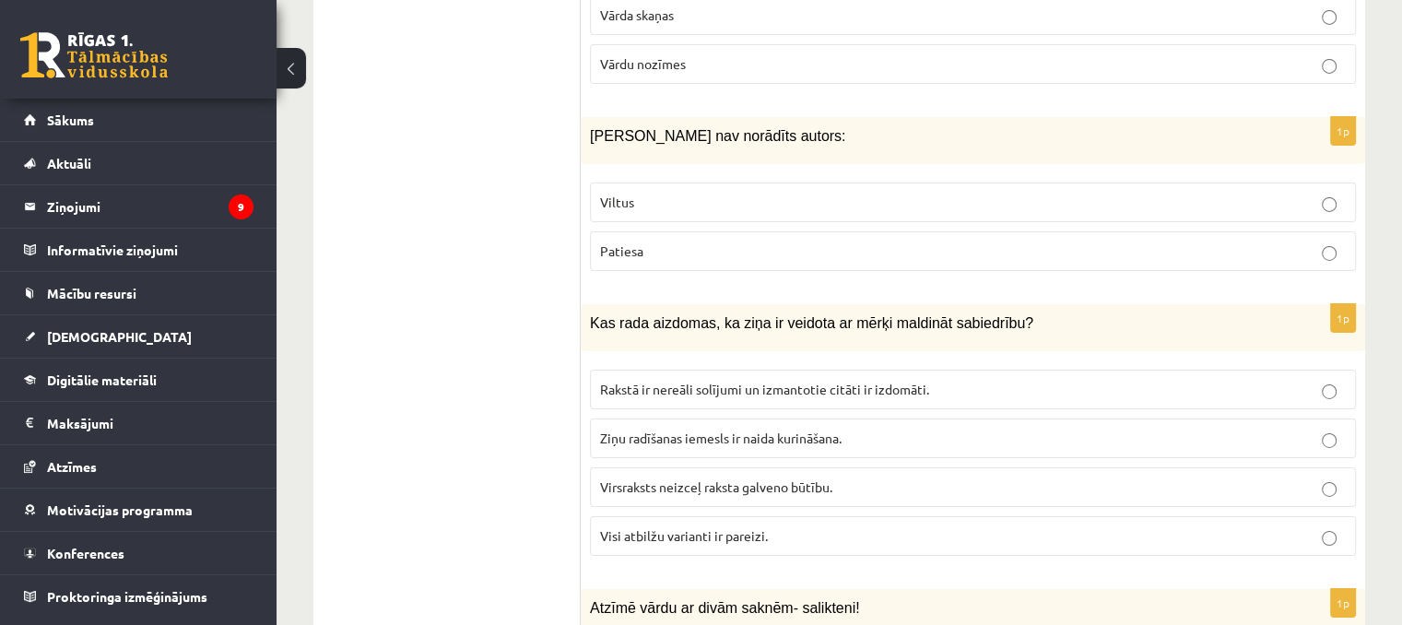
click at [763, 527] on span "Visi atbilžu varianti ir pareizi." at bounding box center [684, 535] width 168 height 17
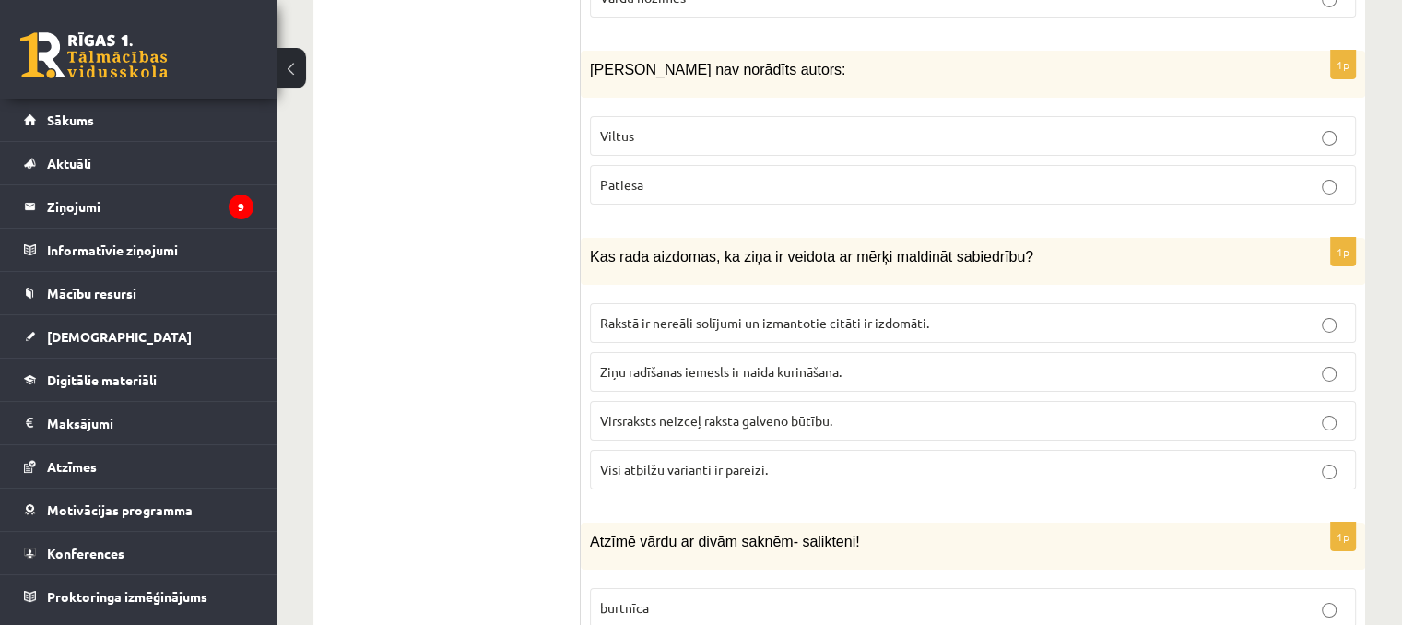
scroll to position [6546, 0]
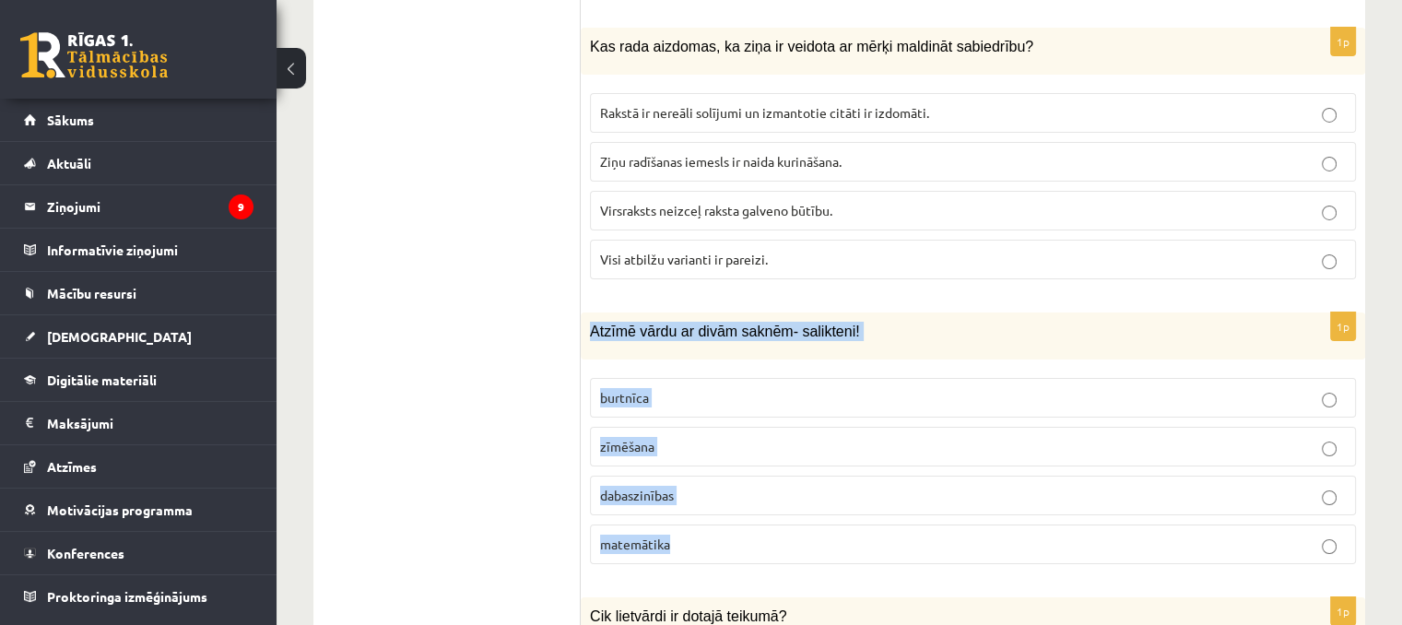
drag, startPoint x: 587, startPoint y: 270, endPoint x: 728, endPoint y: 475, distance: 248.6
click at [728, 475] on div "1p Atzīmē vārdu ar divām saknēm- salikteni! burtnīca zīmēšana dabaszinības mate…" at bounding box center [973, 446] width 785 height 266
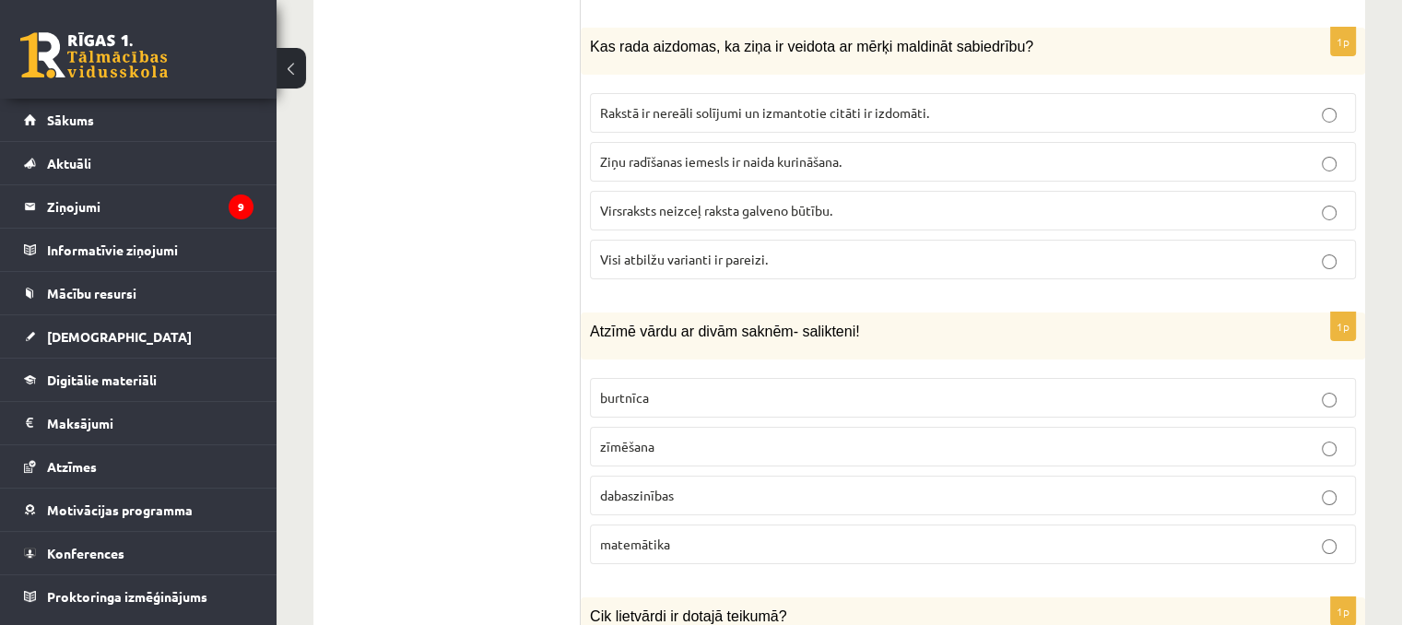
click at [715, 486] on p "dabaszinības" at bounding box center [973, 495] width 746 height 19
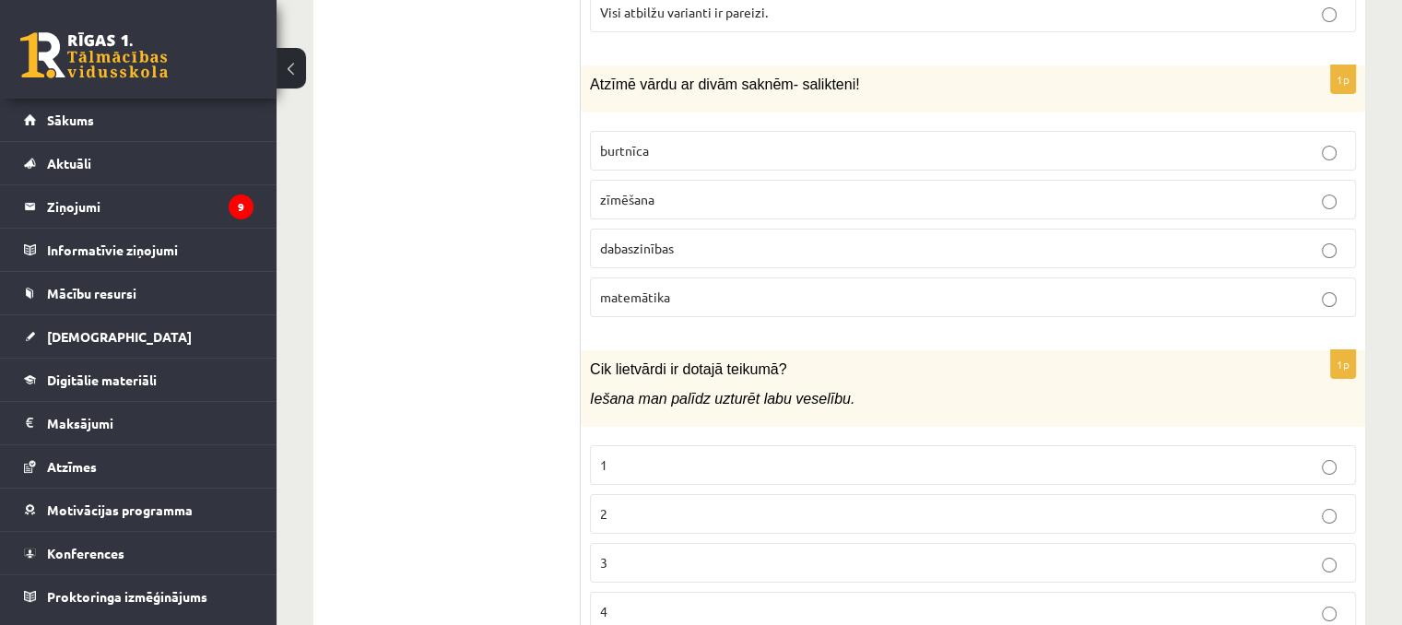
scroll to position [6822, 0]
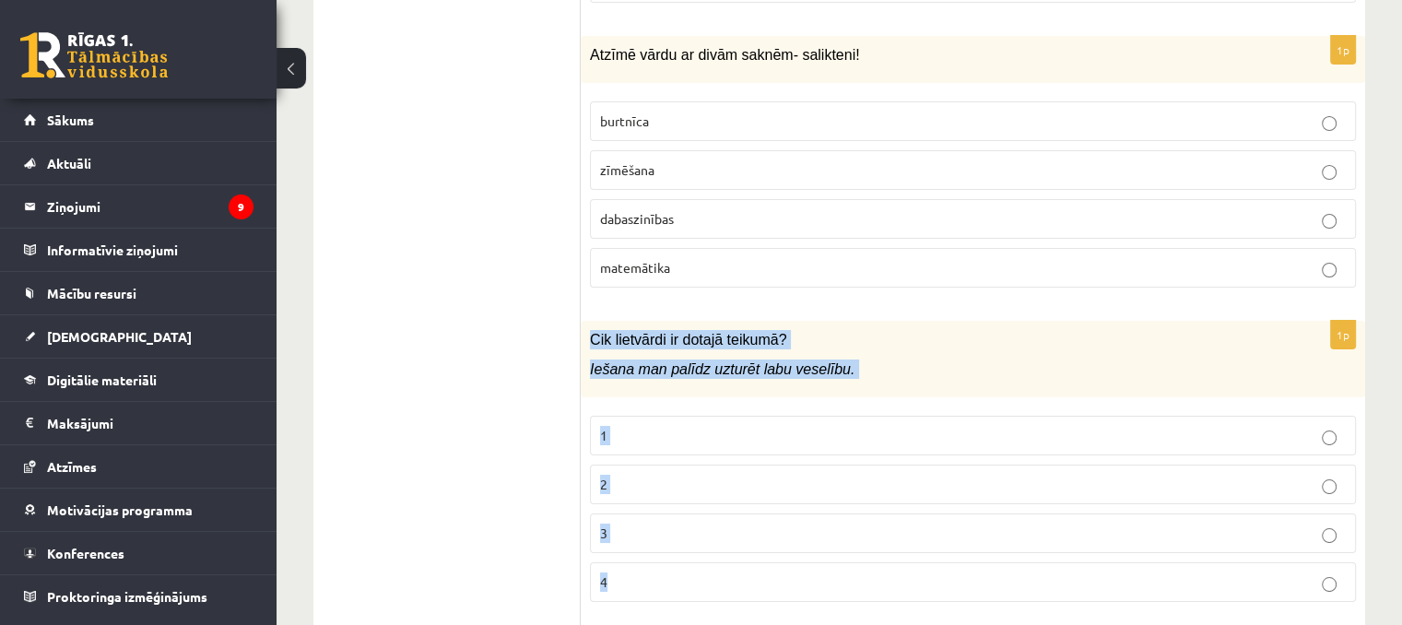
drag, startPoint x: 592, startPoint y: 278, endPoint x: 796, endPoint y: 525, distance: 320.3
click at [797, 525] on div "1p Cik lietvārdi ir dotajā teikumā? Iešana man palīdz uzturēt labu veselību. 1 …" at bounding box center [973, 469] width 785 height 296
click at [665, 475] on p "2" at bounding box center [973, 484] width 746 height 19
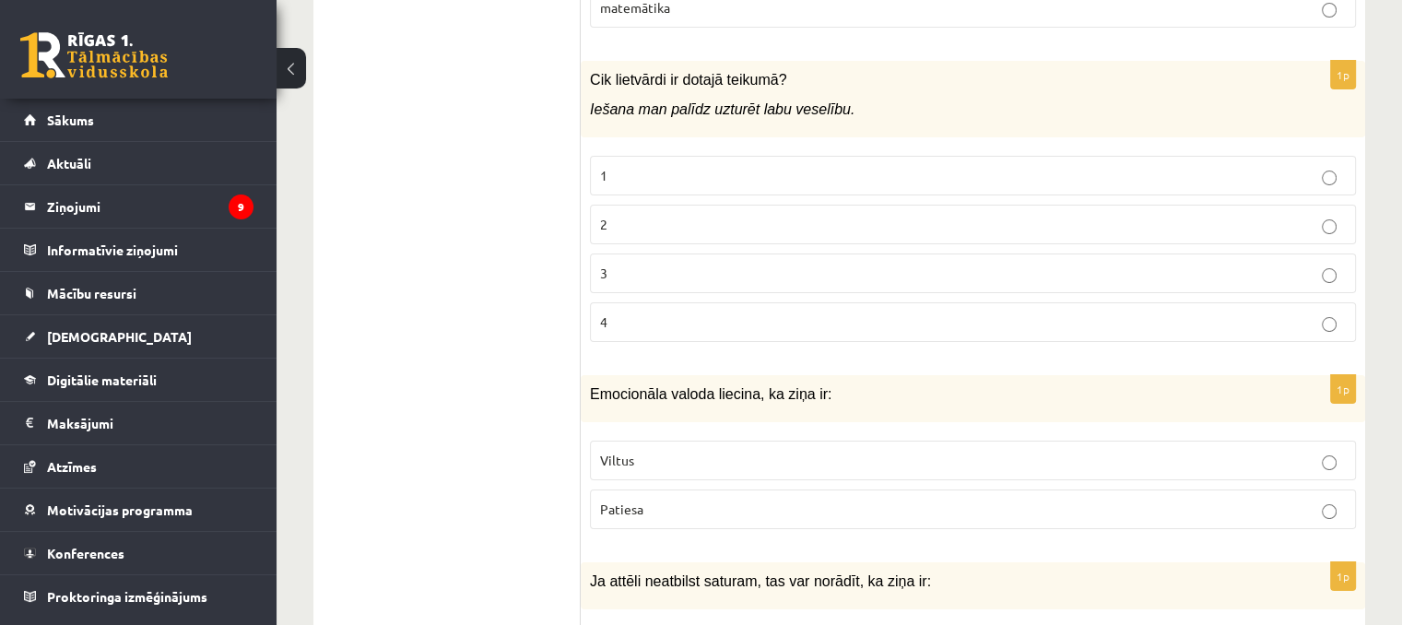
scroll to position [7099, 0]
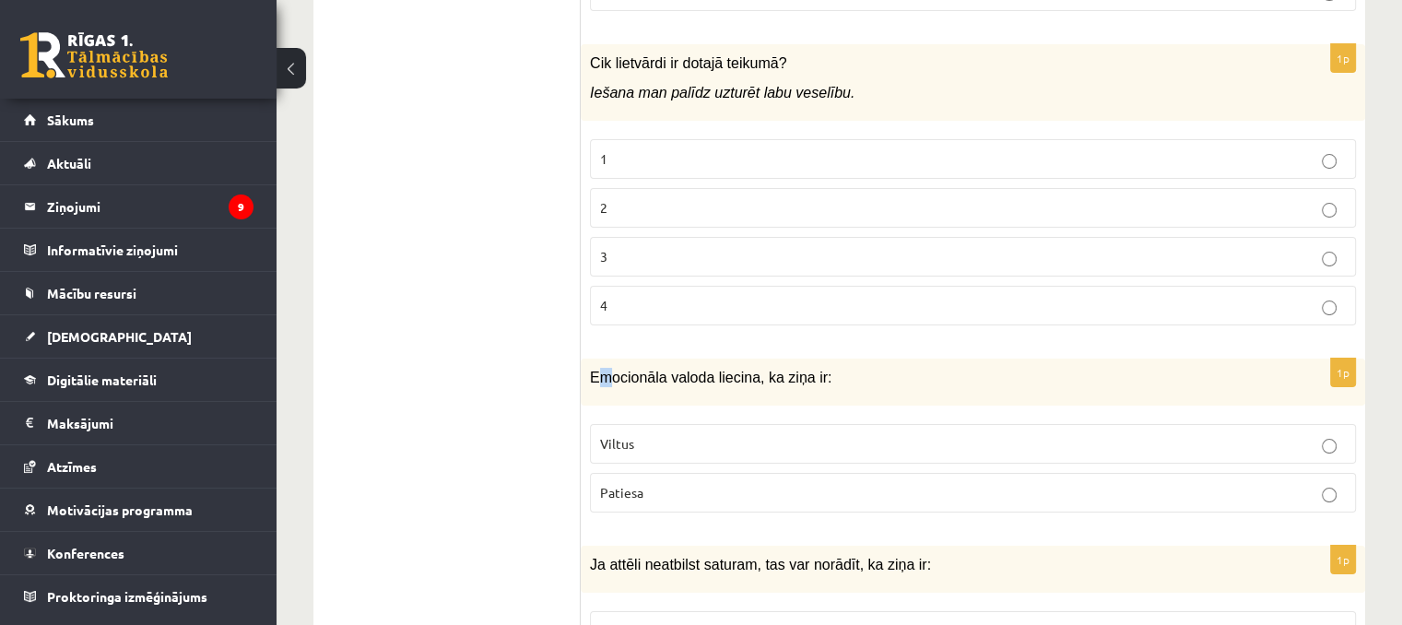
drag, startPoint x: 594, startPoint y: 322, endPoint x: 611, endPoint y: 321, distance: 17.5
click at [611, 370] on span "Emocionāla valoda liecina, ka ziņa ir:" at bounding box center [711, 378] width 242 height 16
drag, startPoint x: 586, startPoint y: 320, endPoint x: 700, endPoint y: 411, distance: 145.6
click at [700, 411] on div "1p Emocionāla valoda liecina, ka ziņa ir: Viltus Patiesa" at bounding box center [973, 443] width 785 height 169
click at [686, 483] on p "Patiesa" at bounding box center [973, 492] width 746 height 19
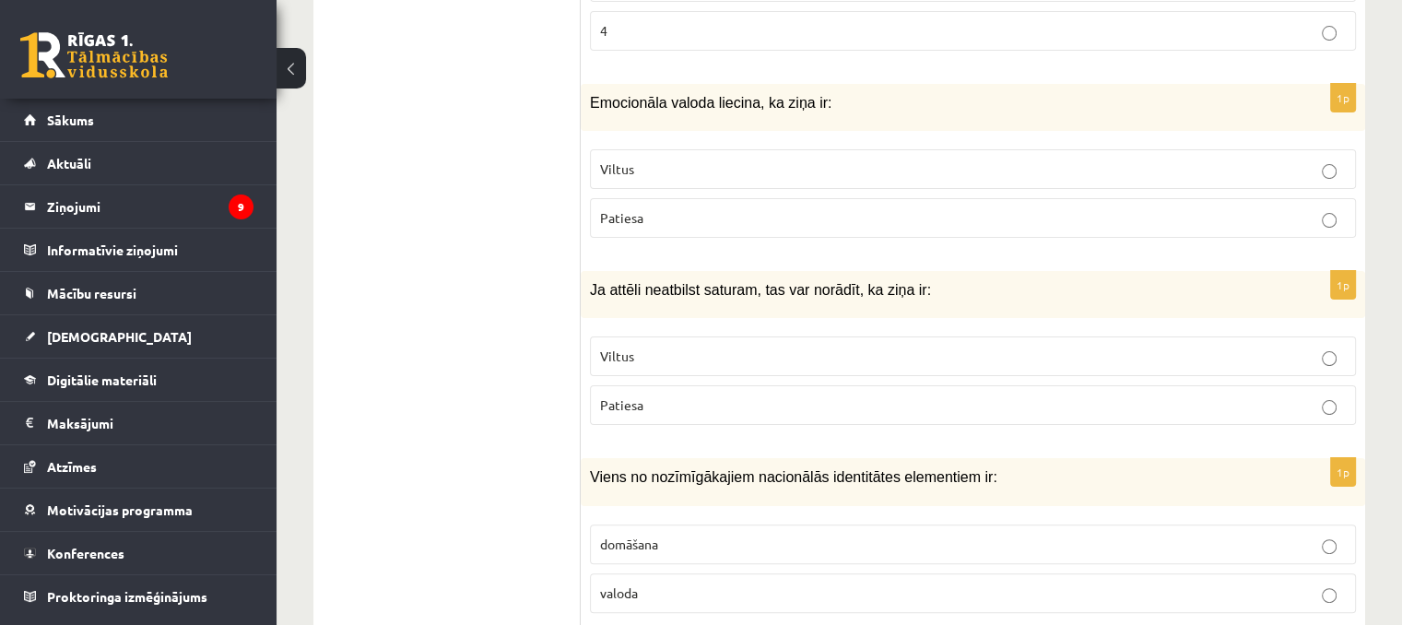
scroll to position [7375, 0]
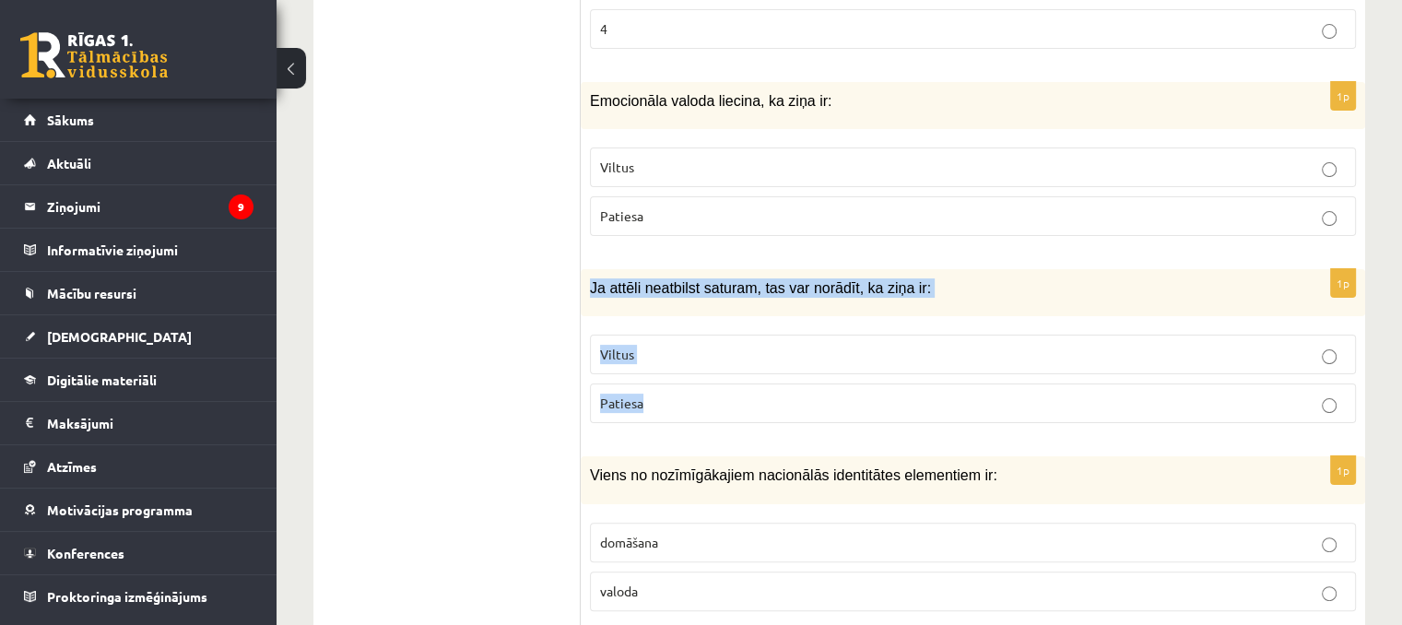
drag, startPoint x: 590, startPoint y: 233, endPoint x: 714, endPoint y: 353, distance: 172.8
click at [714, 353] on div "1p Ja attēli neatbilst saturam, tas var norādīt, ka ziņa ir: Viltus Patiesa" at bounding box center [973, 353] width 785 height 169
click at [660, 345] on p "Viltus" at bounding box center [973, 354] width 746 height 19
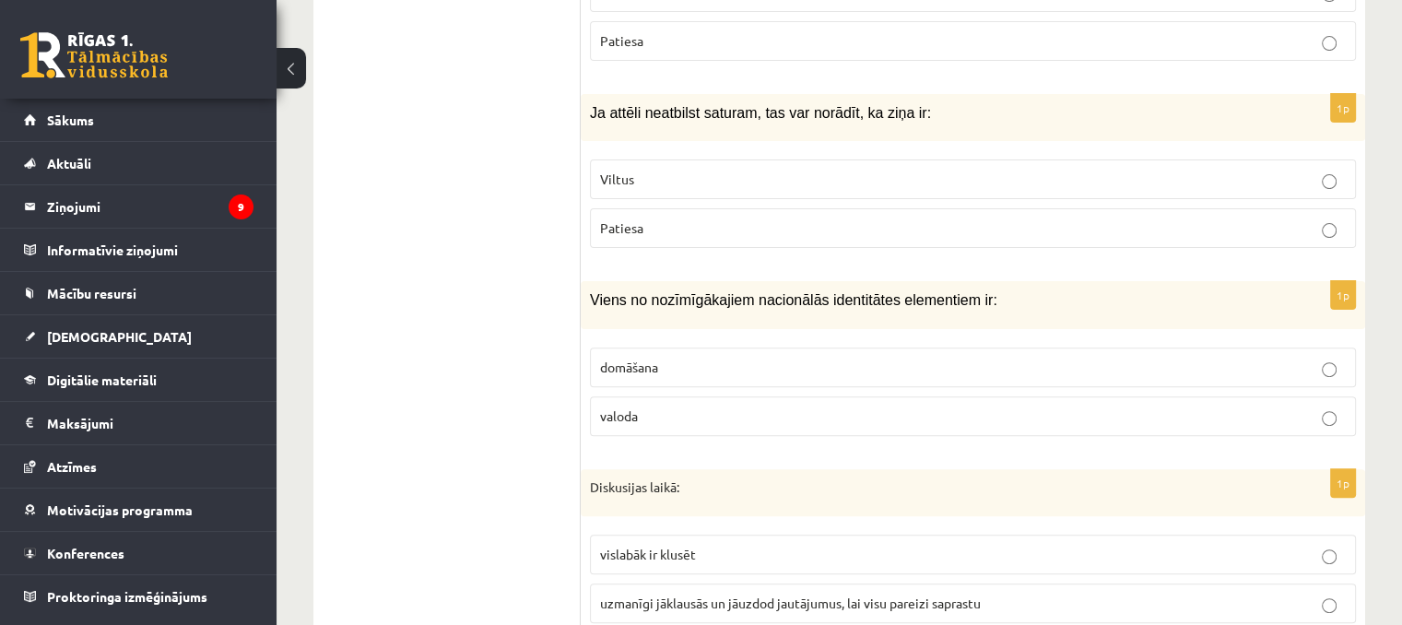
scroll to position [7560, 0]
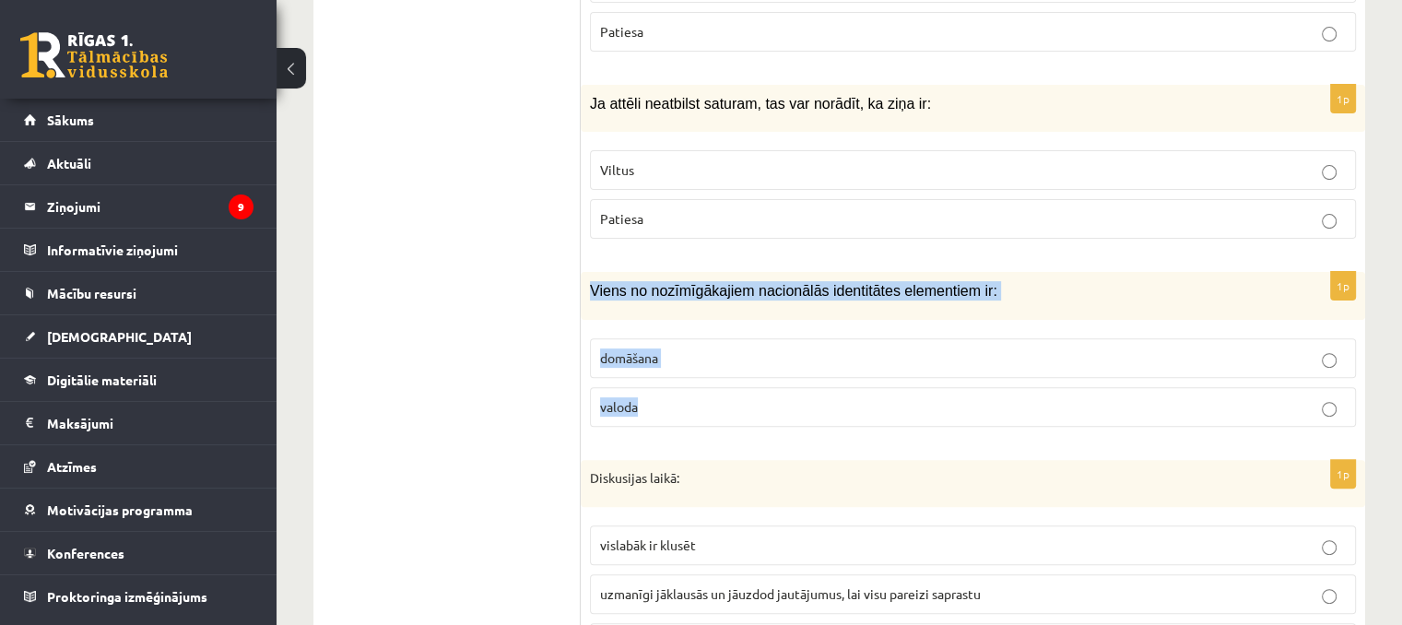
drag, startPoint x: 585, startPoint y: 233, endPoint x: 674, endPoint y: 341, distance: 140.1
click at [674, 341] on div "1p Viens no nozīmīgākajiem nacionālās identitātes elementiem ir: domāšana valoda" at bounding box center [973, 356] width 785 height 169
click at [612, 398] on span "valoda" at bounding box center [619, 406] width 38 height 17
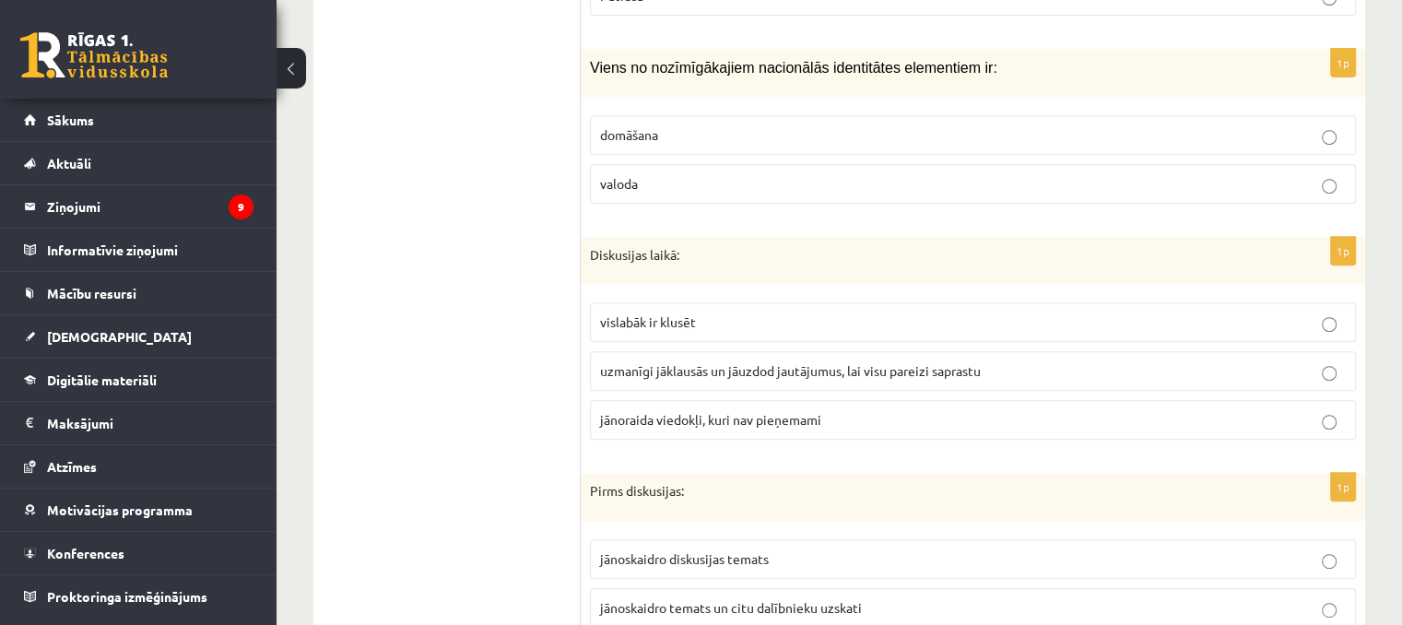
scroll to position [7836, 0]
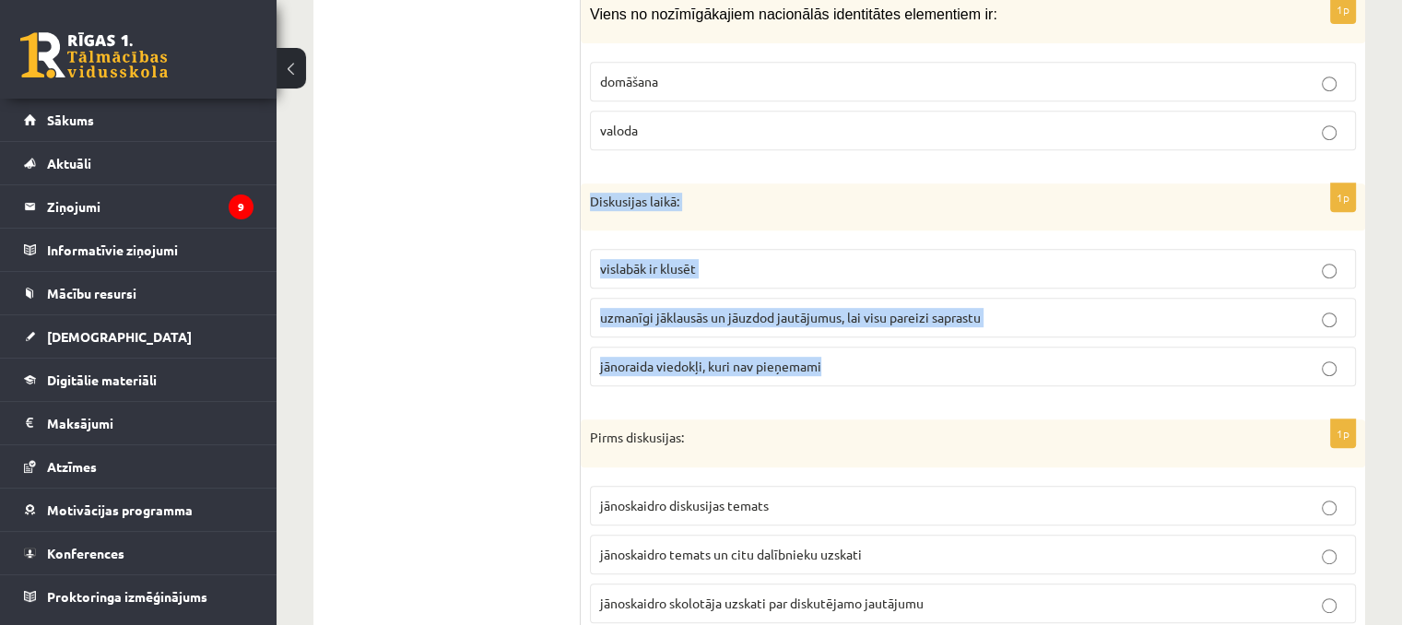
drag, startPoint x: 586, startPoint y: 141, endPoint x: 854, endPoint y: 318, distance: 320.6
click at [854, 318] on div "1p Diskusijas laikā: vislabāk ir klusēt uzmanīgi jāklausās un jāuzdod jautājumu…" at bounding box center [973, 292] width 785 height 218
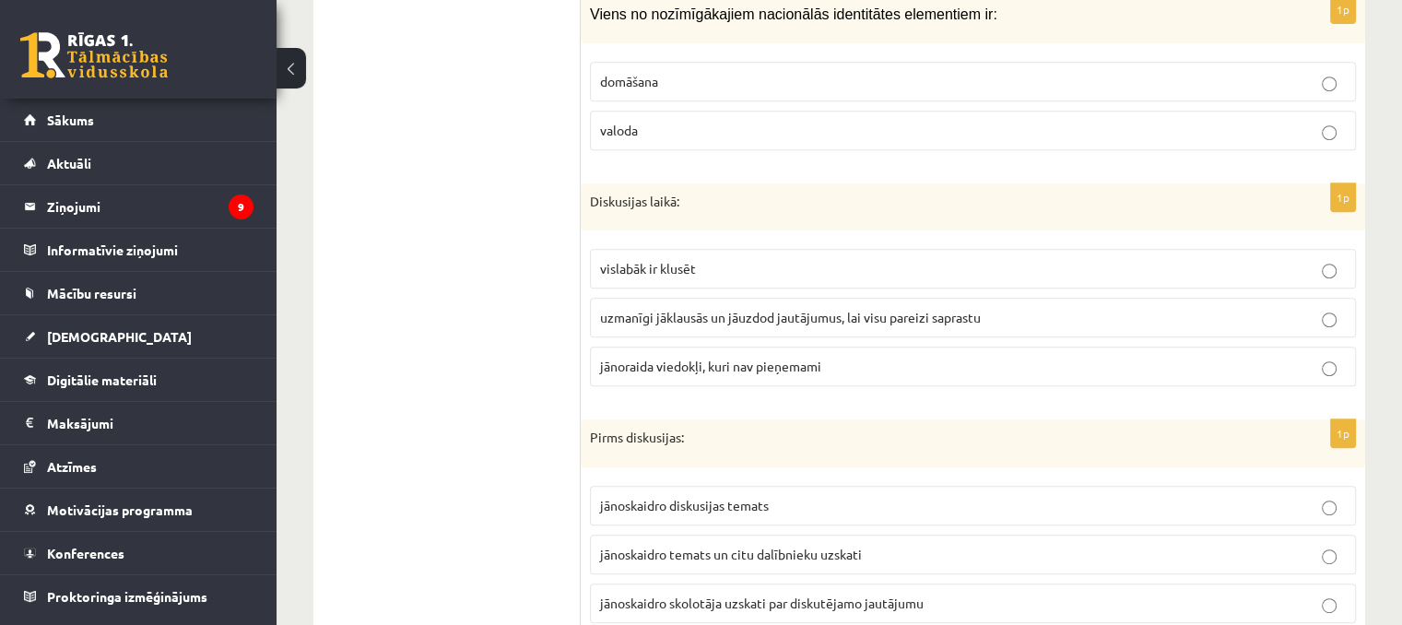
click at [703, 298] on label "uzmanīgi jāklausās un jāuzdod jautājumus, lai visu pareizi saprastu" at bounding box center [973, 318] width 766 height 40
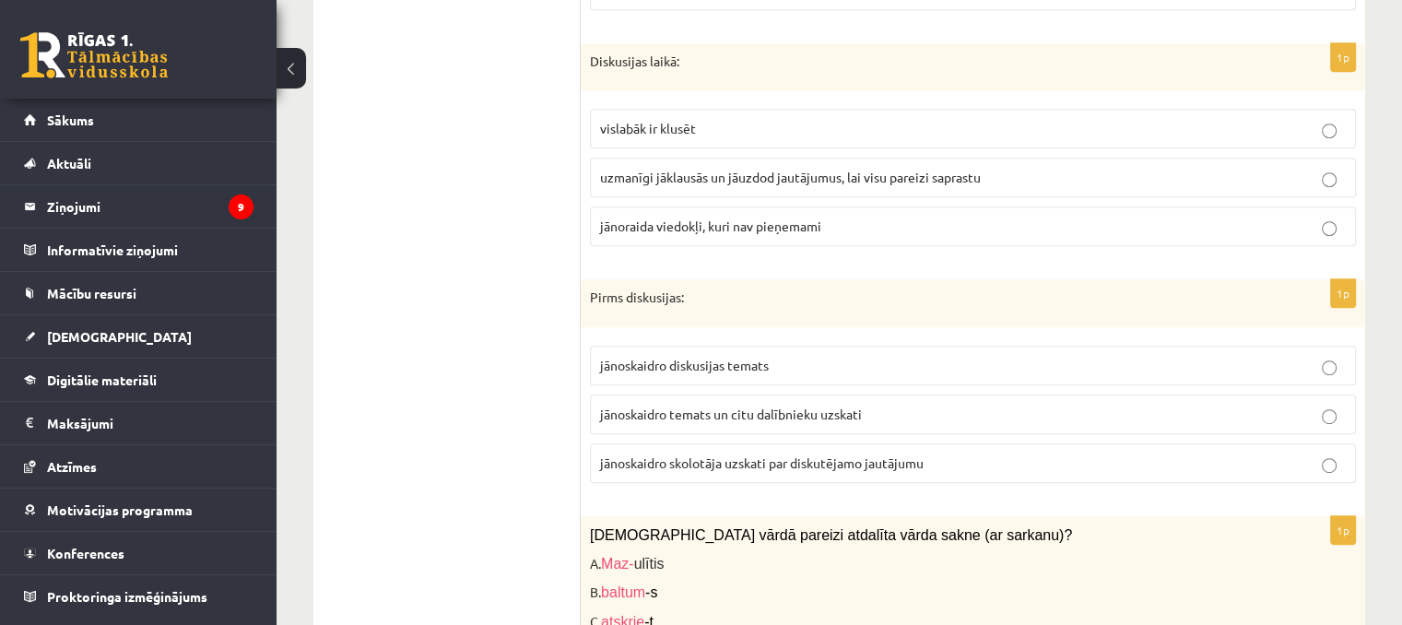
scroll to position [8021, 0]
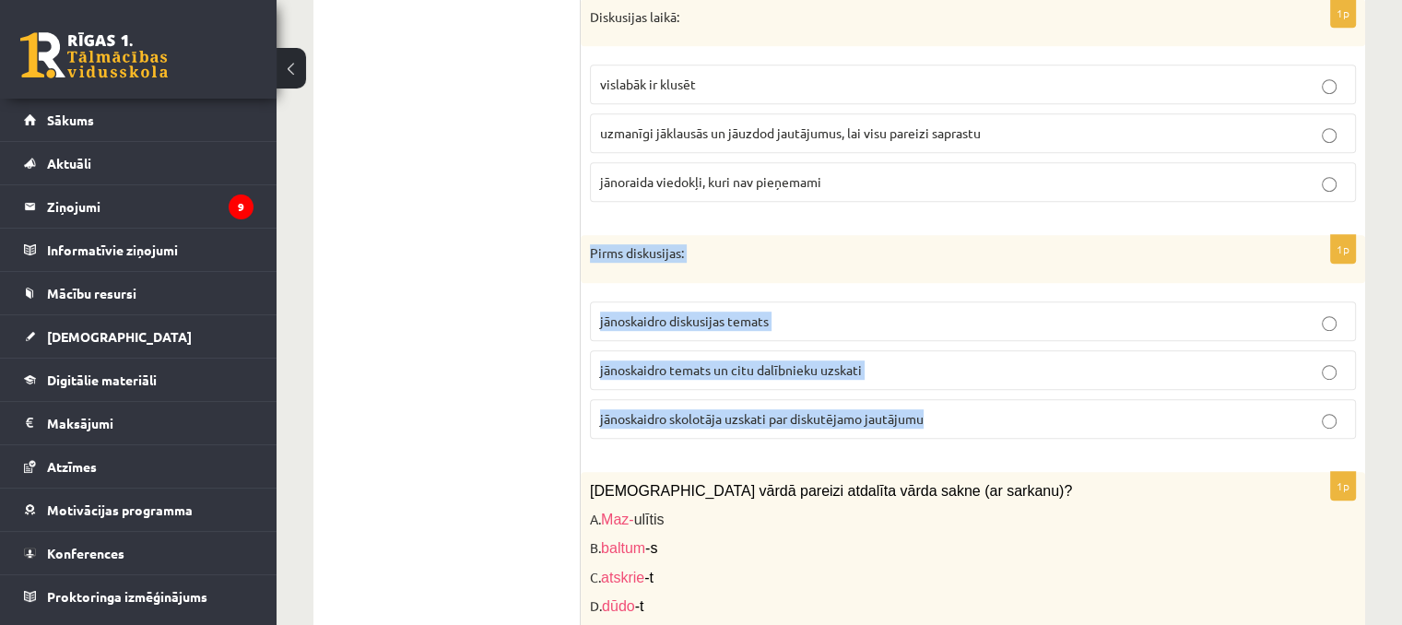
drag, startPoint x: 586, startPoint y: 200, endPoint x: 960, endPoint y: 351, distance: 402.8
click at [960, 351] on div "1p Pirms diskusijas: jānoskaidro diskusijas temats jānoskaidro temats un citu d…" at bounding box center [973, 344] width 785 height 218
click at [714, 361] on span "jānoskaidro temats un citu dalībnieku uzskati" at bounding box center [731, 369] width 262 height 17
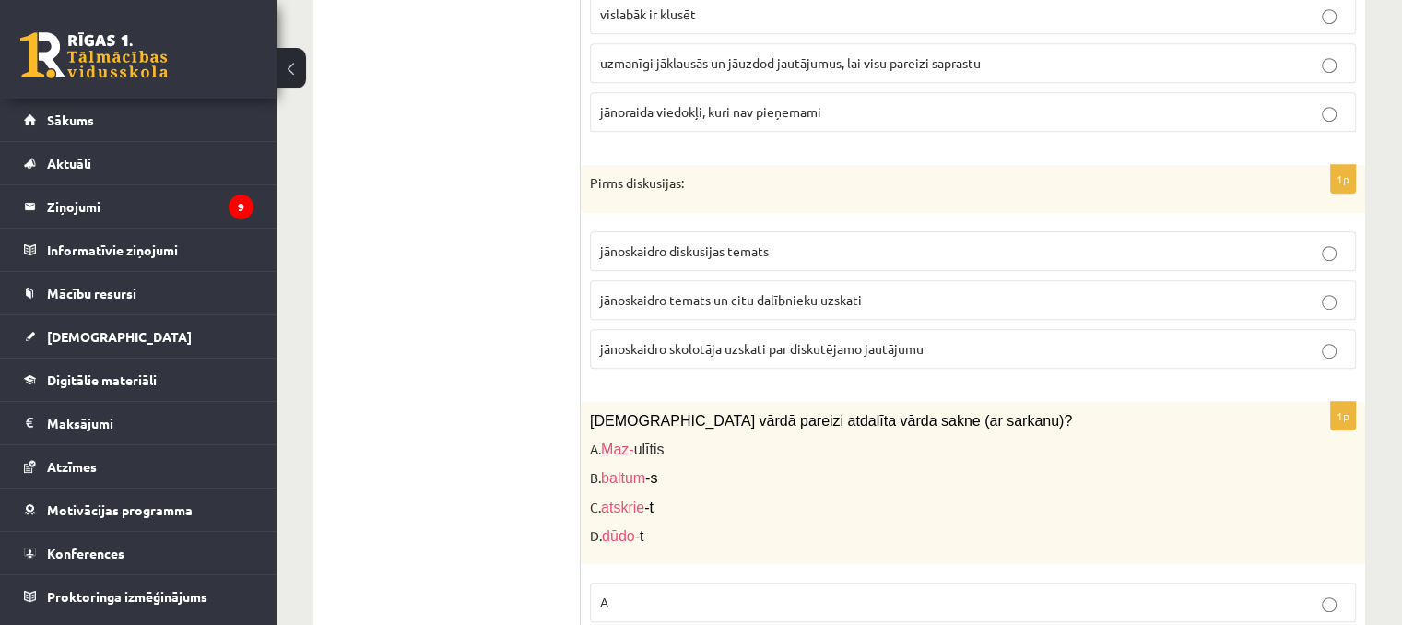
scroll to position [8297, 0]
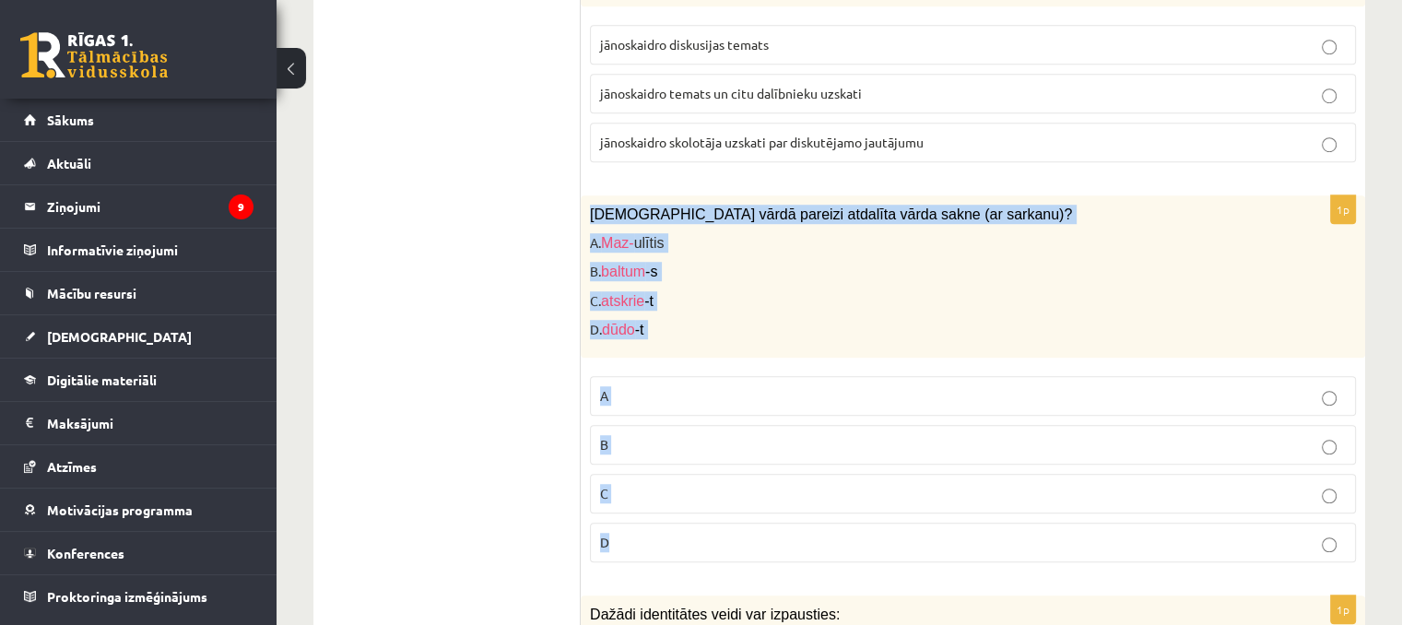
drag, startPoint x: 582, startPoint y: 149, endPoint x: 708, endPoint y: 462, distance: 337.1
click at [708, 462] on div "1p Kurā vārdā pareizi atdalīta vārda sakne (ar sarkanu)? A. Maz- ulītis B. balt…" at bounding box center [973, 386] width 785 height 382
click at [667, 484] on p "C" at bounding box center [973, 493] width 746 height 19
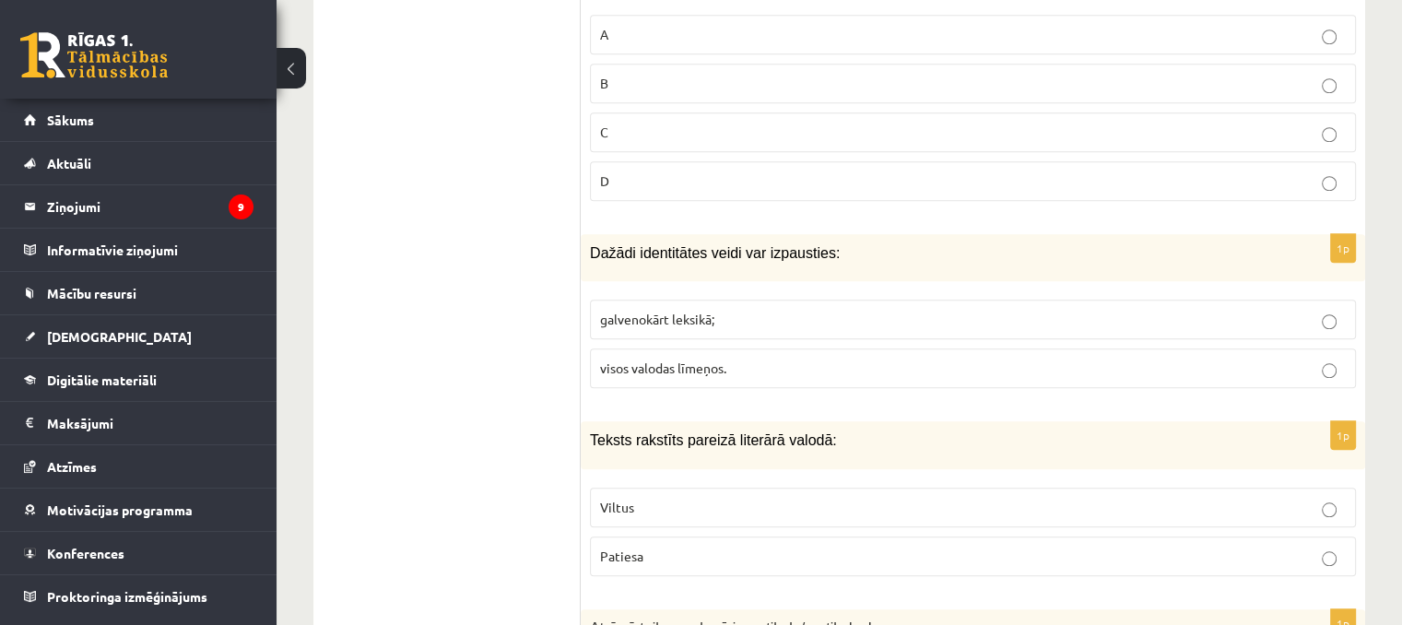
scroll to position [8666, 0]
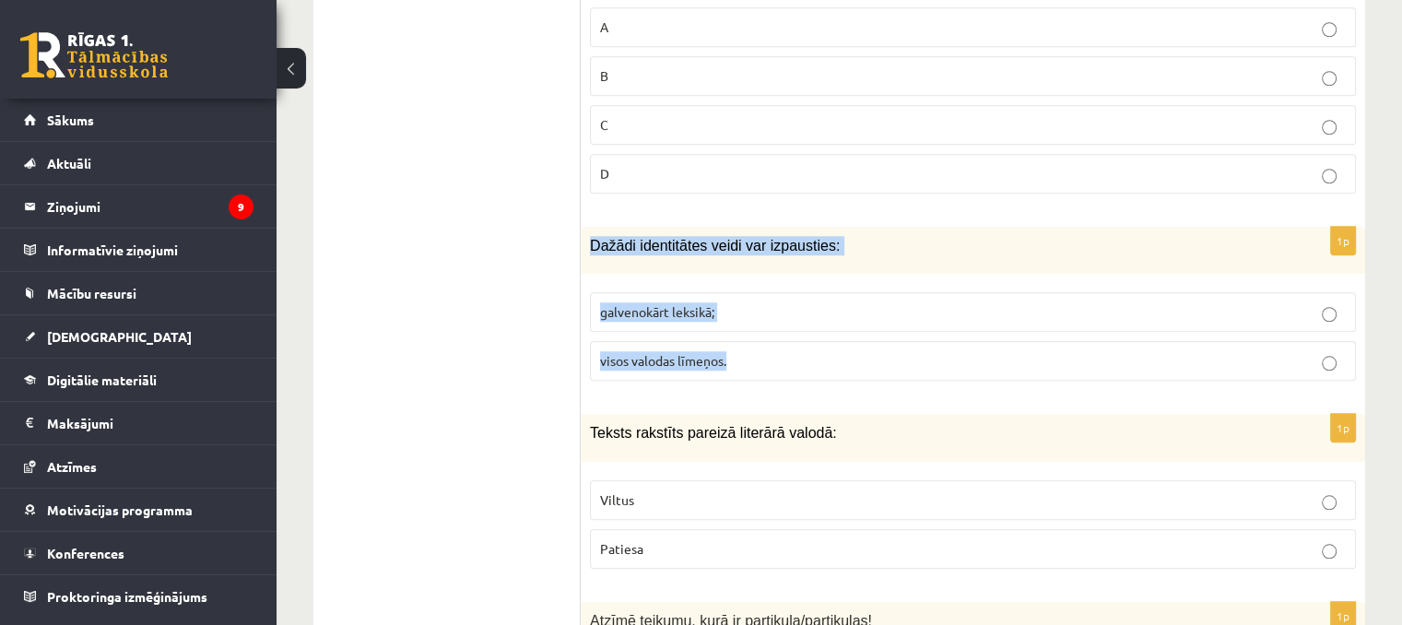
drag, startPoint x: 592, startPoint y: 178, endPoint x: 748, endPoint y: 282, distance: 187.4
click at [748, 282] on div "1p Dažādi identitātes veidi var izpausties: galvenokārt leksikā; visos valodas …" at bounding box center [973, 311] width 785 height 169
click at [738, 351] on p "visos valodas līmeņos." at bounding box center [973, 360] width 746 height 19
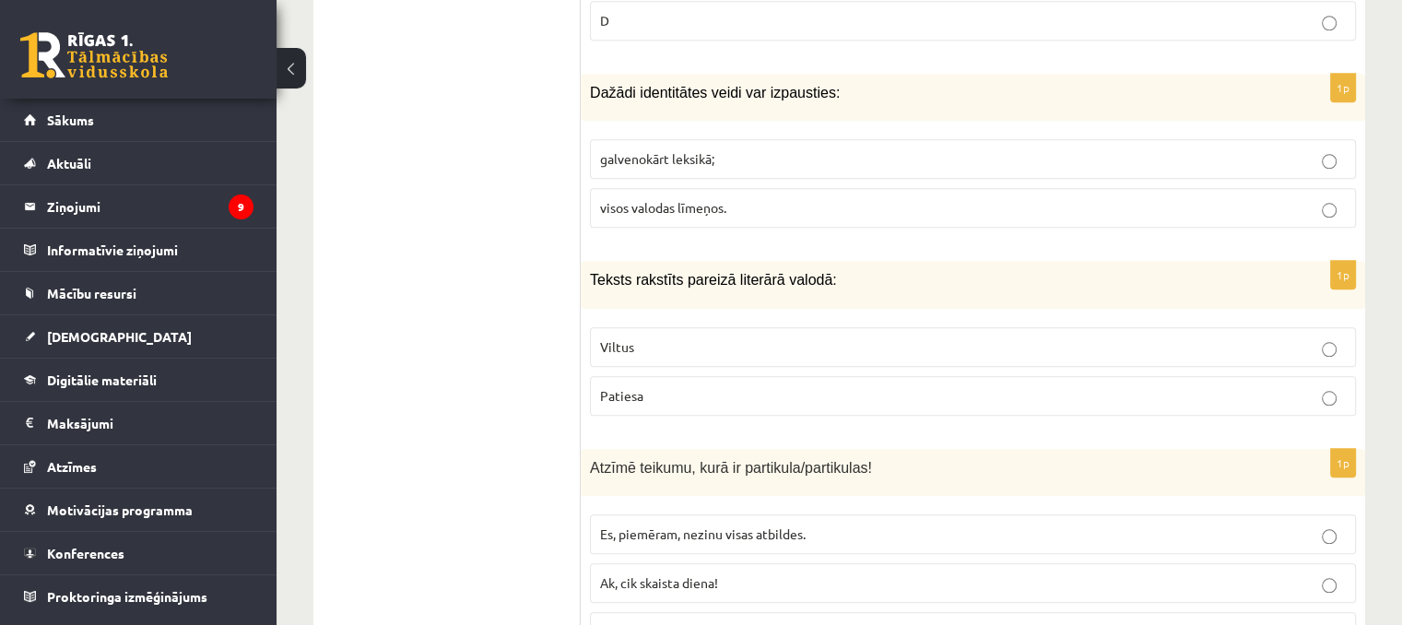
scroll to position [8851, 0]
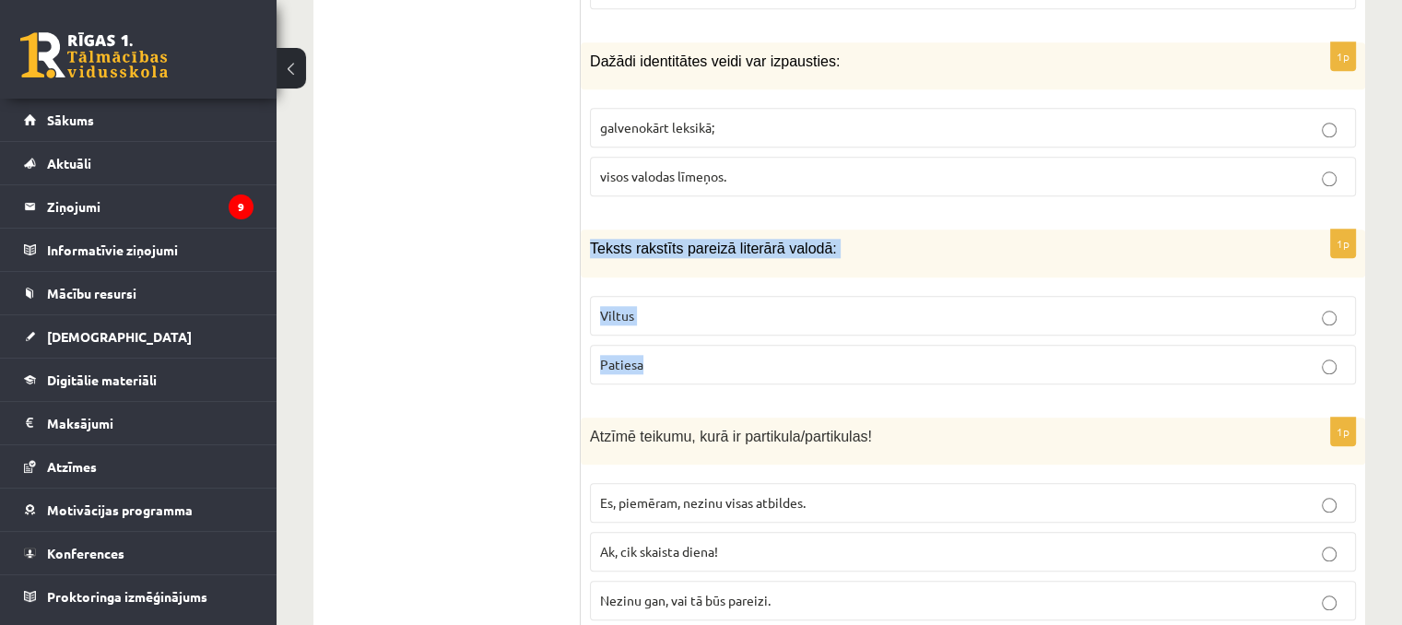
drag, startPoint x: 592, startPoint y: 187, endPoint x: 682, endPoint y: 299, distance: 143.6
click at [682, 299] on div "1p Teksts rakstīts pareizā literārā valodā: Viltus Patiesa" at bounding box center [973, 314] width 785 height 169
click at [638, 356] on span "Patiesa" at bounding box center [621, 364] width 43 height 17
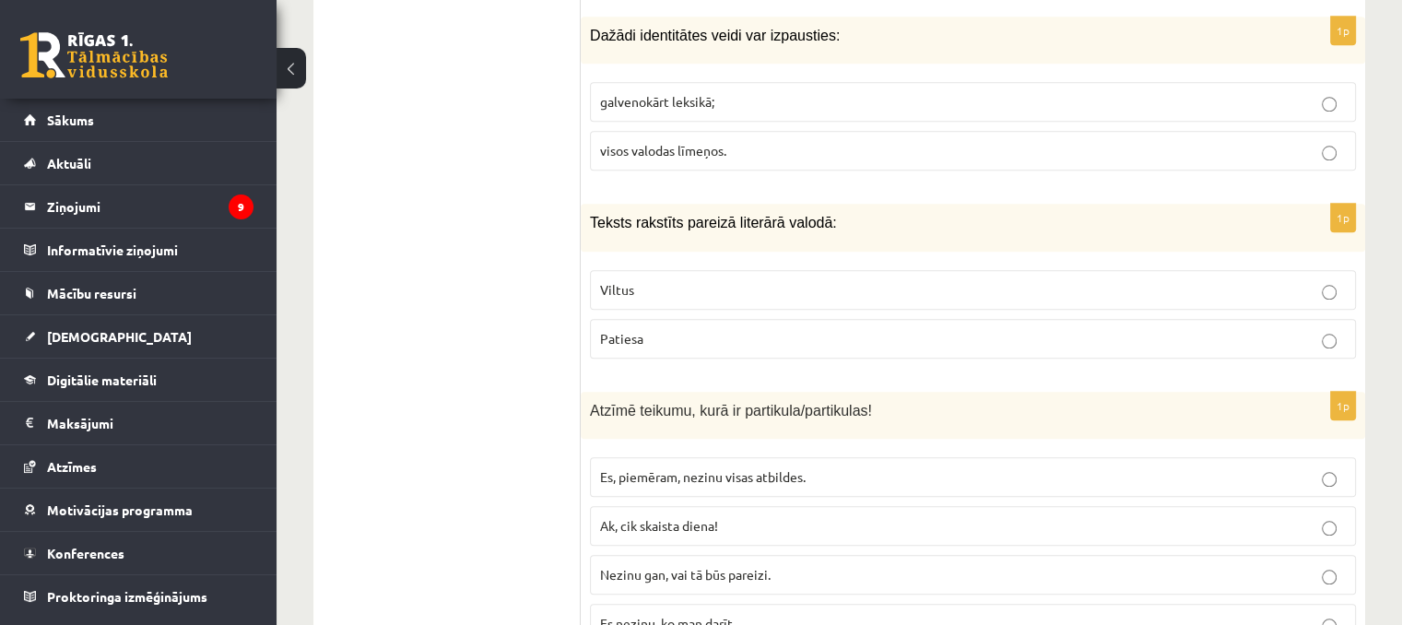
scroll to position [8898, 0]
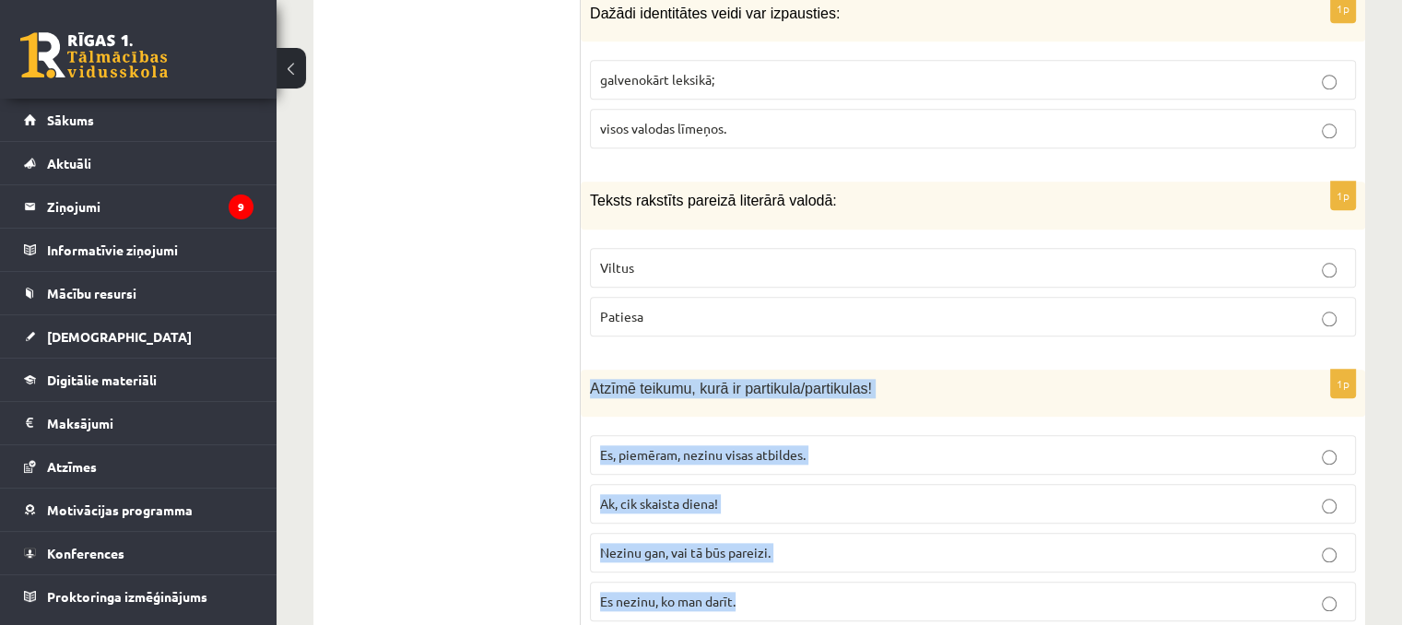
drag, startPoint x: 592, startPoint y: 315, endPoint x: 756, endPoint y: 525, distance: 265.9
click at [756, 525] on div "1p Atzīmē teikumu, kurā ir partikula/partikulas! Es, piemēram, nezinu visas atb…" at bounding box center [973, 503] width 785 height 266
click at [686, 533] on label "Nezinu gan, vai tā būs pareizi." at bounding box center [973, 553] width 766 height 40
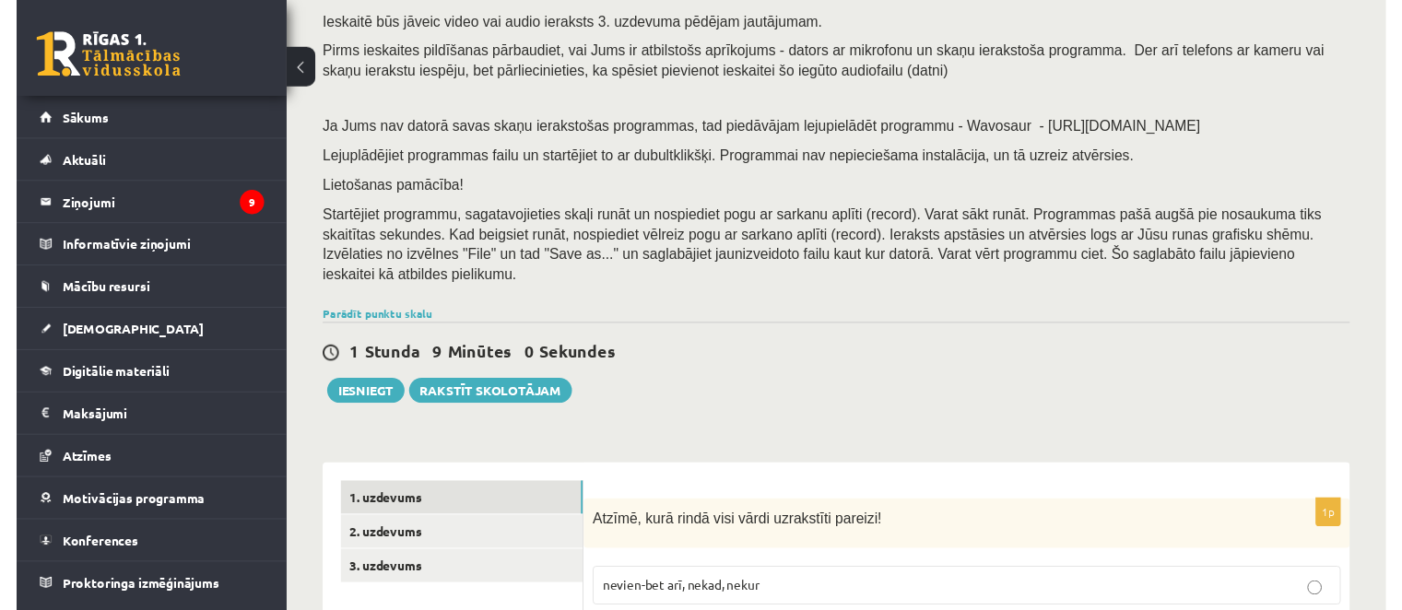
scroll to position [232, 0]
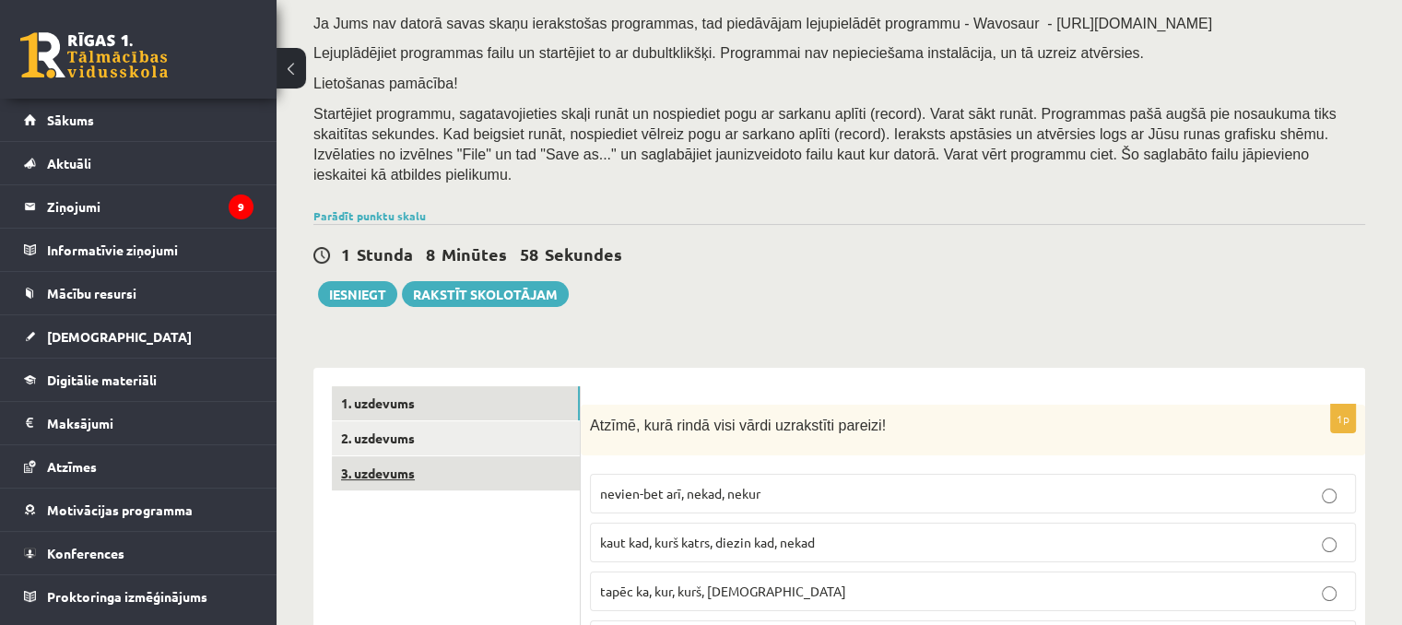
click at [381, 456] on link "3. uzdevums" at bounding box center [456, 473] width 248 height 34
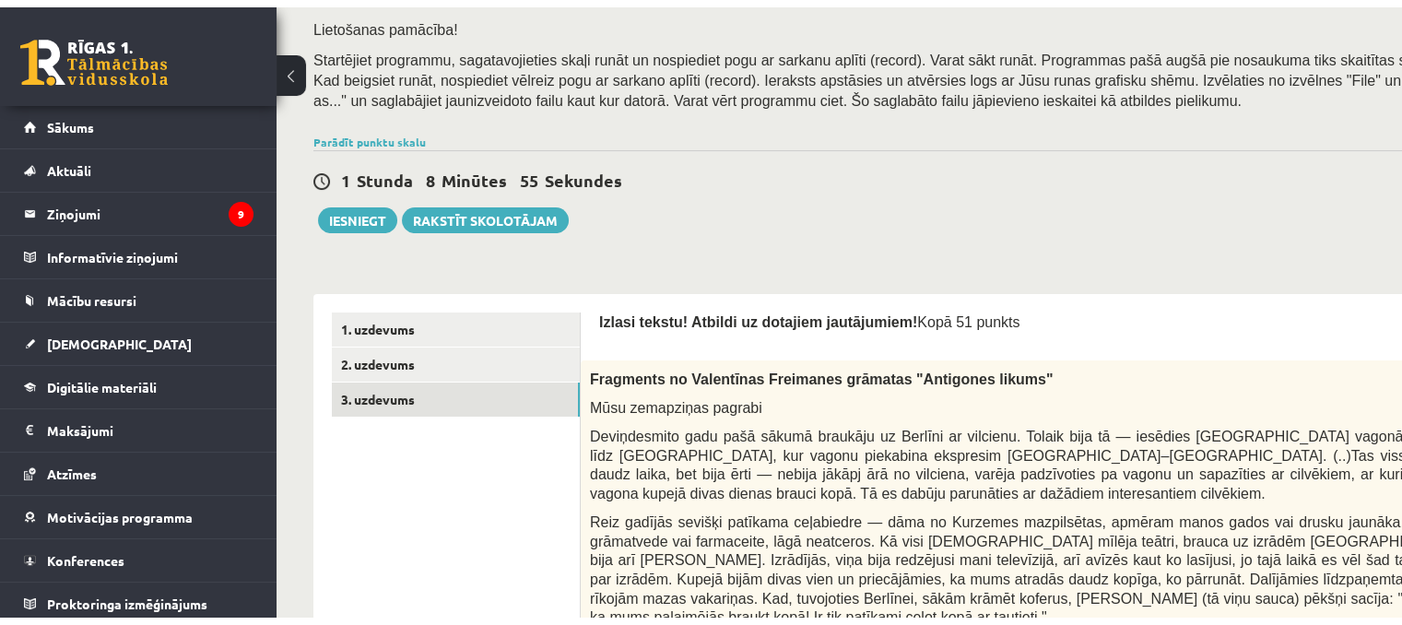
scroll to position [325, 0]
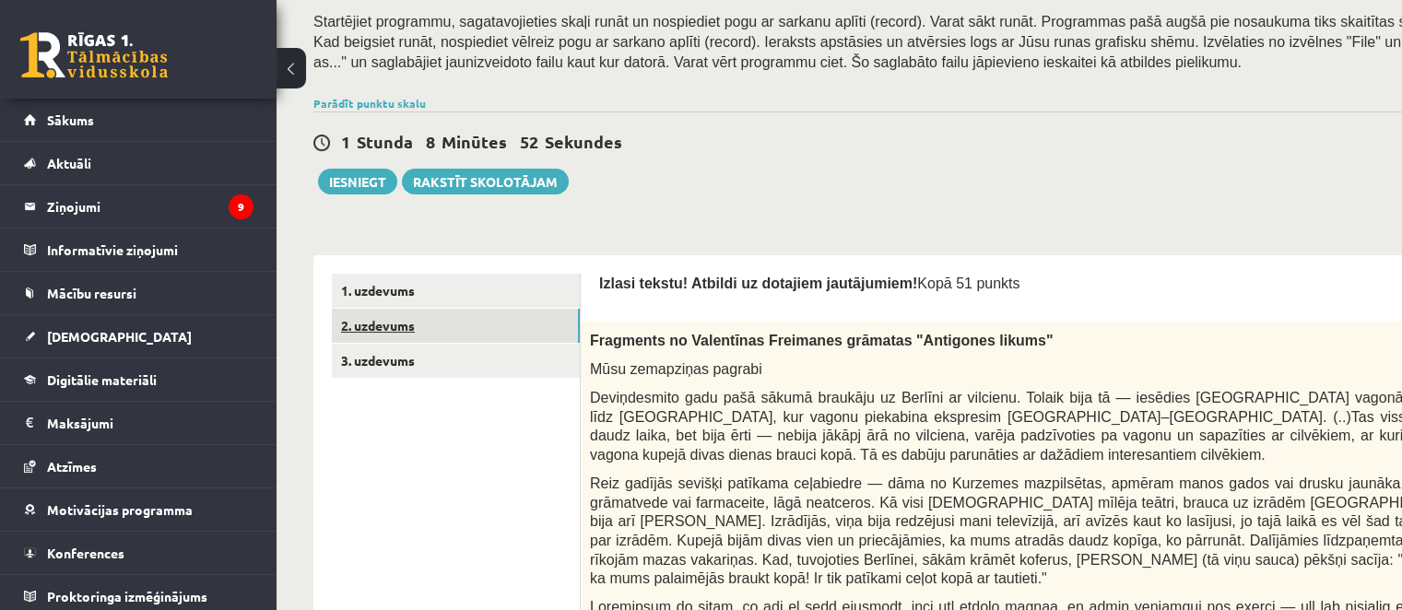
click at [522, 334] on link "2. uzdevums" at bounding box center [456, 326] width 248 height 34
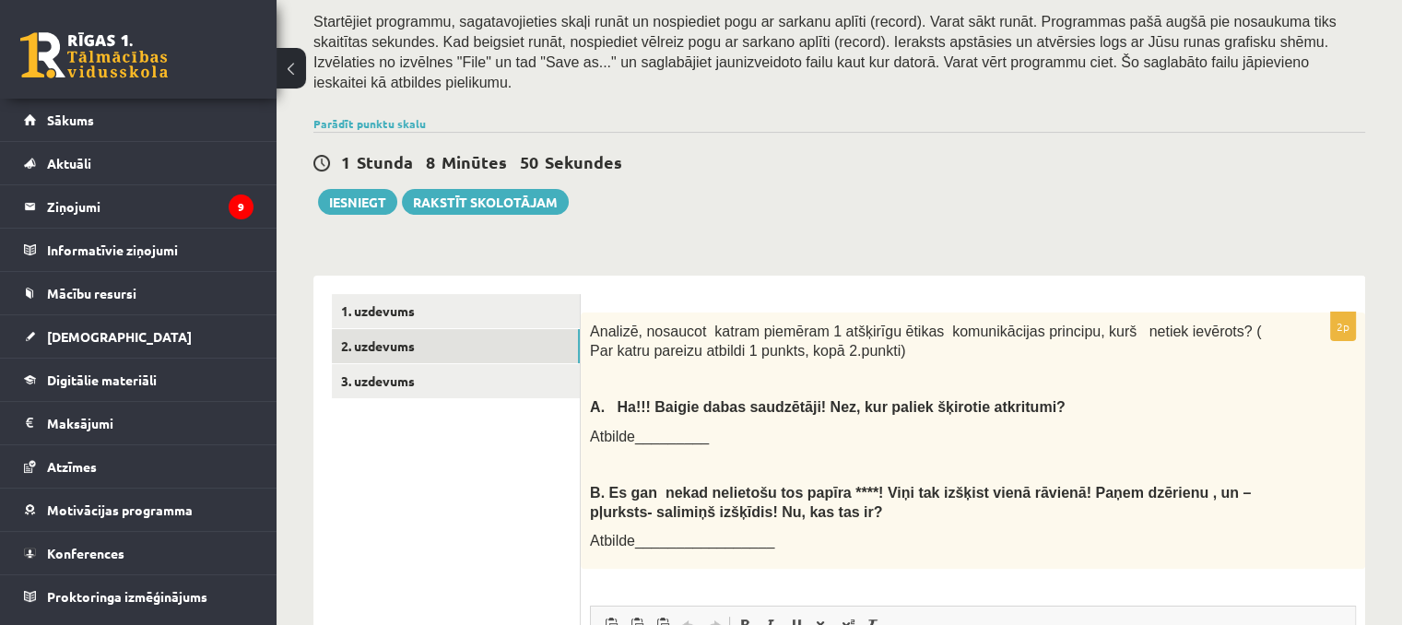
scroll to position [0, 0]
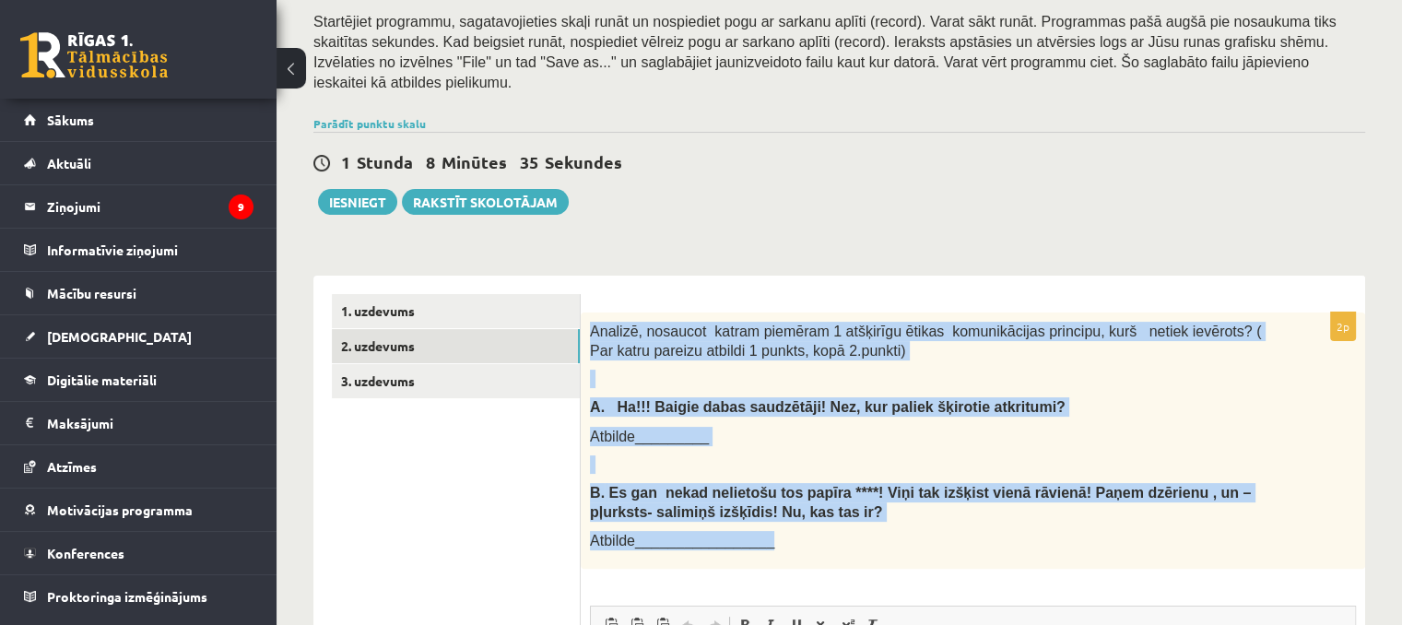
drag, startPoint x: 587, startPoint y: 307, endPoint x: 939, endPoint y: 516, distance: 409.7
click at [939, 516] on div "Analizē, nosaucot katram piemēram 1 atšķirīgu ētikas komunikācijas principu, ku…" at bounding box center [973, 441] width 785 height 256
click at [802, 257] on div "**********" at bounding box center [839, 632] width 1052 height 750
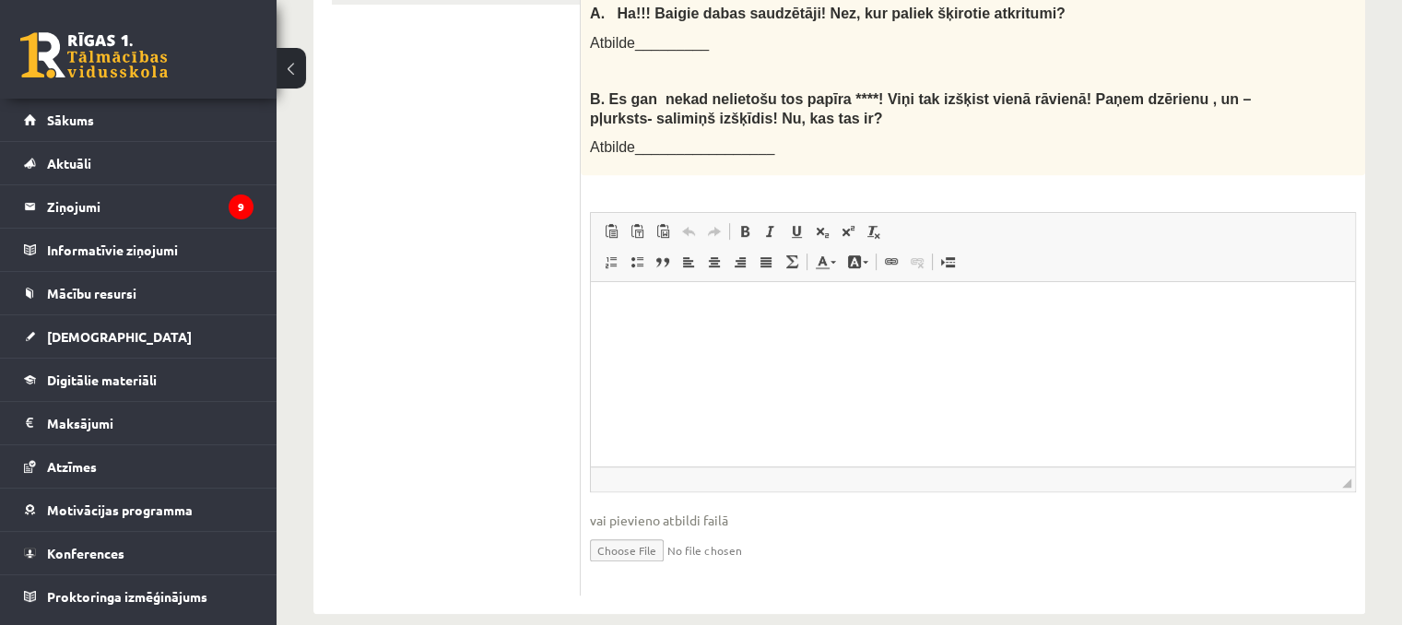
scroll to position [723, 0]
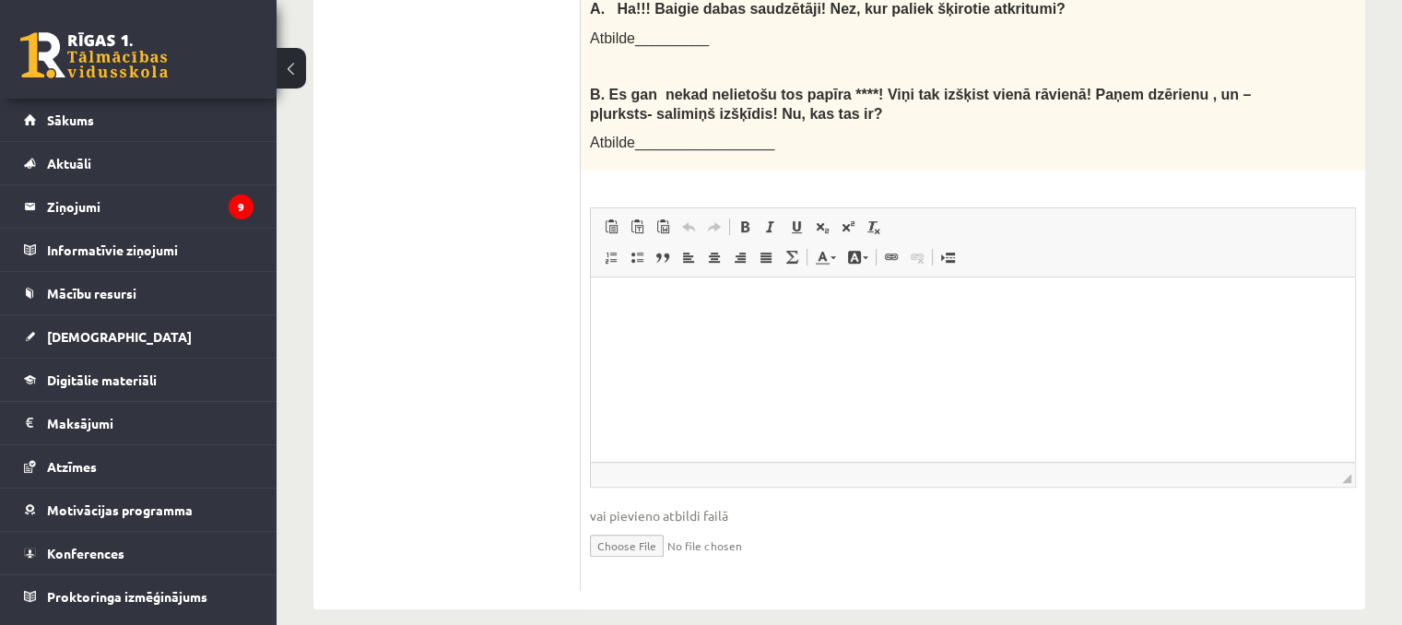
click at [823, 334] on html at bounding box center [973, 306] width 764 height 56
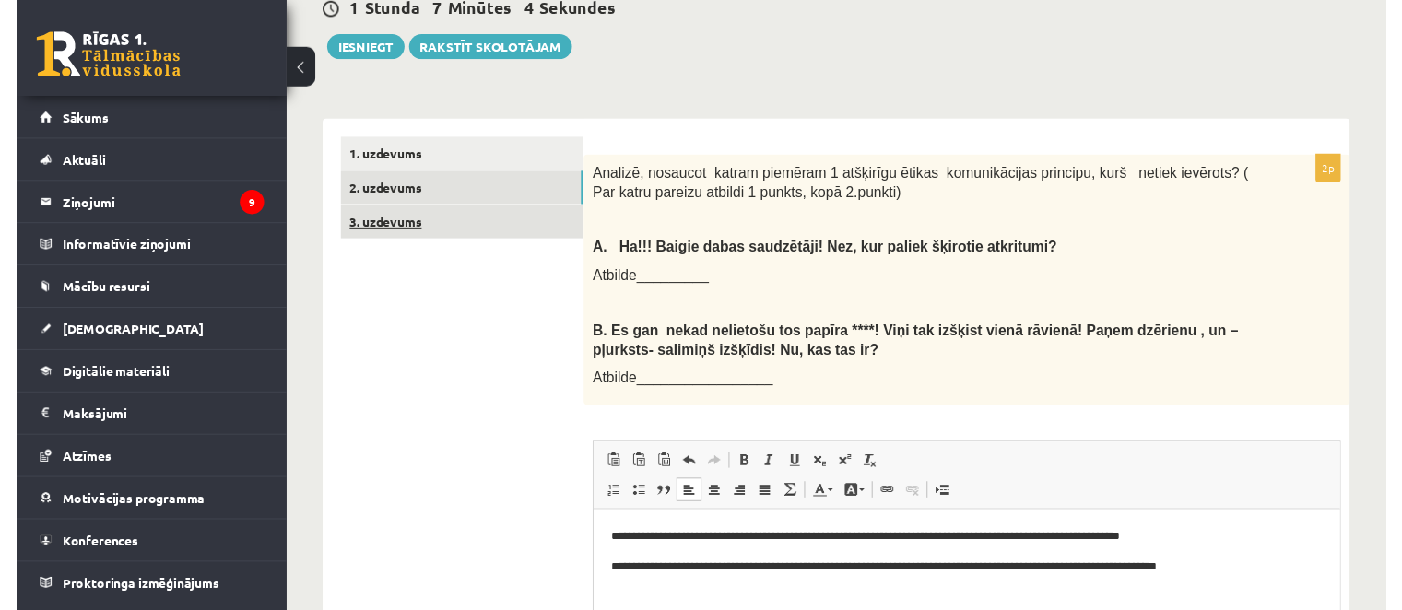
scroll to position [354, 0]
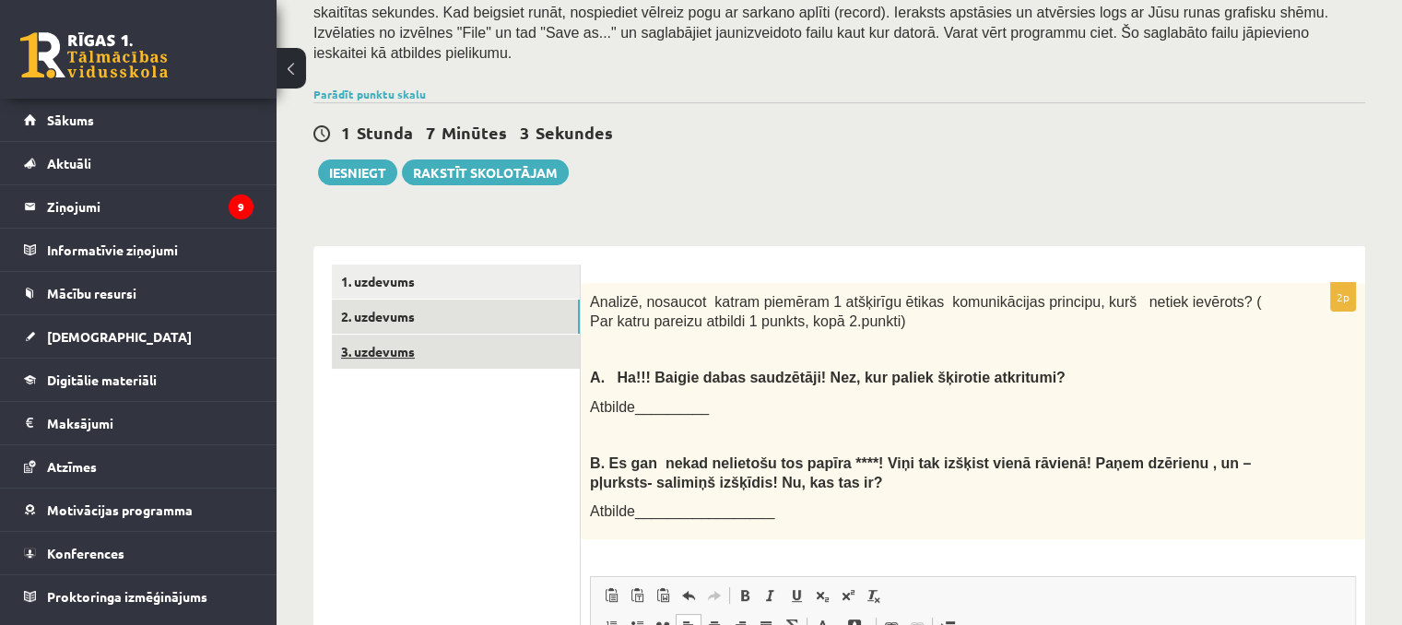
click at [412, 335] on link "3. uzdevums" at bounding box center [456, 352] width 248 height 34
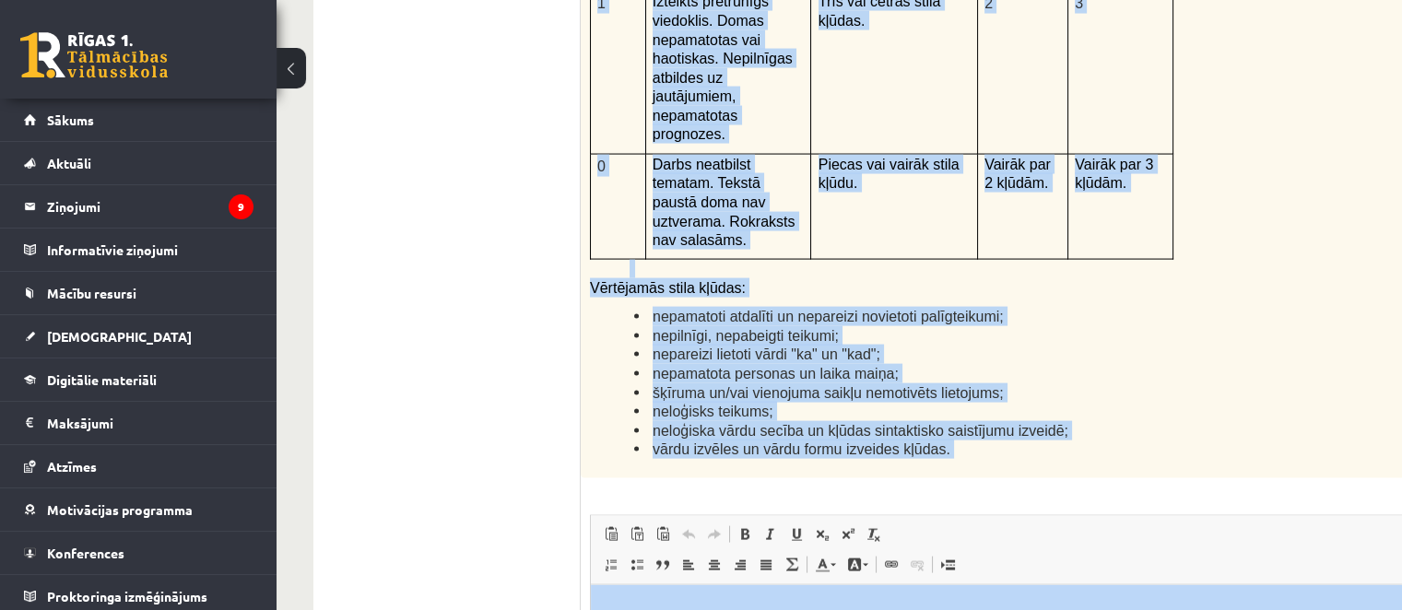
scroll to position [4811, 0]
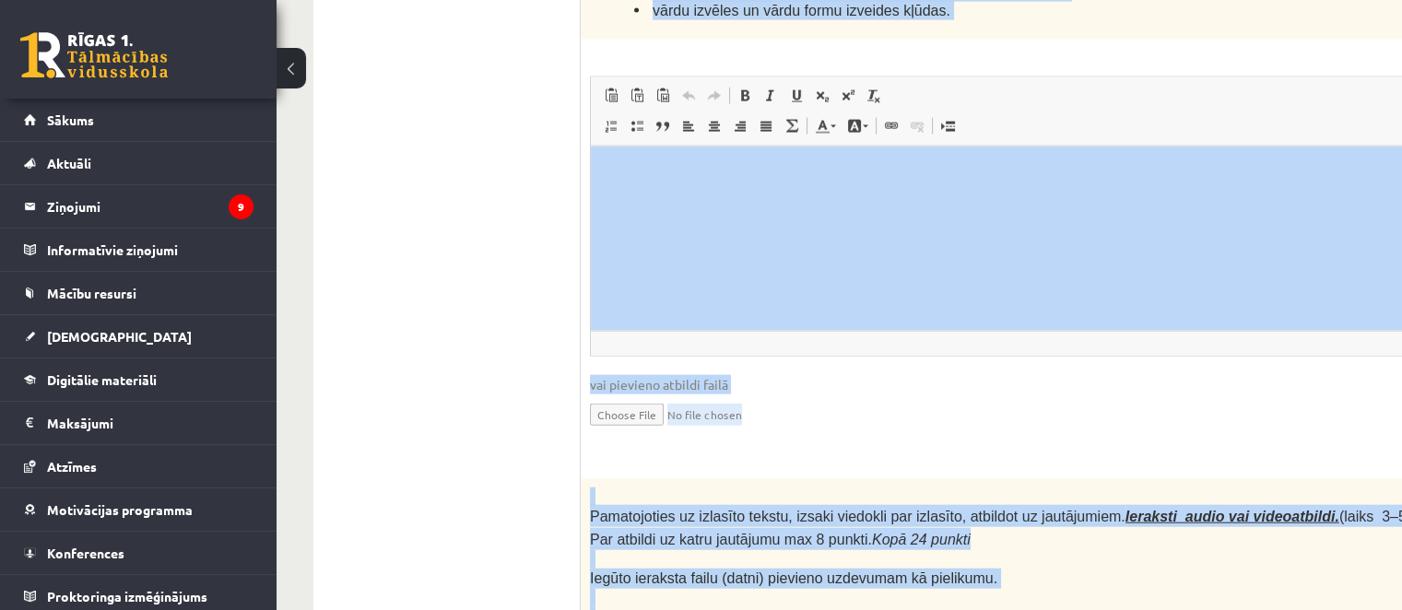
drag, startPoint x: 583, startPoint y: 184, endPoint x: 1351, endPoint y: 609, distance: 877.7
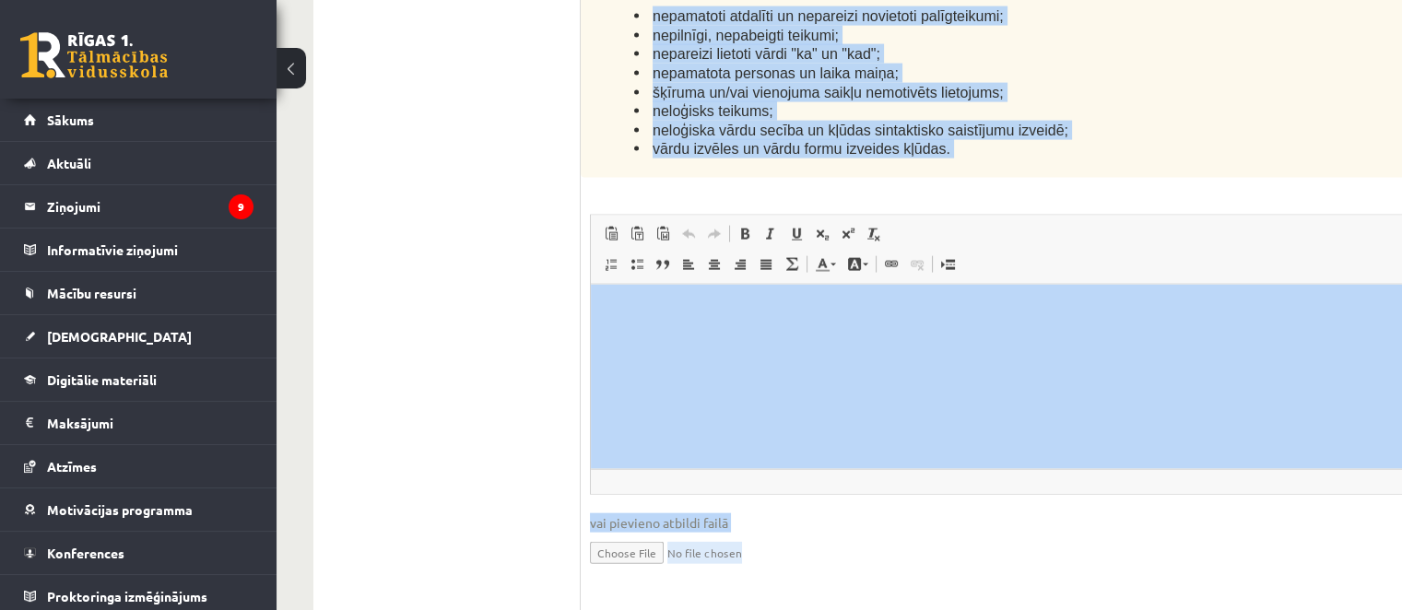
scroll to position [4626, 0]
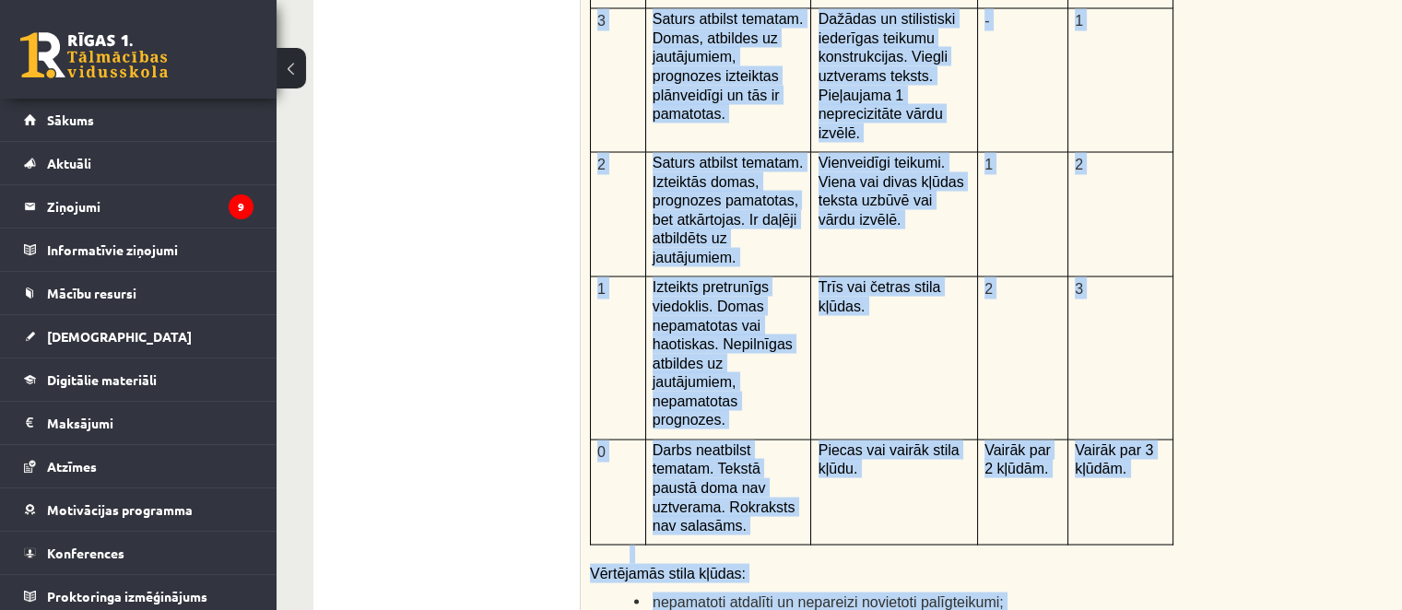
scroll to position [4165, 0]
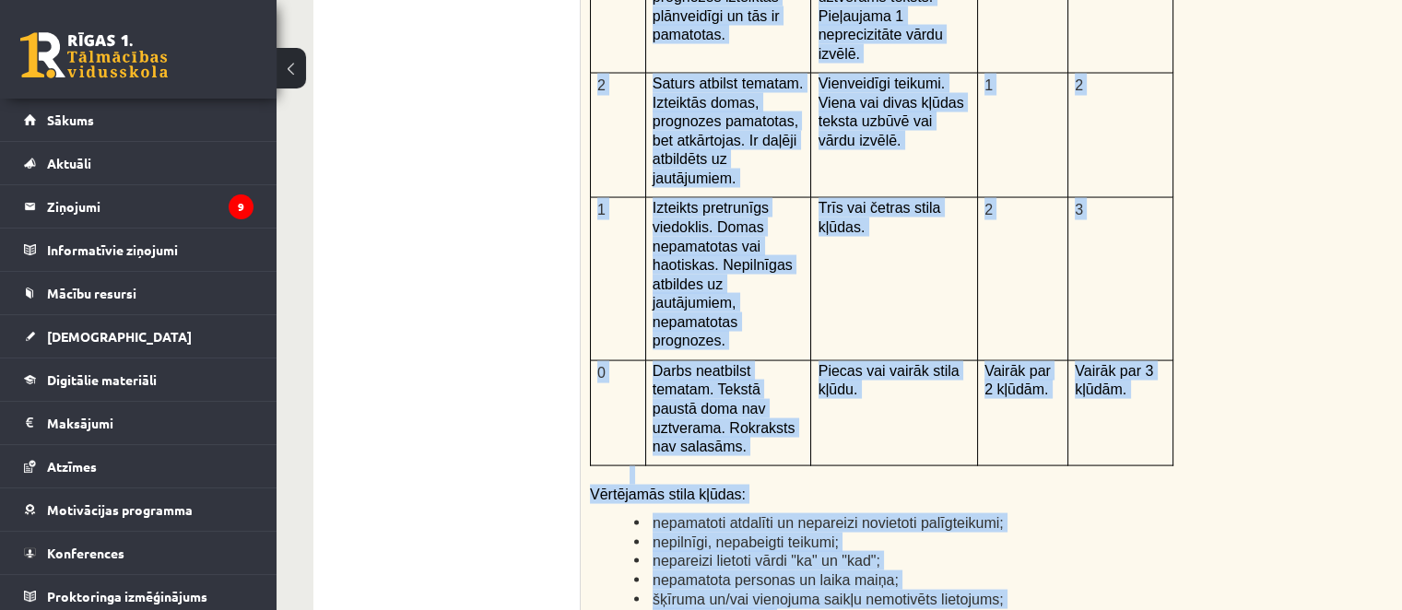
drag, startPoint x: 586, startPoint y: 27, endPoint x: 1103, endPoint y: 482, distance: 688.5
click at [1103, 482] on div "12p Kā doto citātu var attiecināt uz Tavu dzīvi? Uzraksti savu atbildi, nosauco…" at bounding box center [1075, 416] width 988 height 1378
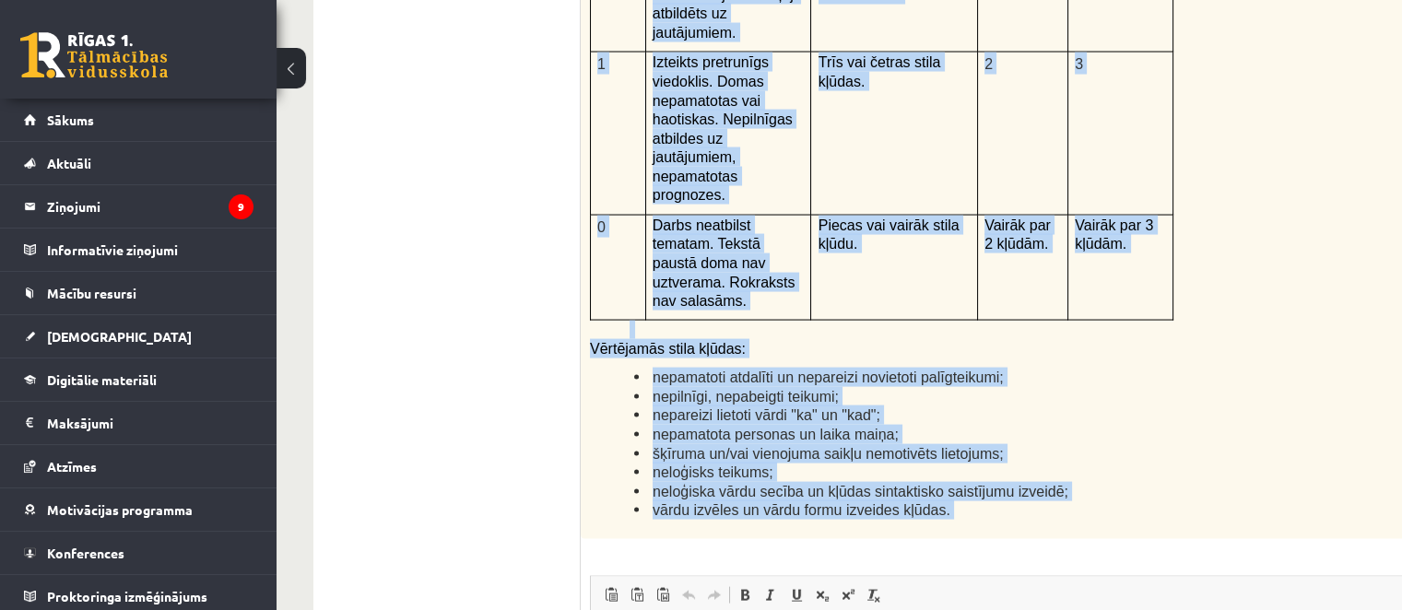
scroll to position [4350, 0]
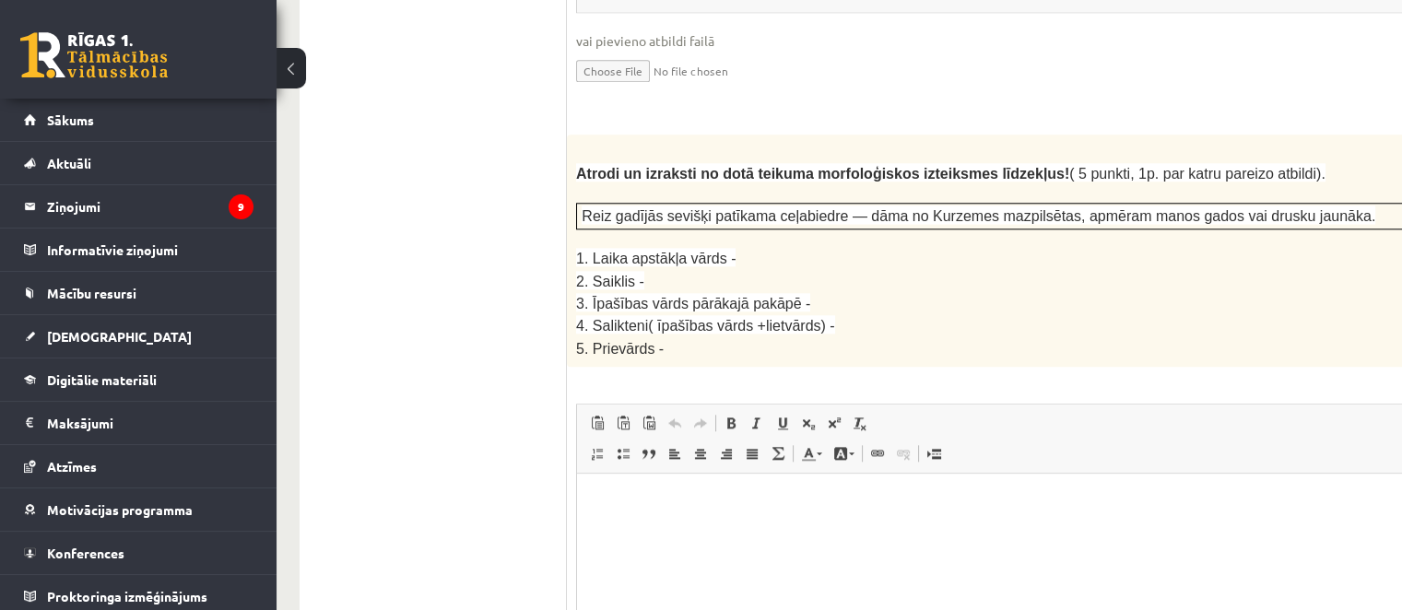
scroll to position [2414, 14]
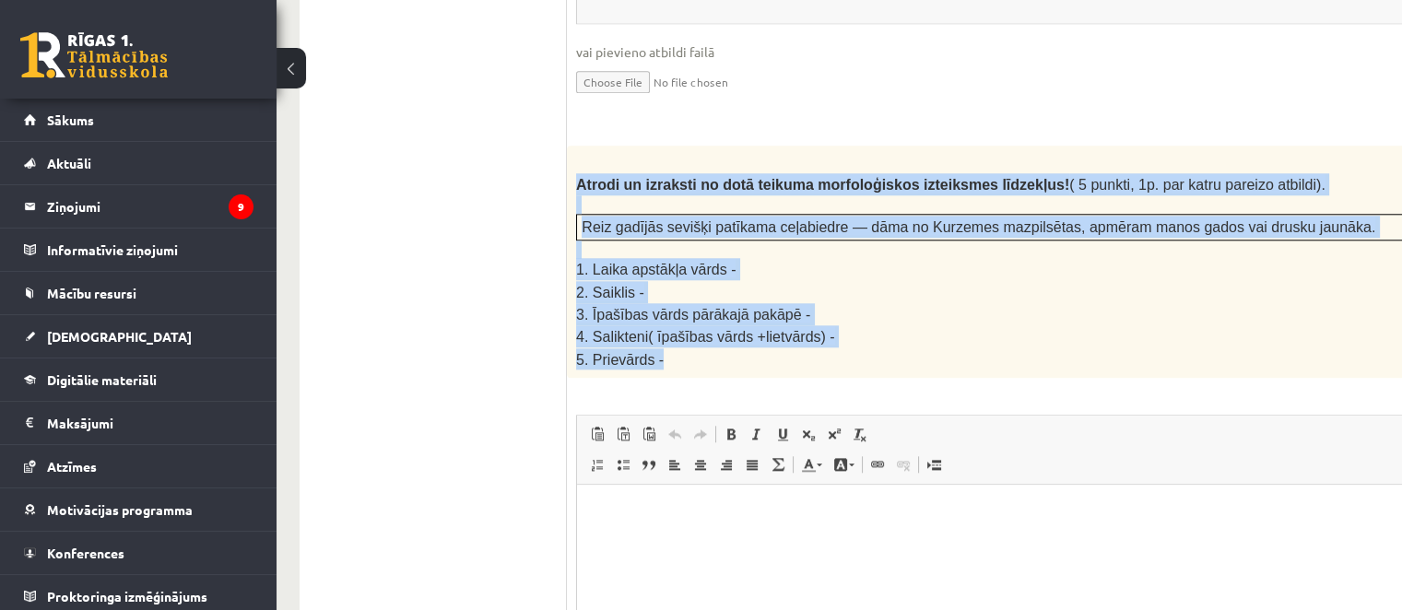
drag, startPoint x: 572, startPoint y: 136, endPoint x: 856, endPoint y: 303, distance: 330.6
click at [856, 303] on div "Atrodi un izraksti no dotā teikuma morfoloģiskos izteiksmes līdzekļus! ( 5 punk…" at bounding box center [1061, 262] width 988 height 232
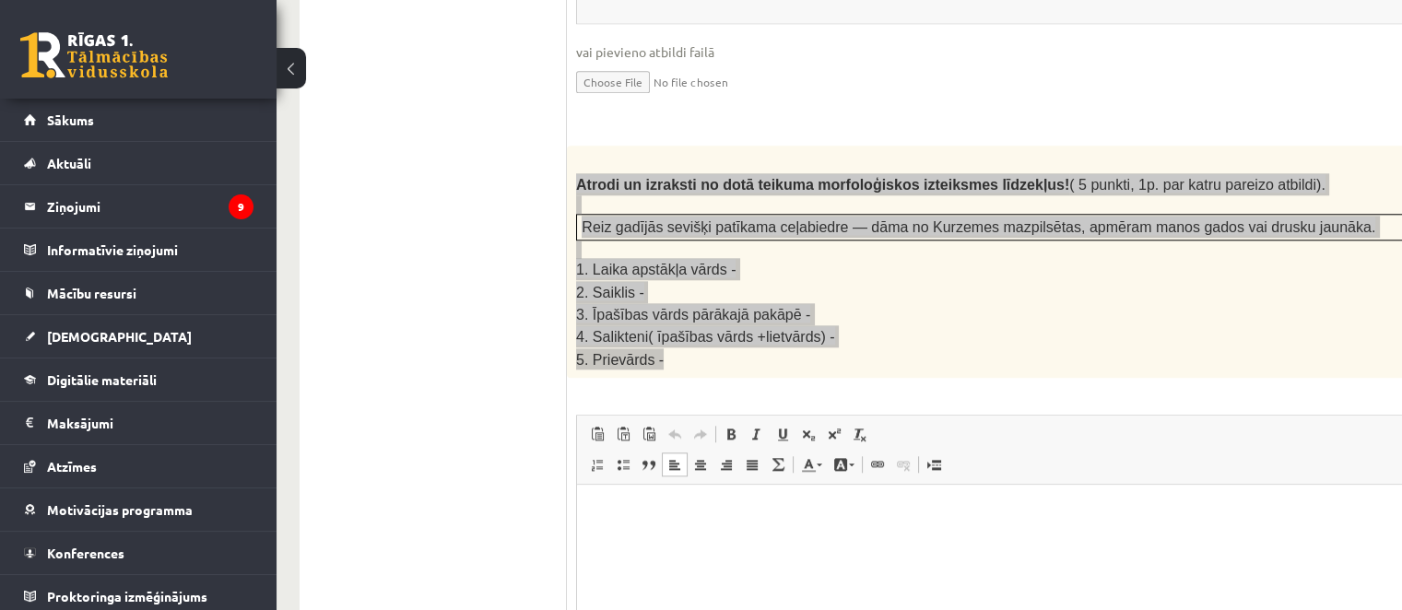
click at [739, 526] on html at bounding box center [1061, 513] width 968 height 56
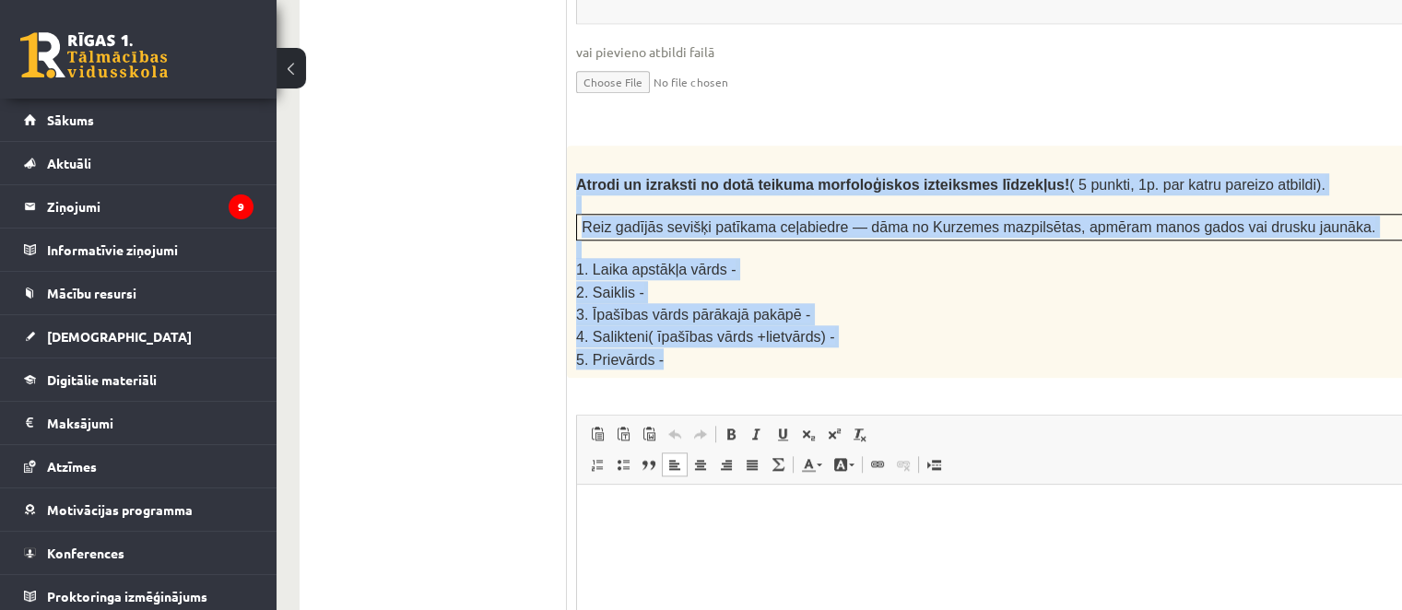
click at [821, 281] on p "2. Saiklis -" at bounding box center [1015, 292] width 878 height 22
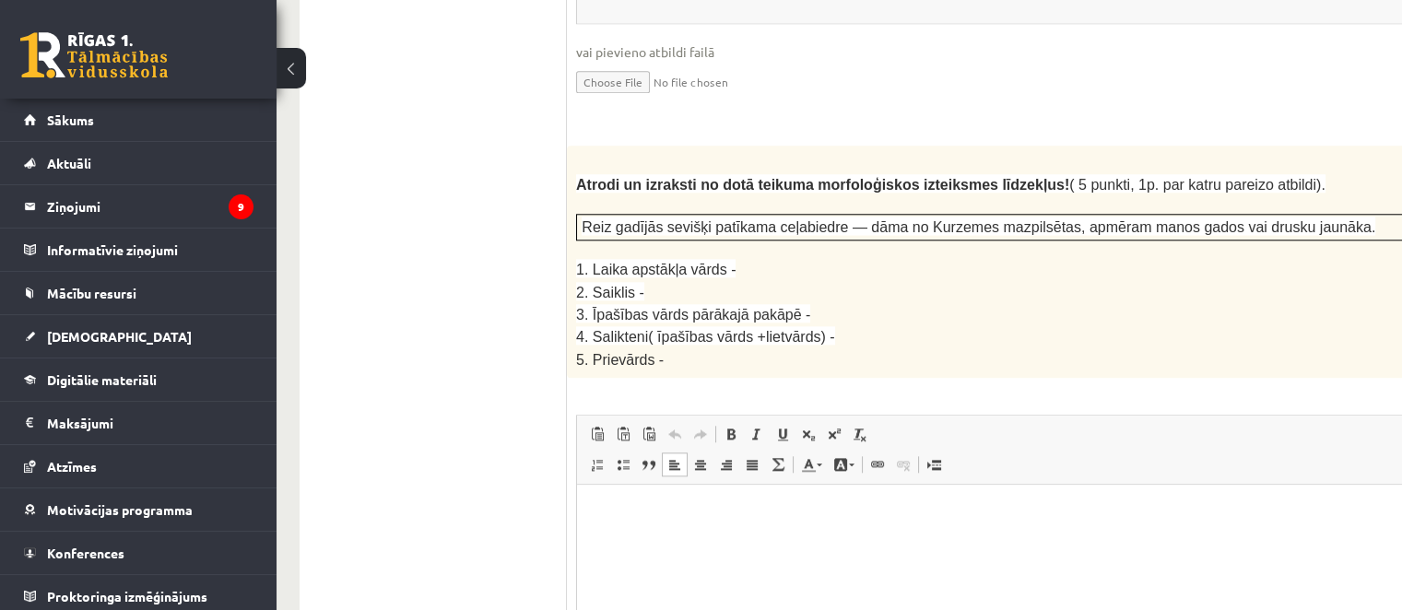
click at [831, 541] on html at bounding box center [1061, 513] width 968 height 56
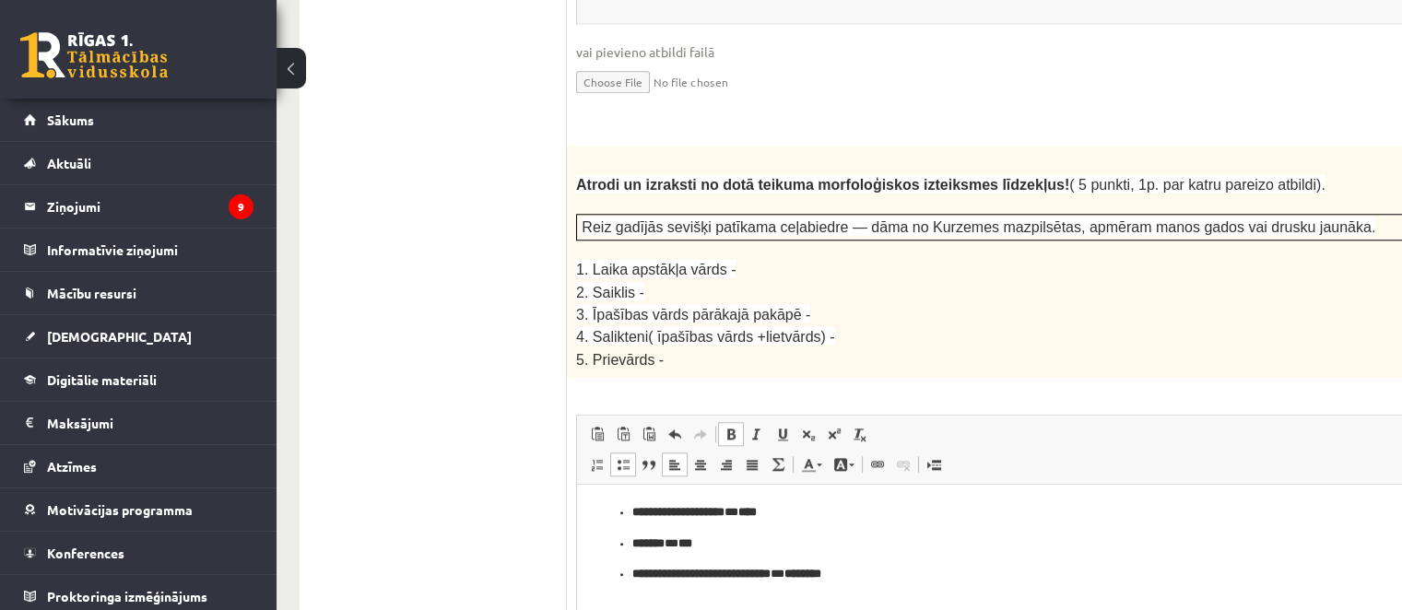
click at [1024, 579] on p "**********" at bounding box center [1036, 574] width 809 height 19
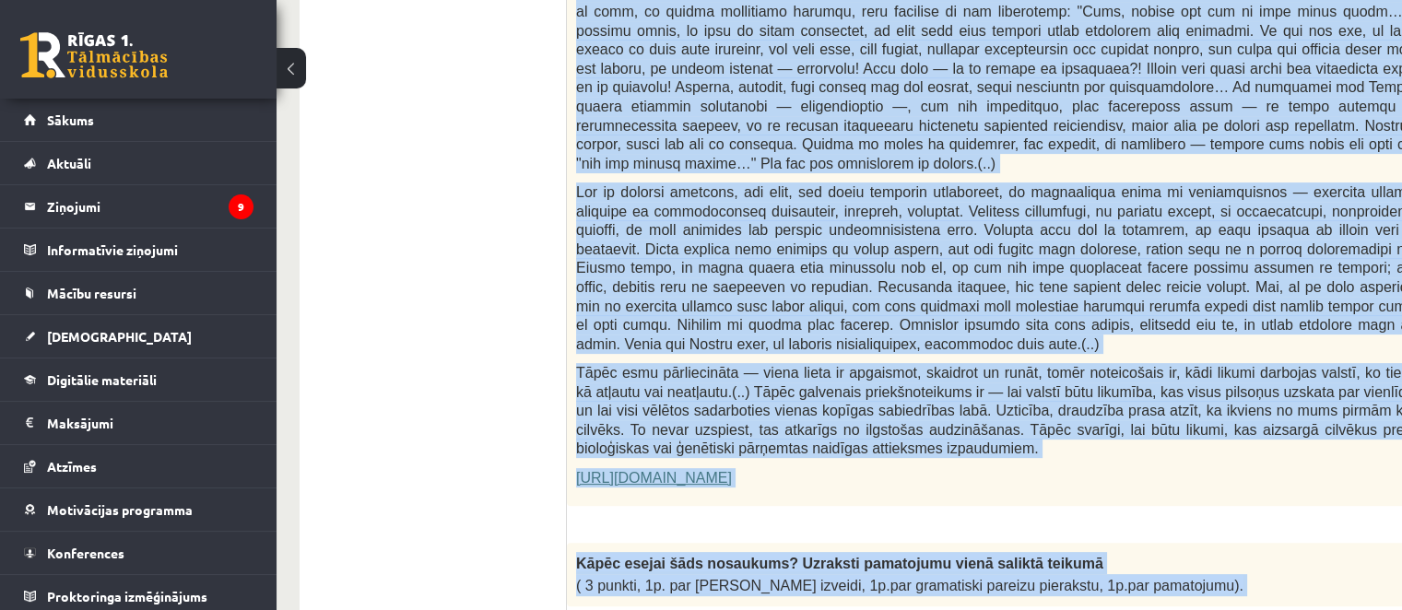
scroll to position [1051, 14]
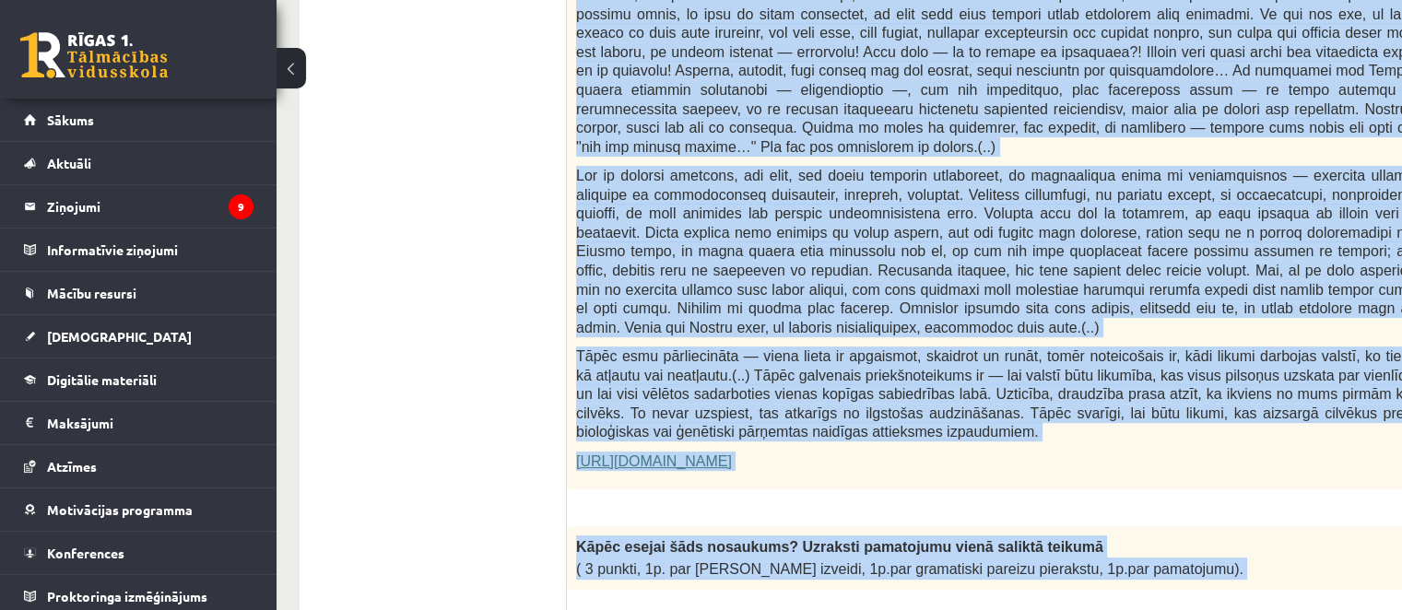
drag, startPoint x: 579, startPoint y: 119, endPoint x: 1058, endPoint y: 587, distance: 670.2
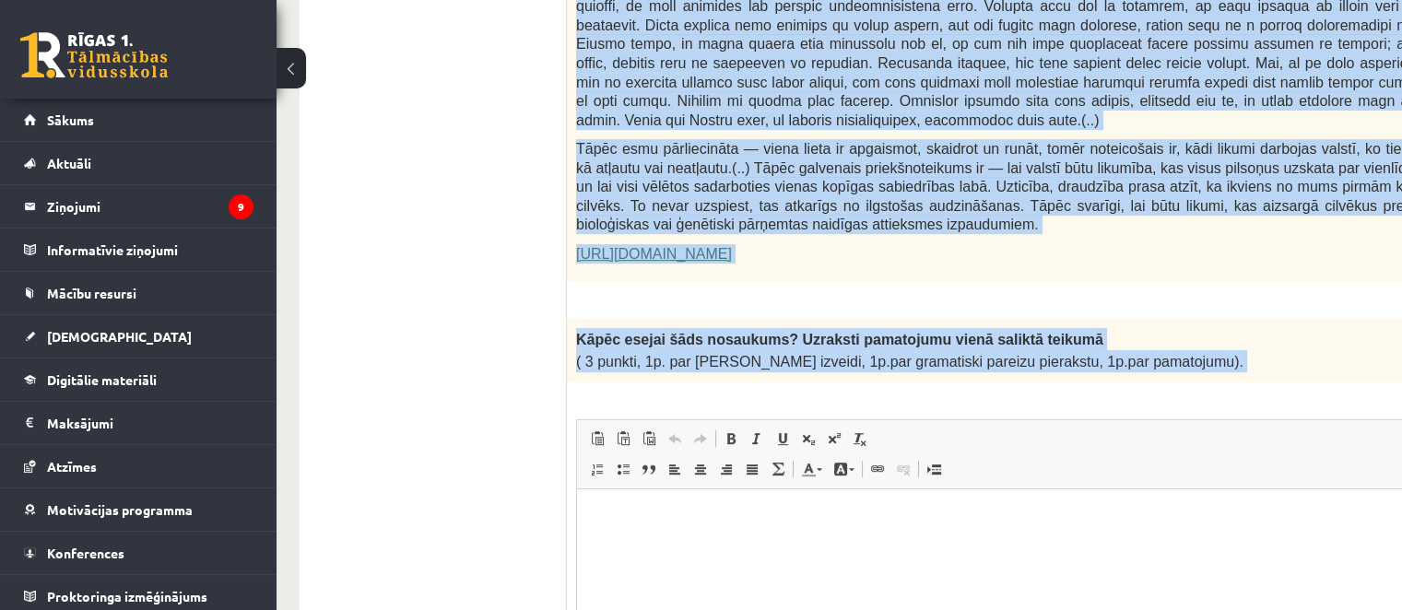
scroll to position [1328, 14]
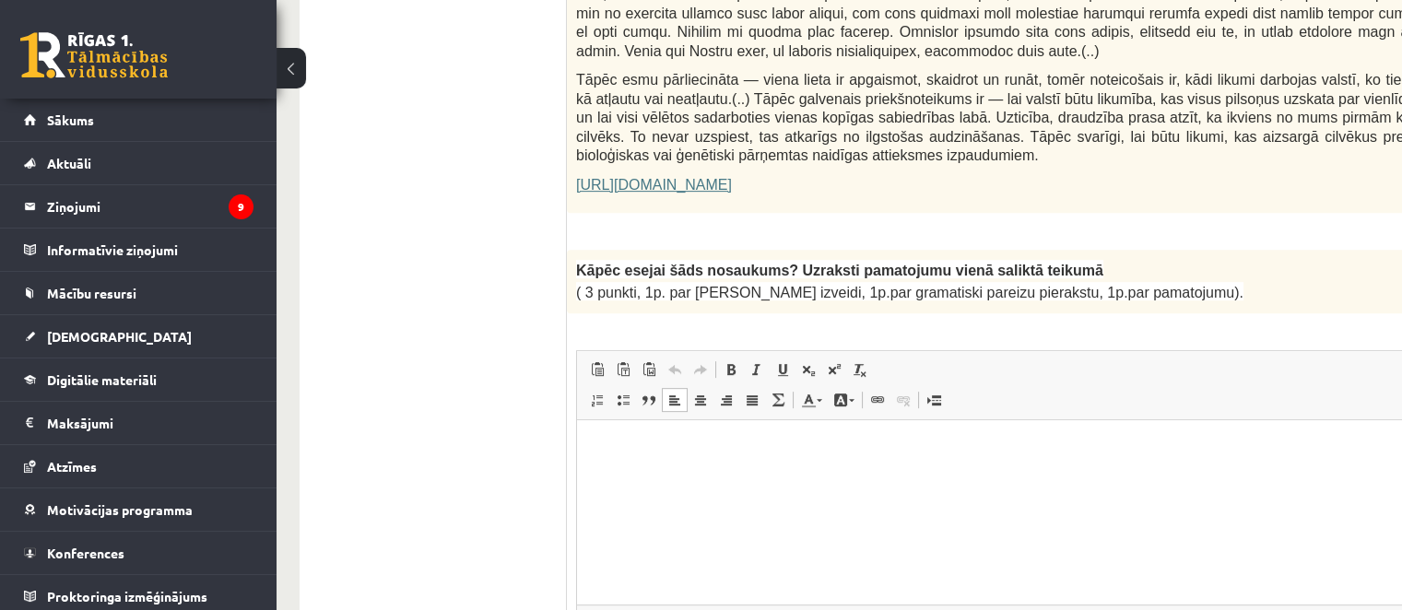
click at [758, 476] on html at bounding box center [1061, 447] width 968 height 56
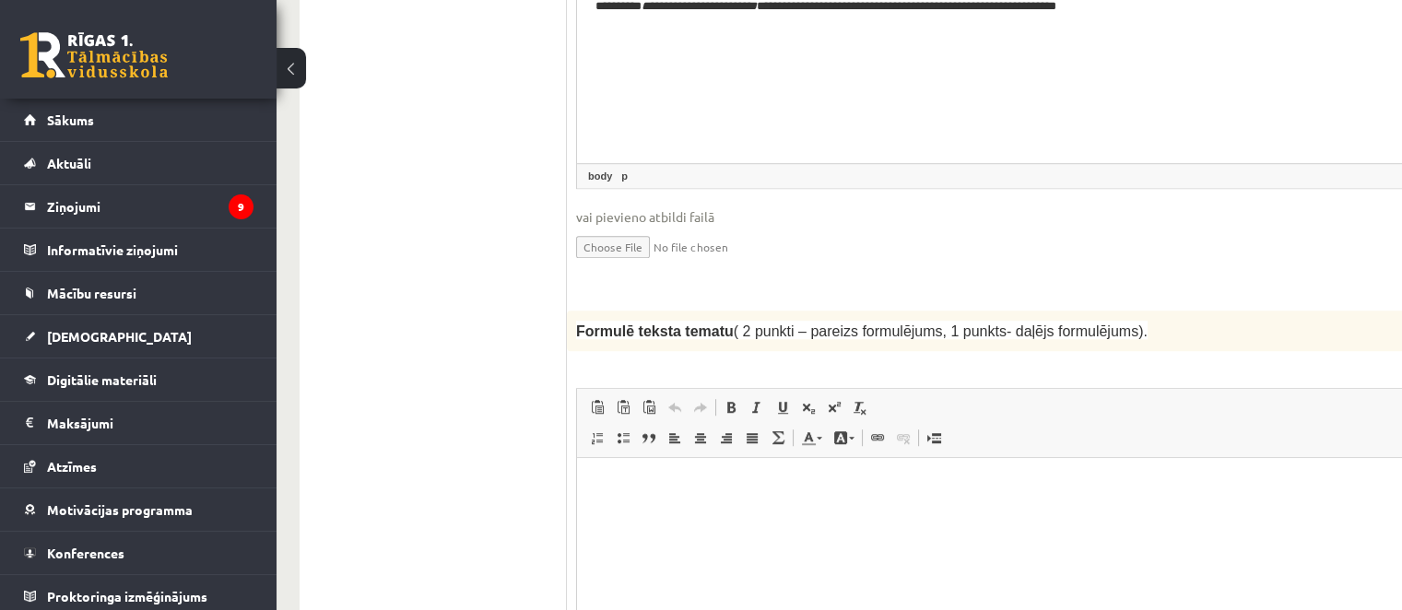
scroll to position [1789, 14]
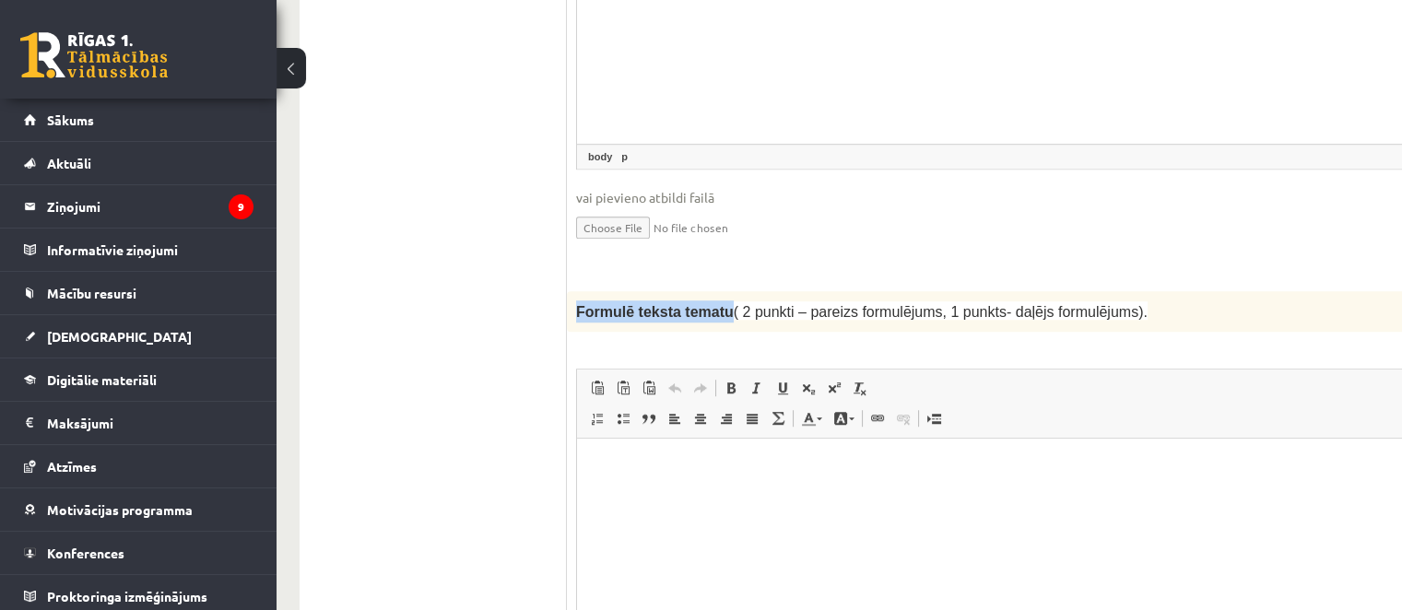
drag, startPoint x: 573, startPoint y: 267, endPoint x: 714, endPoint y: 278, distance: 141.5
click at [714, 291] on div "Formulē teksta tematu ( 2 punkti – pareizs formulējums, 1 punkts- daļējs formul…" at bounding box center [1061, 311] width 988 height 41
drag, startPoint x: 660, startPoint y: 267, endPoint x: 490, endPoint y: 251, distance: 170.4
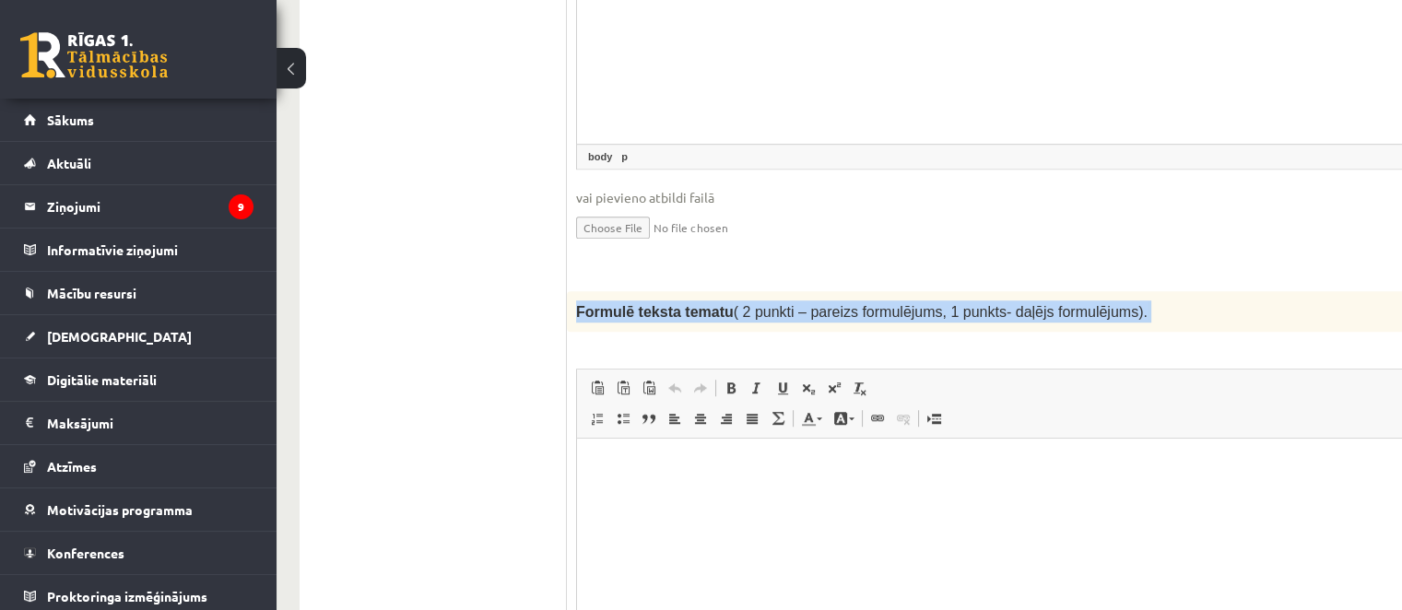
drag, startPoint x: 575, startPoint y: 269, endPoint x: 888, endPoint y: 314, distance: 315.8
click at [888, 314] on div "2p Formulē teksta tematu ( 2 punkti – pareizs formulējums, 1 punkts- daļējs for…" at bounding box center [1061, 521] width 988 height 461
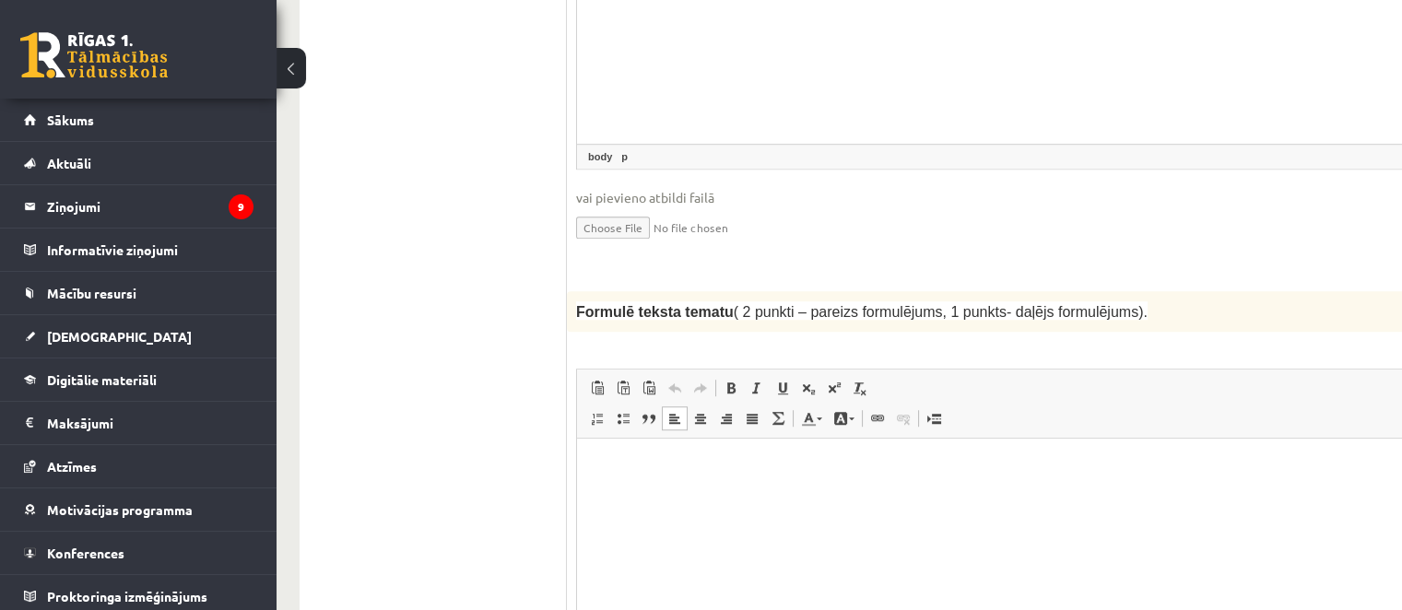
click at [644, 467] on p "Editor, wiswyg-editor-user-answer-47433778565500" at bounding box center [1061, 466] width 931 height 19
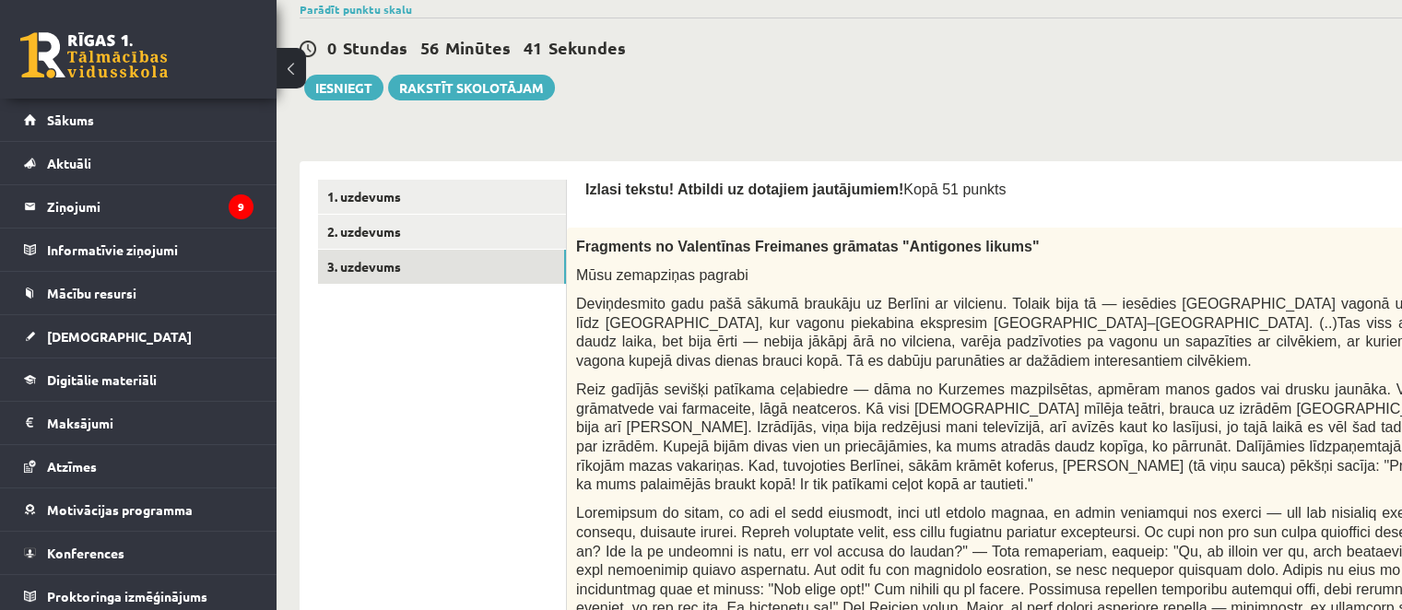
scroll to position [129, 14]
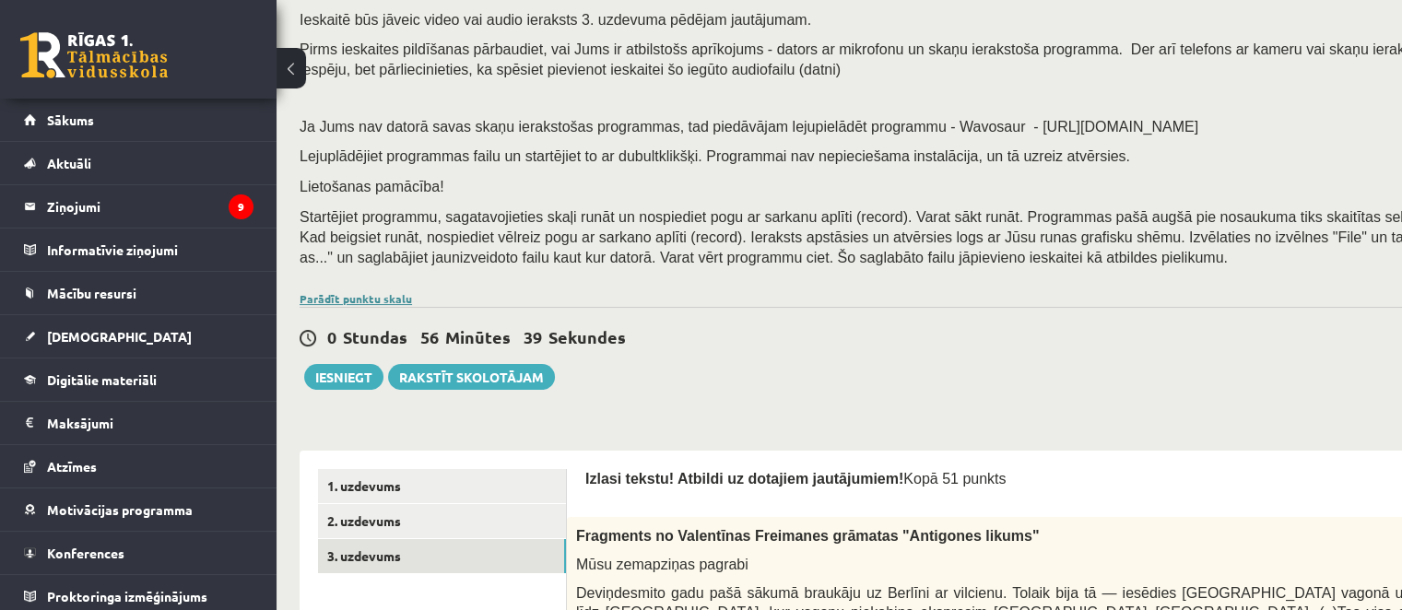
click at [354, 300] on link "Parādīt punktu skalu" at bounding box center [356, 298] width 112 height 15
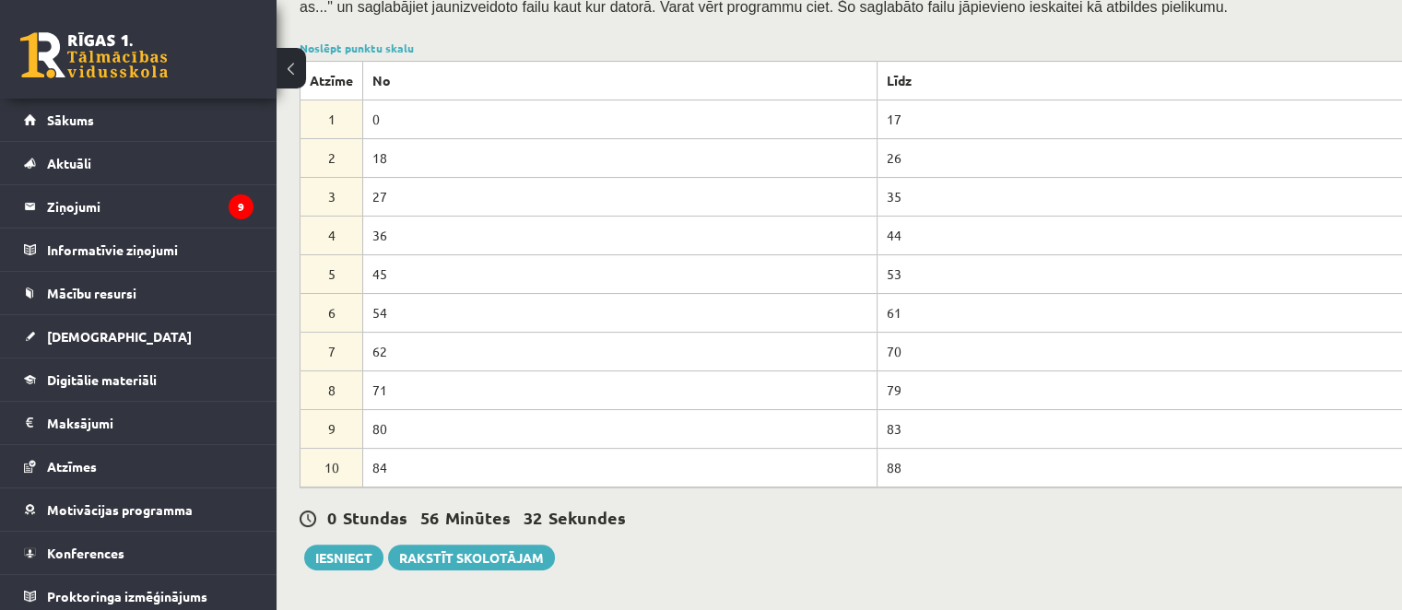
scroll to position [406, 14]
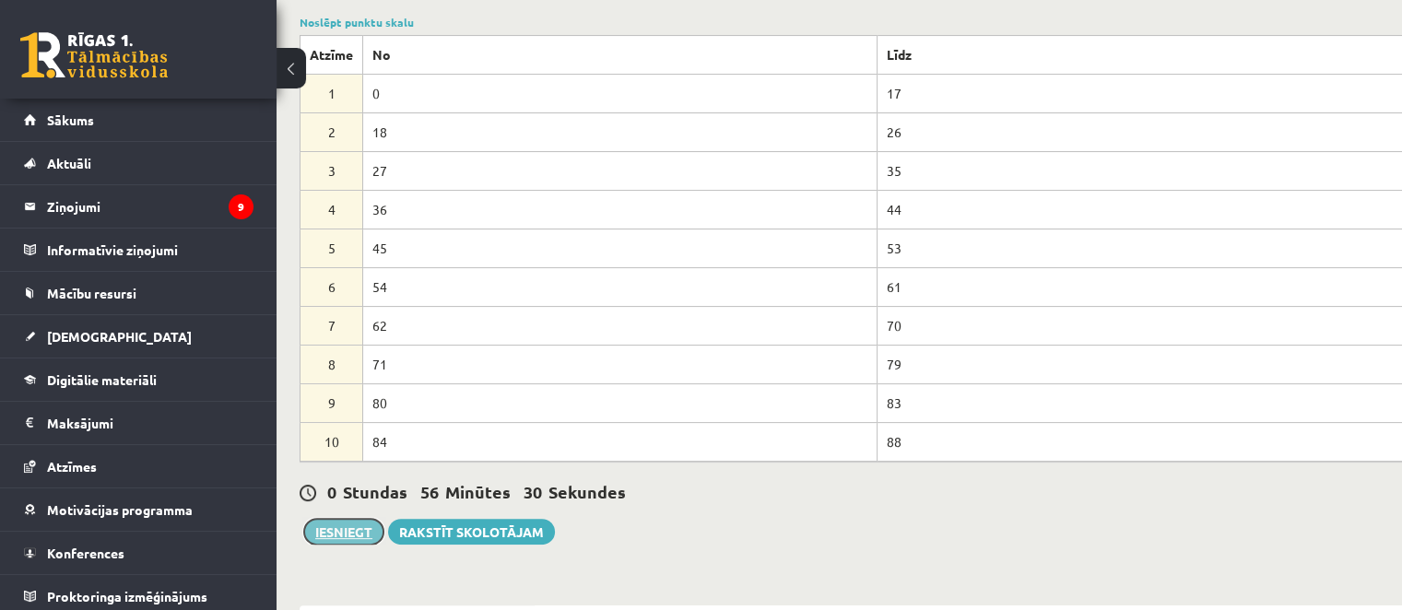
click at [316, 528] on button "Iesniegt" at bounding box center [343, 532] width 79 height 26
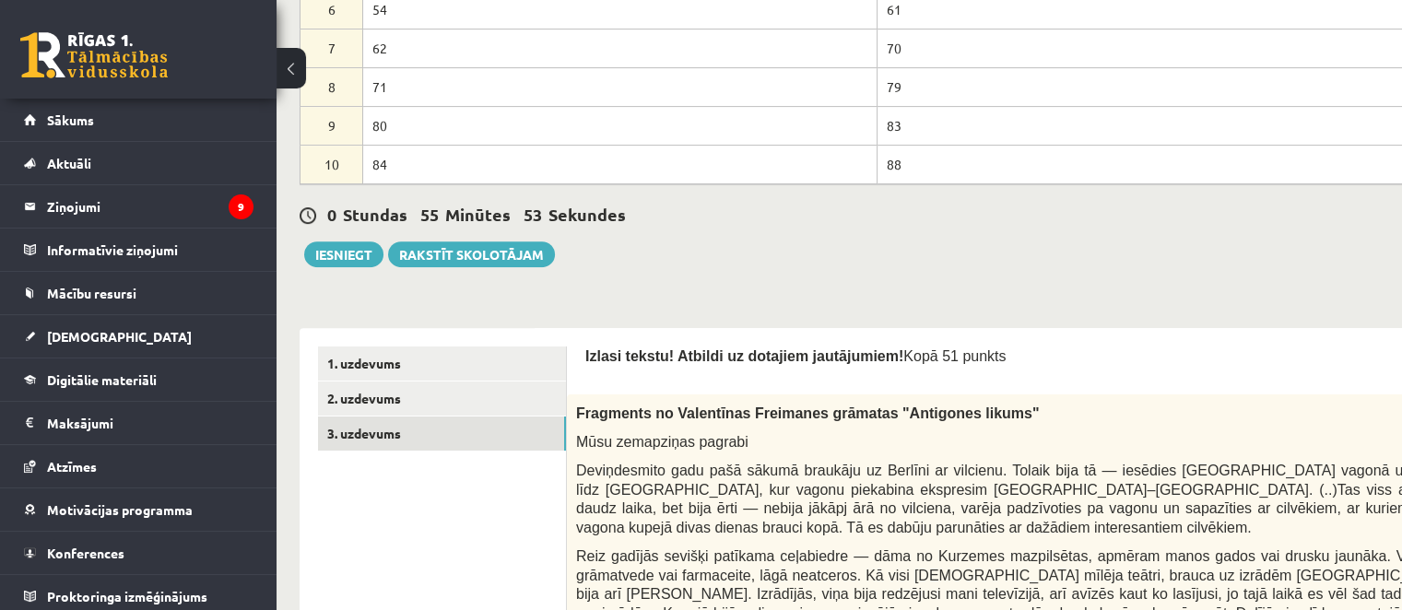
scroll to position [564, 14]
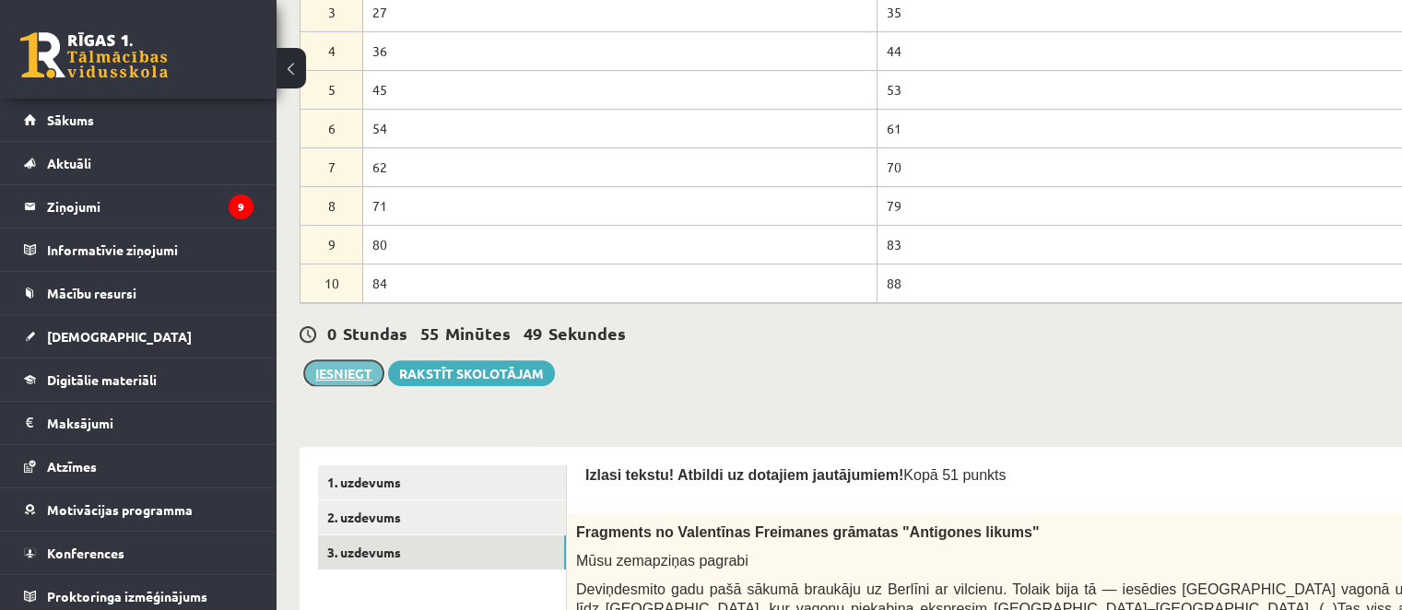
click at [338, 378] on button "Iesniegt" at bounding box center [343, 373] width 79 height 26
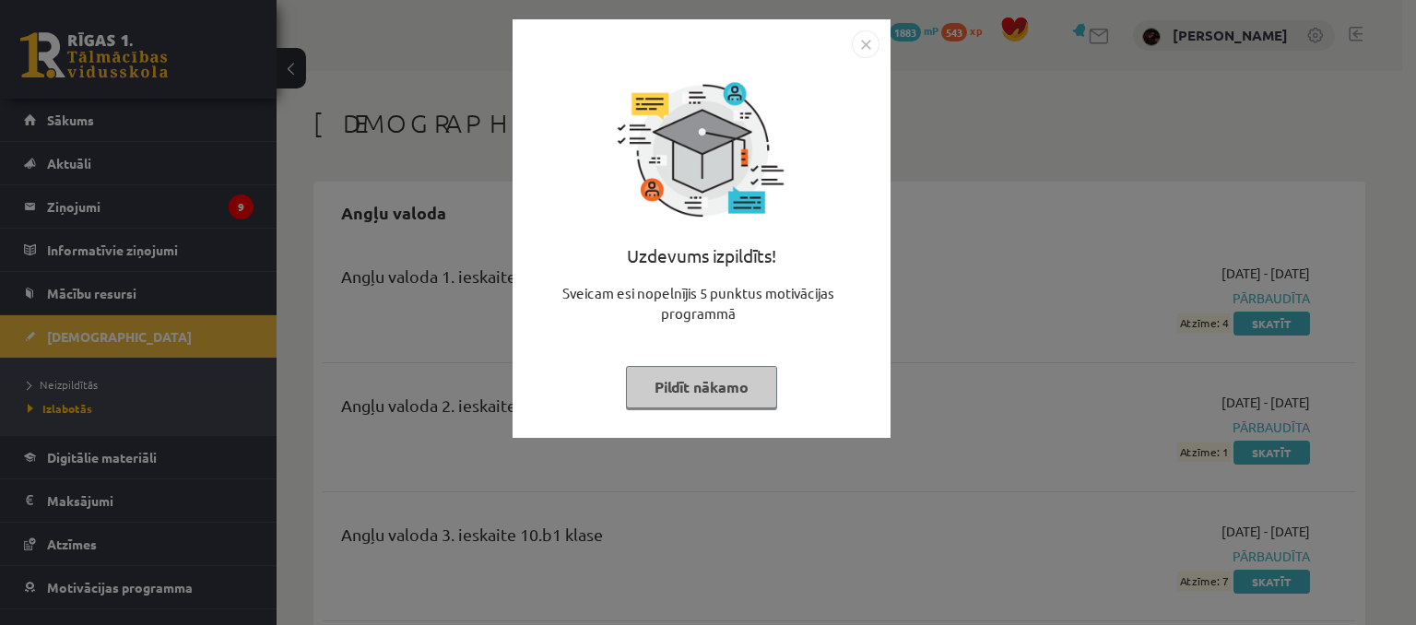
click at [868, 53] on img "Close" at bounding box center [866, 44] width 28 height 28
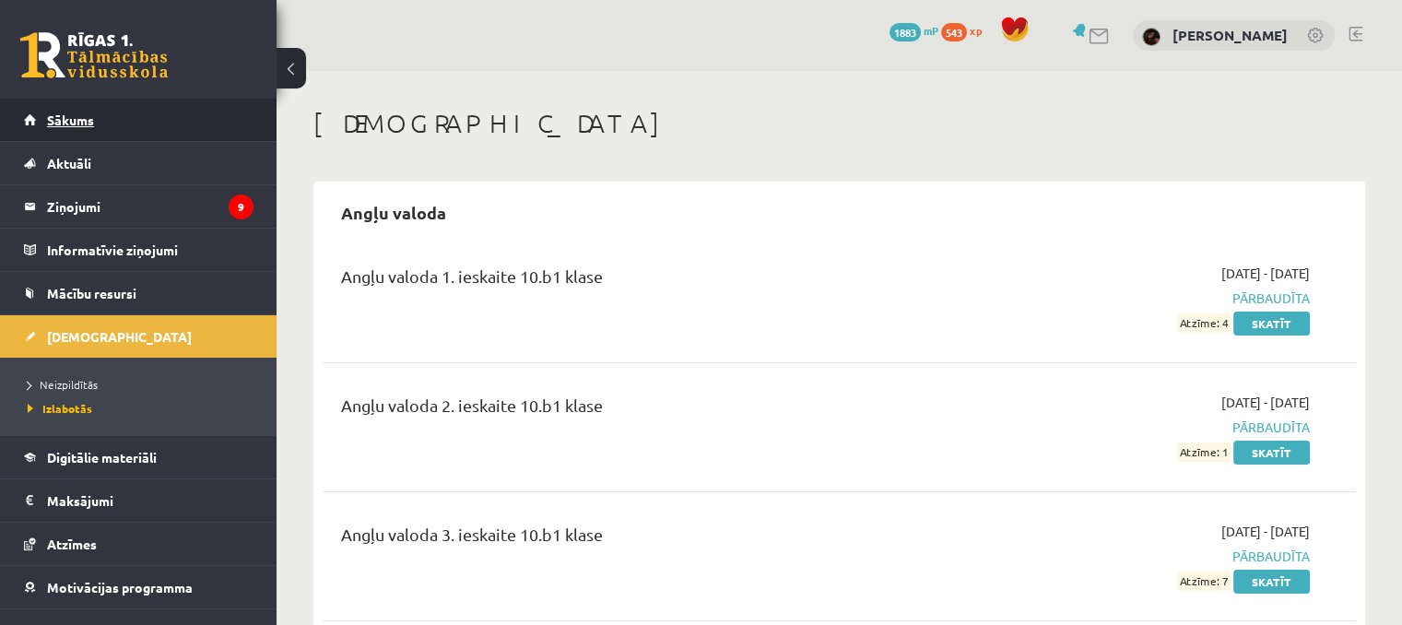
click at [148, 124] on link "Sākums" at bounding box center [139, 120] width 230 height 42
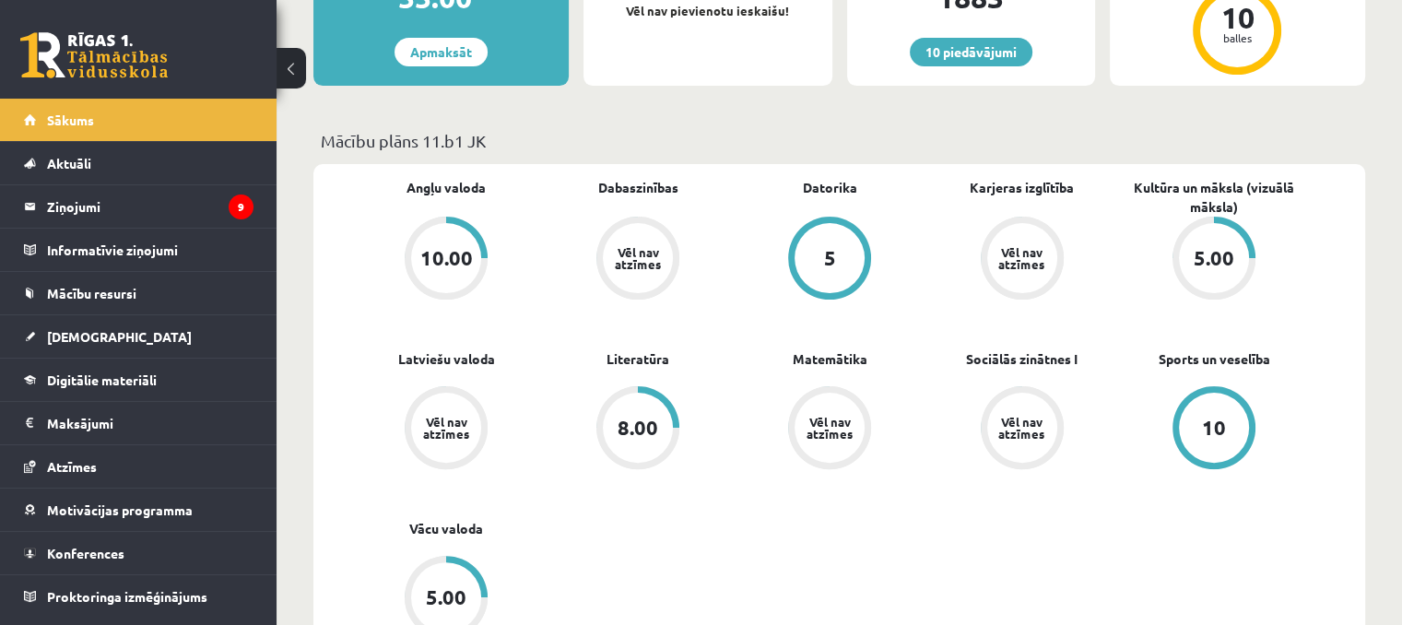
scroll to position [461, 0]
